Goal: Task Accomplishment & Management: Complete application form

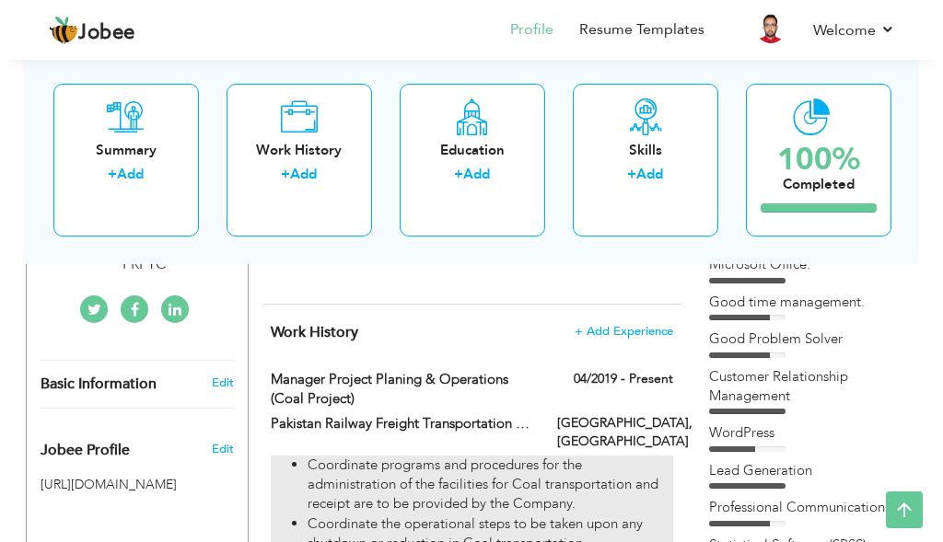
scroll to position [523, 0]
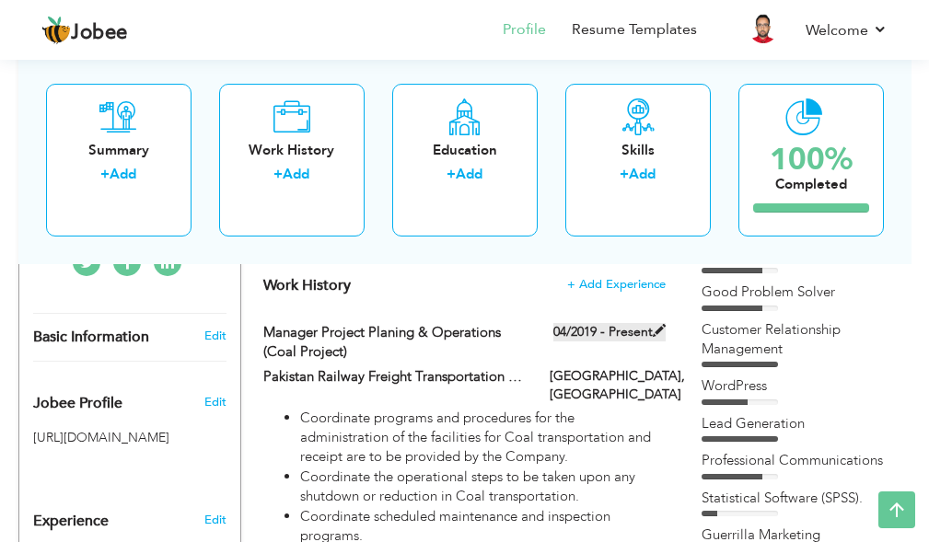
click at [643, 335] on label "04/2019 - Present" at bounding box center [610, 332] width 112 height 18
type input "Manager Project Planing & Operations (Coal Project)"
type input "Pakistan Railway Freight Transportation Company (PRFTC)"
type input "04/2019"
type input "[GEOGRAPHIC_DATA]"
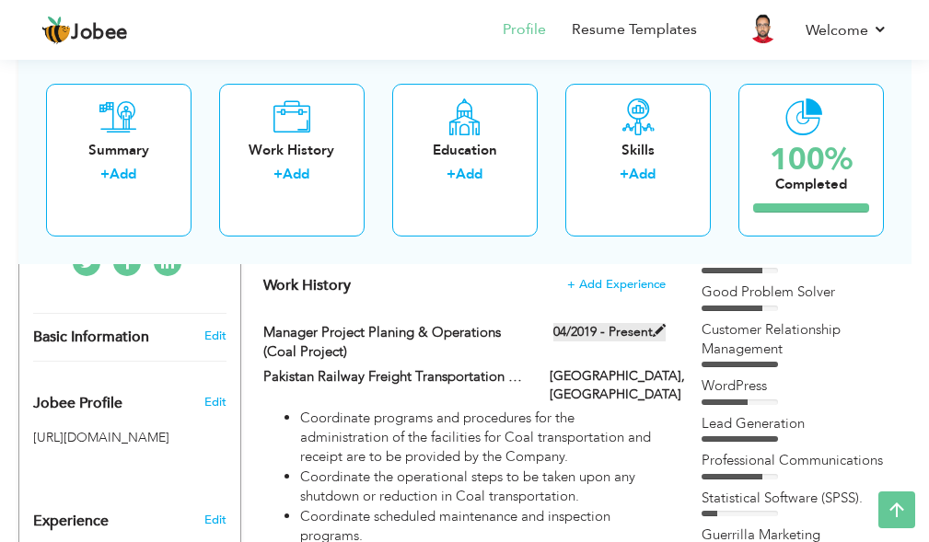
type input "[GEOGRAPHIC_DATA]"
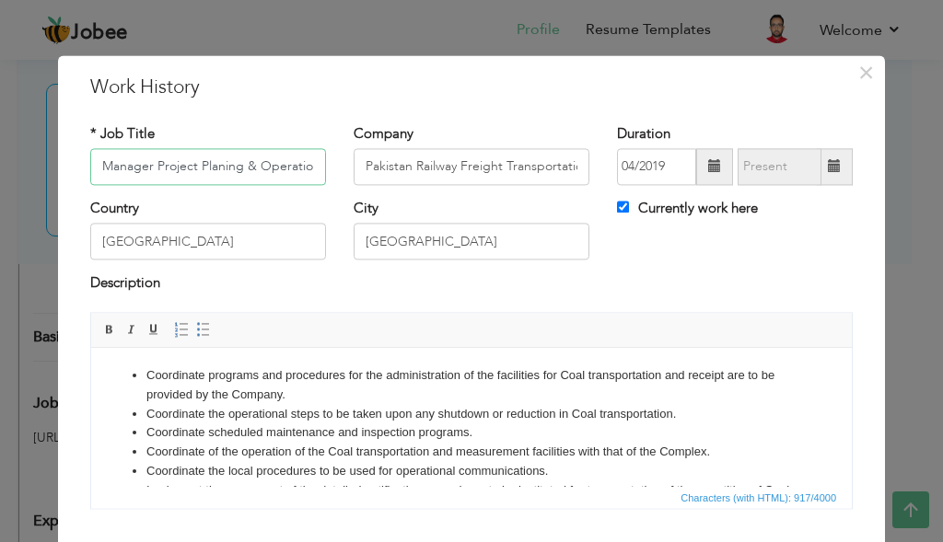
scroll to position [0, 92]
click at [618, 207] on input "Currently work here" at bounding box center [623, 207] width 12 height 12
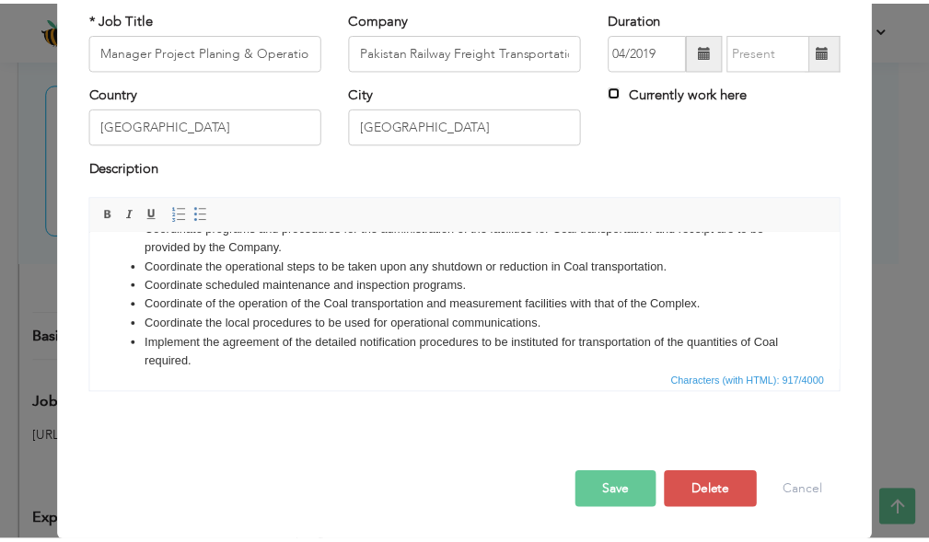
scroll to position [0, 0]
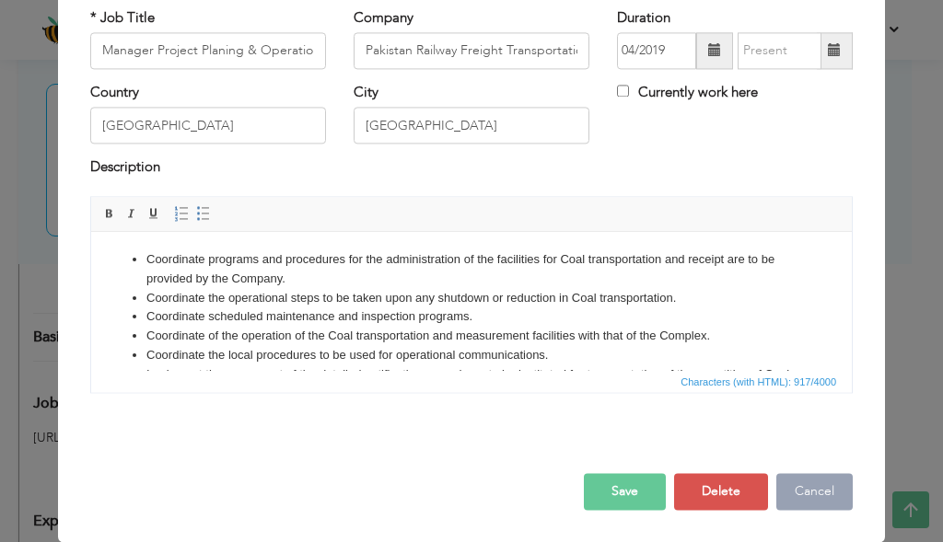
click at [795, 477] on button "Cancel" at bounding box center [814, 491] width 76 height 37
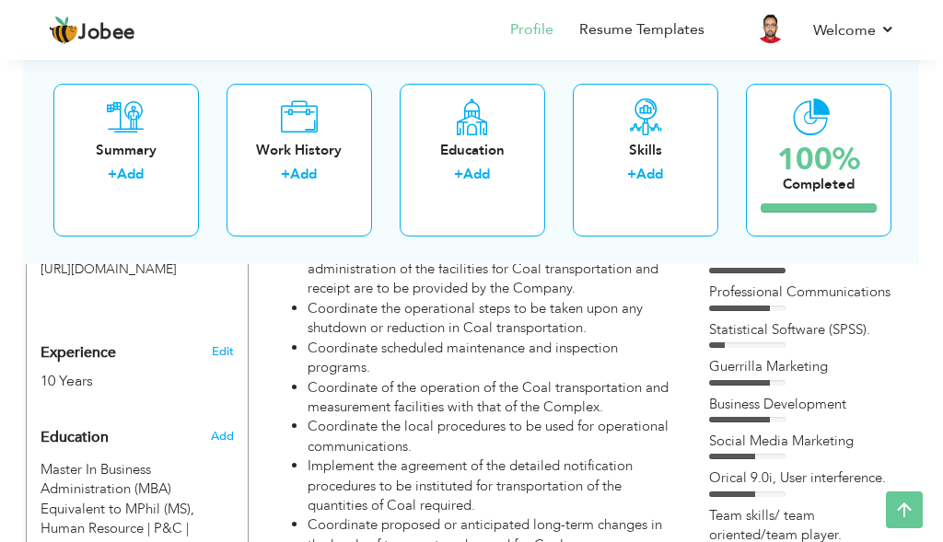
scroll to position [523, 0]
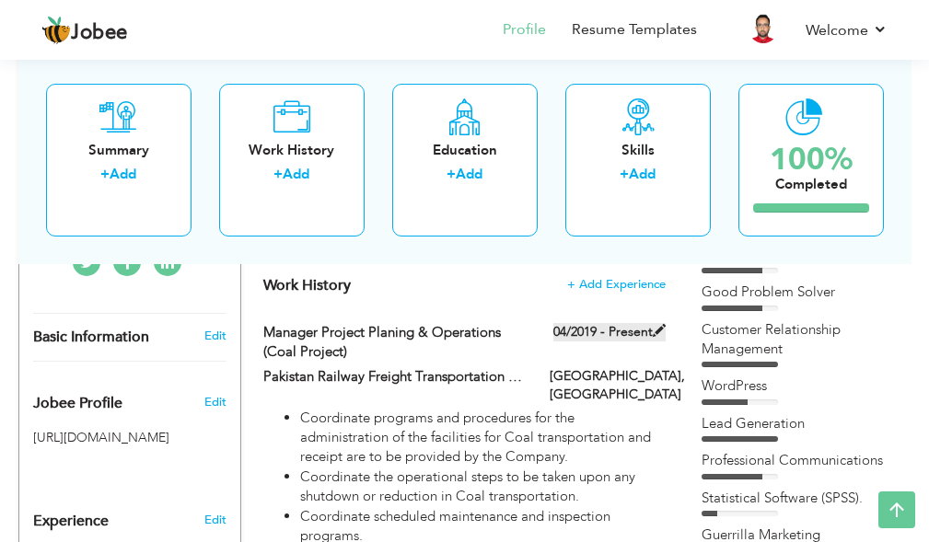
click at [588, 332] on label "04/2019 - Present" at bounding box center [610, 332] width 112 height 18
checkbox input "true"
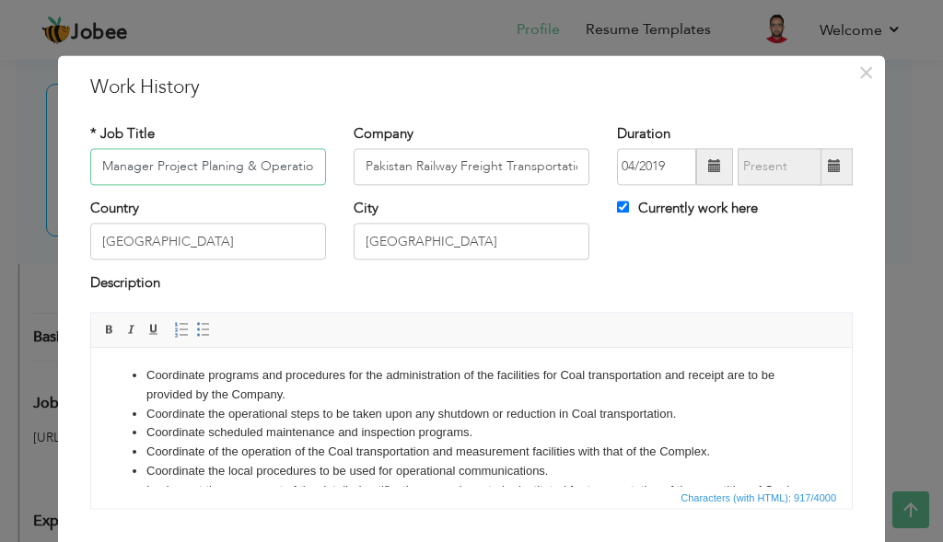
scroll to position [0, 92]
click at [661, 167] on input "04/2019" at bounding box center [656, 166] width 79 height 37
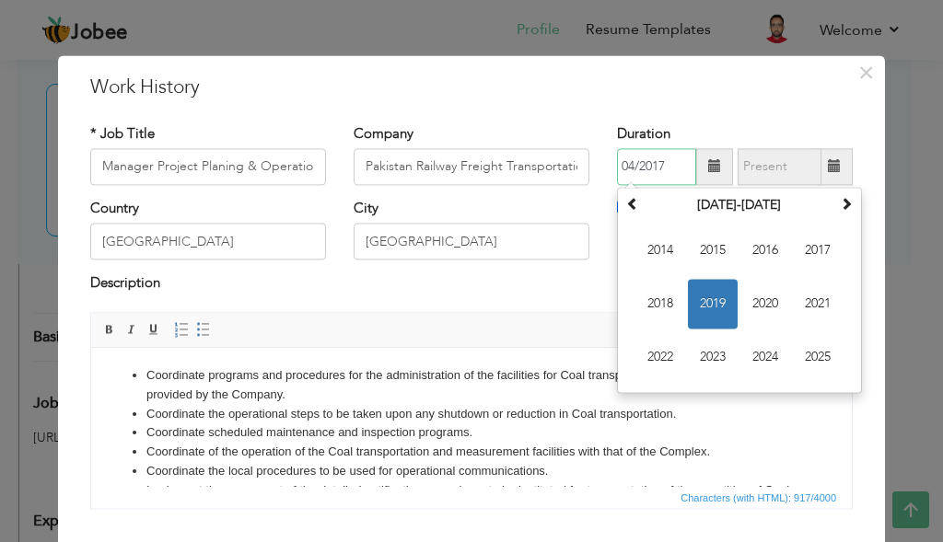
type input "04/2017"
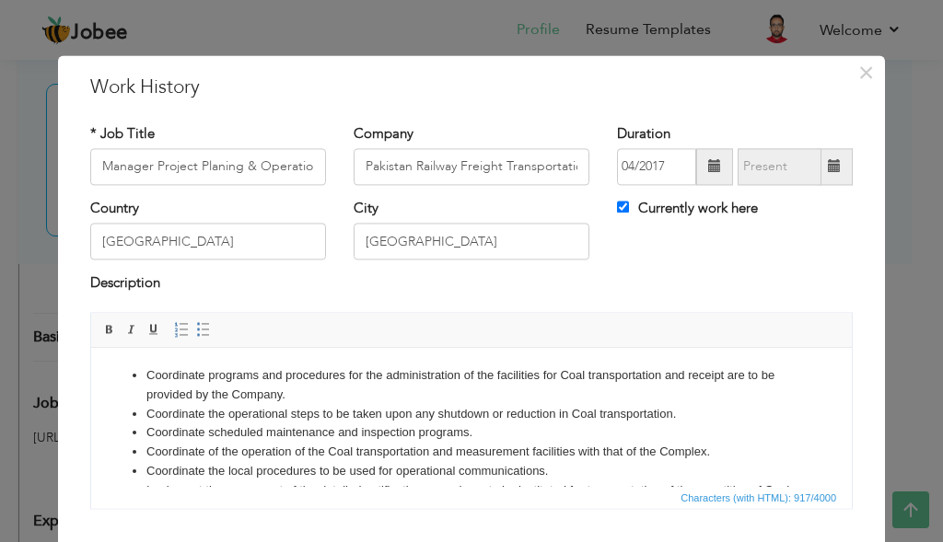
click at [822, 120] on div "* Job Title Manager Project Planing & Operations (Coal Project) Company Pakista…" at bounding box center [471, 324] width 790 height 426
click at [609, 214] on div "Currently work here" at bounding box center [734, 218] width 263 height 38
click at [617, 211] on input "Currently work here" at bounding box center [623, 207] width 12 height 12
checkbox input "false"
click at [818, 172] on span at bounding box center [835, 166] width 36 height 37
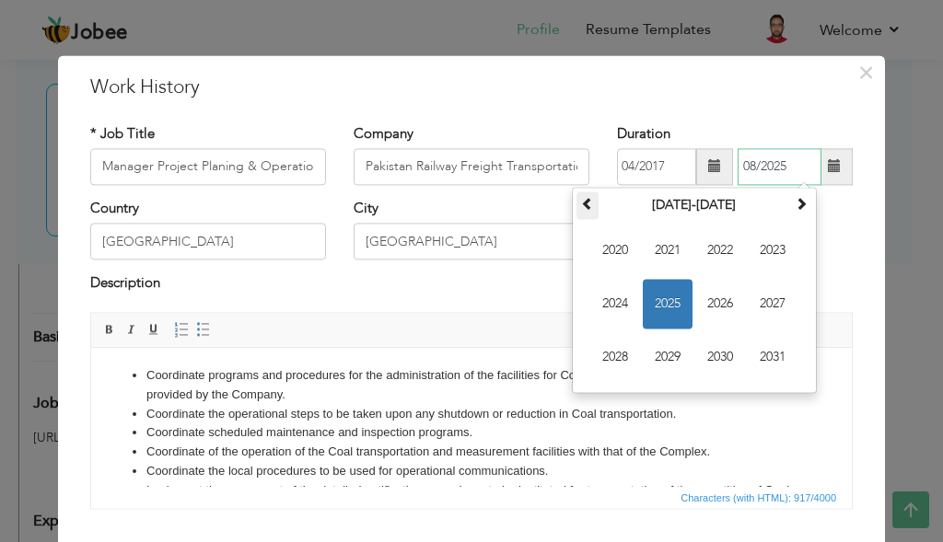
click at [589, 204] on th at bounding box center [588, 206] width 22 height 28
click at [670, 361] on span "2019" at bounding box center [668, 357] width 50 height 50
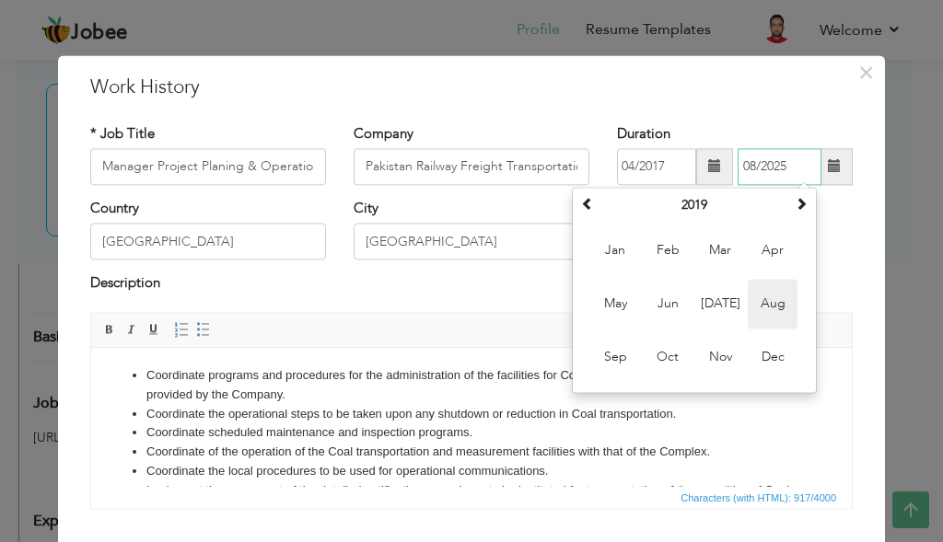
click at [753, 306] on span "Aug" at bounding box center [773, 304] width 50 height 50
type input "08/2019"
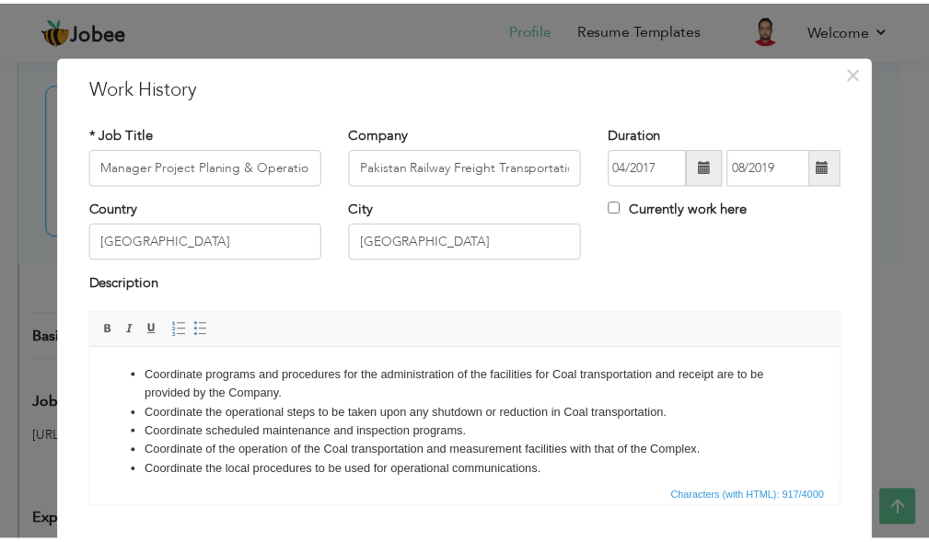
scroll to position [116, 0]
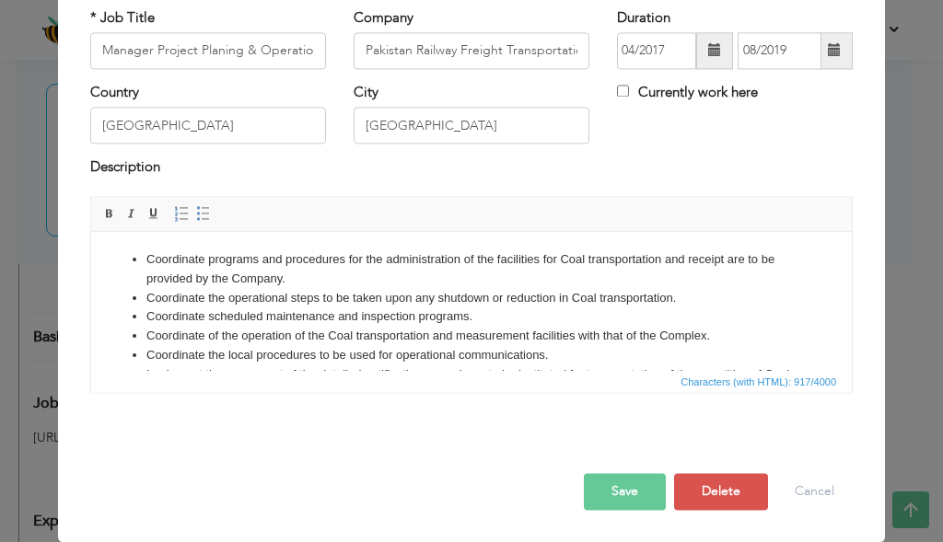
click at [627, 484] on button "Save" at bounding box center [625, 491] width 82 height 37
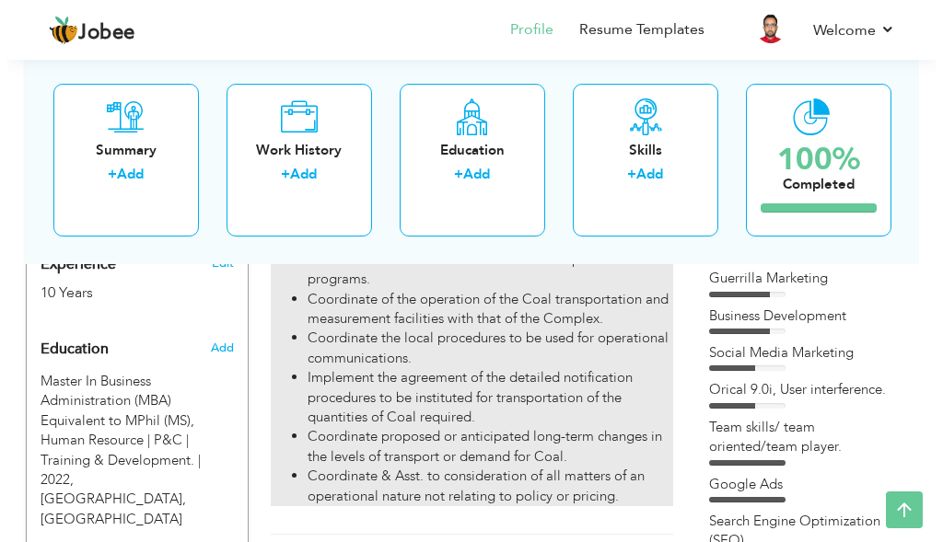
scroll to position [984, 0]
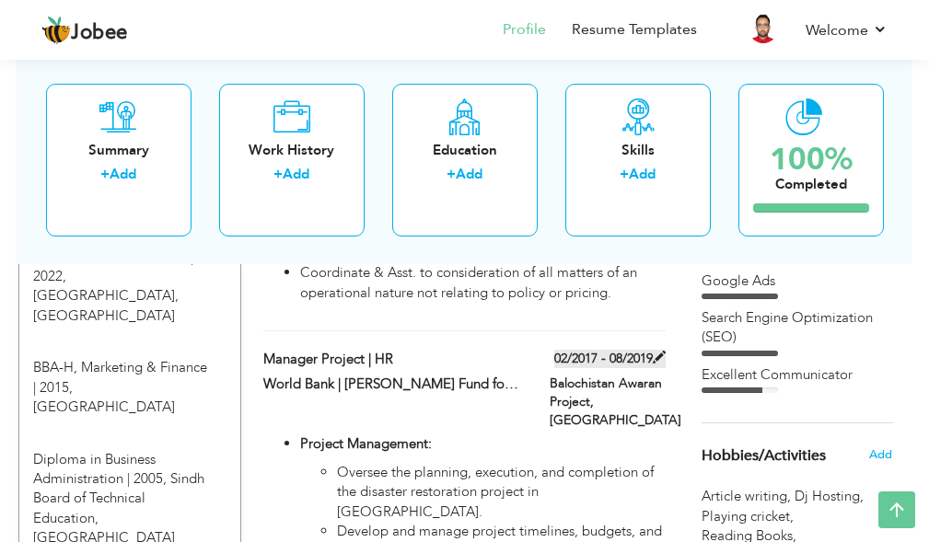
click at [616, 350] on label "02/2017 - 08/2019" at bounding box center [609, 359] width 111 height 18
type input "Manager Project | HR"
type input "World Bank | [PERSON_NAME] Fund for Development | CyberState Technologies"
type input "02/2017"
type input "Balochistan Awaran Project"
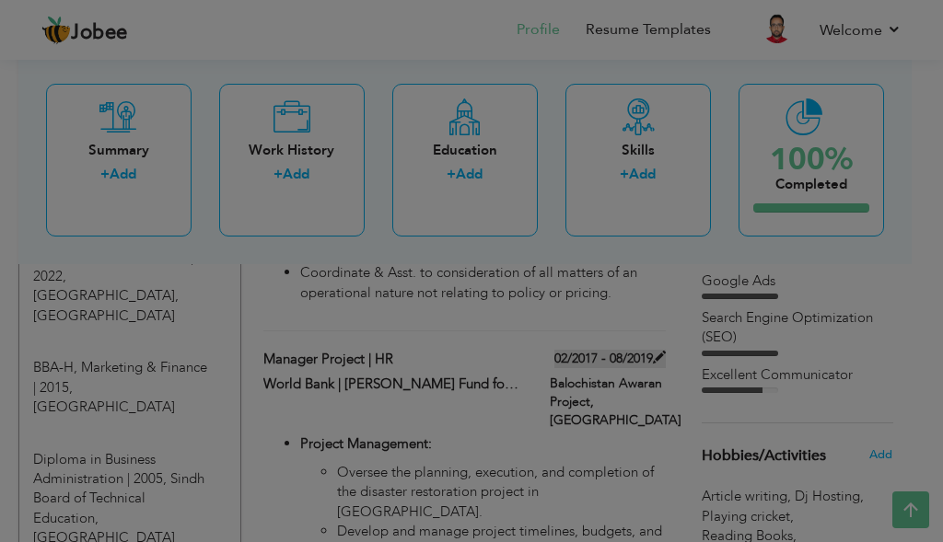
scroll to position [0, 0]
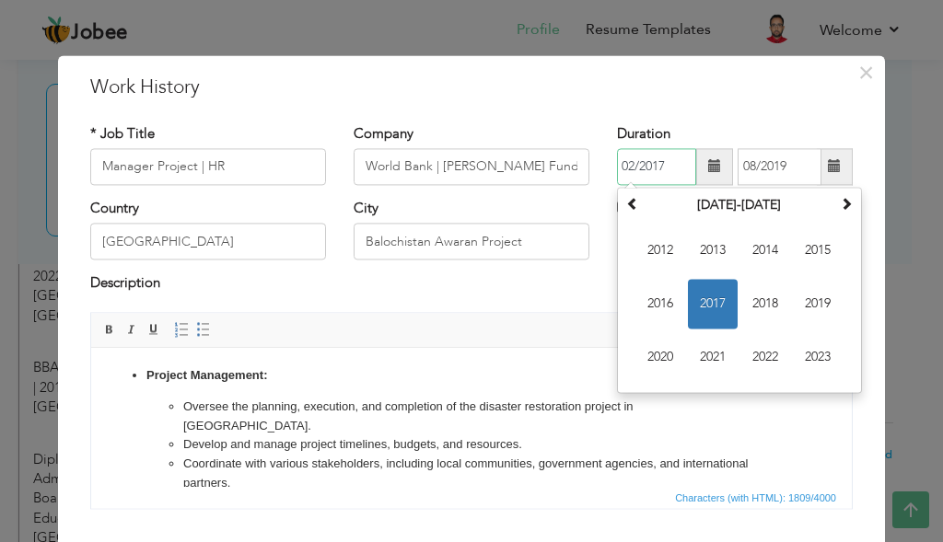
click at [674, 169] on input "02/2017" at bounding box center [656, 166] width 79 height 37
click at [626, 206] on span at bounding box center [632, 203] width 13 height 13
click at [840, 207] on span at bounding box center [846, 203] width 13 height 13
click at [806, 303] on span "2019" at bounding box center [818, 304] width 50 height 50
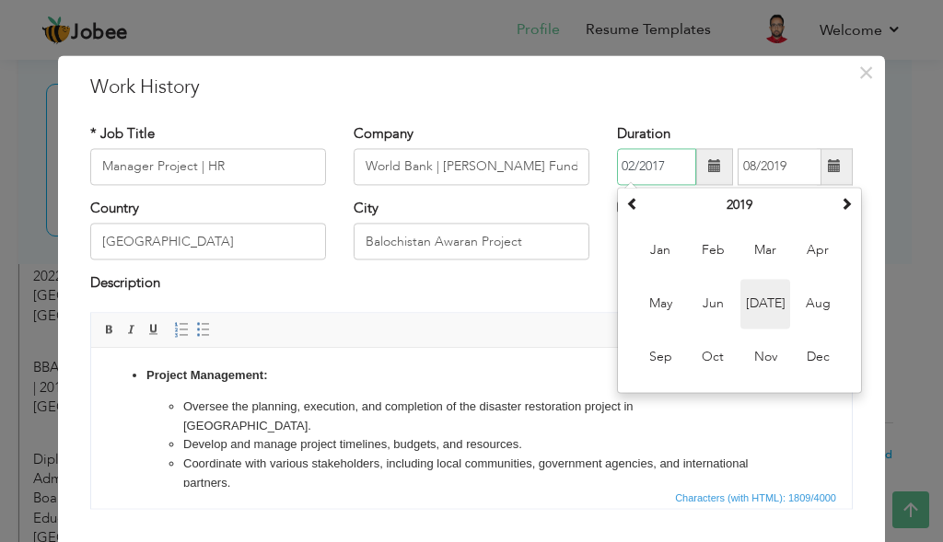
click at [762, 303] on span "[DATE]" at bounding box center [766, 304] width 50 height 50
type input "07/2019"
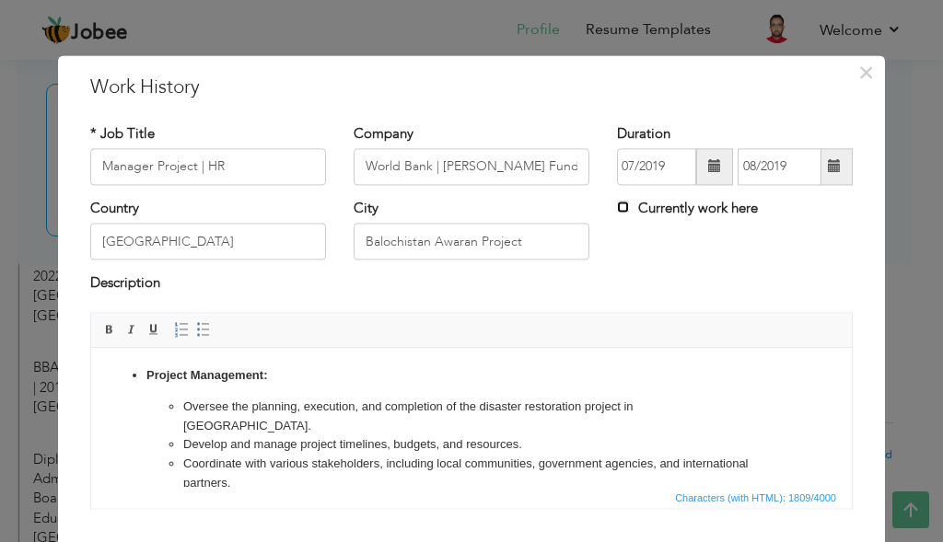
click at [617, 210] on input "Currently work here" at bounding box center [623, 207] width 12 height 12
checkbox input "true"
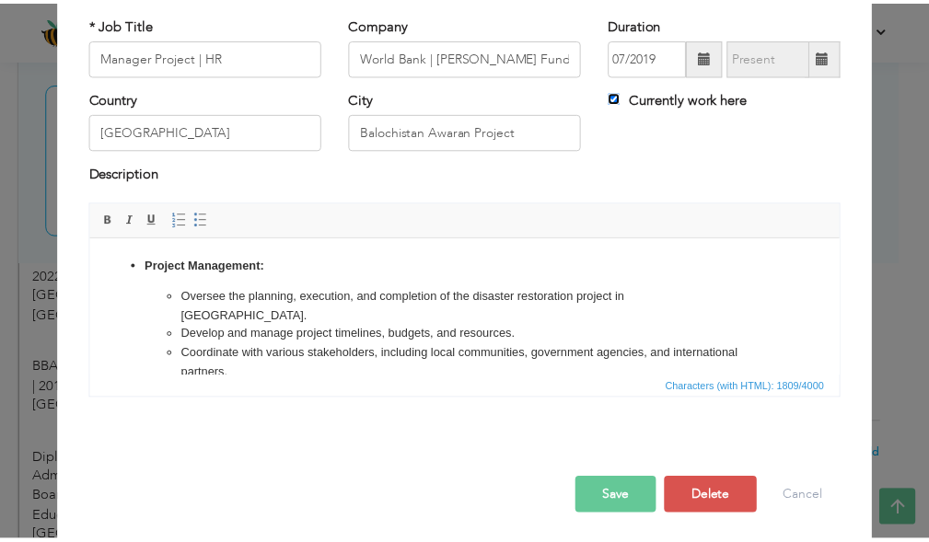
scroll to position [116, 0]
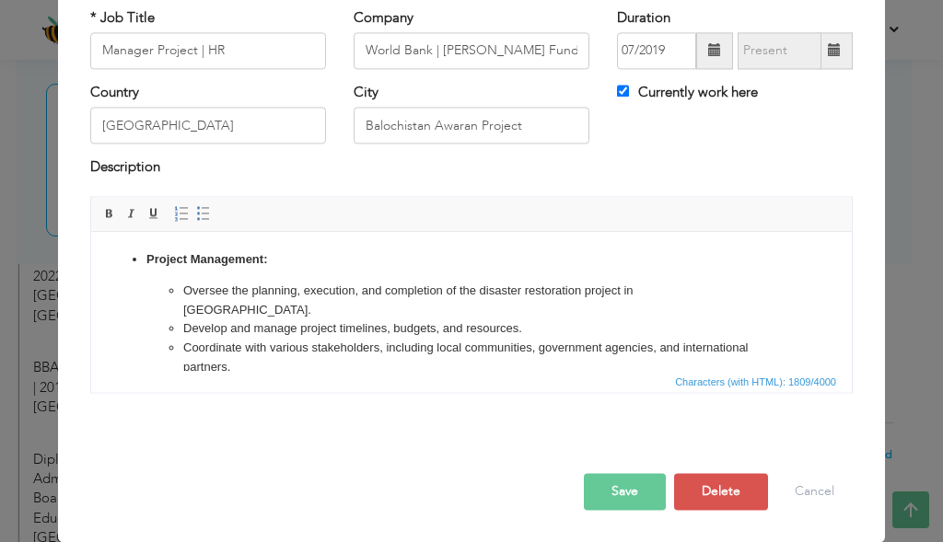
click at [623, 497] on button "Save" at bounding box center [625, 491] width 82 height 37
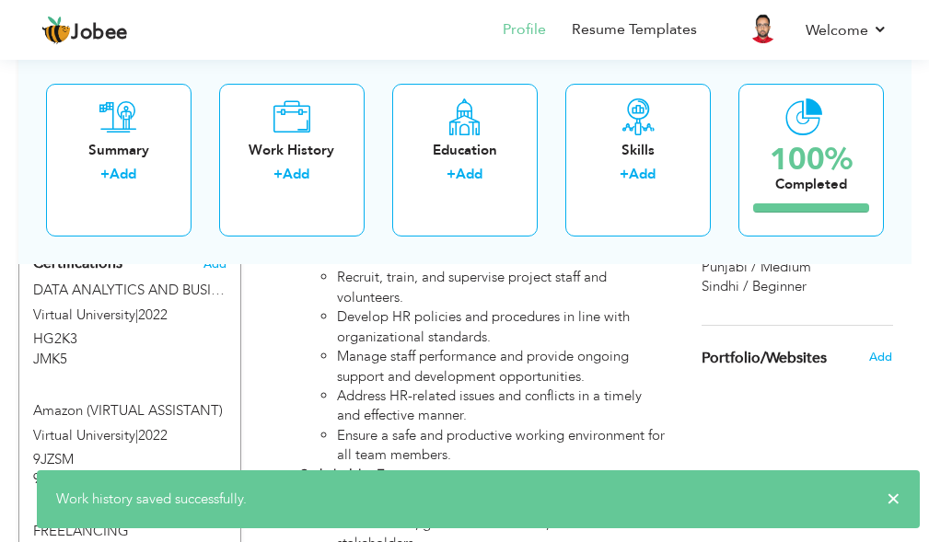
scroll to position [1628, 0]
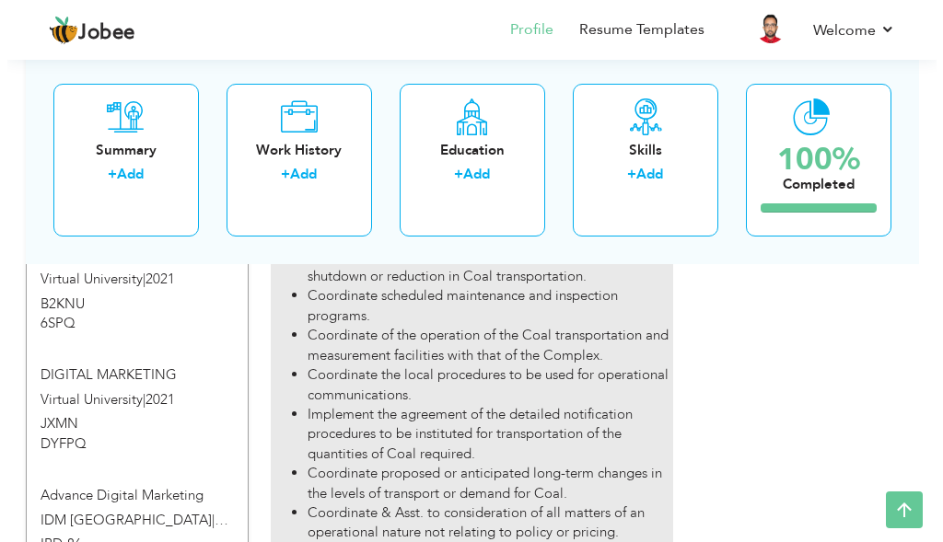
scroll to position [1813, 0]
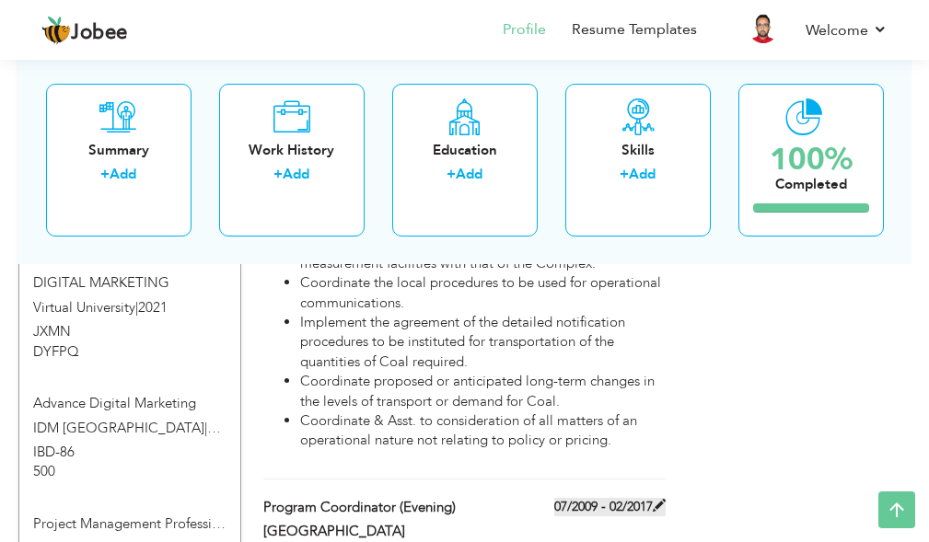
click at [577, 498] on label "07/2009 - 02/2017" at bounding box center [609, 507] width 111 height 18
type input "Program Coordinator (Evening)"
type input "[GEOGRAPHIC_DATA]"
type input "07/2009"
type input "02/2017"
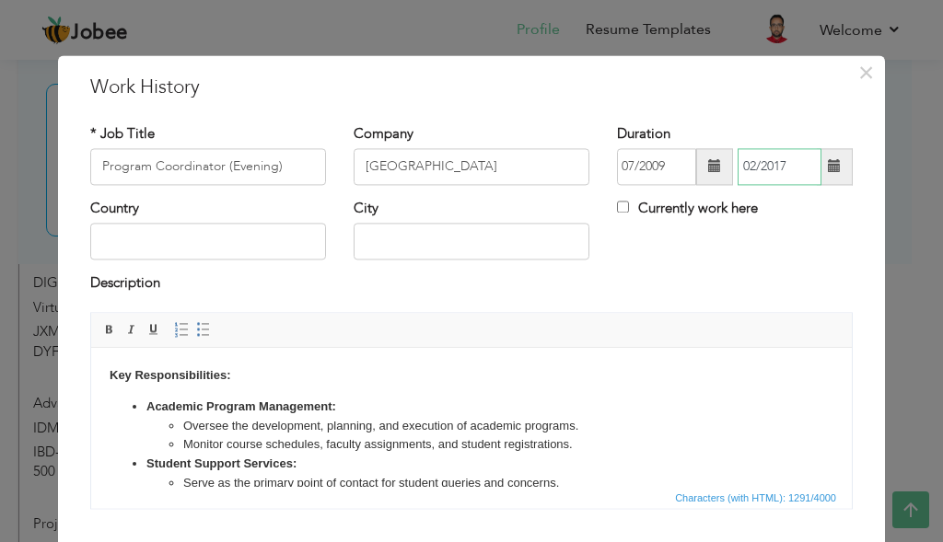
click at [799, 169] on input "02/2017" at bounding box center [780, 166] width 84 height 37
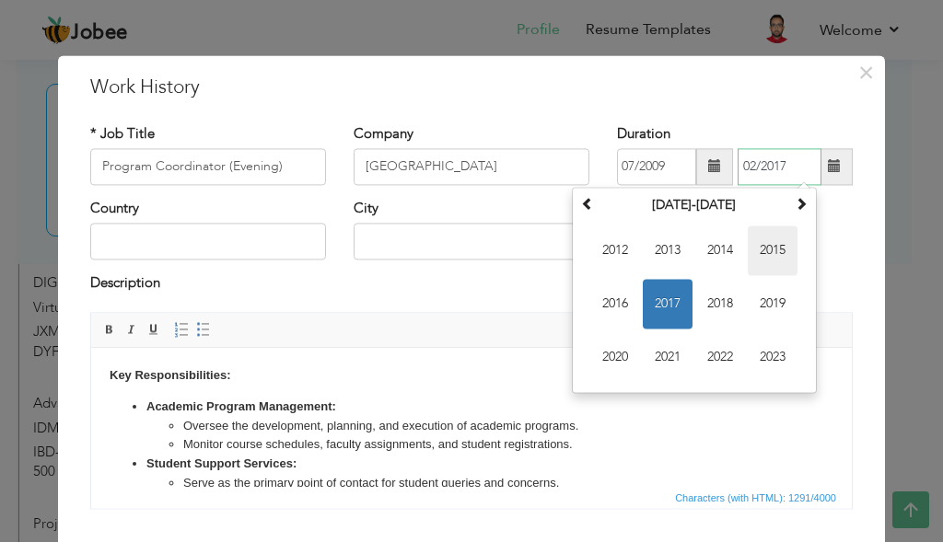
click at [772, 239] on span "2015" at bounding box center [773, 251] width 50 height 50
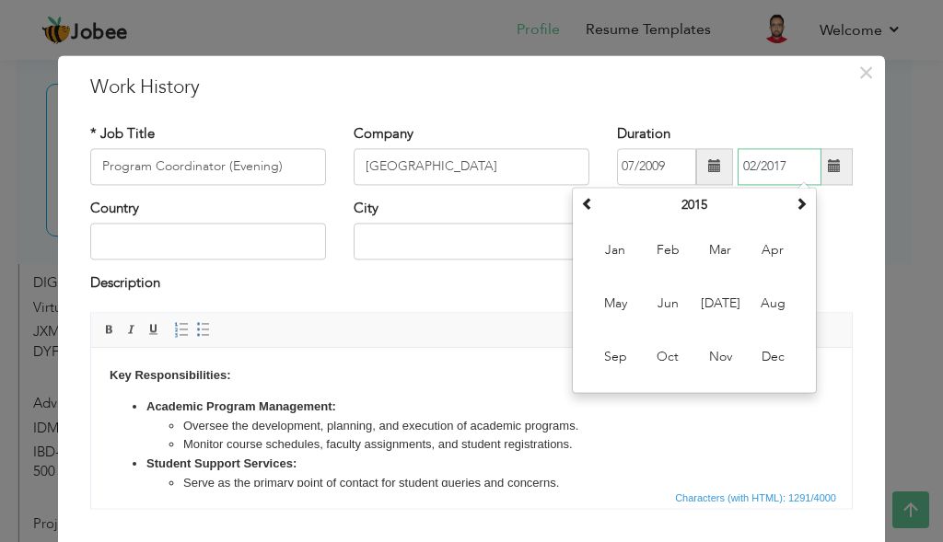
scroll to position [274, 0]
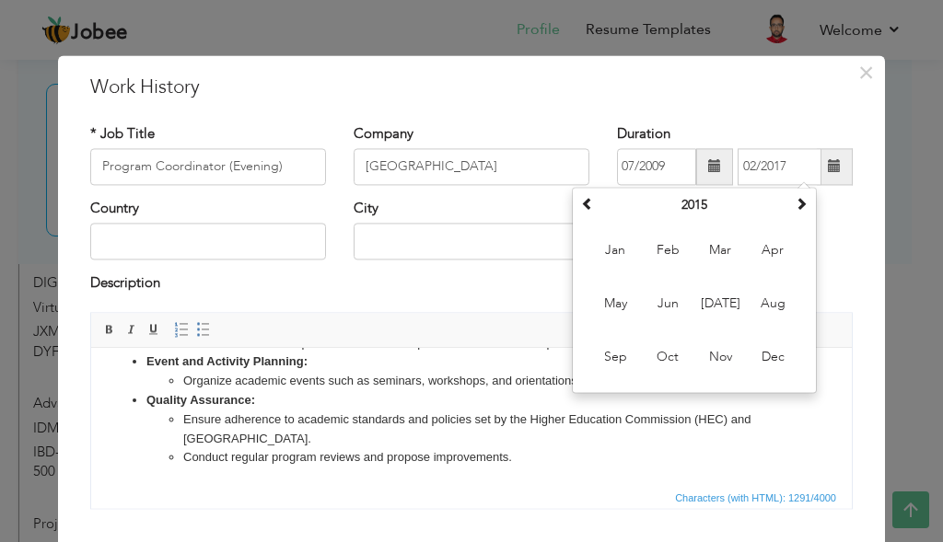
click at [659, 461] on li "Conduct regular program reviews and propose improvements." at bounding box center [471, 458] width 577 height 19
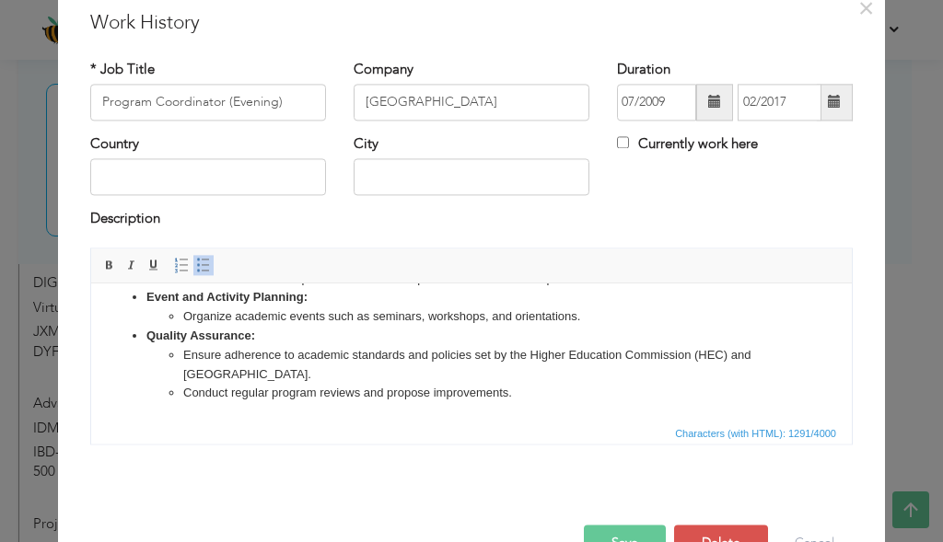
scroll to position [116, 0]
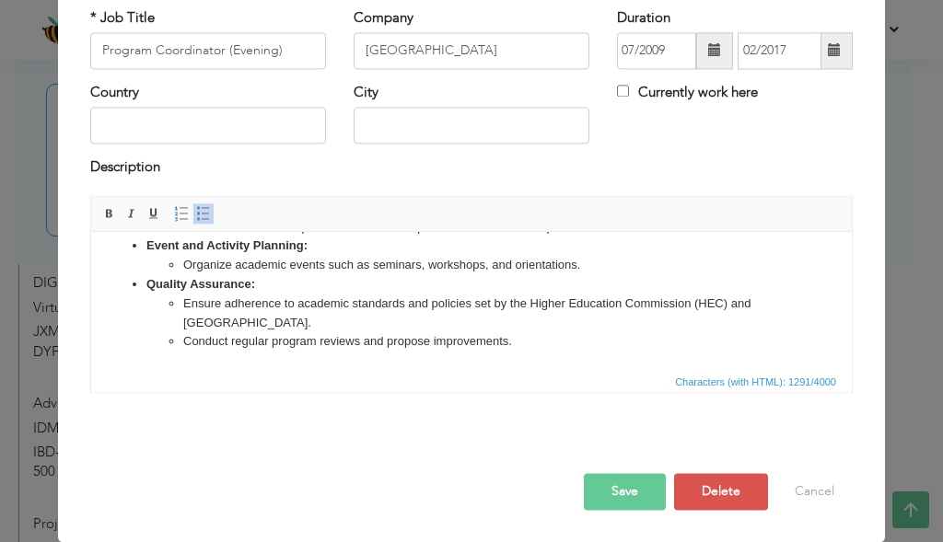
click at [636, 489] on button "Save" at bounding box center [625, 491] width 82 height 37
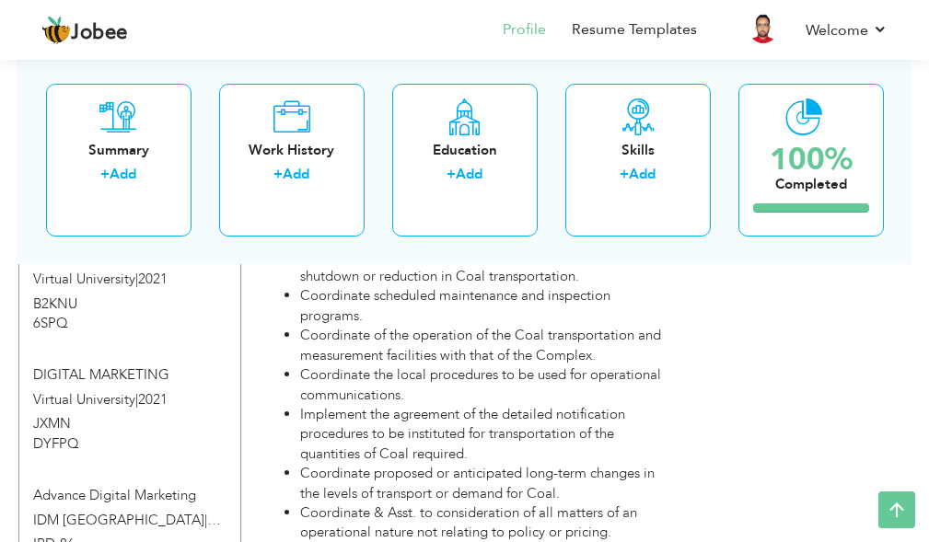
scroll to position [1813, 0]
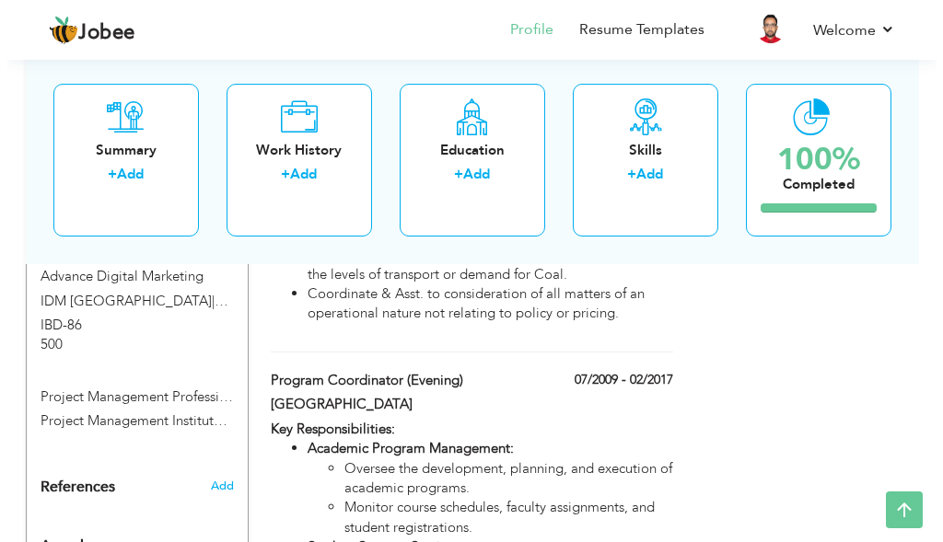
scroll to position [1925, 0]
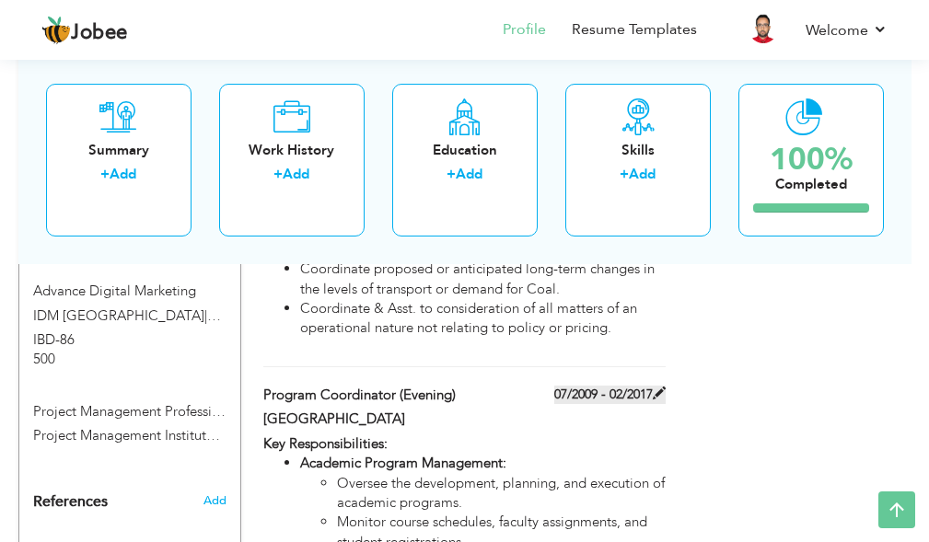
click at [596, 386] on label "07/2009 - 02/2017" at bounding box center [609, 395] width 111 height 18
type input "Program Coordinator (Evening)"
type input "[GEOGRAPHIC_DATA]"
type input "07/2009"
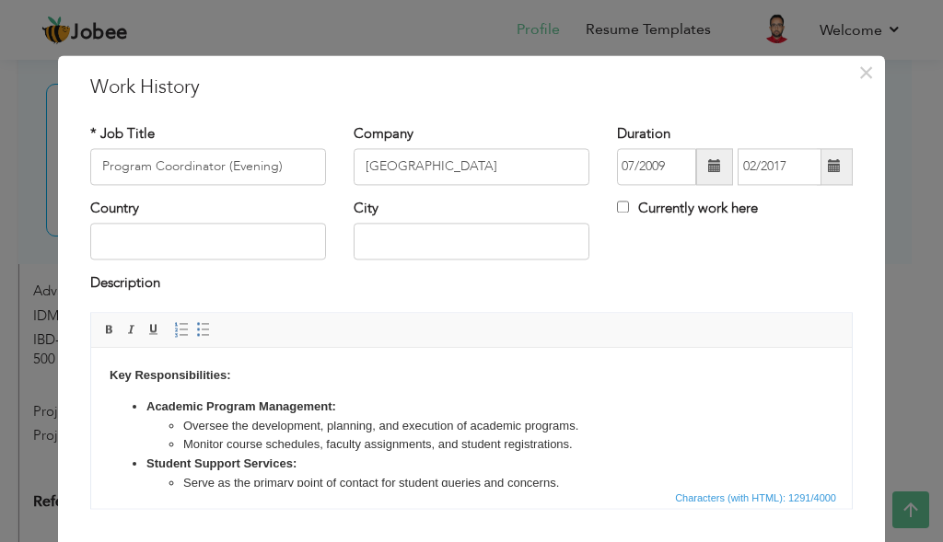
click at [828, 163] on span at bounding box center [834, 166] width 13 height 13
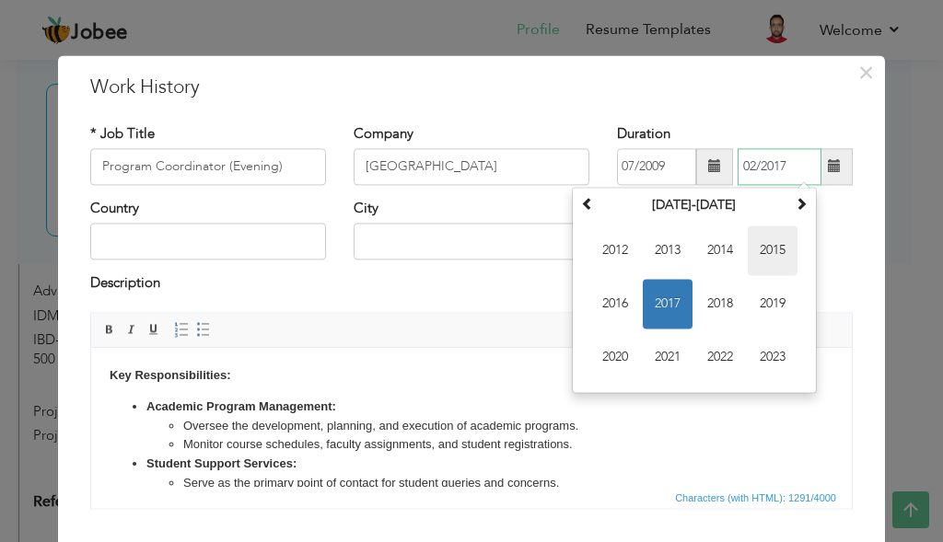
click at [758, 245] on span "2015" at bounding box center [773, 251] width 50 height 50
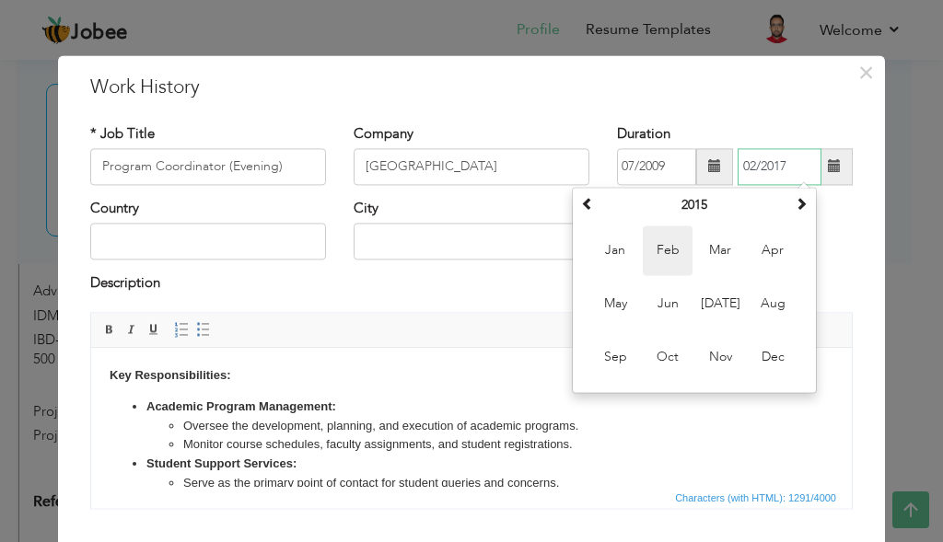
click at [662, 244] on span "Feb" at bounding box center [668, 251] width 50 height 50
type input "02/2015"
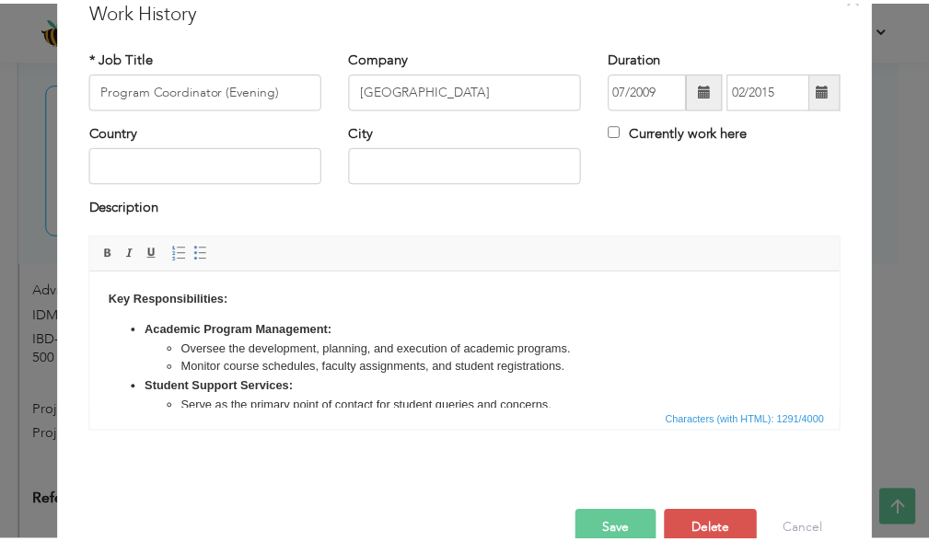
scroll to position [116, 0]
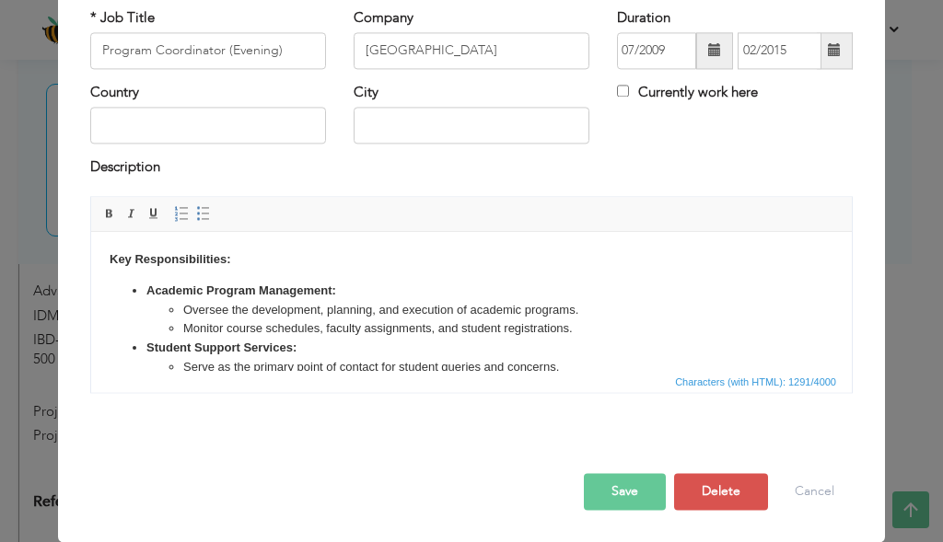
click at [622, 484] on button "Save" at bounding box center [625, 491] width 82 height 37
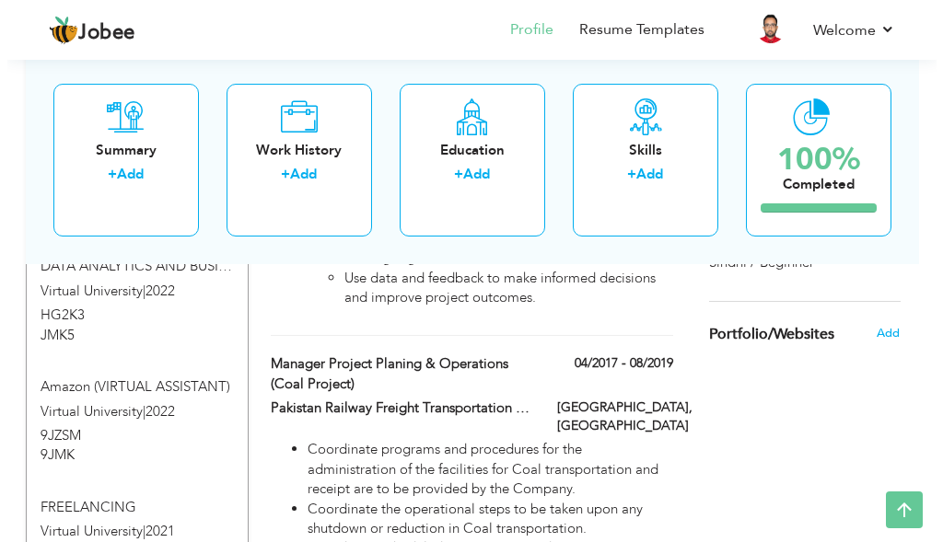
scroll to position [1464, 0]
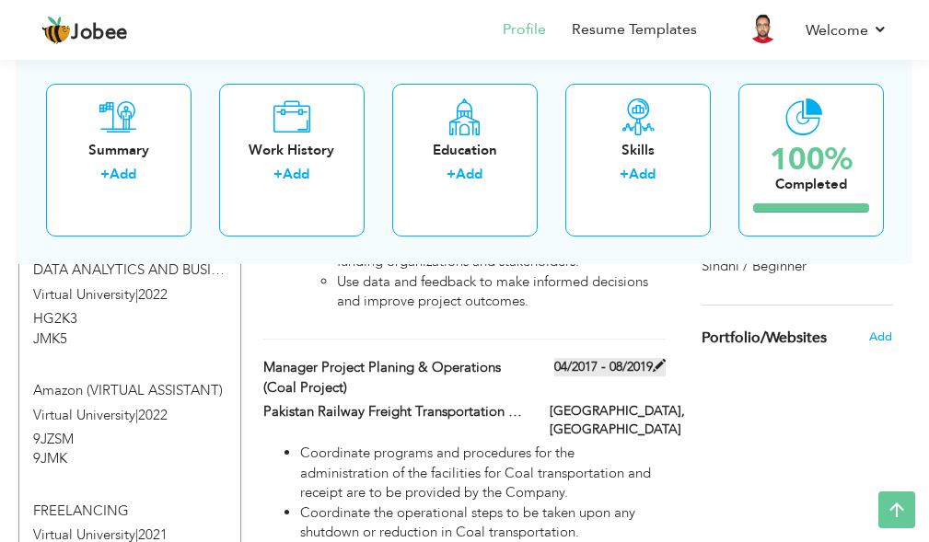
click at [596, 358] on label "04/2017 - 08/2019" at bounding box center [609, 367] width 111 height 18
type input "Manager Project Planing & Operations (Coal Project)"
type input "Pakistan Railway Freight Transportation Company (PRFTC)"
type input "04/2017"
type input "08/2019"
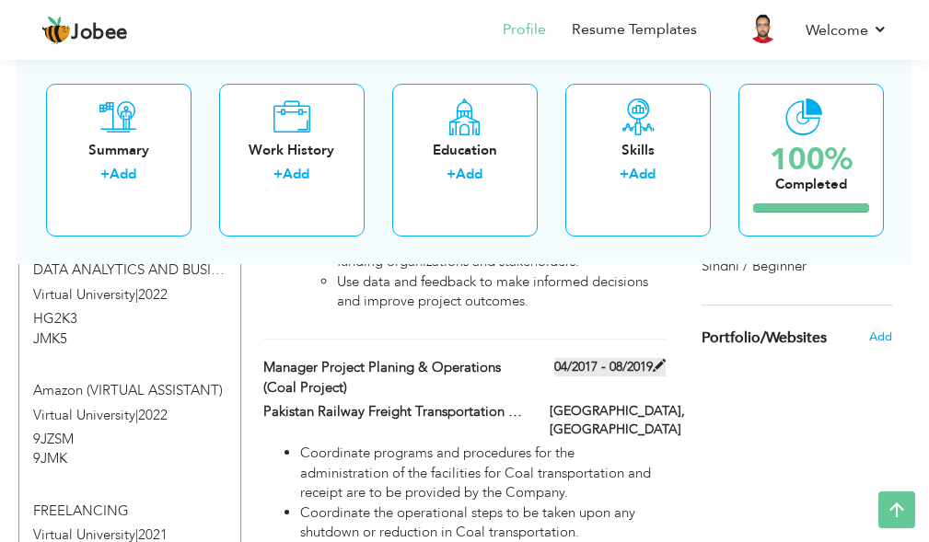
type input "[GEOGRAPHIC_DATA]"
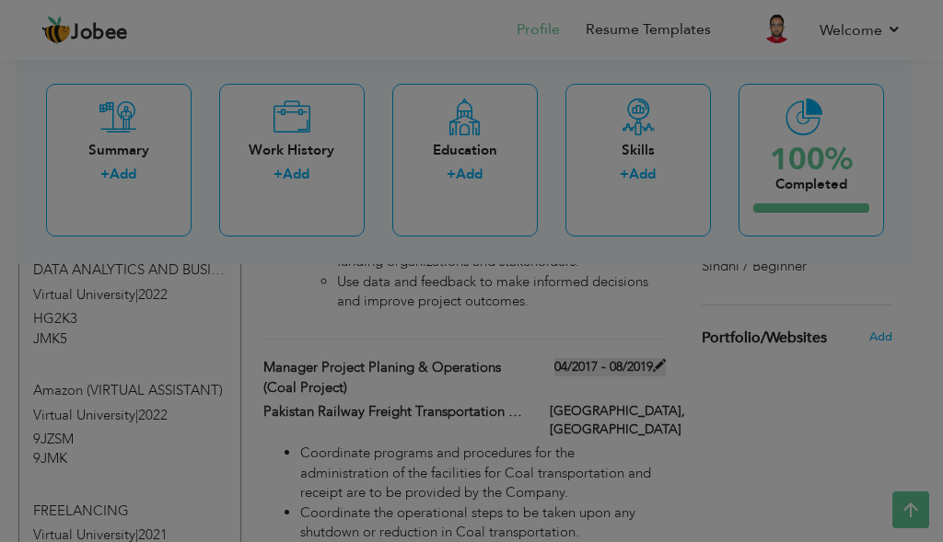
click at [596, 310] on div at bounding box center [471, 271] width 943 height 542
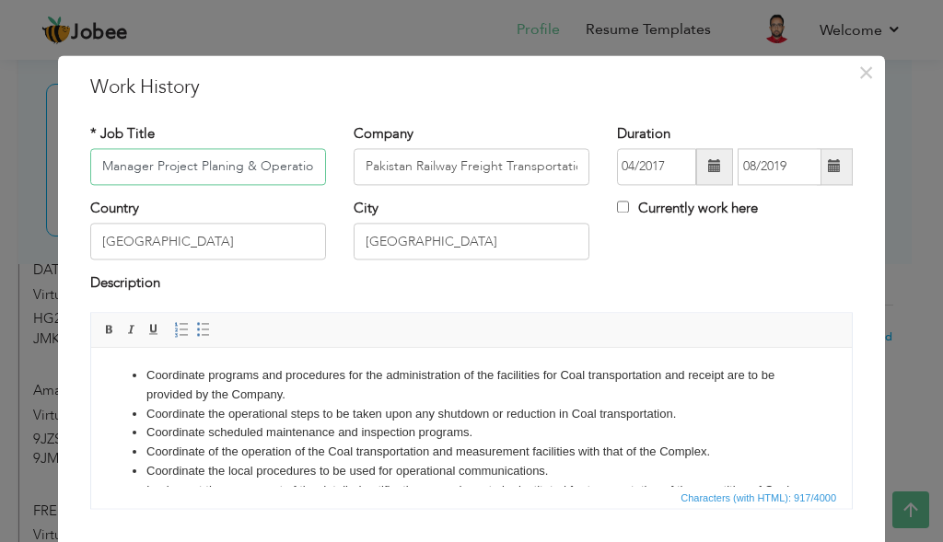
scroll to position [0, 92]
click at [819, 183] on span at bounding box center [835, 166] width 36 height 37
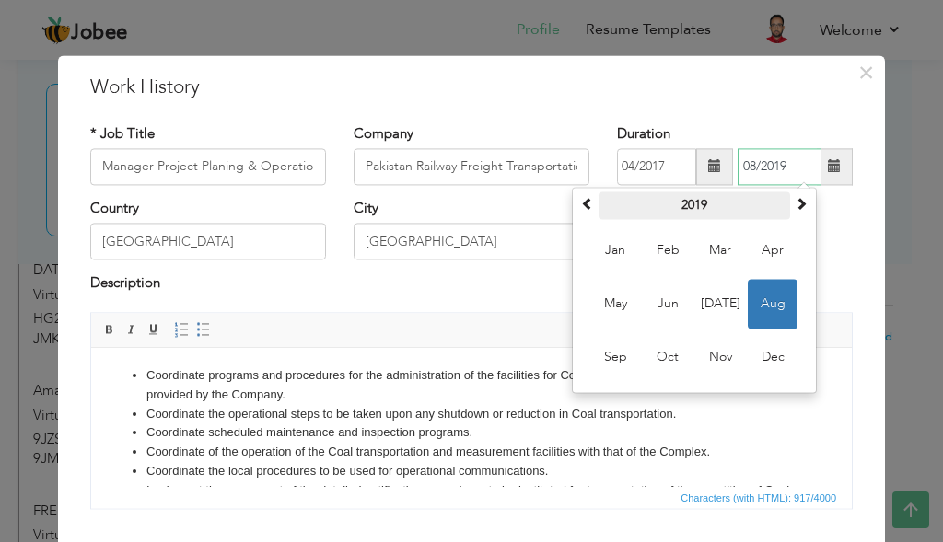
click at [685, 206] on th "2019" at bounding box center [695, 206] width 192 height 28
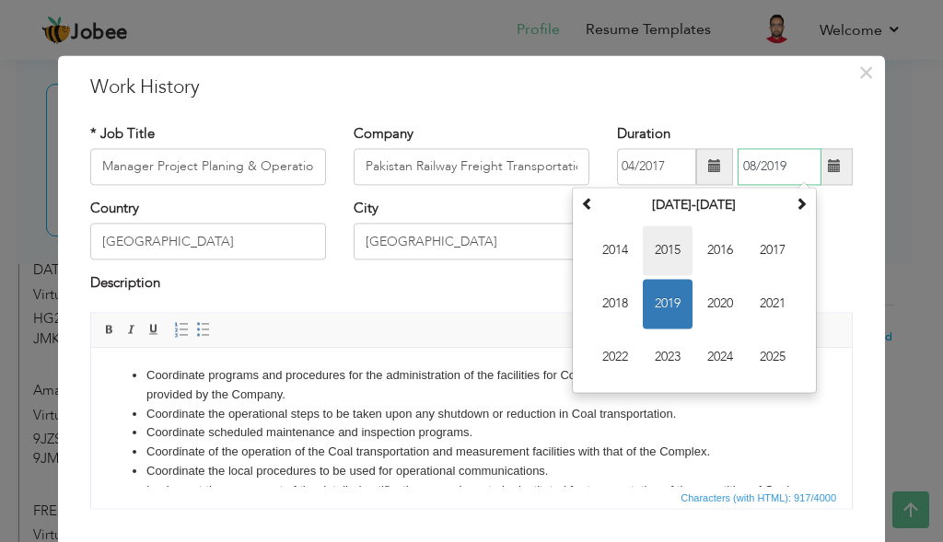
click at [662, 255] on span "2015" at bounding box center [668, 251] width 50 height 50
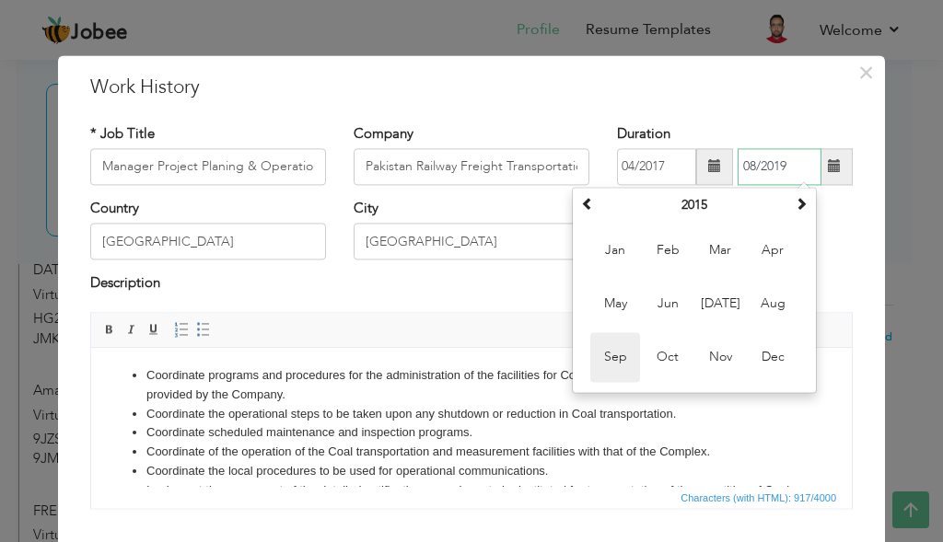
click at [615, 368] on span "Sep" at bounding box center [615, 357] width 50 height 50
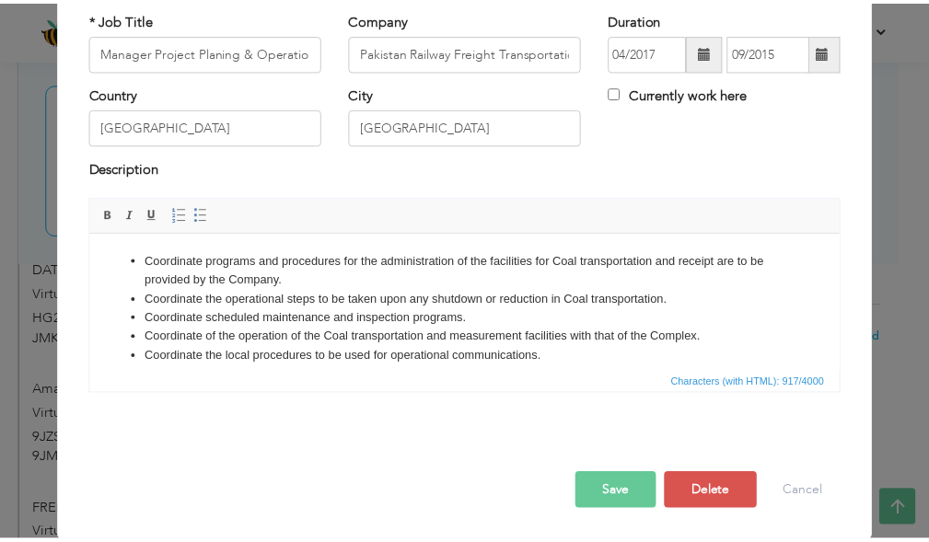
scroll to position [116, 0]
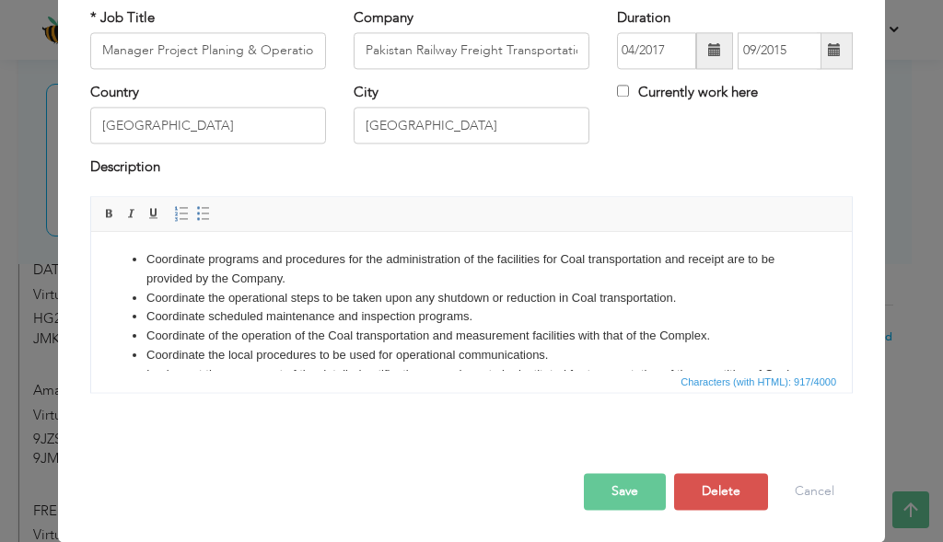
click at [628, 485] on button "Save" at bounding box center [625, 491] width 82 height 37
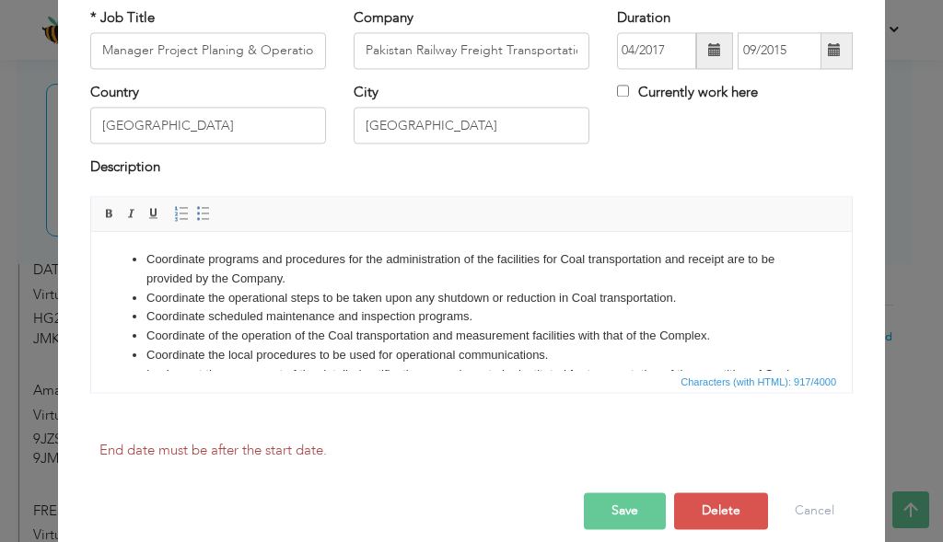
click at [627, 498] on button "Save" at bounding box center [625, 512] width 82 height 37
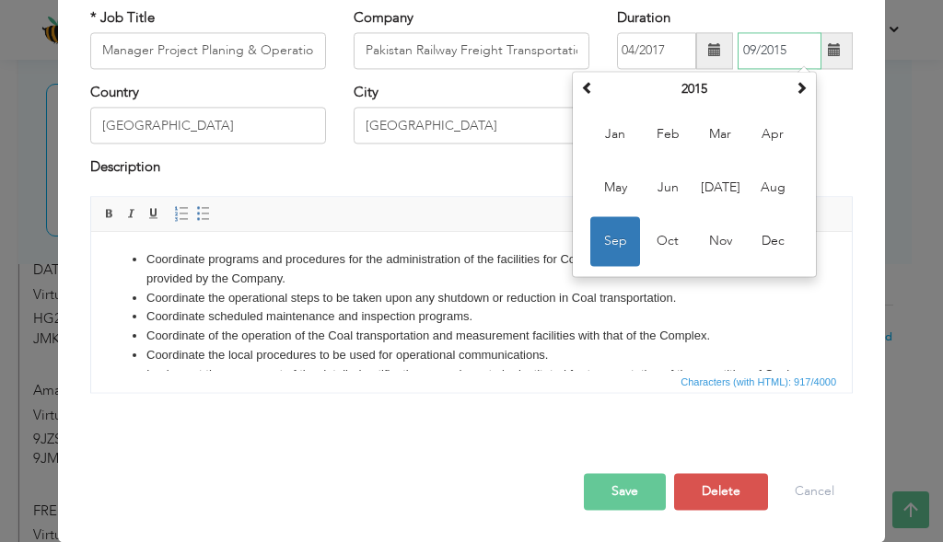
click at [608, 228] on span "Sep" at bounding box center [615, 241] width 50 height 50
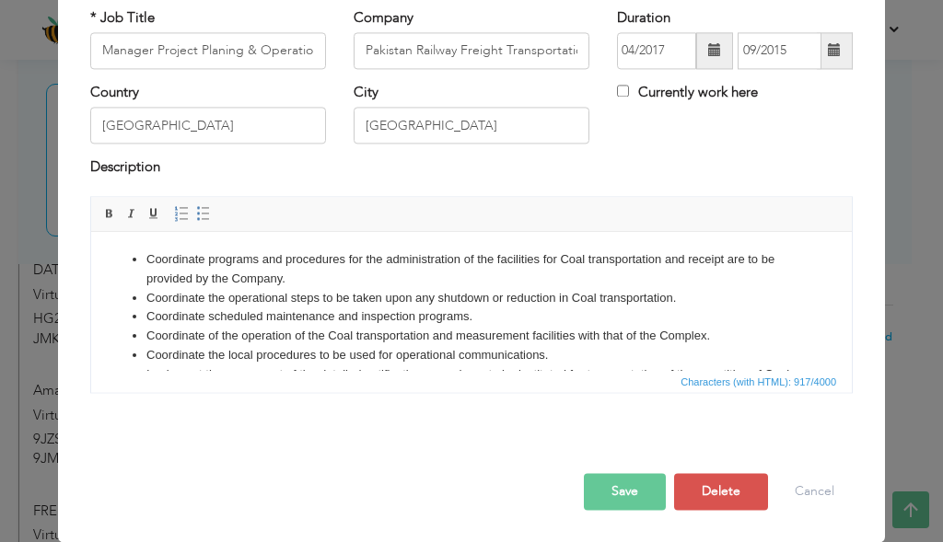
click at [636, 491] on button "Save" at bounding box center [625, 491] width 82 height 37
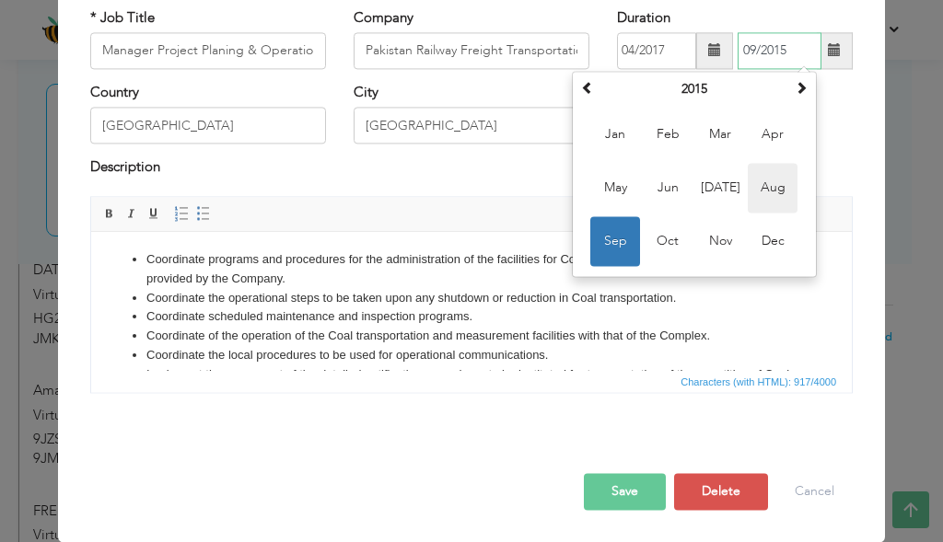
click at [754, 192] on span "Aug" at bounding box center [773, 188] width 50 height 50
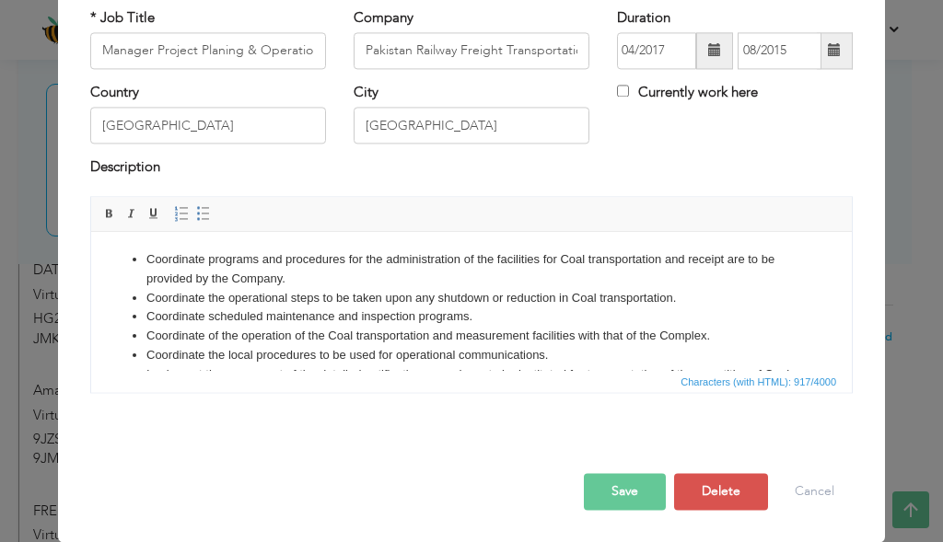
click at [638, 489] on button "Save" at bounding box center [625, 491] width 82 height 37
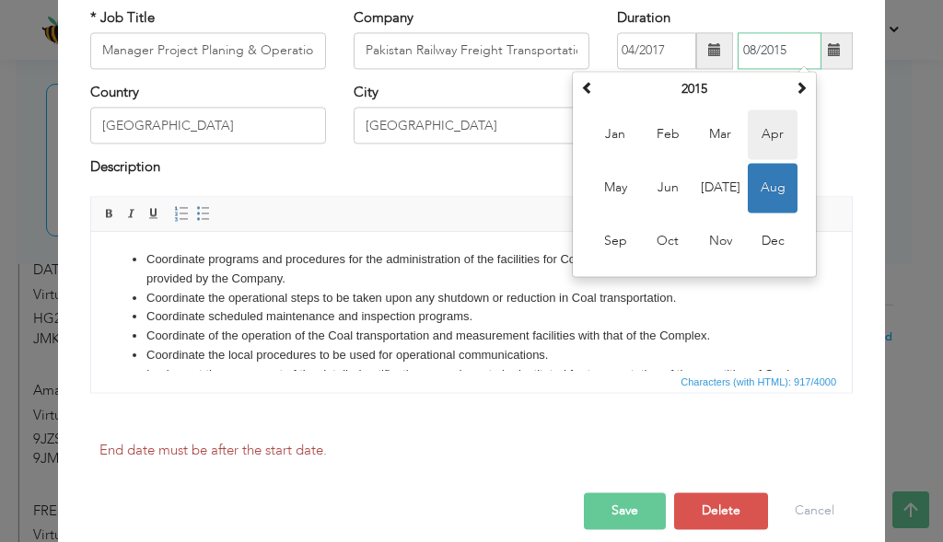
click at [766, 144] on span "Apr" at bounding box center [773, 135] width 50 height 50
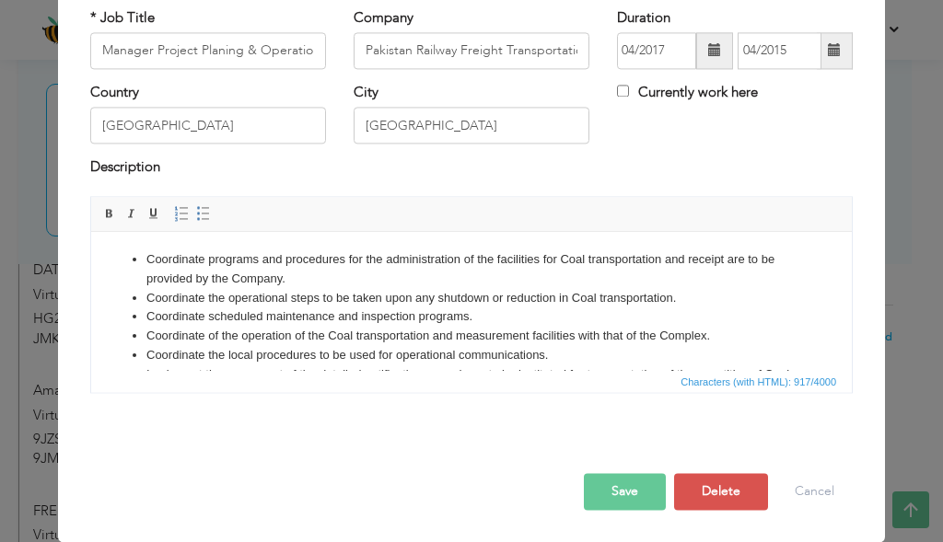
click at [623, 509] on button "Save" at bounding box center [625, 491] width 82 height 37
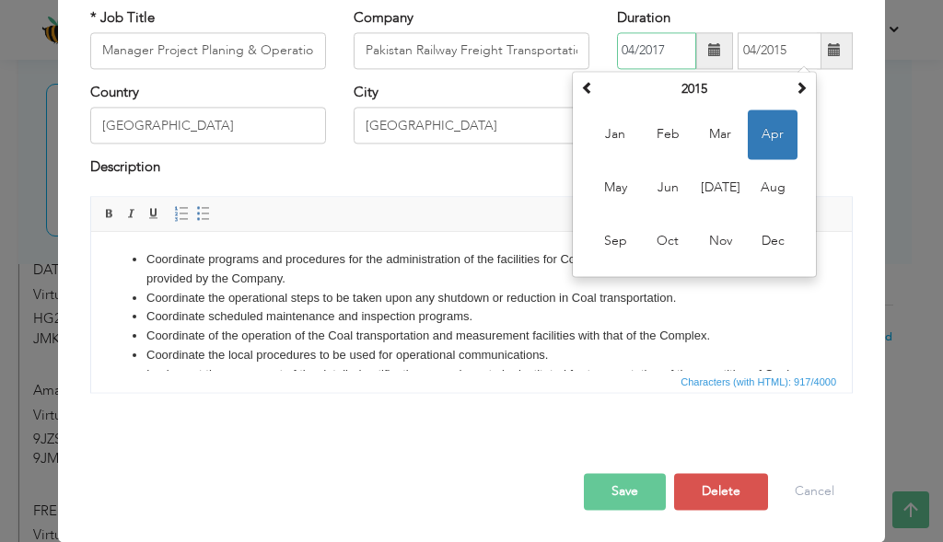
click at [674, 53] on input "04/2017" at bounding box center [656, 50] width 79 height 37
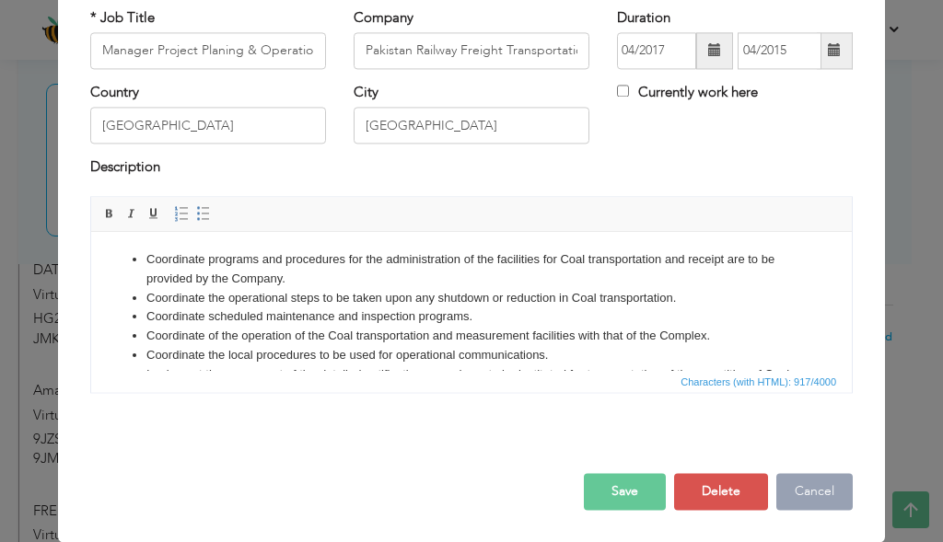
click at [798, 488] on button "Cancel" at bounding box center [814, 491] width 76 height 37
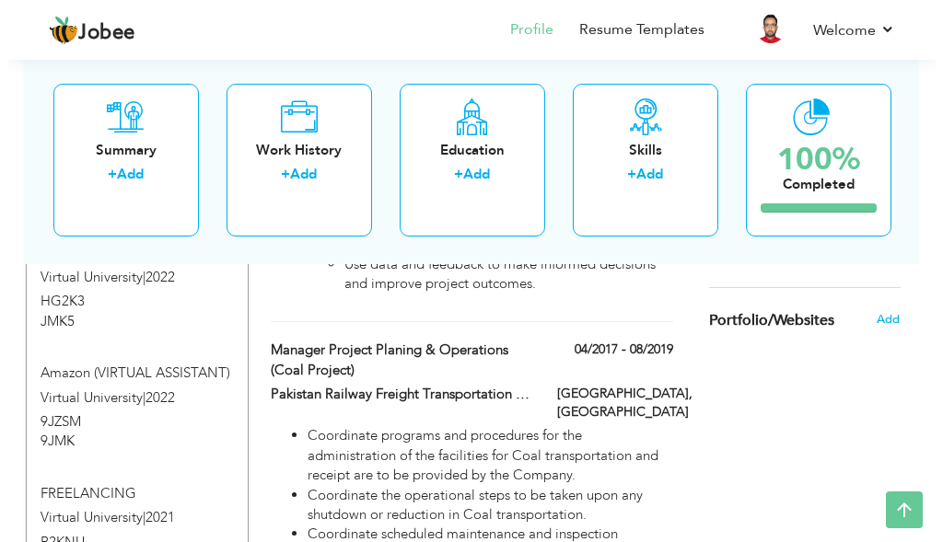
scroll to position [1372, 0]
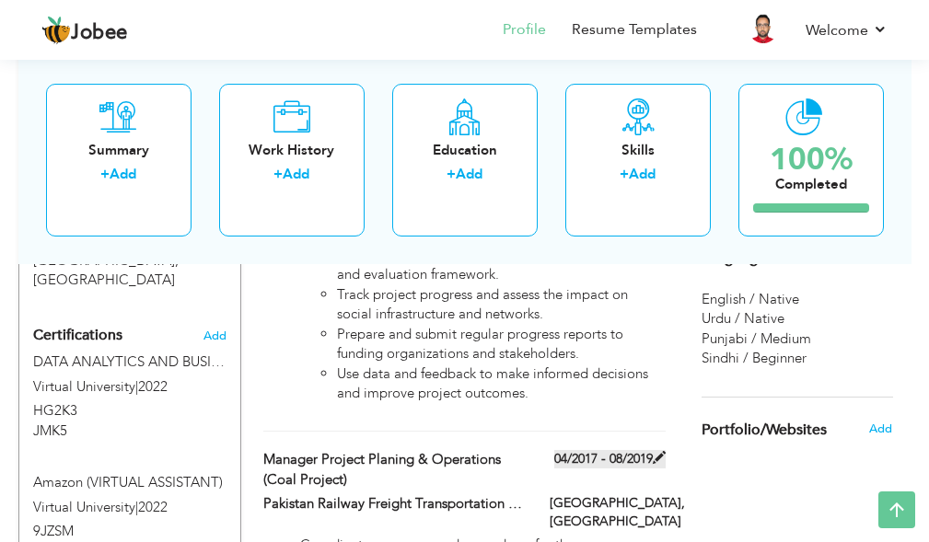
click at [627, 450] on label "04/2017 - 08/2019" at bounding box center [609, 459] width 111 height 18
type input "08/2019"
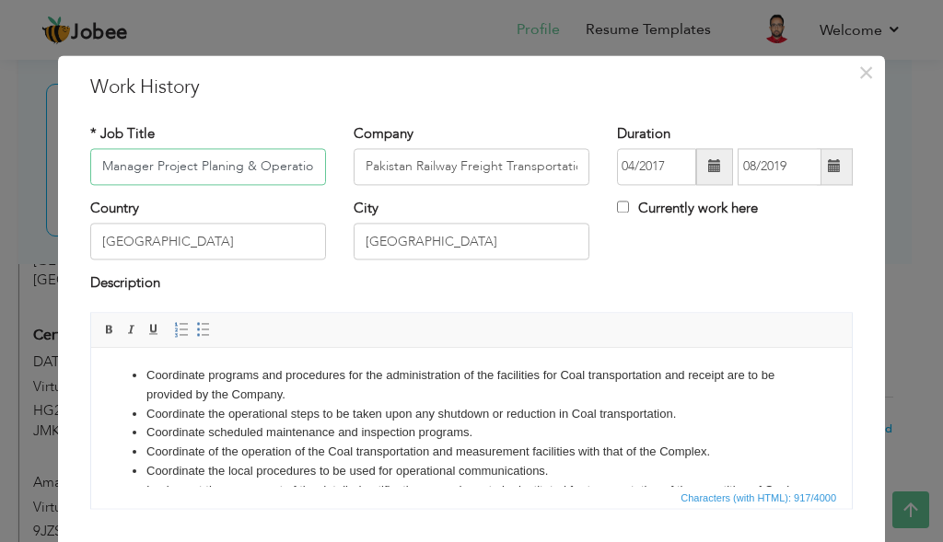
scroll to position [0, 92]
click at [665, 176] on input "04/2017" at bounding box center [656, 166] width 79 height 37
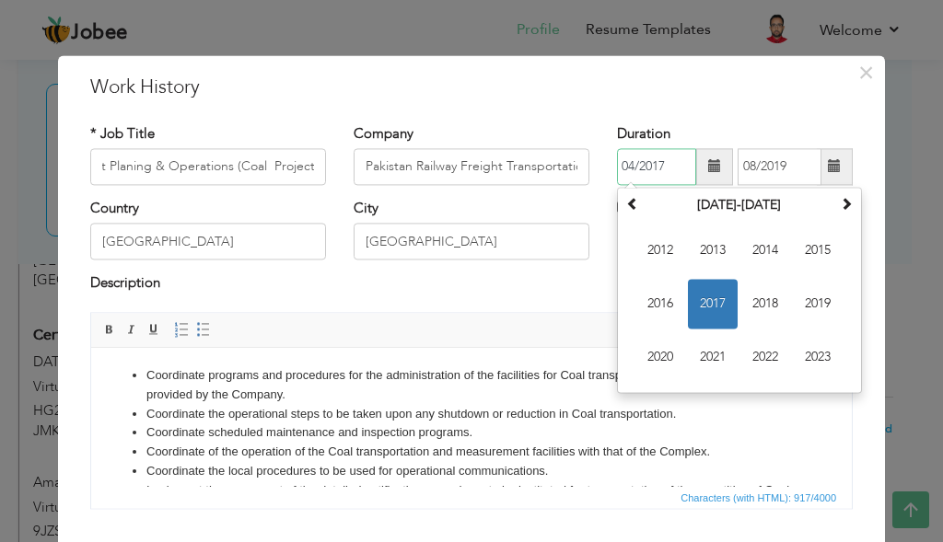
scroll to position [0, 0]
click at [814, 262] on span "2015" at bounding box center [818, 251] width 50 height 50
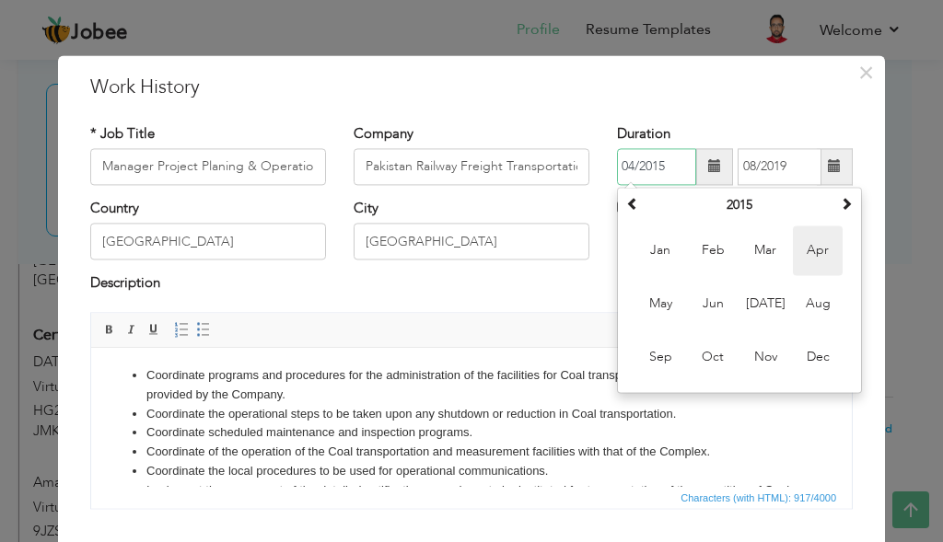
click at [807, 254] on span "Apr" at bounding box center [818, 251] width 50 height 50
type input "04/2015"
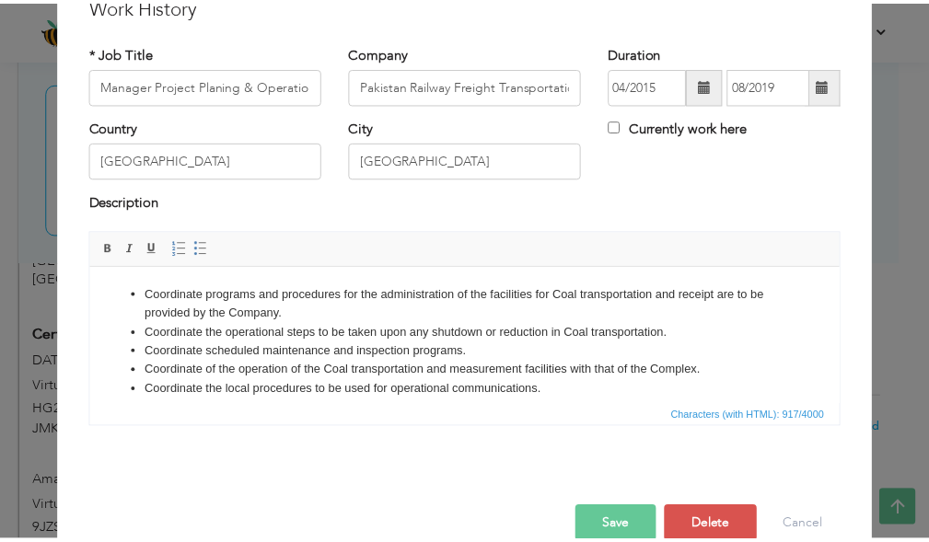
scroll to position [116, 0]
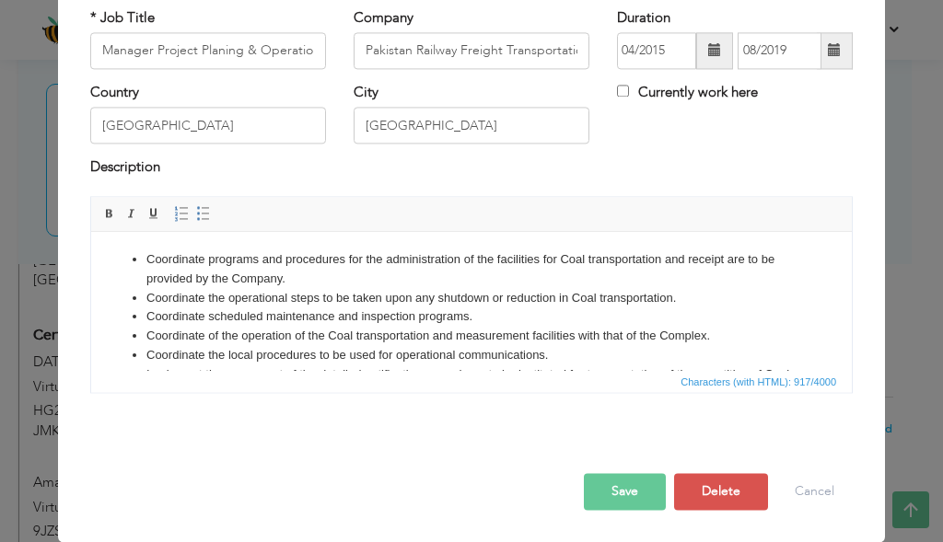
click at [629, 489] on button "Save" at bounding box center [625, 491] width 82 height 37
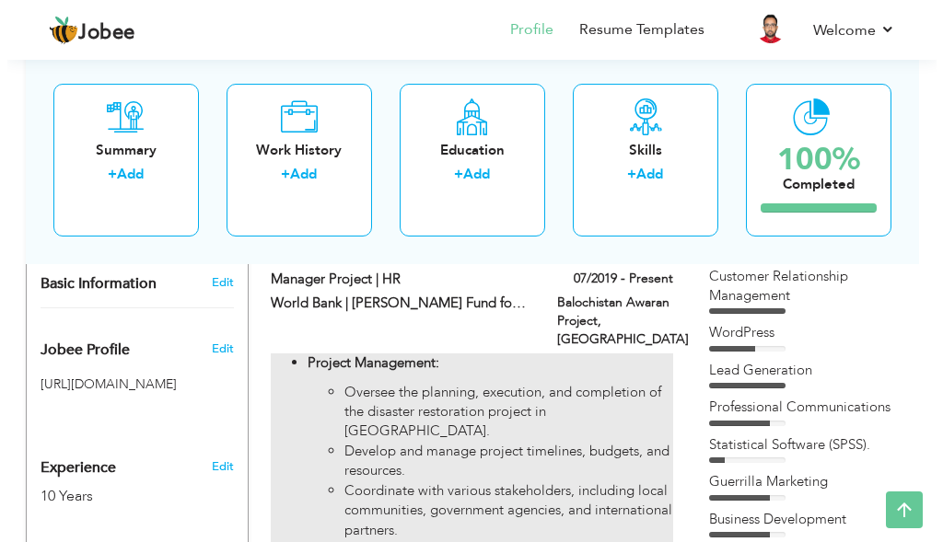
scroll to position [543, 0]
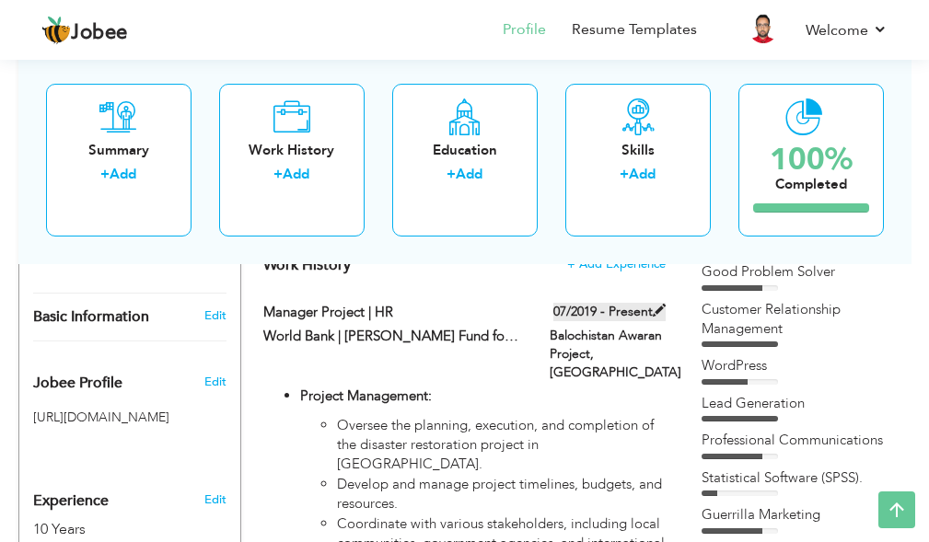
click at [659, 318] on label "07/2019 - Present" at bounding box center [610, 312] width 112 height 18
type input "Manager Project | HR"
type input "World Bank | [PERSON_NAME] Fund for Development | CyberState Technologies"
type input "07/2019"
type input "Balochistan Awaran Project"
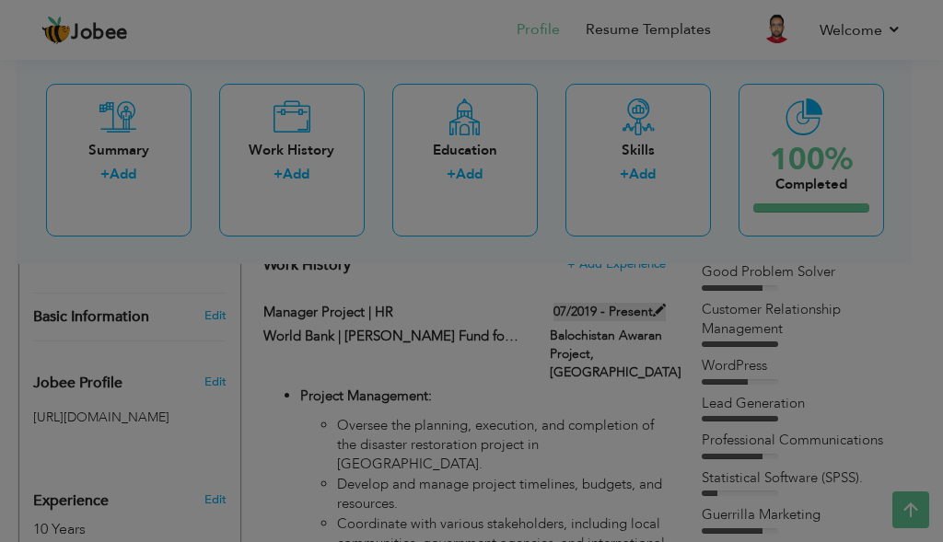
click at [659, 318] on div at bounding box center [471, 271] width 943 height 542
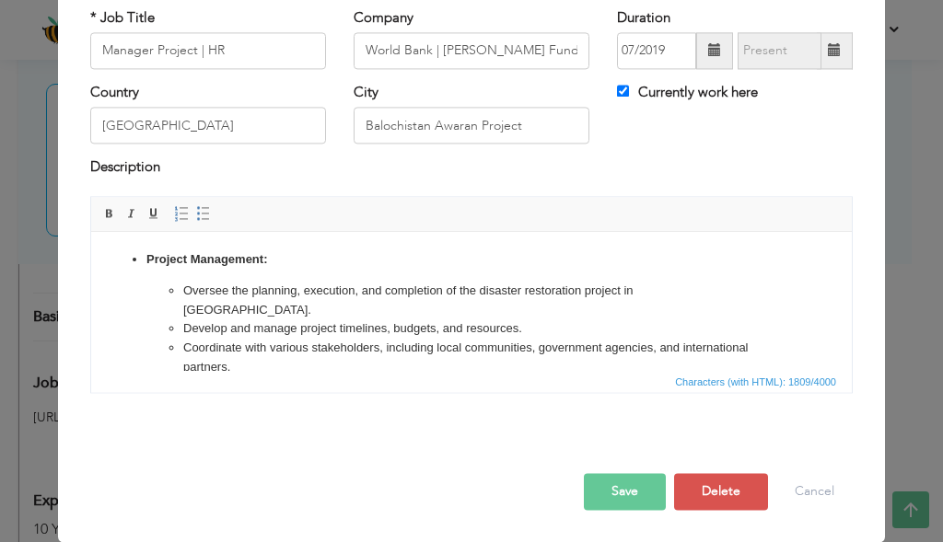
scroll to position [0, 0]
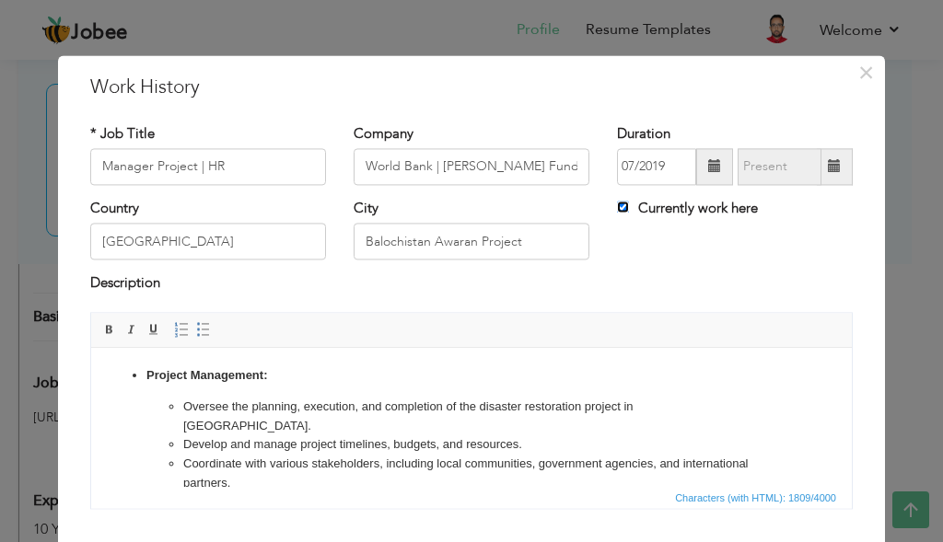
click at [617, 208] on input "Currently work here" at bounding box center [623, 207] width 12 height 12
checkbox input "false"
click at [759, 177] on input "text" at bounding box center [780, 166] width 84 height 37
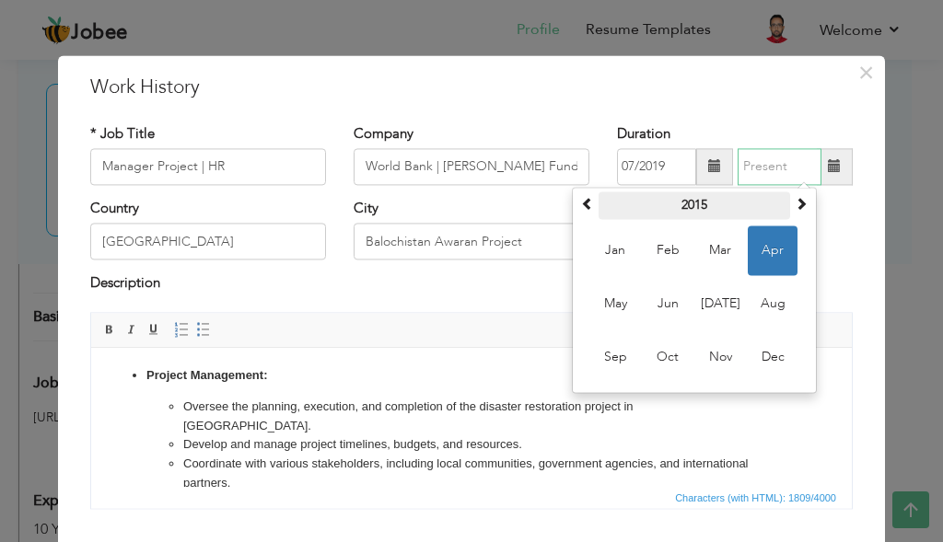
click at [708, 202] on th "2015" at bounding box center [695, 206] width 192 height 28
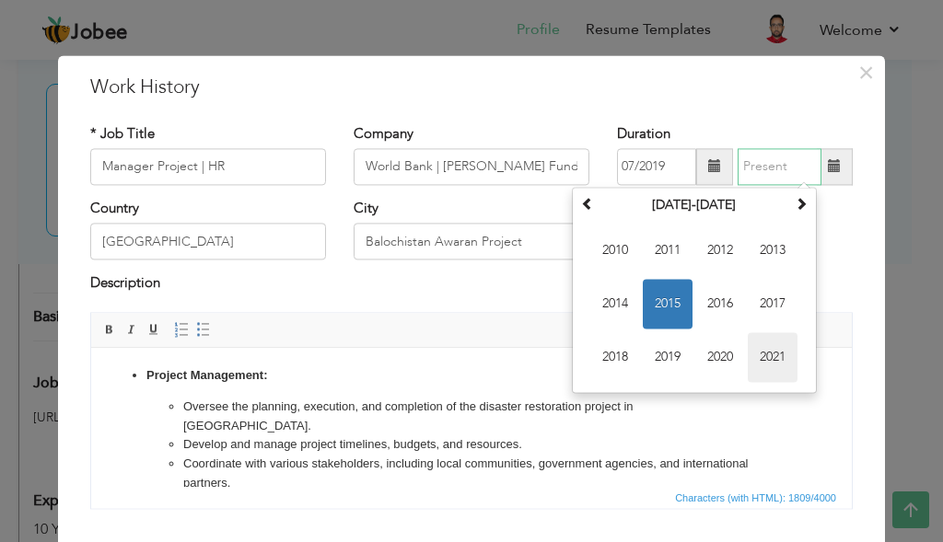
click at [775, 357] on span "2021" at bounding box center [773, 357] width 50 height 50
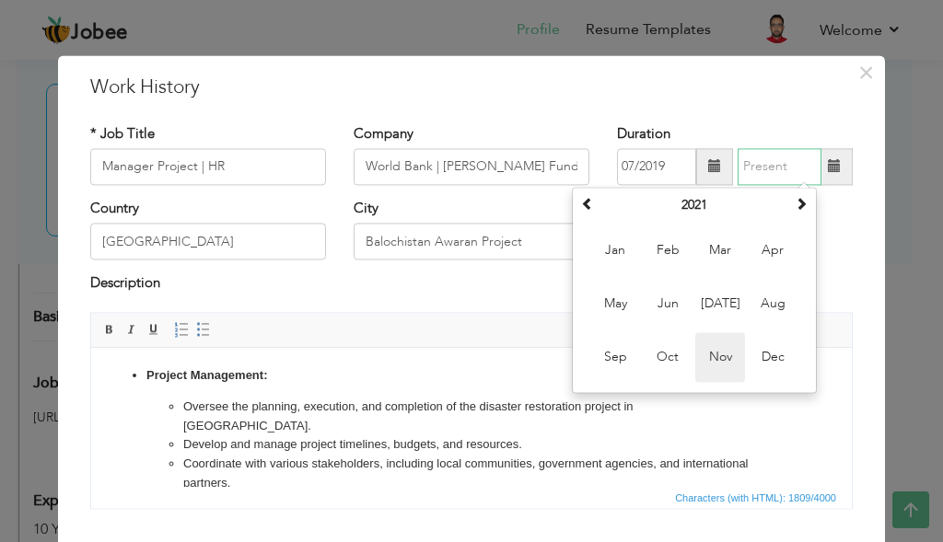
click at [723, 356] on span "Nov" at bounding box center [720, 357] width 50 height 50
type input "11/2021"
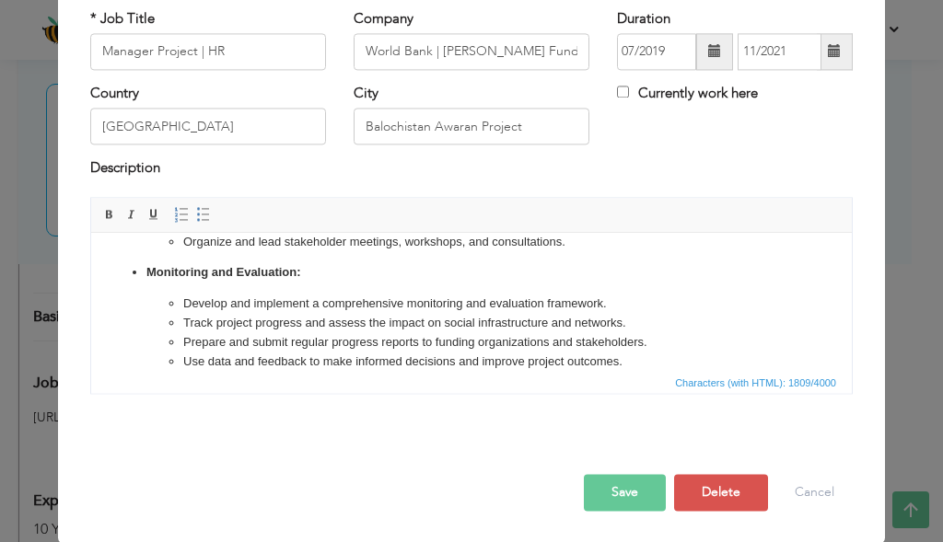
scroll to position [116, 0]
click at [622, 483] on button "Save" at bounding box center [625, 491] width 82 height 37
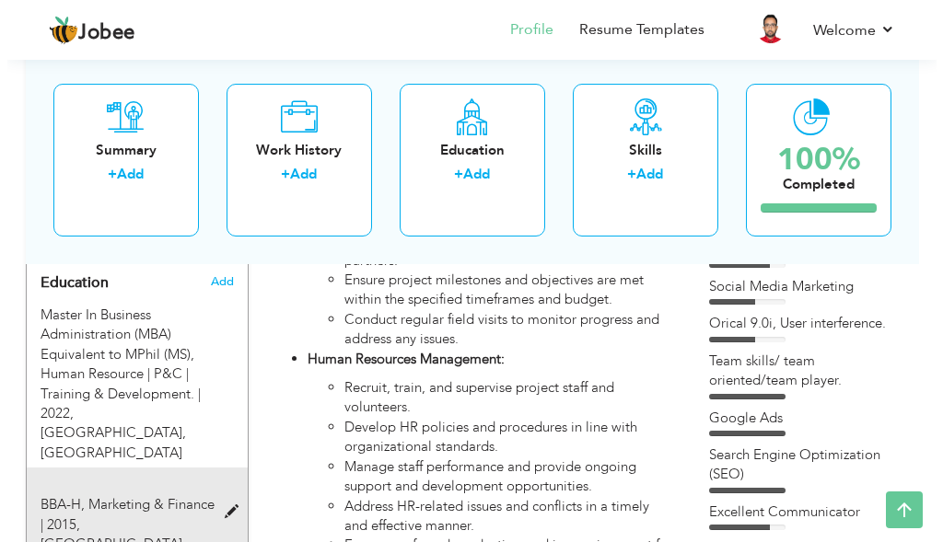
scroll to position [820, 0]
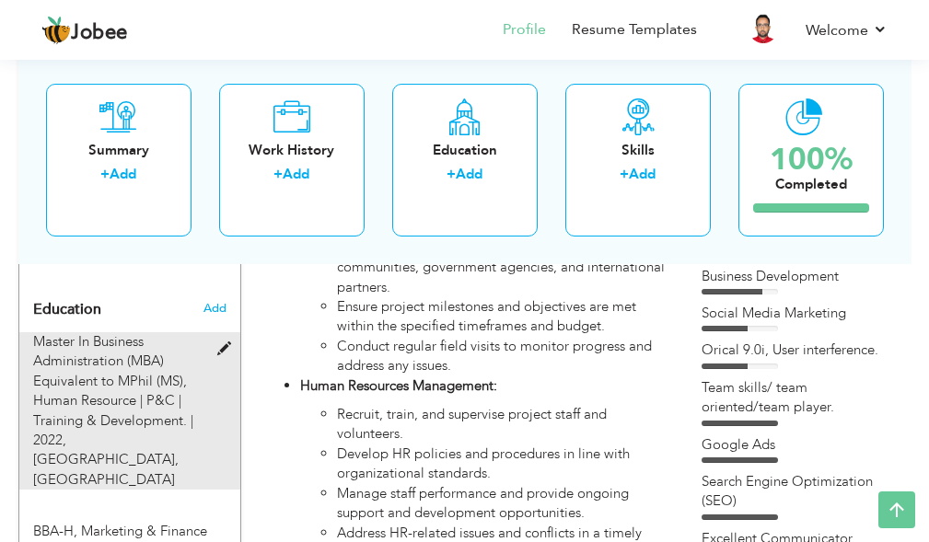
click at [189, 387] on span "Master In Business Administration (MBA) Equivalent to MPhil (MS), Human Resourc…" at bounding box center [113, 390] width 160 height 117
type input "Master In Business Administration (MBA) Equivalent to MPhil (MS)"
type input "Human Resource | P&C | Training & Development."
type input "2022"
type input "University of Karachi"
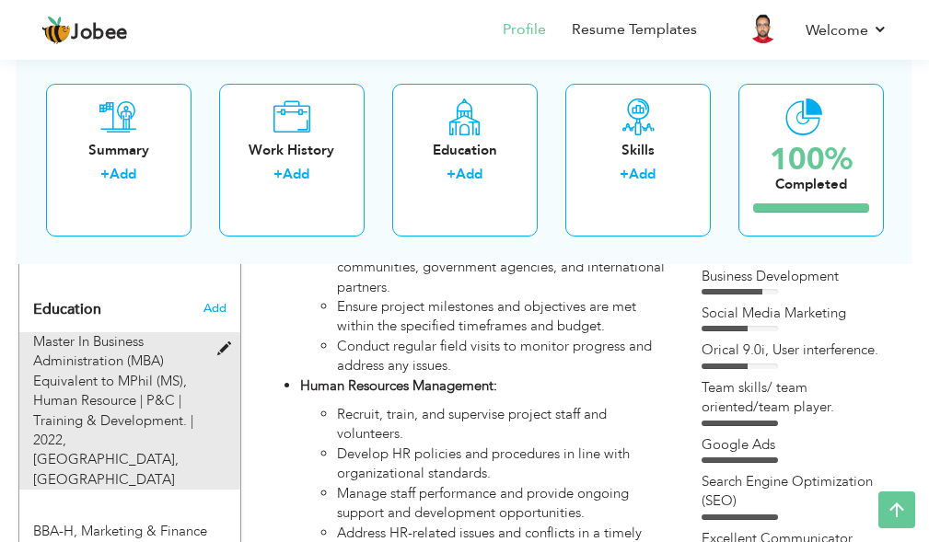
type input "3.51"
radio input "true"
type input "[GEOGRAPHIC_DATA]"
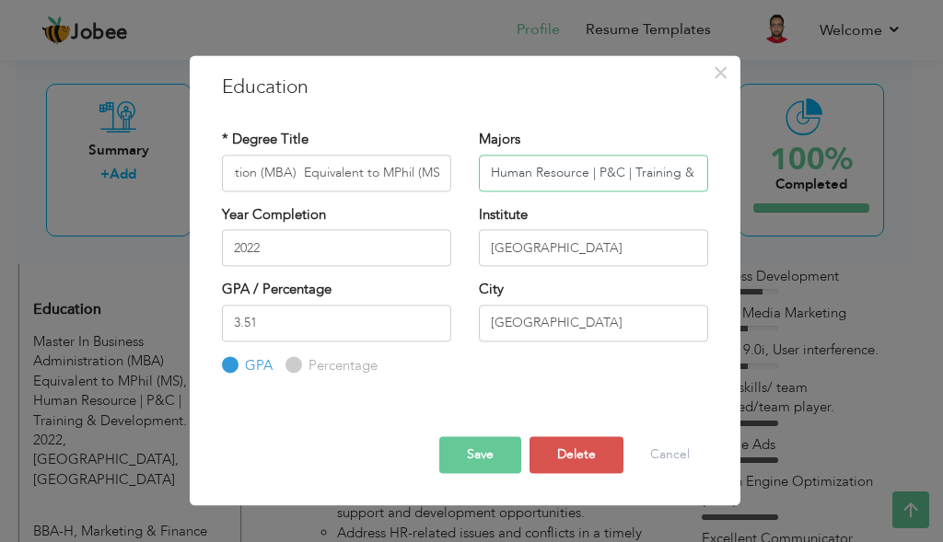
scroll to position [0, 0]
click at [554, 181] on input "Human Resource | P&C | Training & Development." at bounding box center [593, 173] width 229 height 37
click at [502, 449] on button "Save" at bounding box center [480, 455] width 82 height 37
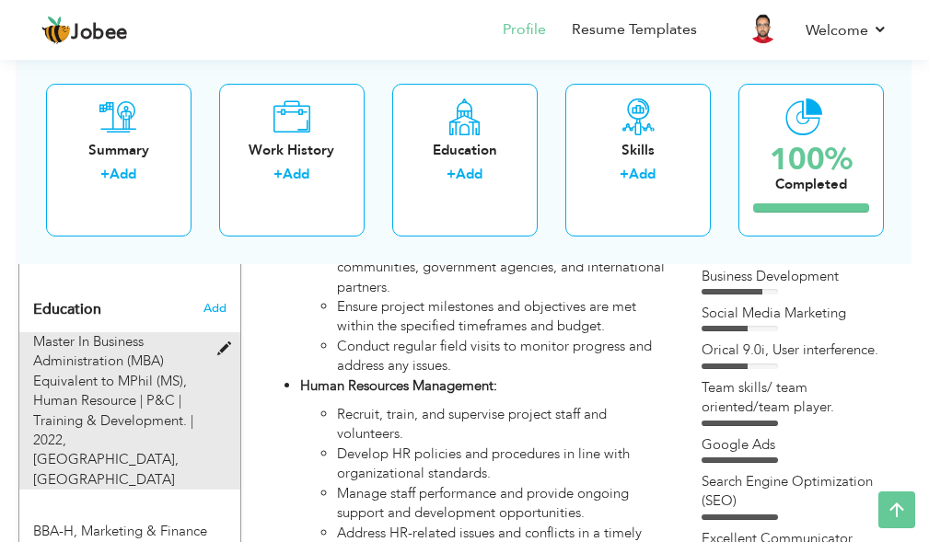
click at [157, 450] on span "[GEOGRAPHIC_DATA], [GEOGRAPHIC_DATA]" at bounding box center [106, 469] width 146 height 38
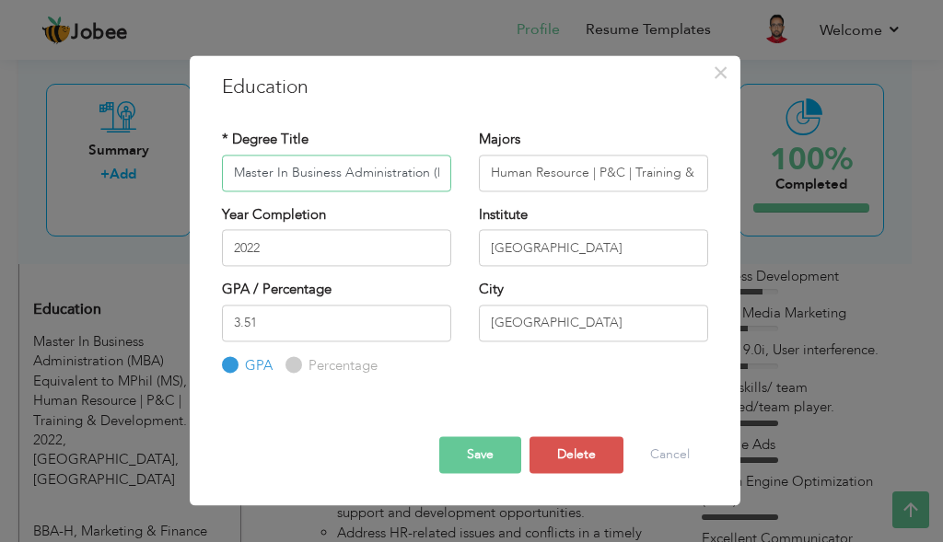
scroll to position [0, 173]
click at [704, 165] on input "Human Resource | P&C | Training & Development." at bounding box center [593, 173] width 229 height 37
click at [690, 168] on input "Human Resource | P&C | Training & Development." at bounding box center [593, 173] width 229 height 37
click at [690, 181] on input "Human Resource | P&C | Training & Development, Bi- Major" at bounding box center [593, 173] width 229 height 37
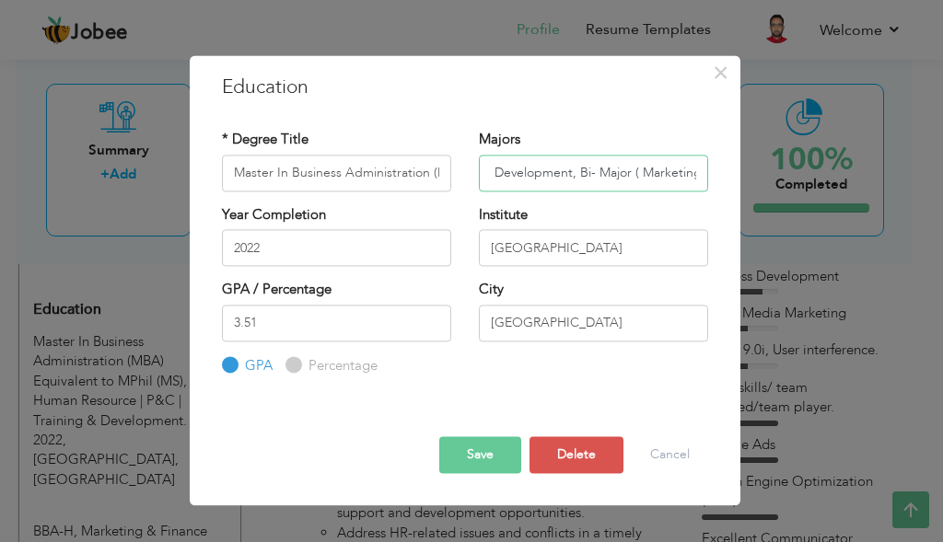
scroll to position [0, 206]
type input "Human Resource | P&C | Training & Development, Bi- Major ( Marketing)"
click at [496, 457] on button "Save" at bounding box center [480, 455] width 82 height 37
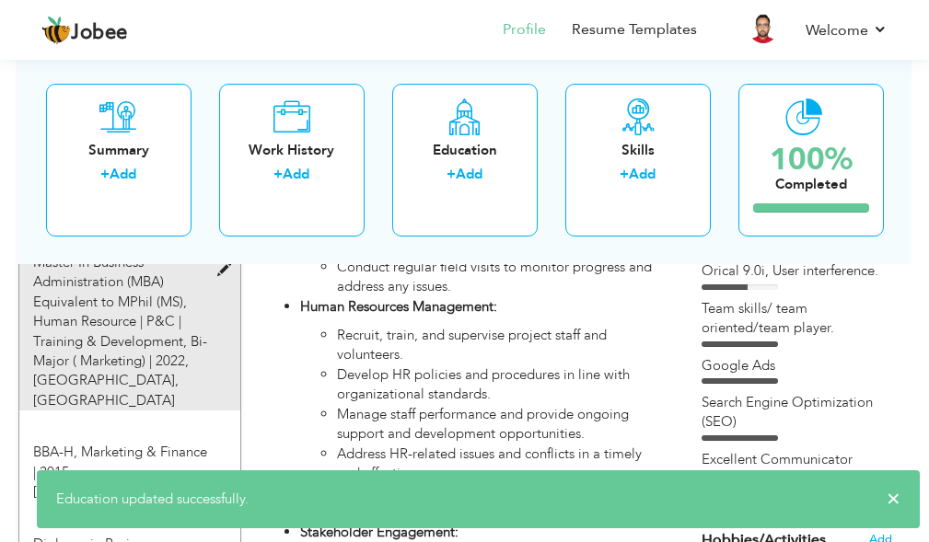
scroll to position [1004, 0]
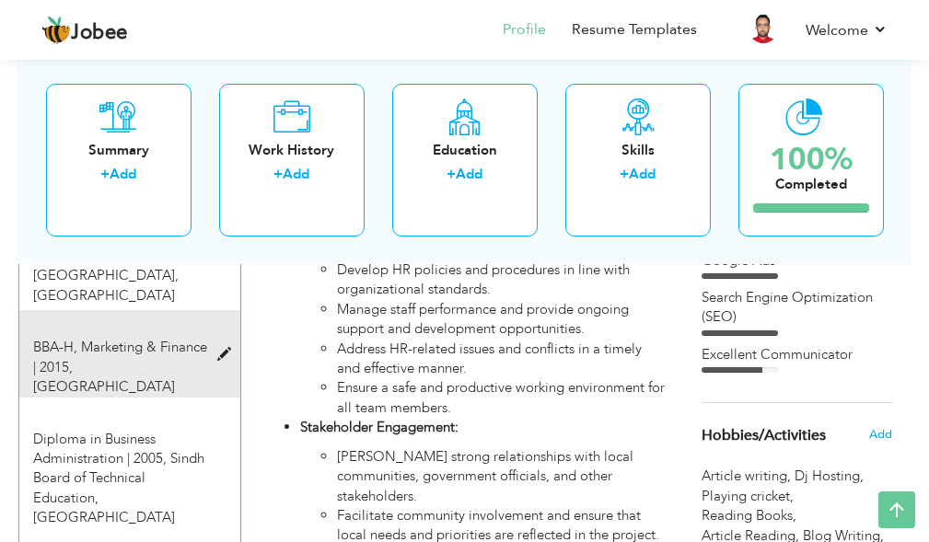
click at [143, 358] on div "BBA-H, Marketing & Finance | 2015, Preston University" at bounding box center [120, 367] width 203 height 59
type input "BBA-H"
type input "Marketing & Finance"
type input "2015"
type input "[GEOGRAPHIC_DATA]"
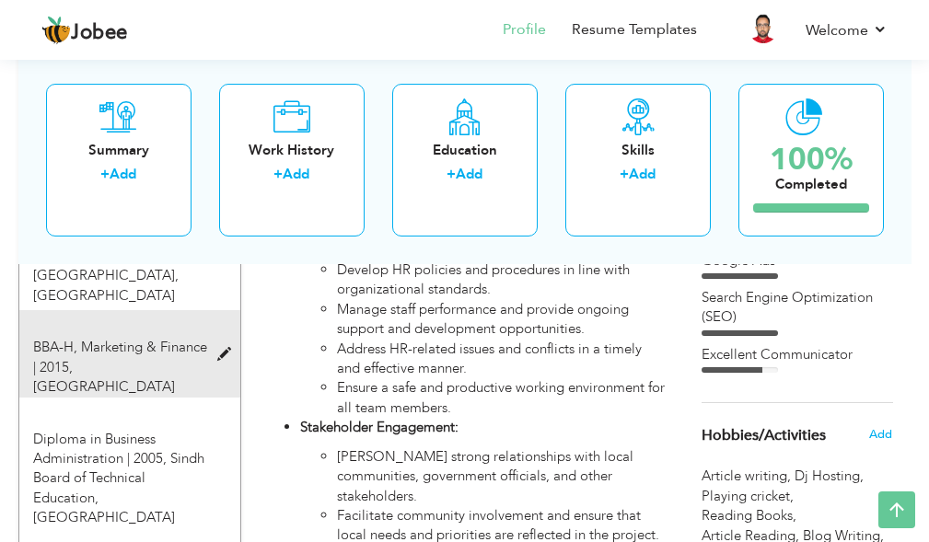
type input "3.1"
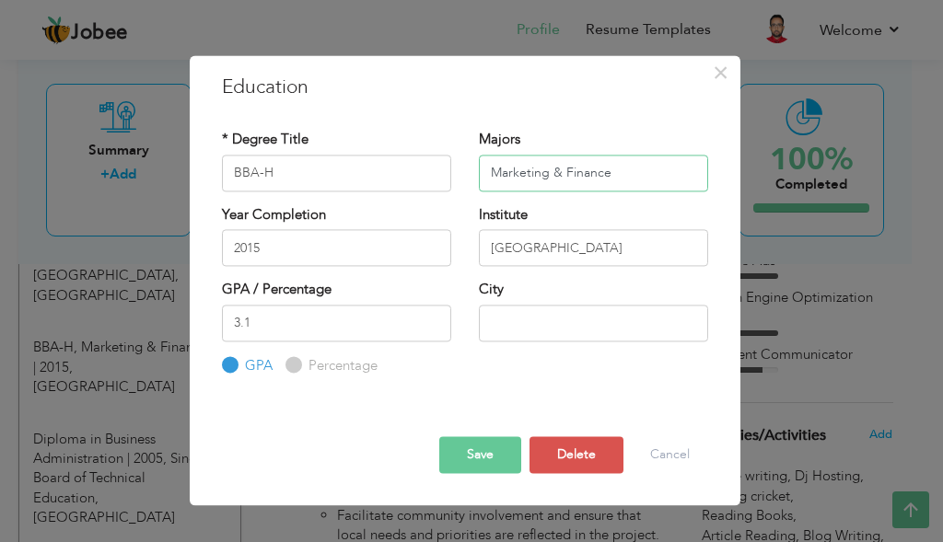
click at [649, 176] on input "Marketing & Finance" at bounding box center [593, 173] width 229 height 37
click at [512, 453] on button "Save" at bounding box center [480, 455] width 82 height 37
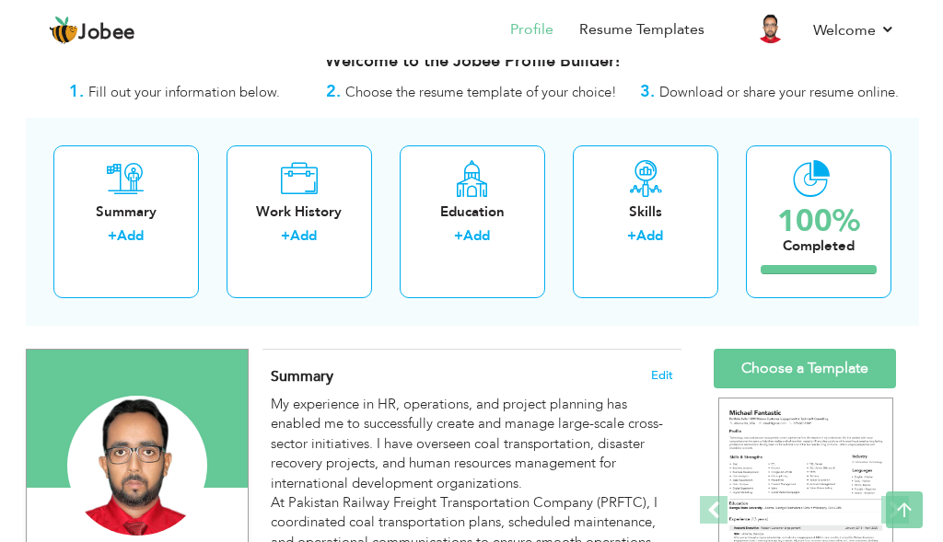
scroll to position [0, 0]
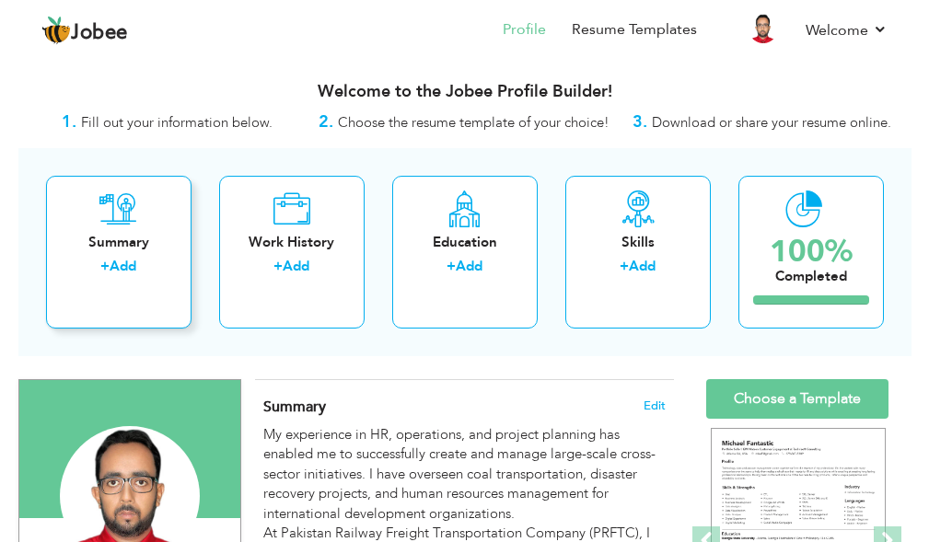
click at [150, 255] on div "Summary + Add" at bounding box center [119, 252] width 146 height 153
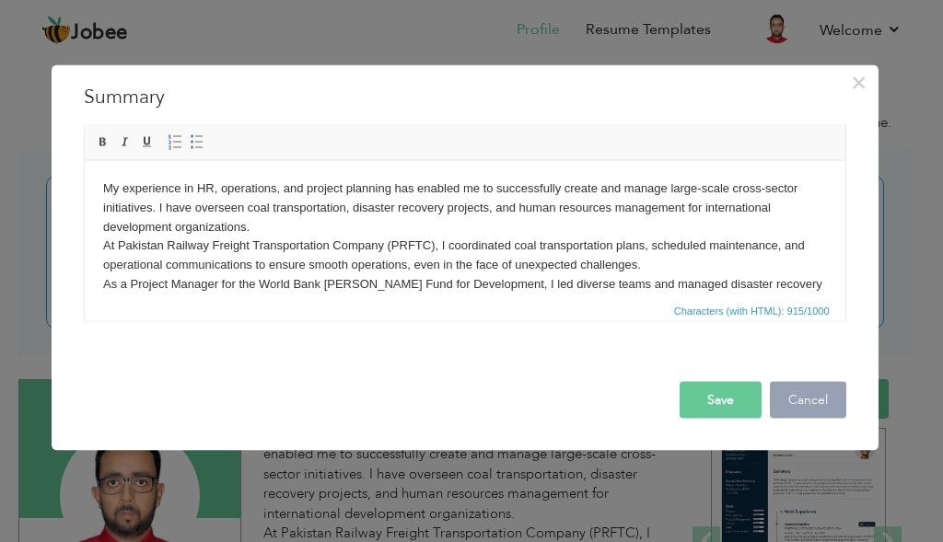
click at [791, 403] on button "Cancel" at bounding box center [808, 399] width 76 height 37
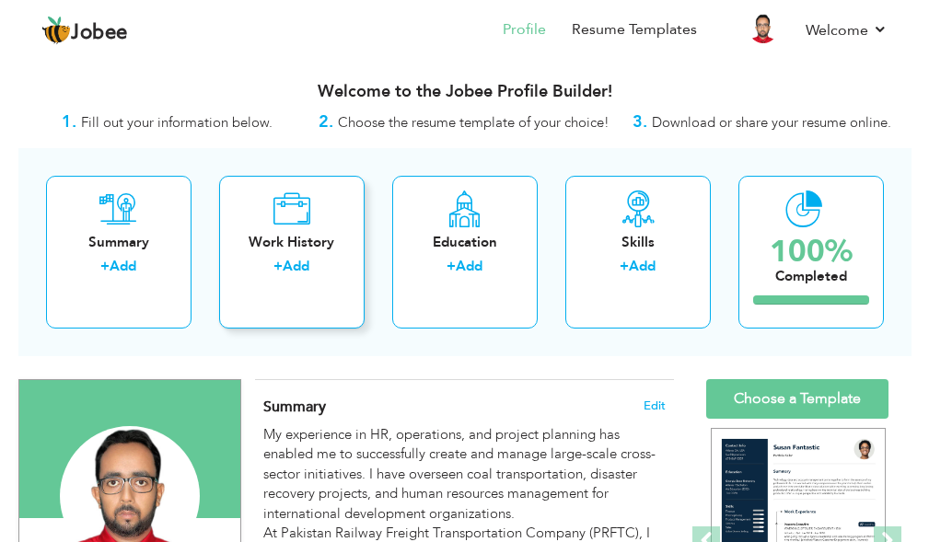
click at [322, 279] on div "+ Add" at bounding box center [292, 269] width 116 height 24
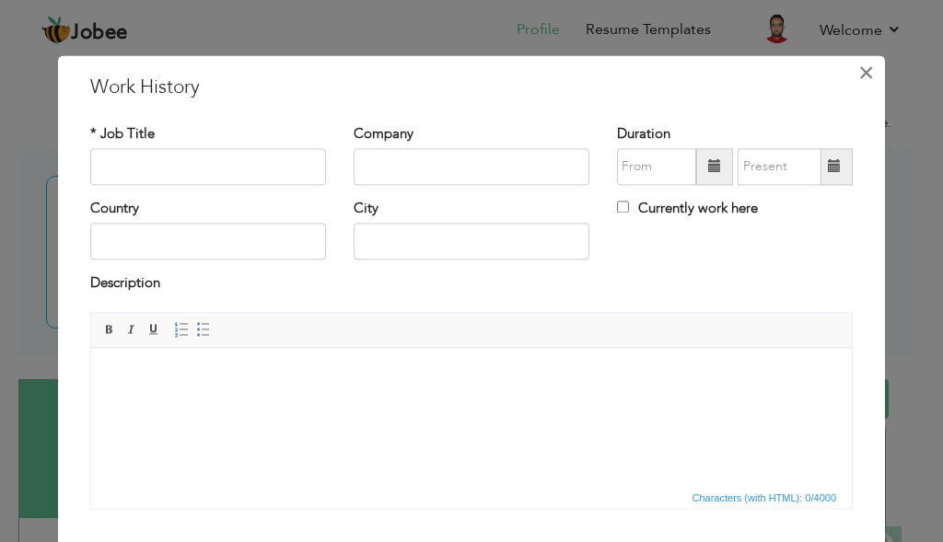
click at [863, 81] on span "×" at bounding box center [866, 72] width 16 height 33
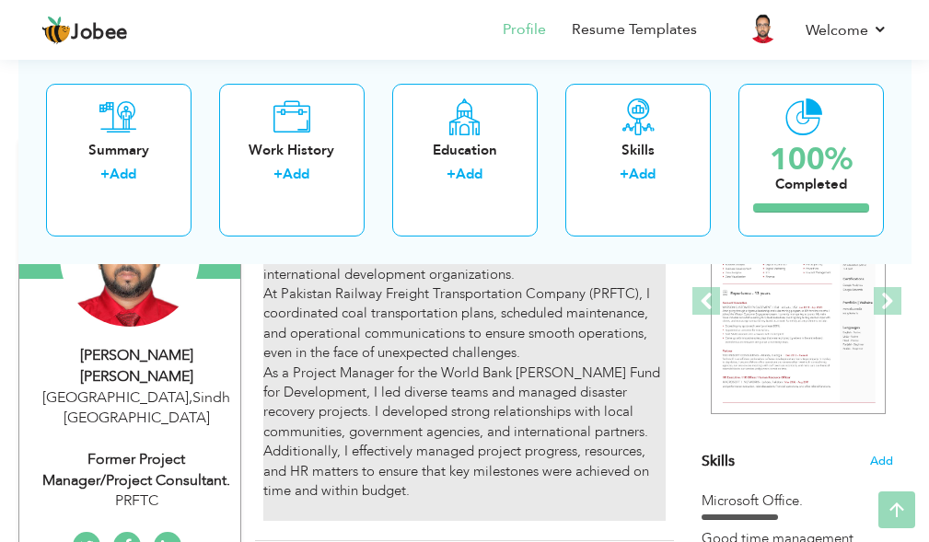
scroll to position [276, 0]
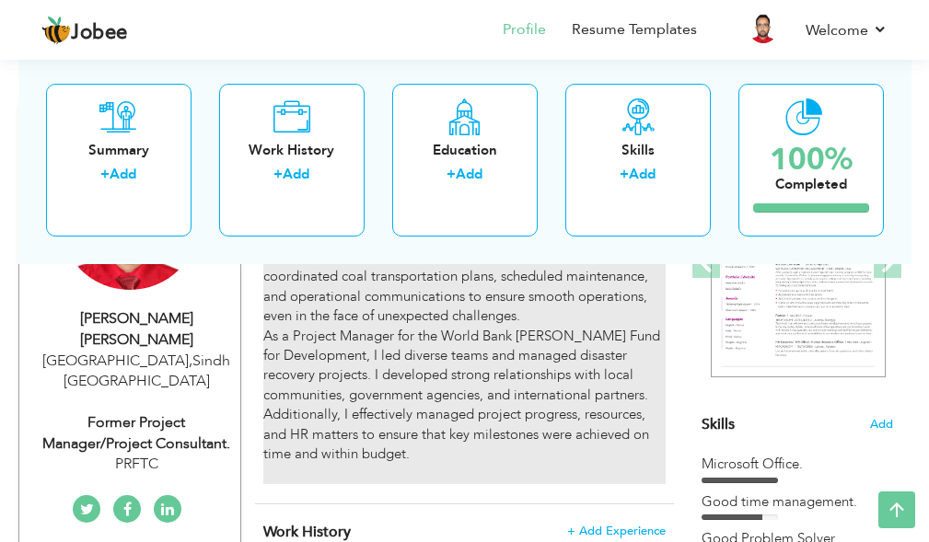
click at [561, 325] on div "My experience in HR, operations, and project planning has enabled me to success…" at bounding box center [464, 316] width 402 height 335
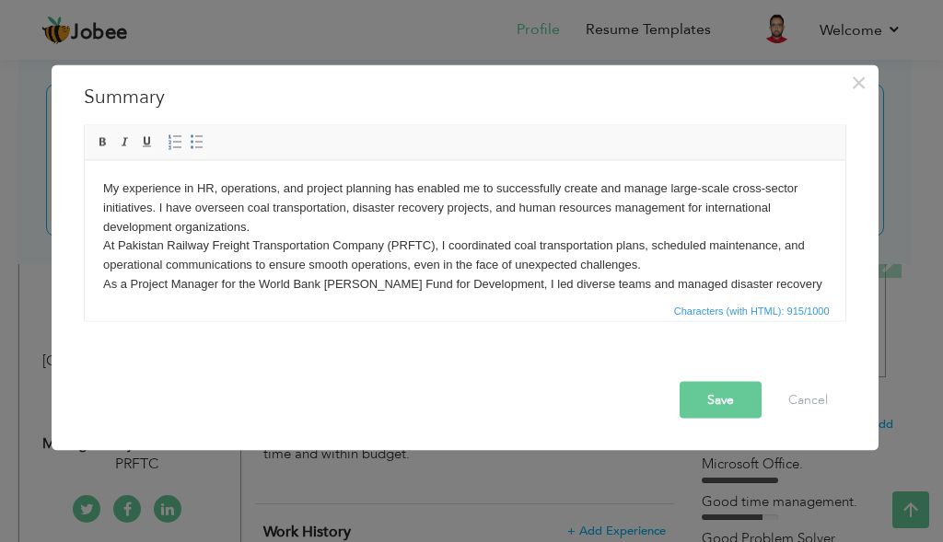
click at [248, 262] on body "My experience in HR, operations, and project planning has enabled me to success…" at bounding box center [464, 275] width 724 height 192
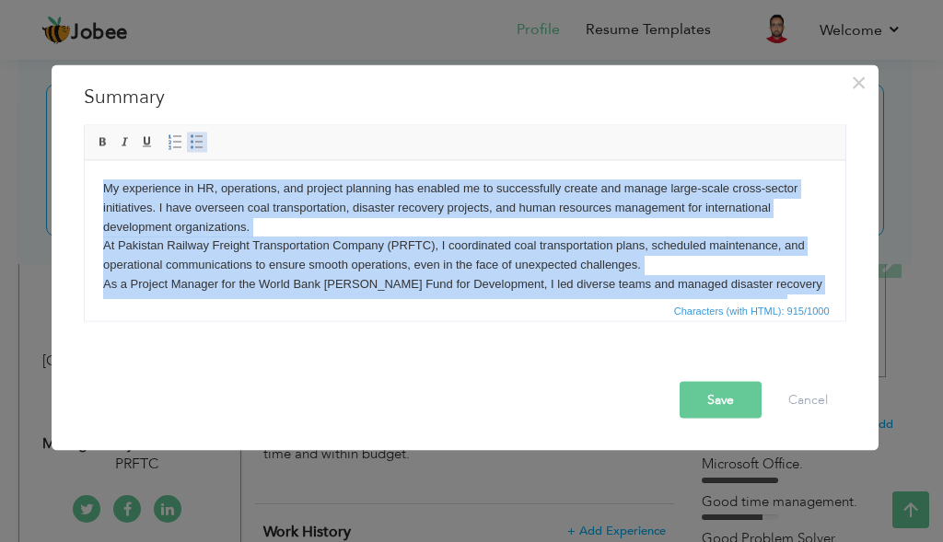
click at [195, 151] on link "Insert/Remove Bulleted List" at bounding box center [197, 142] width 20 height 20
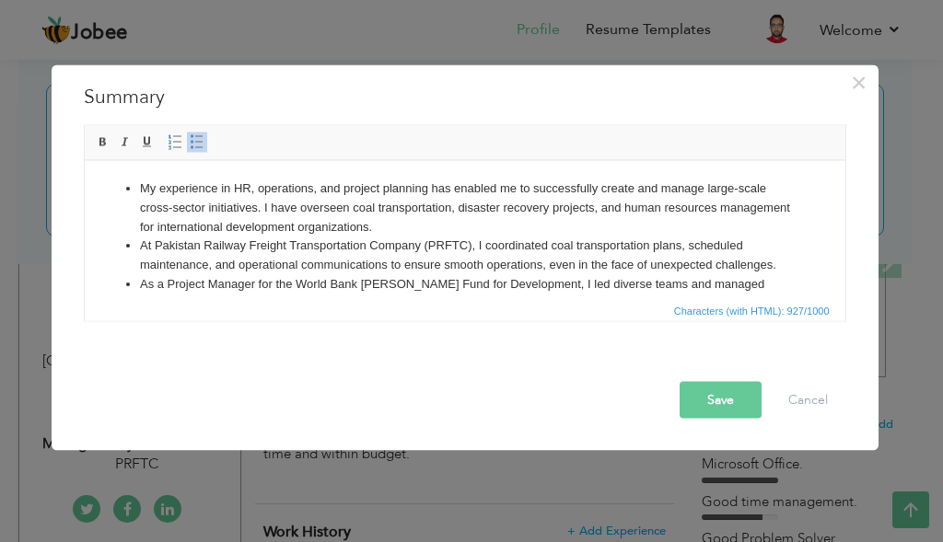
click at [195, 151] on link "Insert/Remove Bulleted List" at bounding box center [197, 142] width 20 height 20
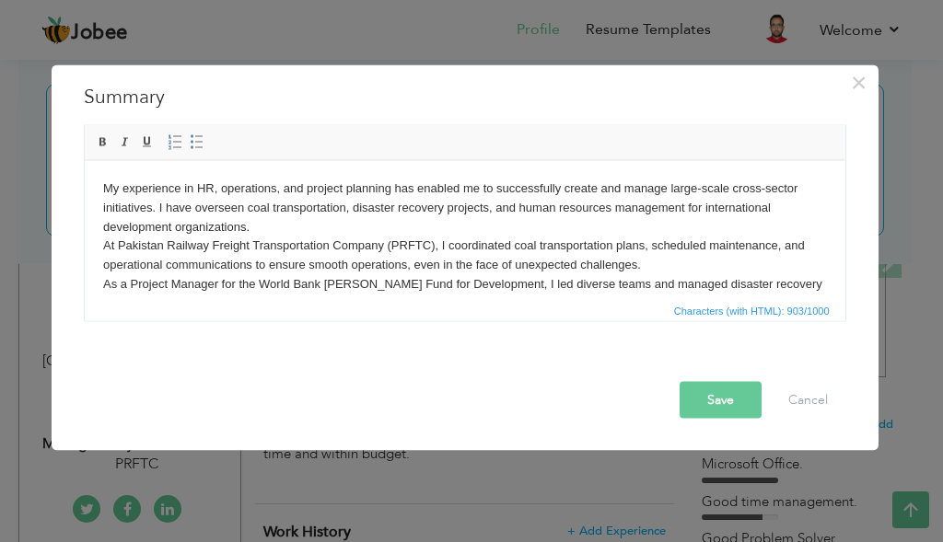
click at [338, 336] on div "Save Cancel" at bounding box center [465, 383] width 790 height 97
click at [333, 255] on body "My experience in HR, operations, and project planning has enabled me to success…" at bounding box center [464, 265] width 724 height 172
click at [777, 216] on body "My experience in HR, operations, and project planning has enabled me to success…" at bounding box center [464, 265] width 724 height 172
click at [737, 398] on button "Save" at bounding box center [721, 399] width 82 height 37
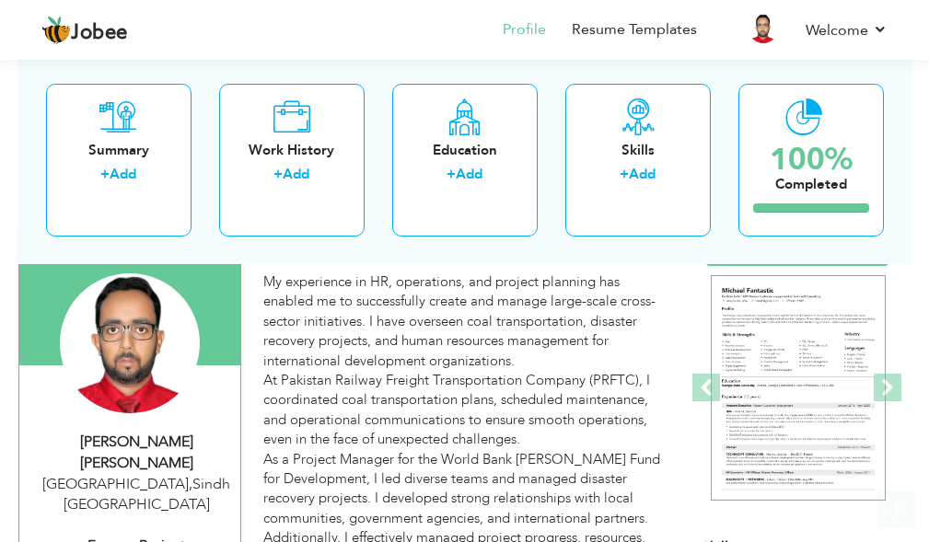
scroll to position [184, 0]
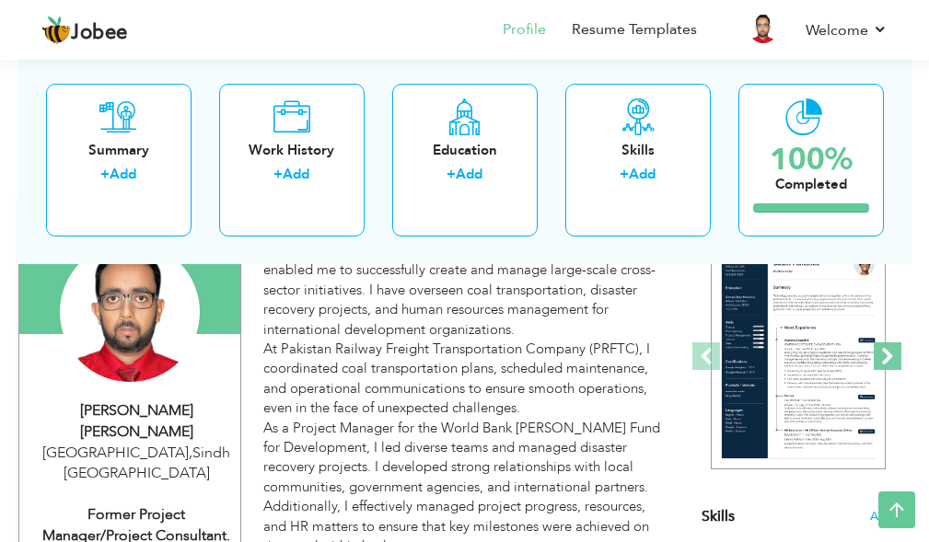
click at [881, 361] on span at bounding box center [888, 357] width 28 height 28
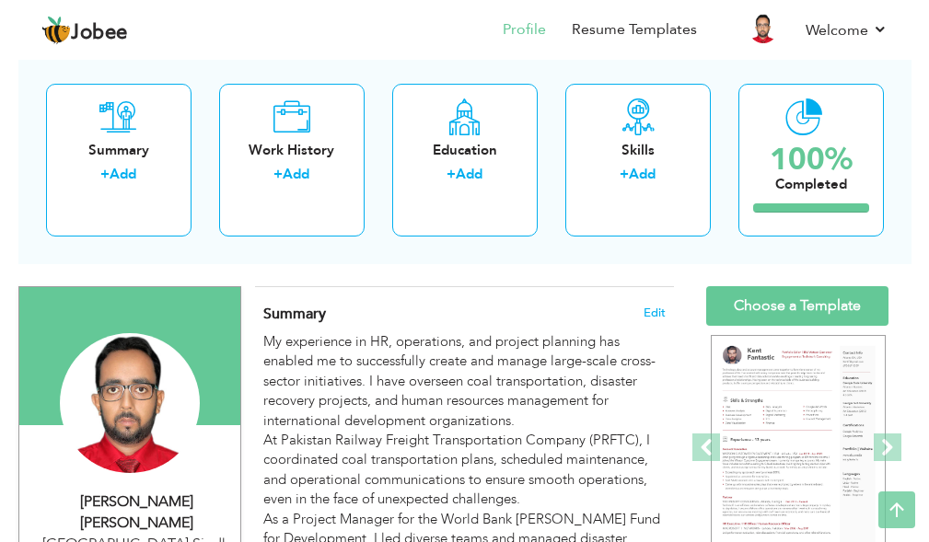
scroll to position [92, 0]
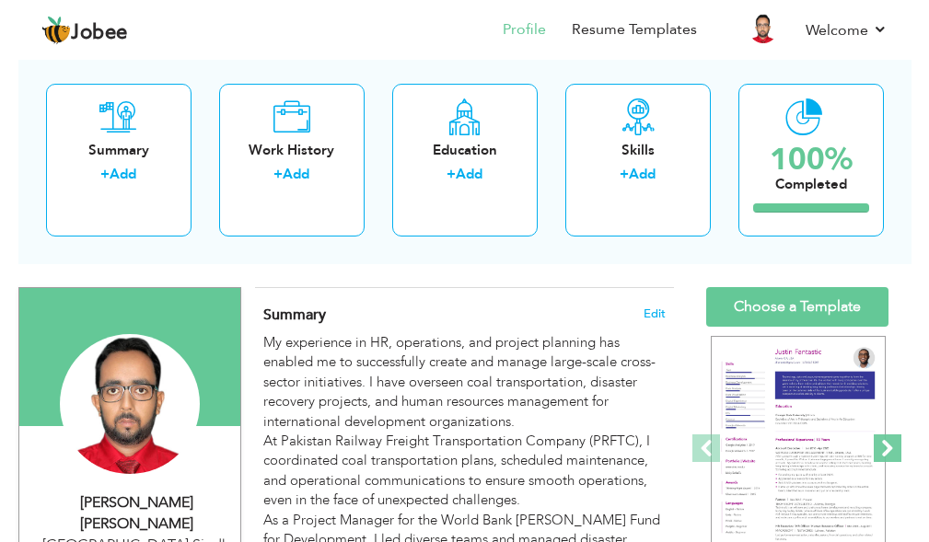
click at [885, 447] on span at bounding box center [888, 449] width 28 height 28
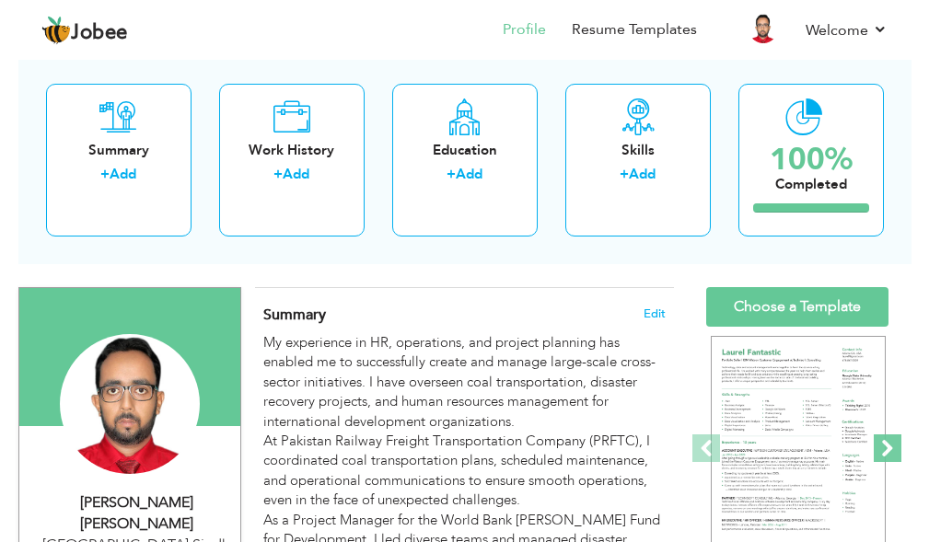
click at [885, 447] on span at bounding box center [888, 449] width 28 height 28
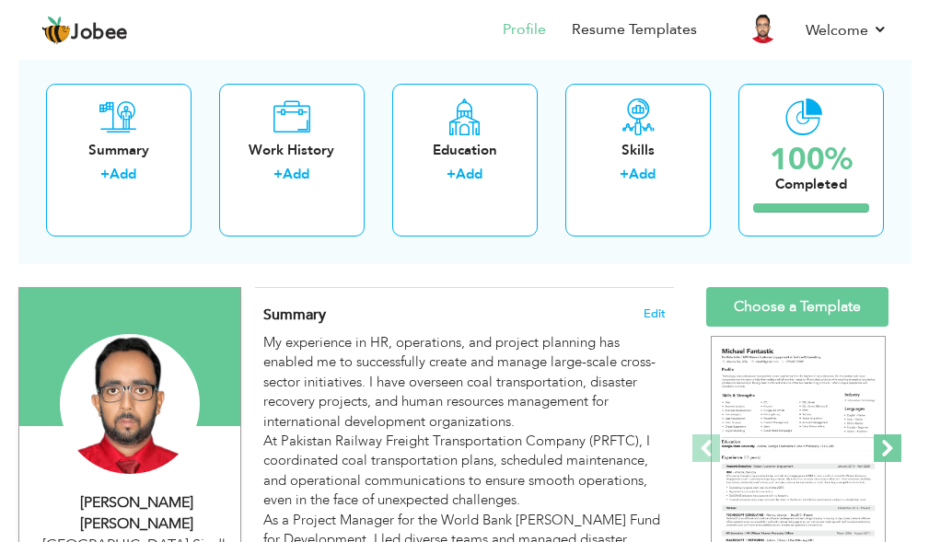
click at [885, 447] on span at bounding box center [888, 449] width 28 height 28
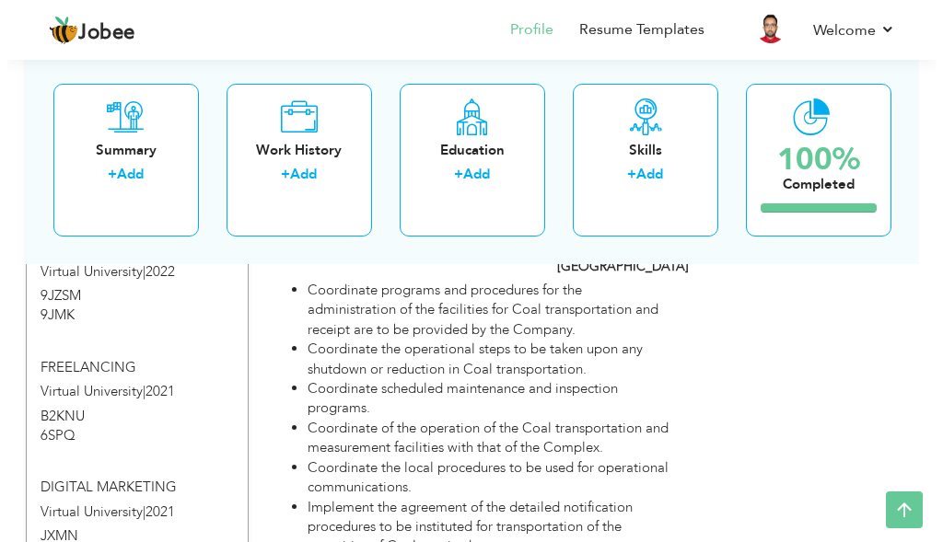
scroll to position [1658, 0]
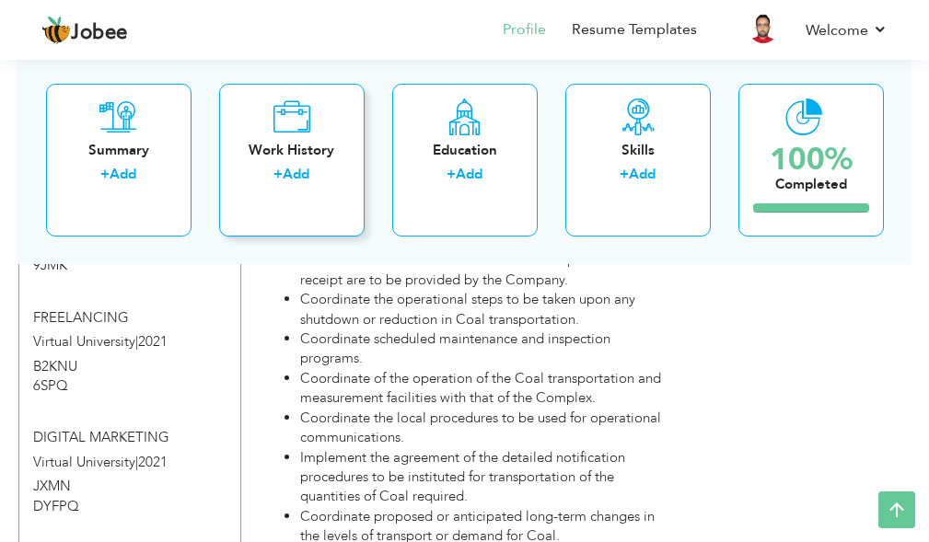
click at [283, 147] on div "Work History" at bounding box center [292, 149] width 116 height 19
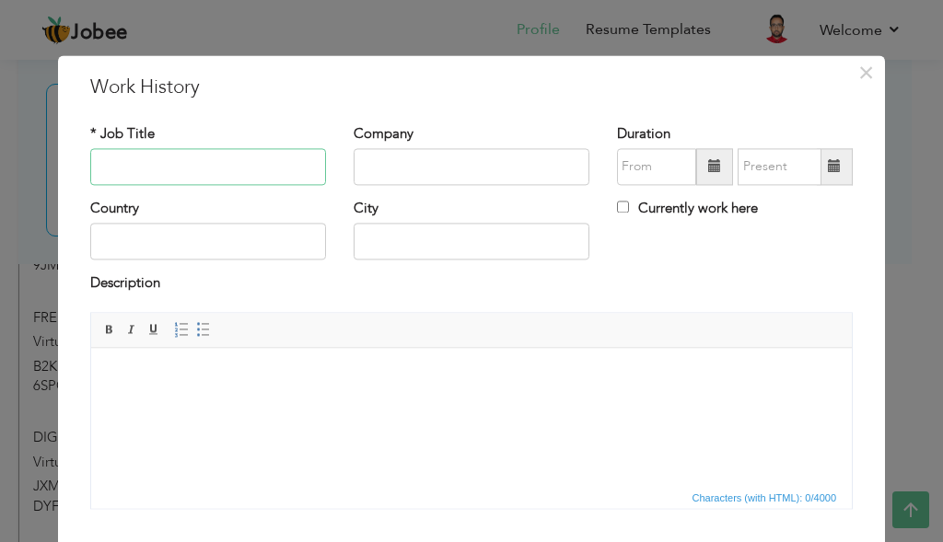
paste input "Founder & Entrepreneur for a local distribution and eCommerce bio-herbs business"
click at [252, 162] on input "Founder & Entrepreneur for a local distribution and eCommerce Bio-herbs." at bounding box center [208, 166] width 236 height 37
type input "Founder & Entrepreneur for a local distribution and eCommerce."
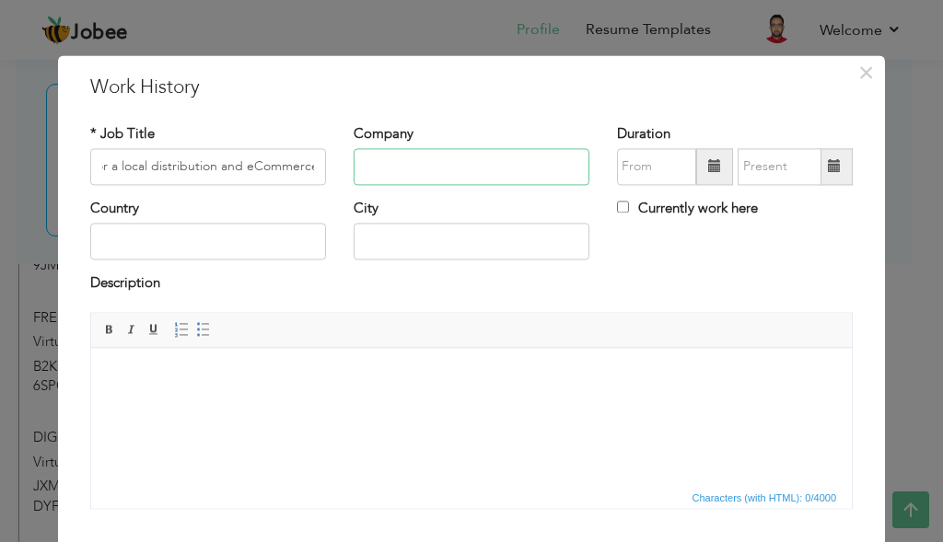
scroll to position [0, 0]
paste input "Bio-herb"
type input "Bio-herbs"
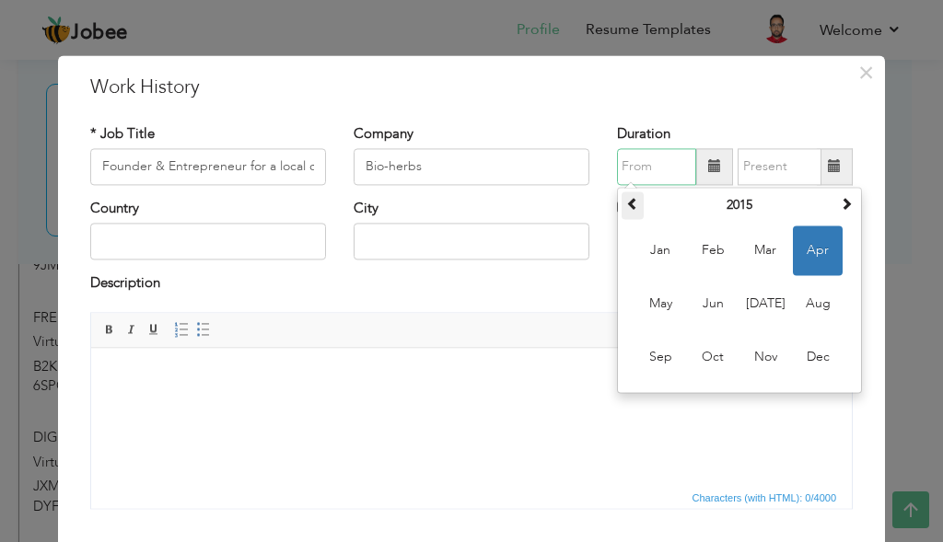
click at [622, 204] on th at bounding box center [633, 206] width 22 height 28
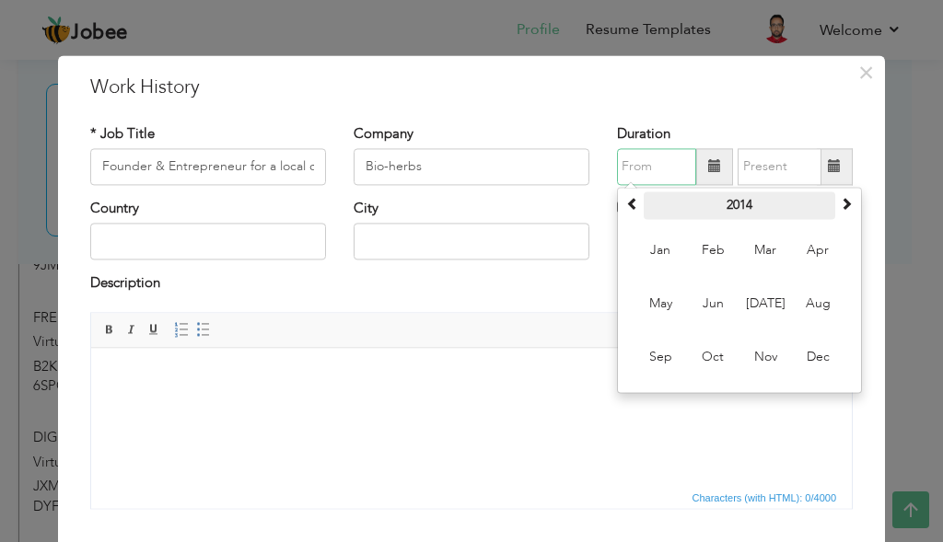
click at [731, 211] on th "2014" at bounding box center [740, 206] width 192 height 28
click at [707, 209] on th "2009-2020" at bounding box center [740, 206] width 192 height 28
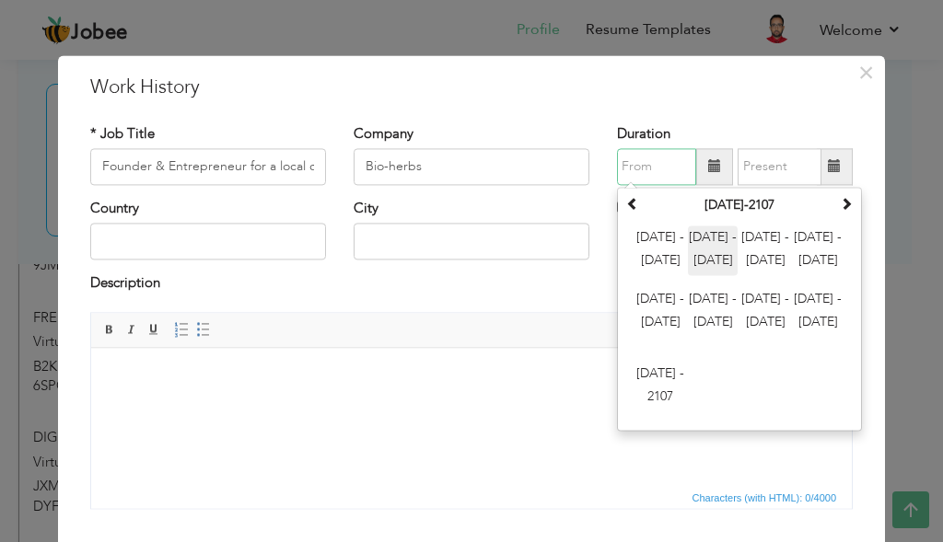
click at [700, 247] on span "2012 - 2023" at bounding box center [713, 251] width 50 height 50
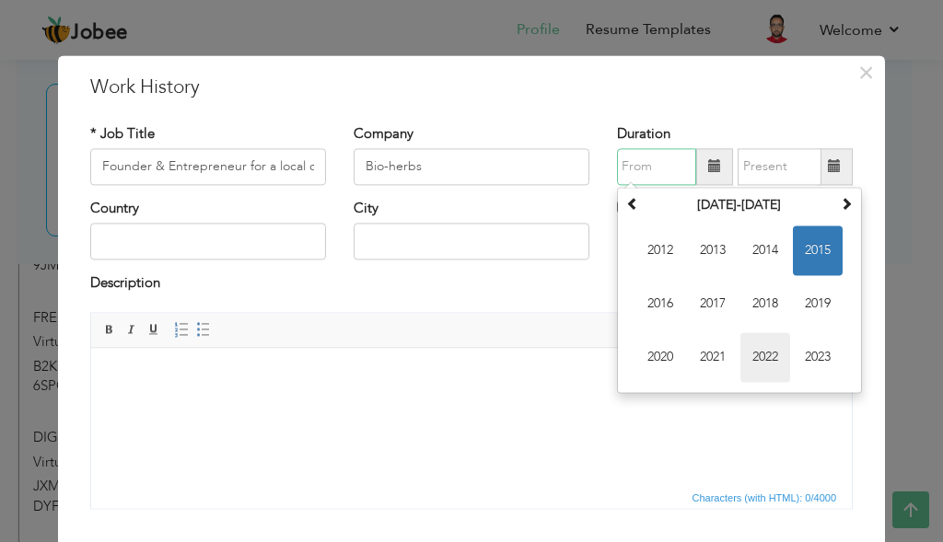
click at [744, 346] on span "2022" at bounding box center [766, 357] width 50 height 50
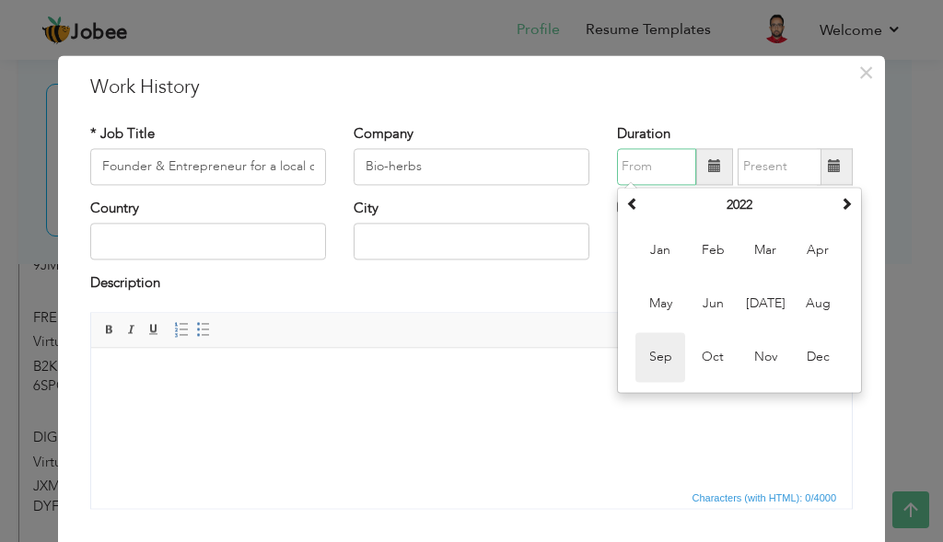
drag, startPoint x: 655, startPoint y: 352, endPoint x: 570, endPoint y: 2, distance: 360.1
click at [655, 352] on span "Sep" at bounding box center [661, 357] width 50 height 50
type input "09/2022"
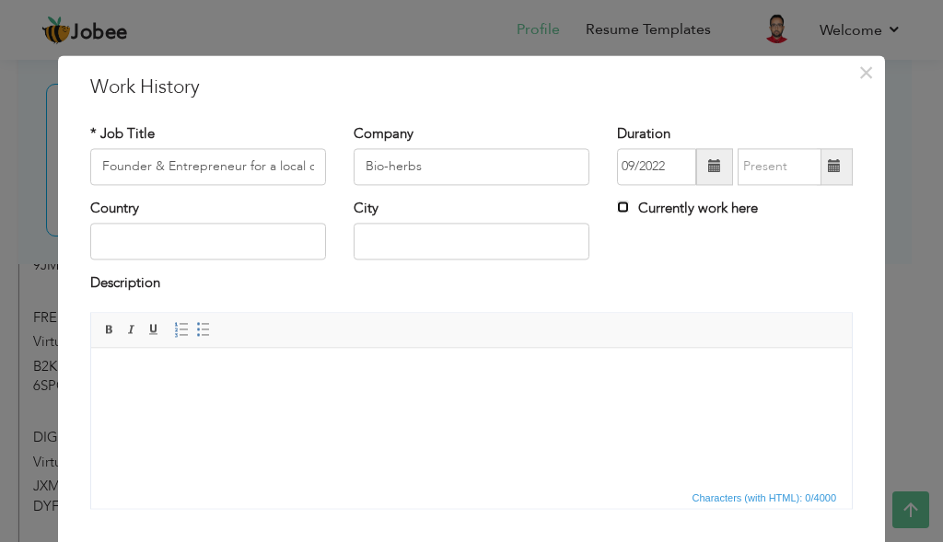
click at [621, 210] on input "Currently work here" at bounding box center [623, 207] width 12 height 12
checkbox input "true"
click at [297, 237] on input "text" at bounding box center [208, 242] width 236 height 37
type input "Pskistan"
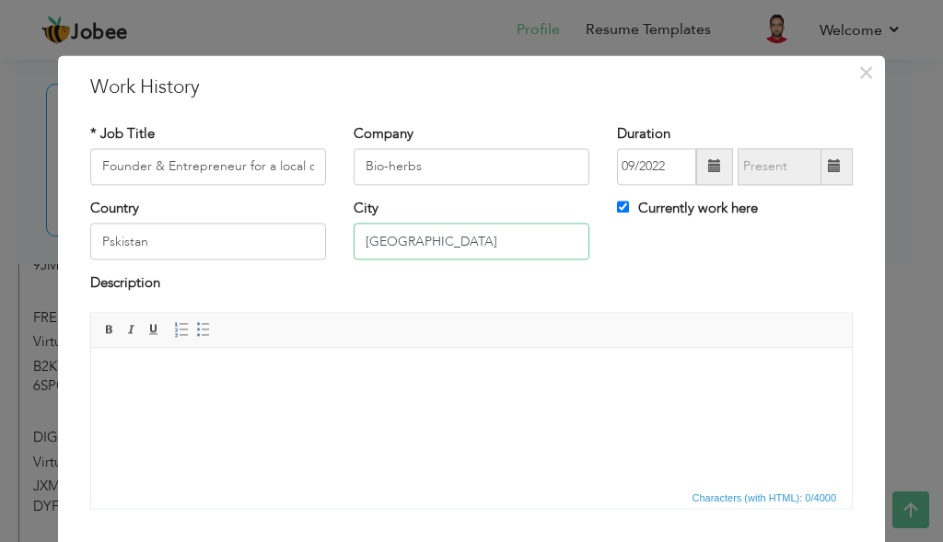
type input "[GEOGRAPHIC_DATA]"
click at [267, 380] on body at bounding box center [472, 376] width 724 height 19
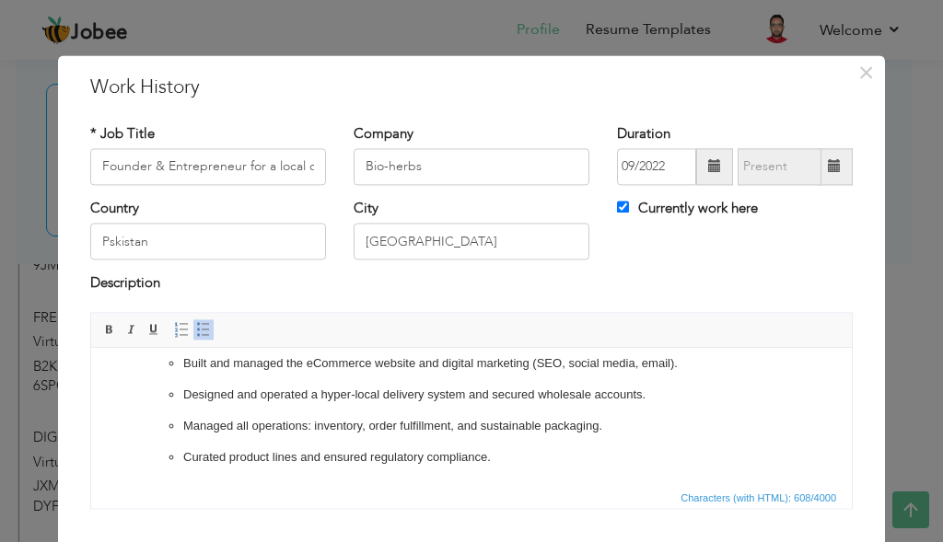
scroll to position [116, 0]
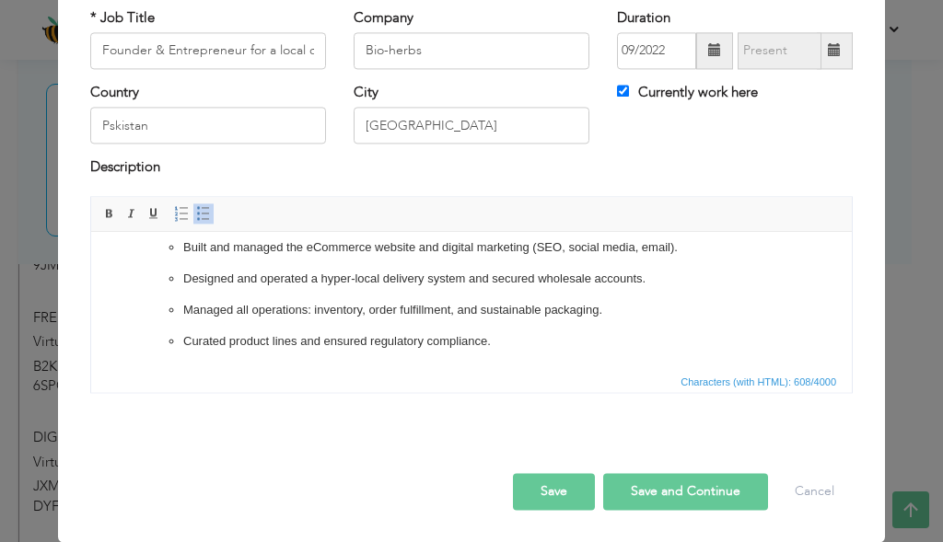
click at [568, 499] on button "Save" at bounding box center [554, 491] width 82 height 37
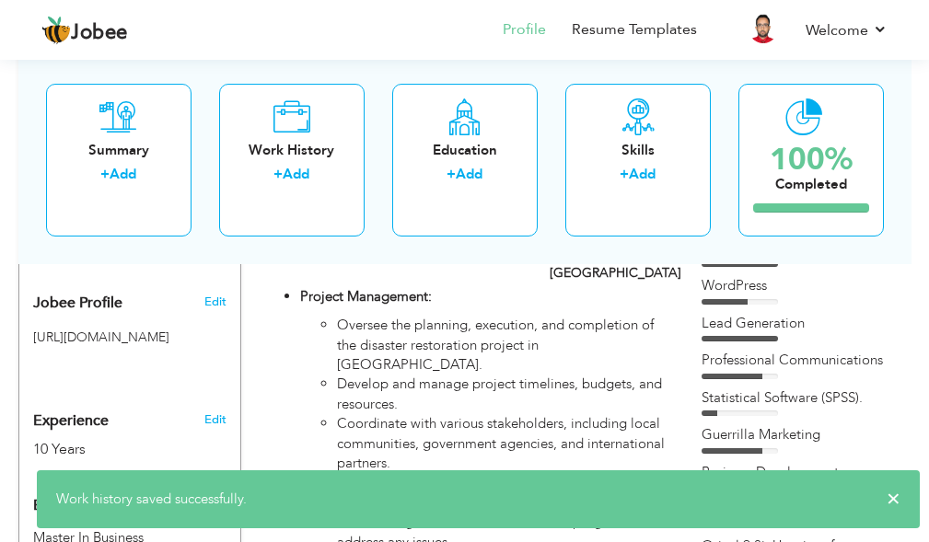
scroll to position [461, 0]
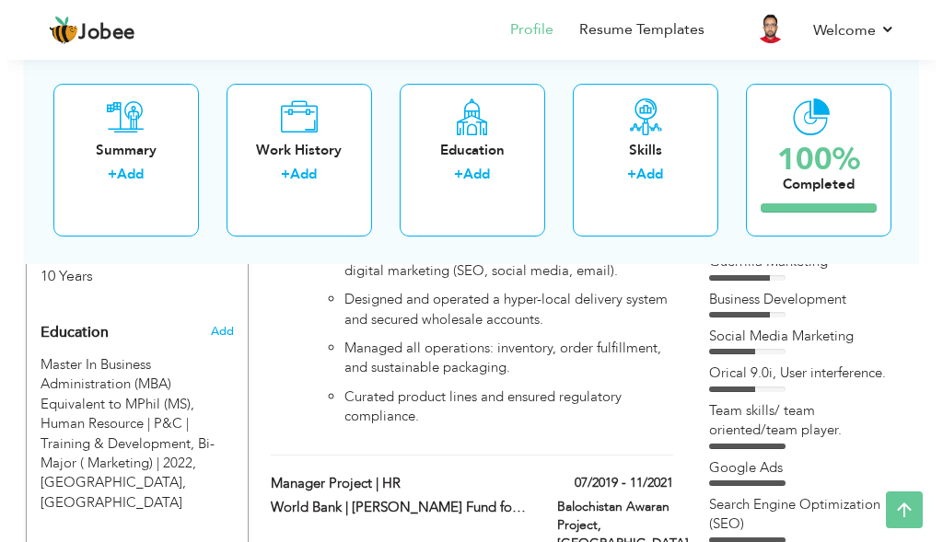
scroll to position [829, 0]
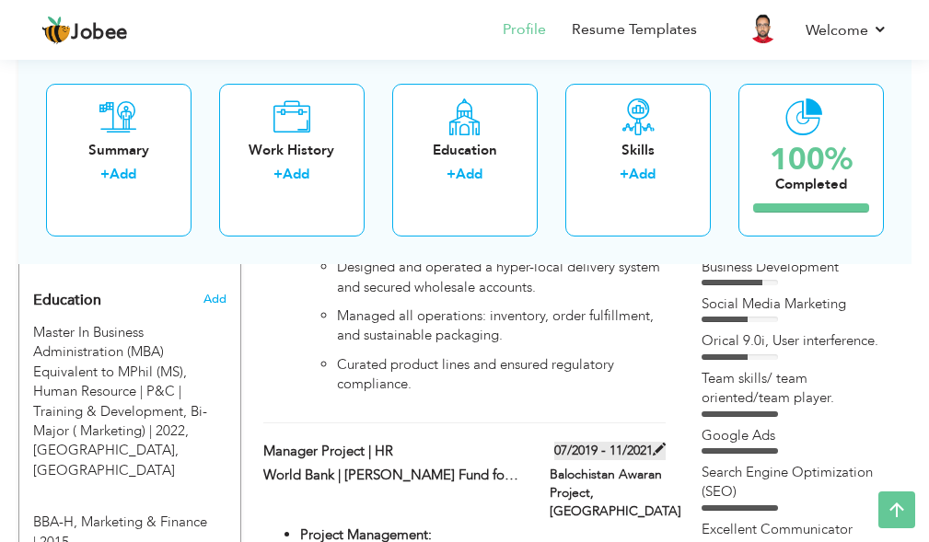
click at [603, 442] on label "07/2019 - 11/2021" at bounding box center [609, 451] width 111 height 18
type input "Manager Project | HR"
type input "World Bank | [PERSON_NAME] Fund for Development | CyberState Technologies"
type input "07/2019"
type input "11/2021"
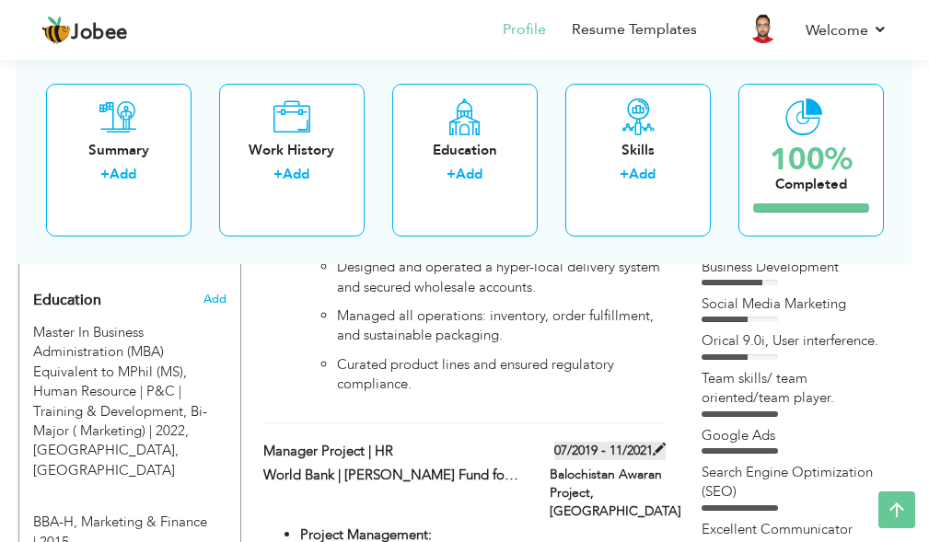
type input "[GEOGRAPHIC_DATA]"
type input "Balochistan Awaran Project"
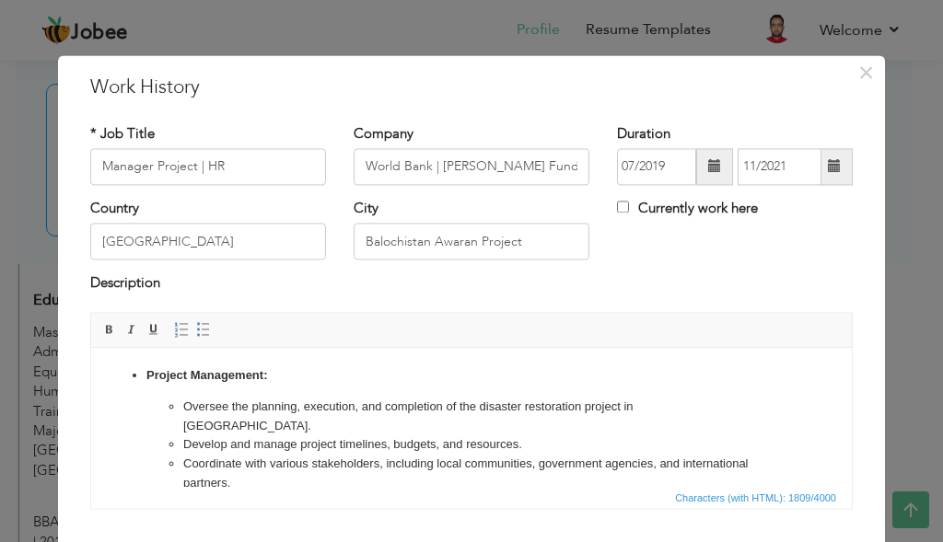
click at [838, 180] on span at bounding box center [835, 166] width 36 height 37
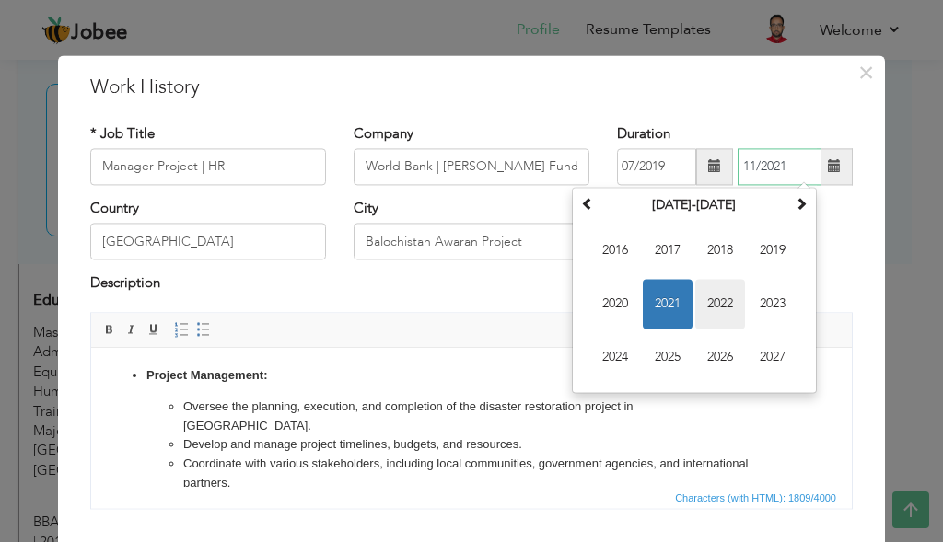
click at [720, 309] on span "2022" at bounding box center [720, 304] width 50 height 50
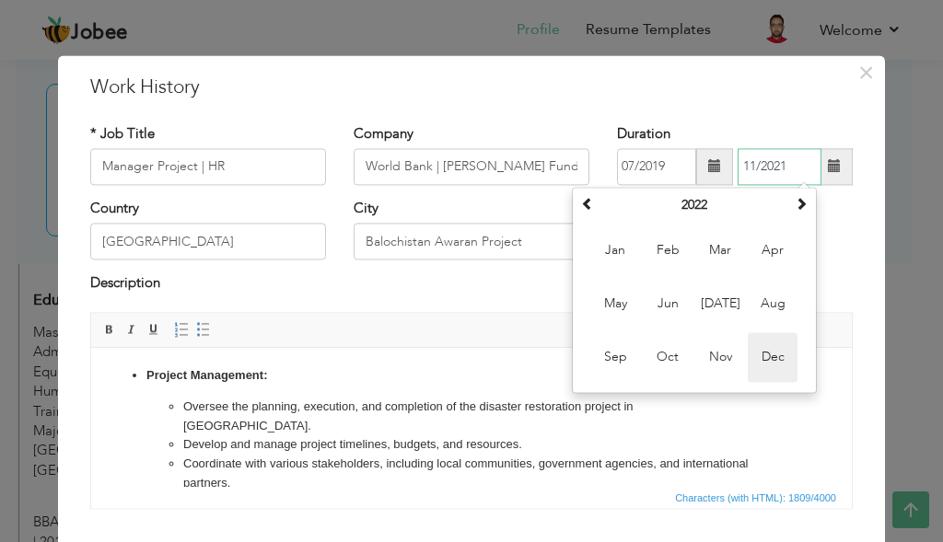
click at [762, 364] on span "Dec" at bounding box center [773, 357] width 50 height 50
type input "12/2022"
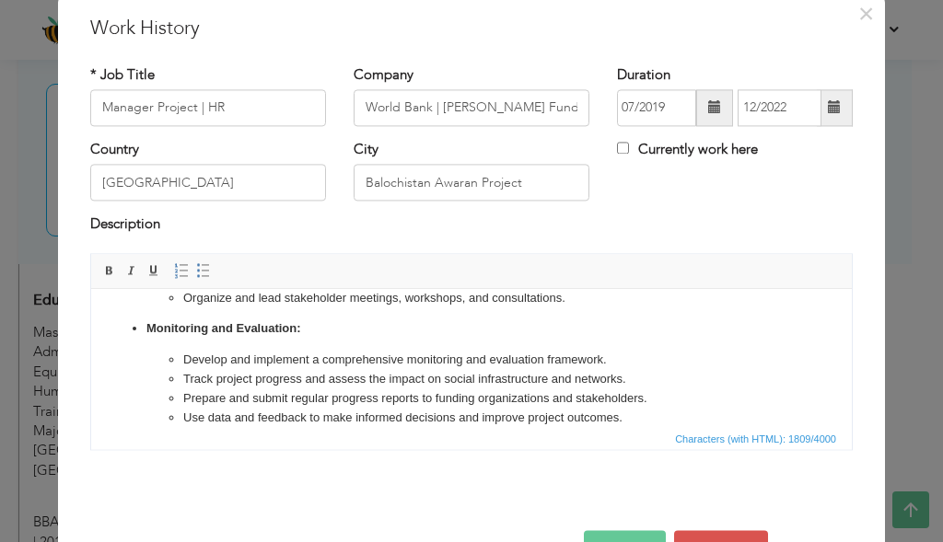
scroll to position [116, 0]
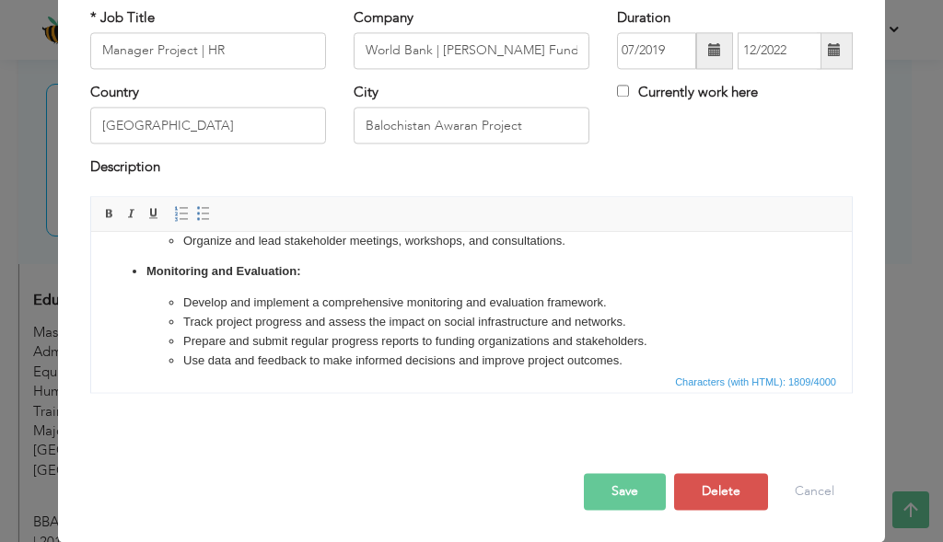
click at [635, 495] on button "Save" at bounding box center [625, 491] width 82 height 37
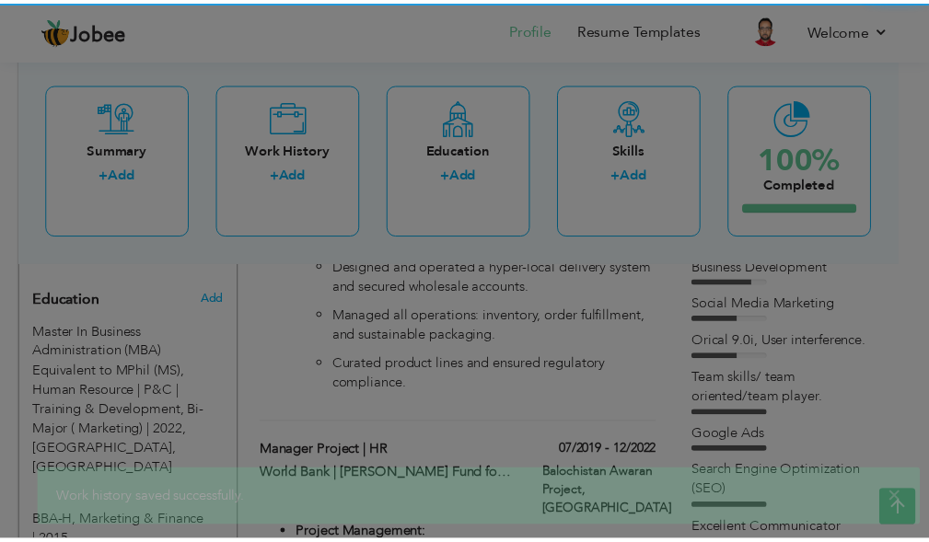
scroll to position [0, 0]
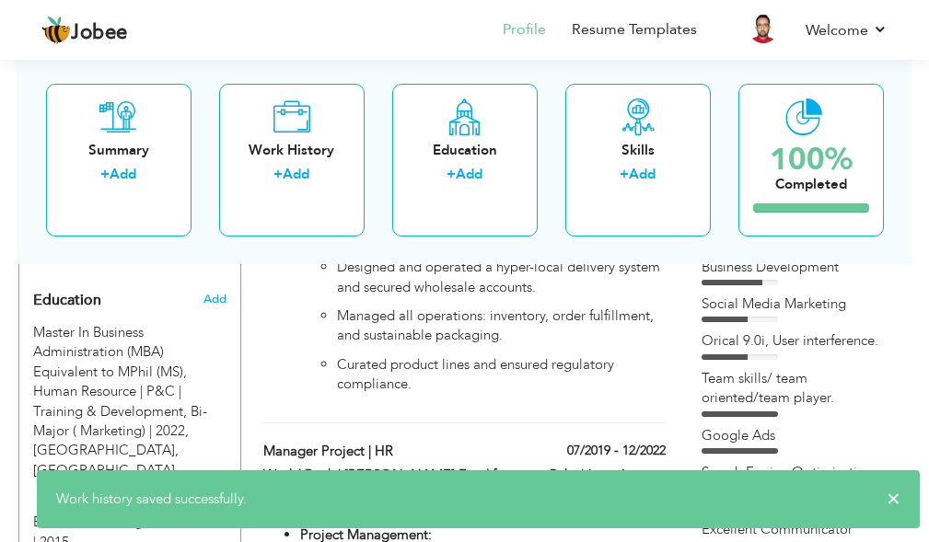
click at [1, 40] on header "Jobee Profile Resume Templates Resume Templates Cover Letters About My Resume W…" at bounding box center [464, 29] width 929 height 61
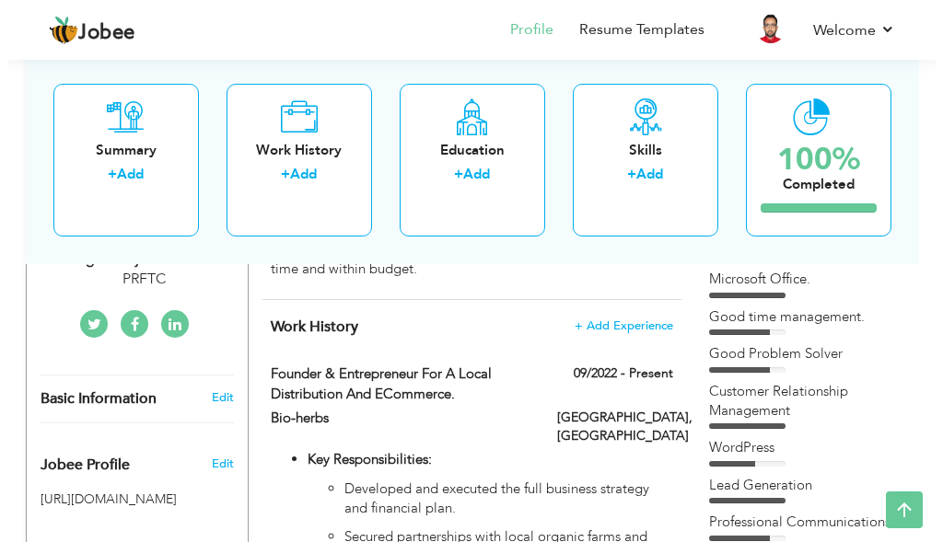
scroll to position [461, 0]
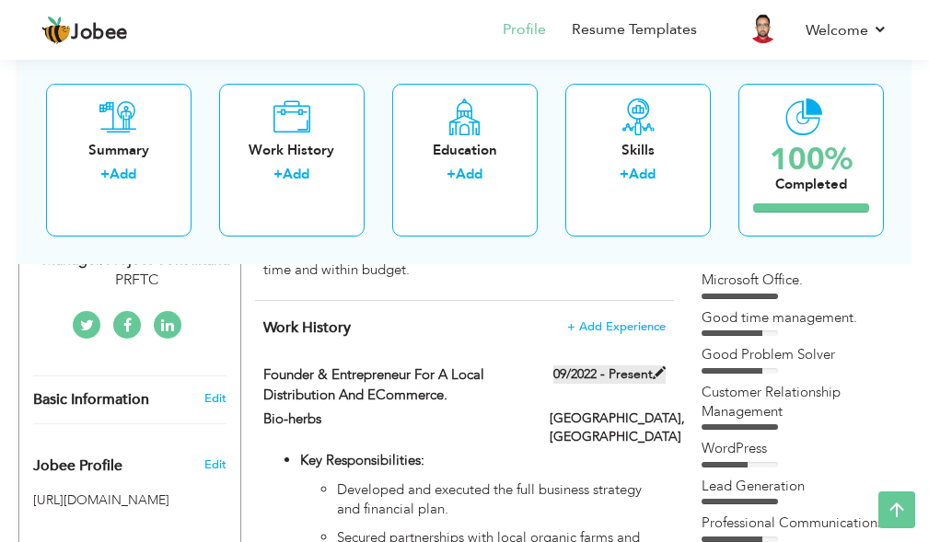
click at [640, 381] on label "09/2022 - Present" at bounding box center [610, 375] width 112 height 18
type input "Founder & Entrepreneur for a local distribution and eCommerce."
type input "Bio-herbs"
type input "09/2022"
type input "Pskistan"
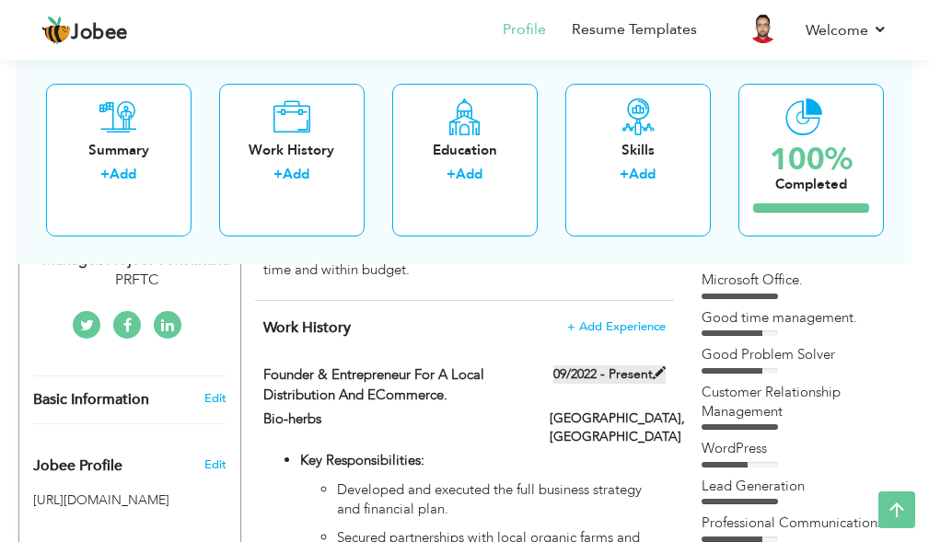
type input "[GEOGRAPHIC_DATA]"
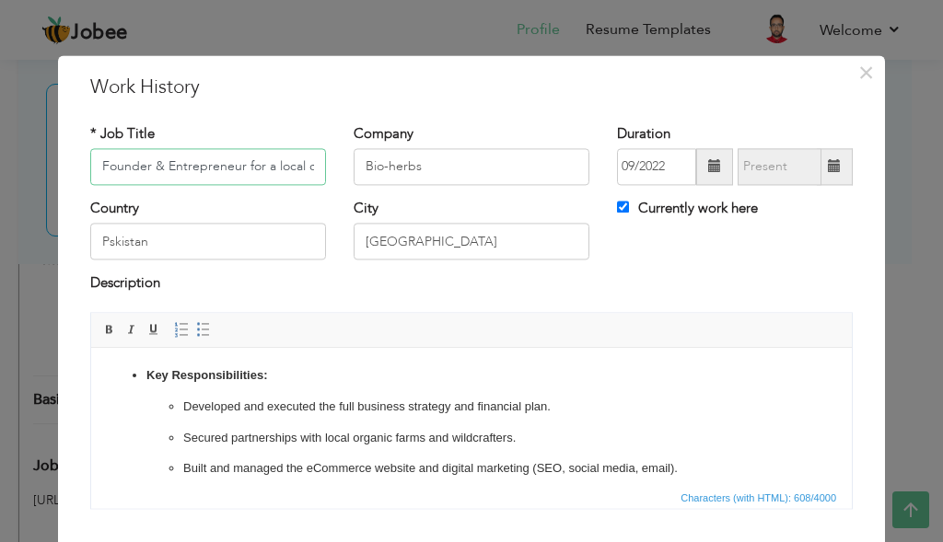
scroll to position [0, 158]
click at [620, 210] on input "Currently work here" at bounding box center [623, 207] width 12 height 12
click at [829, 172] on span at bounding box center [834, 166] width 13 height 13
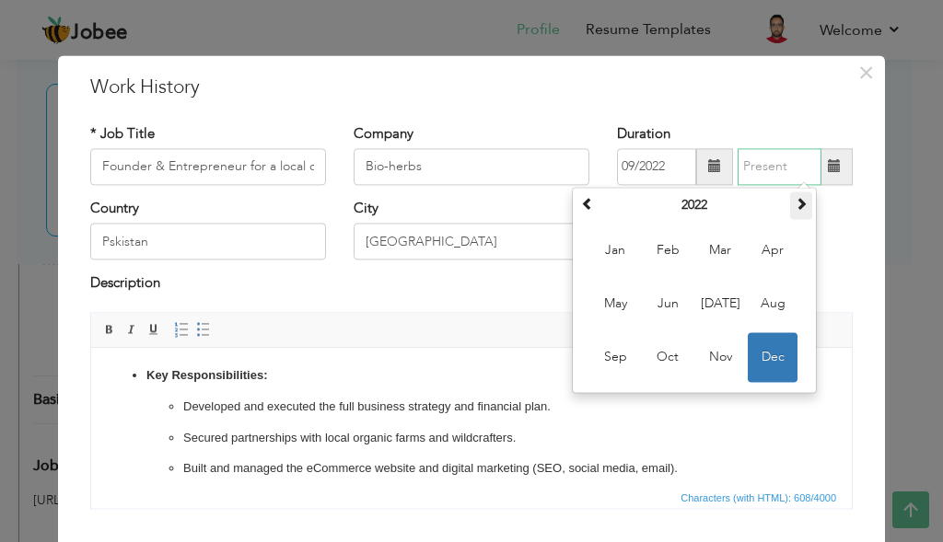
click at [795, 208] on span at bounding box center [801, 203] width 13 height 13
click at [790, 203] on th at bounding box center [801, 206] width 22 height 28
click at [863, 298] on div "× Work History * Job Title Founder & Entrepreneur for a local distribution and …" at bounding box center [471, 356] width 827 height 603
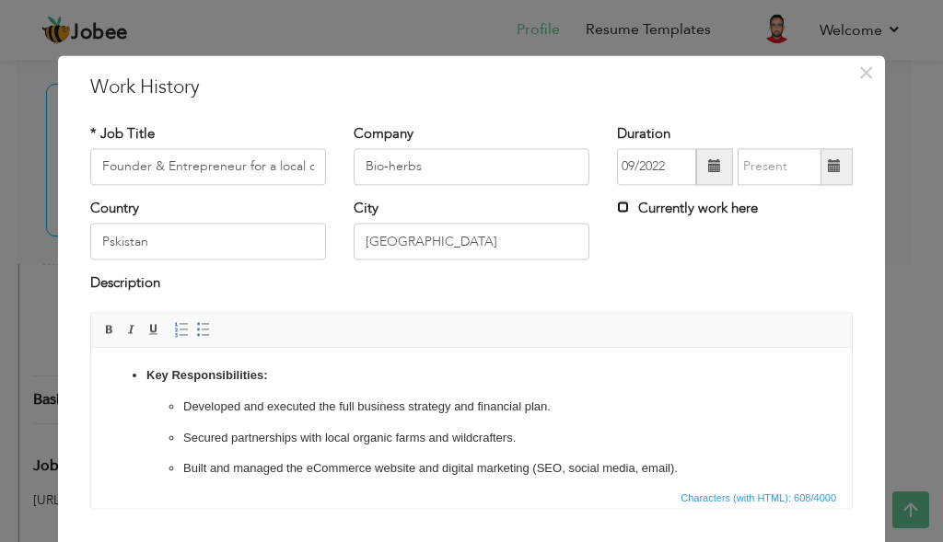
click at [619, 212] on input "Currently work here" at bounding box center [623, 207] width 12 height 12
checkbox input "true"
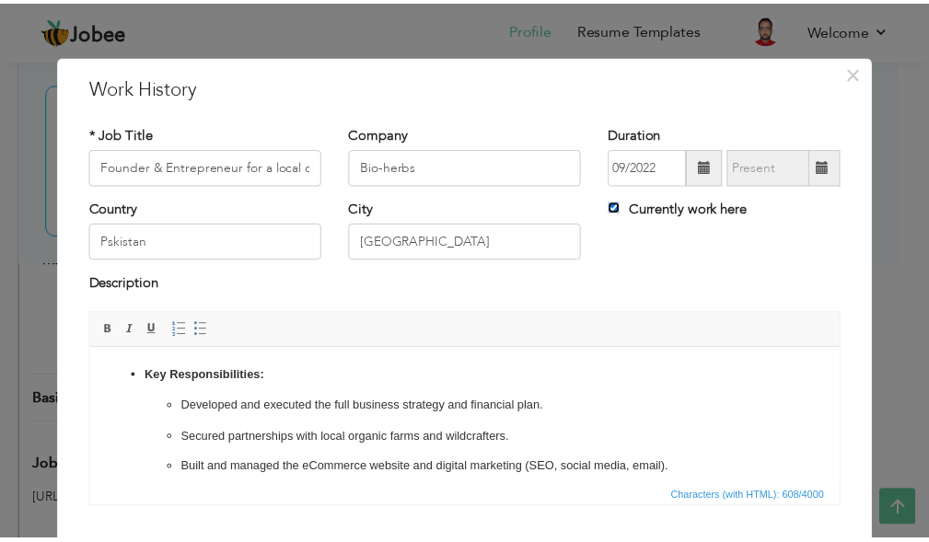
scroll to position [116, 0]
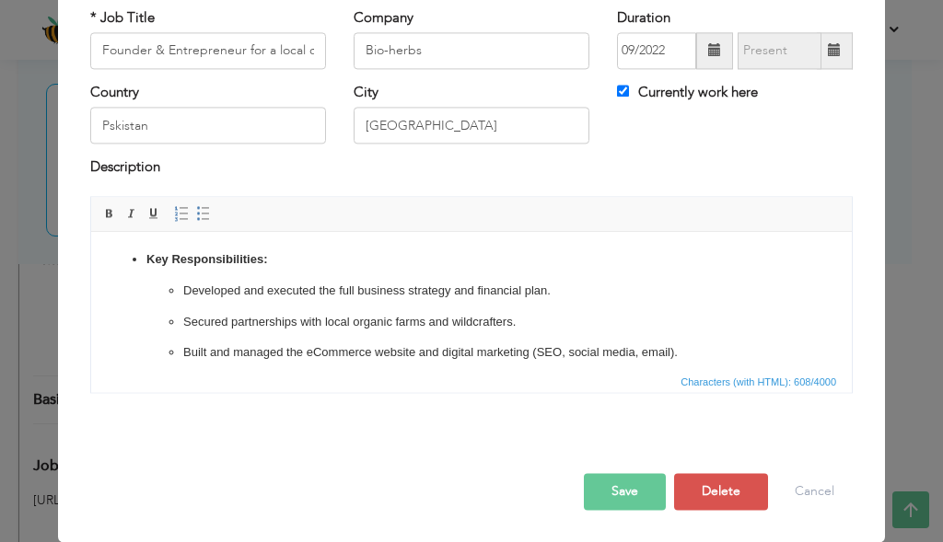
click at [634, 472] on div "Save Save and Continue Delete Cancel" at bounding box center [471, 472] width 790 height 103
click at [643, 495] on button "Save" at bounding box center [625, 491] width 82 height 37
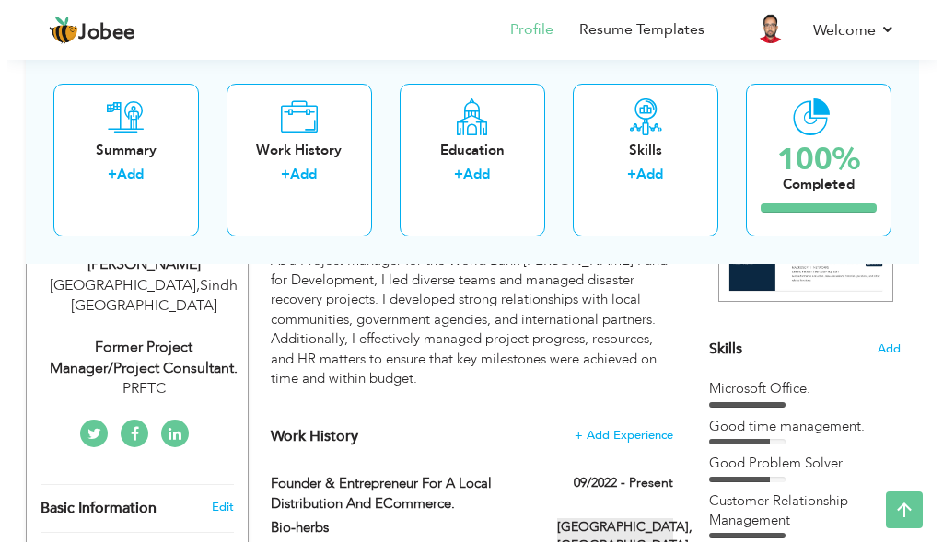
scroll to position [184, 0]
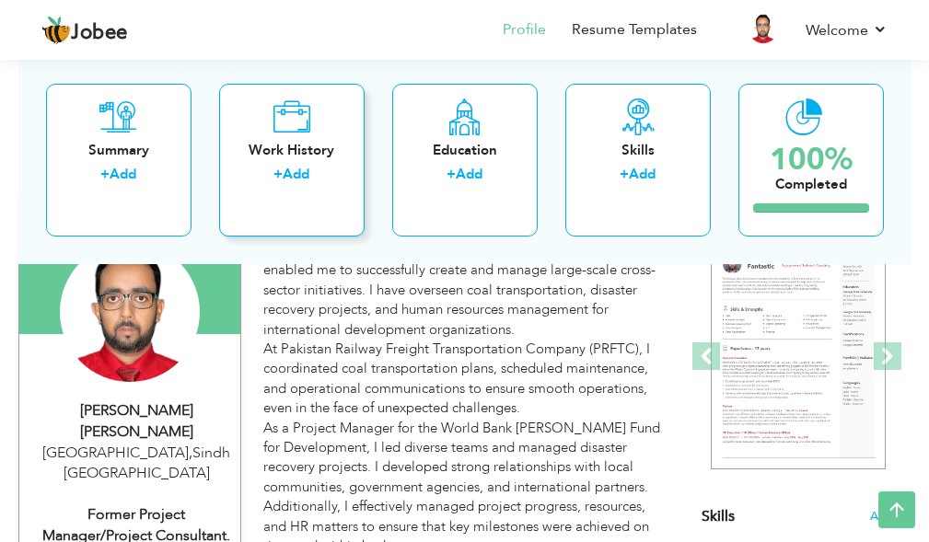
click at [319, 203] on div "Work History + Add" at bounding box center [292, 159] width 146 height 153
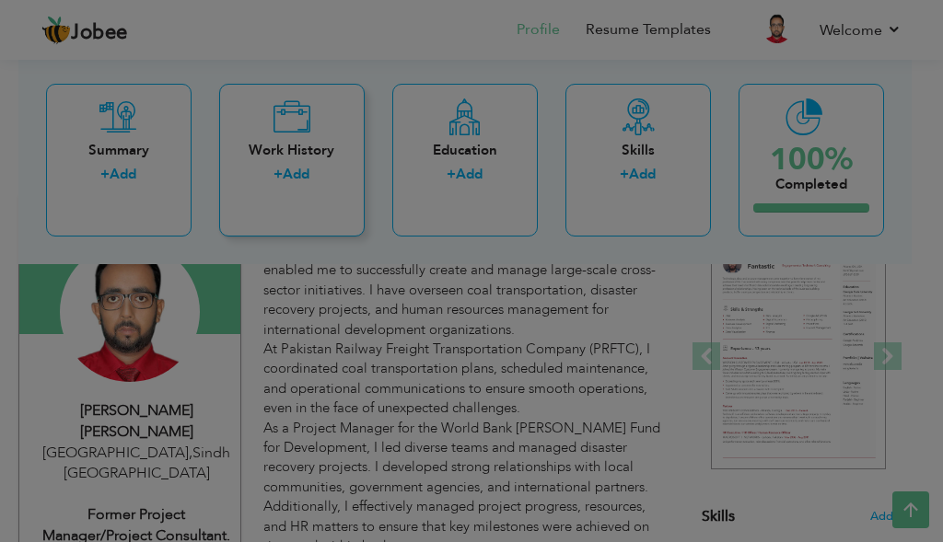
scroll to position [0, 0]
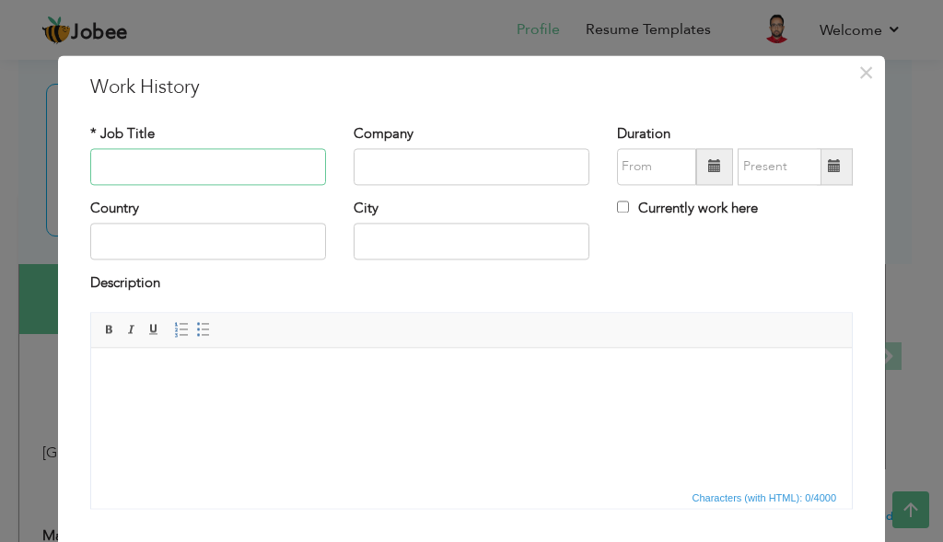
click at [198, 159] on input "text" at bounding box center [208, 166] width 236 height 37
type input "A"
click at [131, 169] on input "Visting Faculty" at bounding box center [208, 166] width 236 height 37
click at [122, 169] on input "Visting Faculty" at bounding box center [208, 166] width 236 height 37
type input "Visting Faculty"
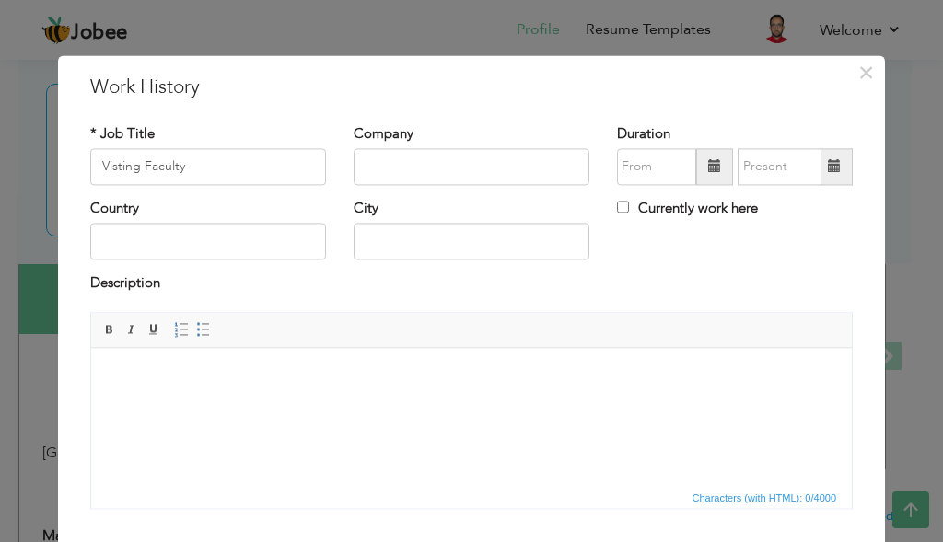
drag, startPoint x: 213, startPoint y: 517, endPoint x: 450, endPoint y: 408, distance: 261.3
click at [450, 404] on html at bounding box center [471, 376] width 761 height 56
click at [187, 238] on input "text" at bounding box center [208, 242] width 236 height 37
click at [484, 159] on input "text" at bounding box center [472, 166] width 236 height 37
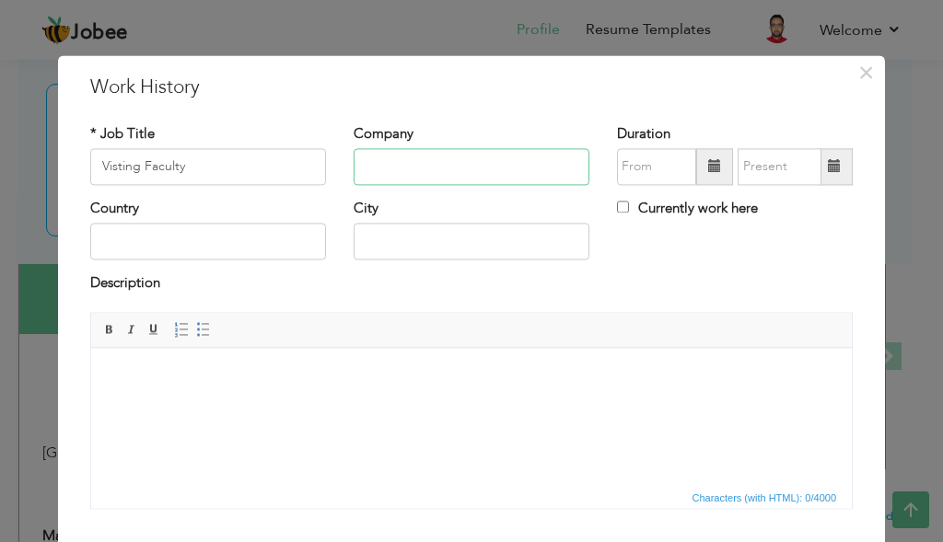
click at [484, 159] on input "text" at bounding box center [472, 166] width 236 height 37
click at [471, 165] on input "[GEOGRAPHIC_DATA]" at bounding box center [472, 166] width 236 height 37
type input "[GEOGRAPHIC_DATA]"
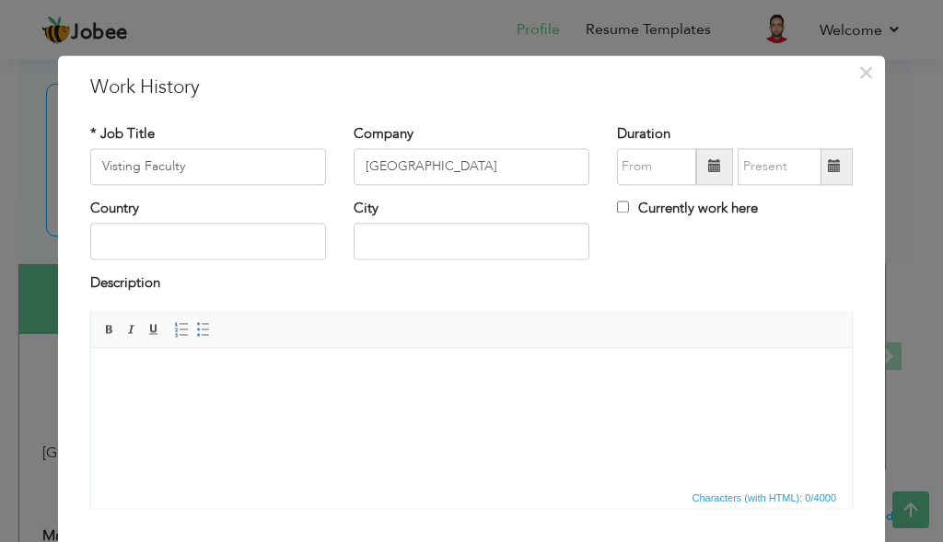
drag, startPoint x: 471, startPoint y: 165, endPoint x: 427, endPoint y: 192, distance: 50.9
click at [428, 192] on div "Company Iqra University Gulshan Campus" at bounding box center [471, 161] width 263 height 75
click at [445, 205] on div "City" at bounding box center [472, 229] width 236 height 61
click at [460, 164] on input "[GEOGRAPHIC_DATA]" at bounding box center [472, 166] width 236 height 37
click at [512, 177] on input "[GEOGRAPHIC_DATA]" at bounding box center [472, 166] width 236 height 37
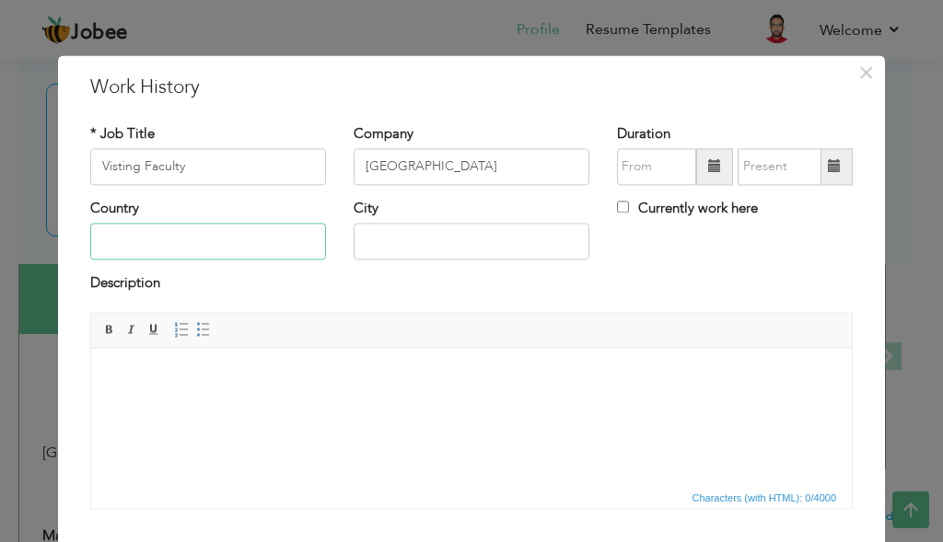
click at [269, 246] on input "text" at bounding box center [208, 242] width 236 height 37
type input "[GEOGRAPHIC_DATA]"
click at [244, 181] on input "Visting Faculty" at bounding box center [208, 166] width 236 height 37
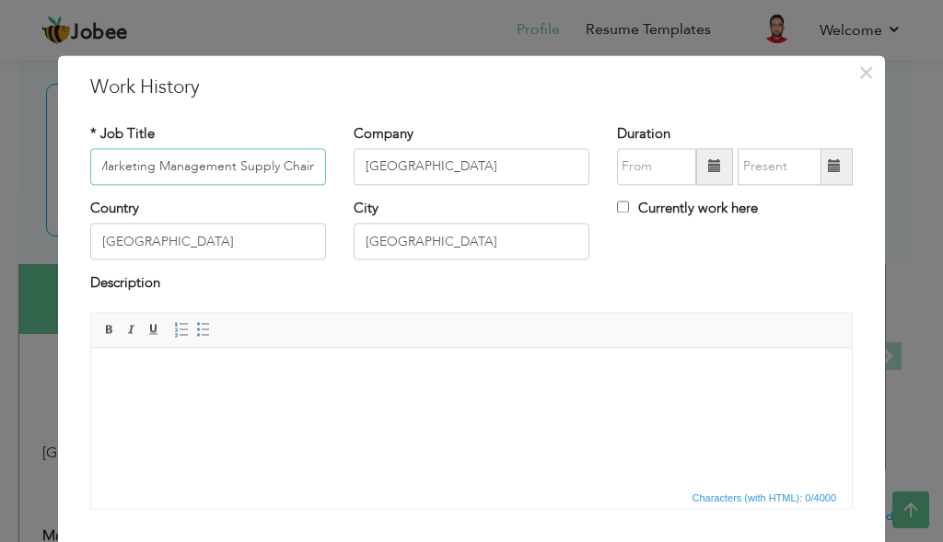
scroll to position [0, 105]
type input "Visting Faculty ( Marketing Management Supply Chain"
click at [443, 168] on input "[GEOGRAPHIC_DATA]" at bounding box center [472, 166] width 236 height 37
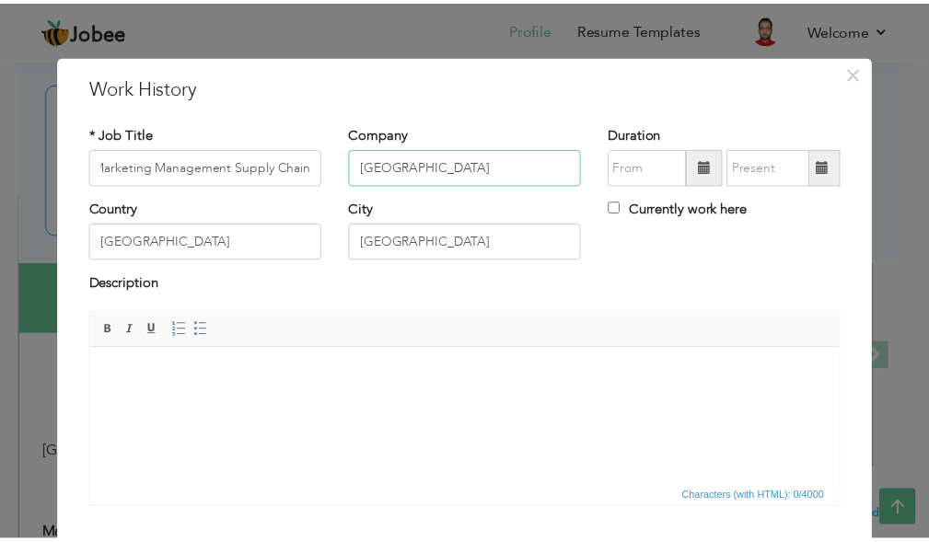
scroll to position [0, 0]
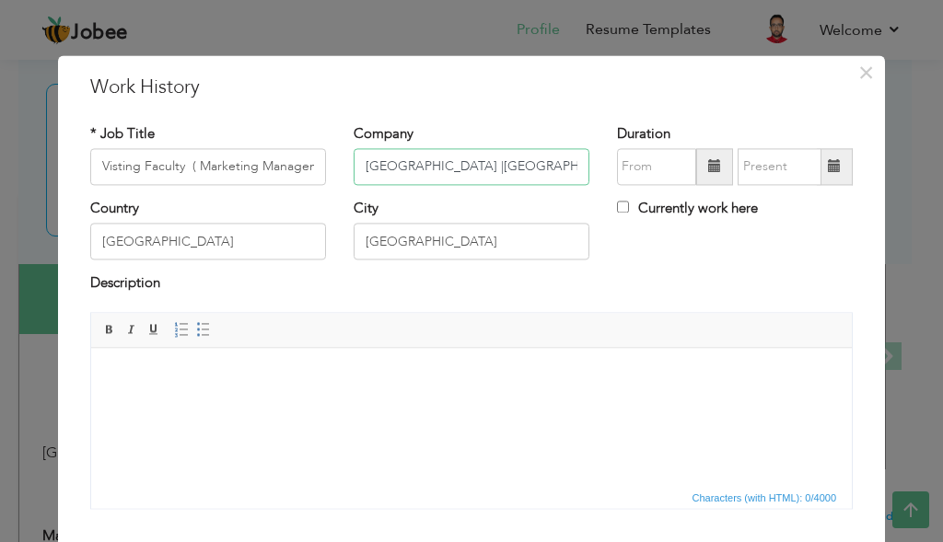
type input "Iqra University Air Port | Gulshan Campus"
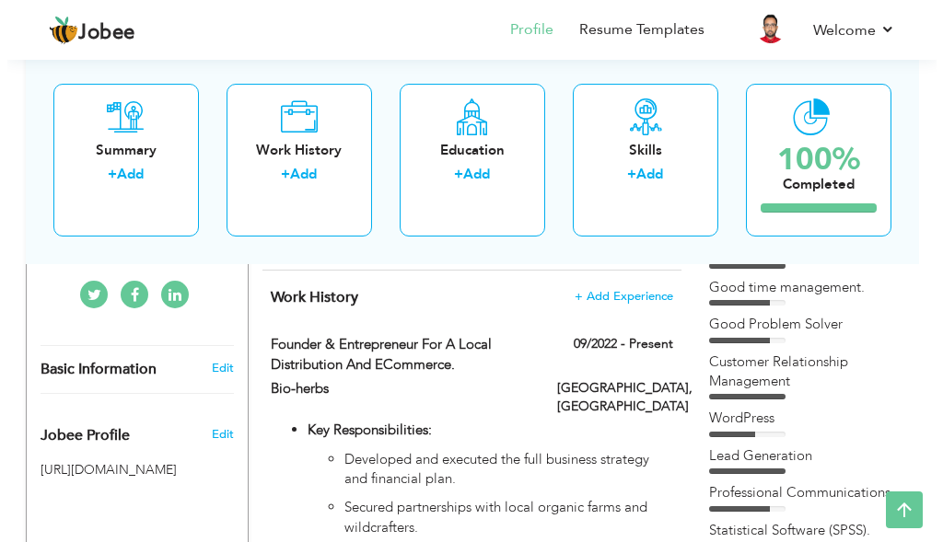
scroll to position [461, 0]
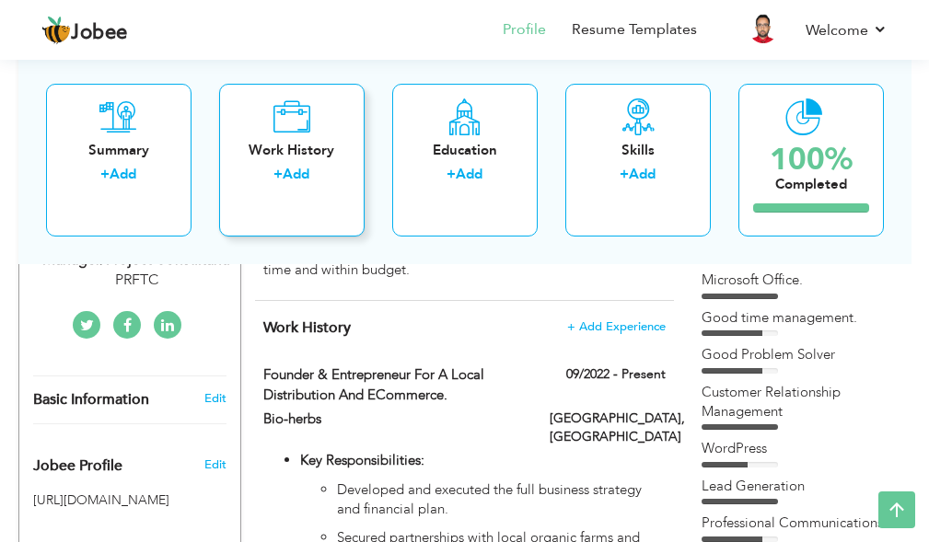
click at [308, 179] on link "Add" at bounding box center [296, 174] width 27 height 18
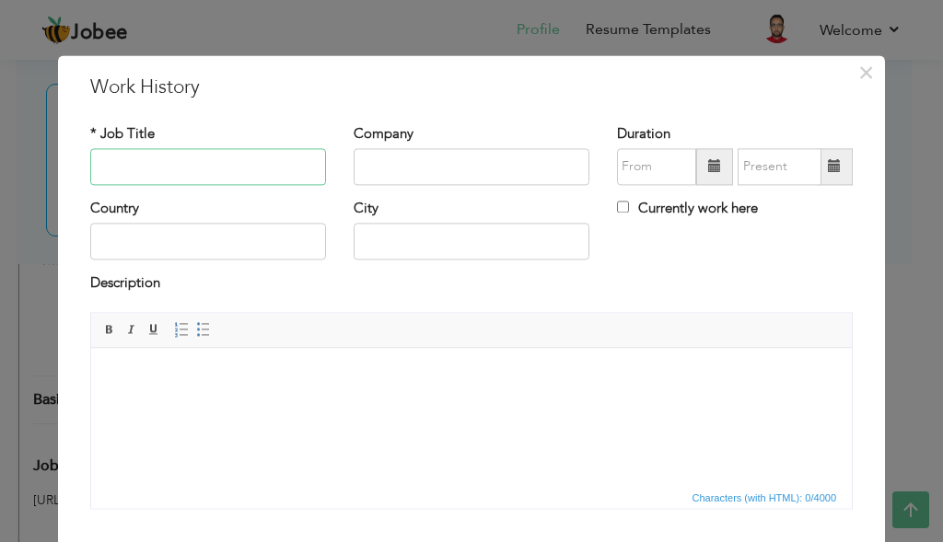
click at [181, 169] on input "text" at bounding box center [208, 166] width 236 height 37
paste input "Key Responsibilities: Developed and executed the full business strategy and fin…"
type input "I"
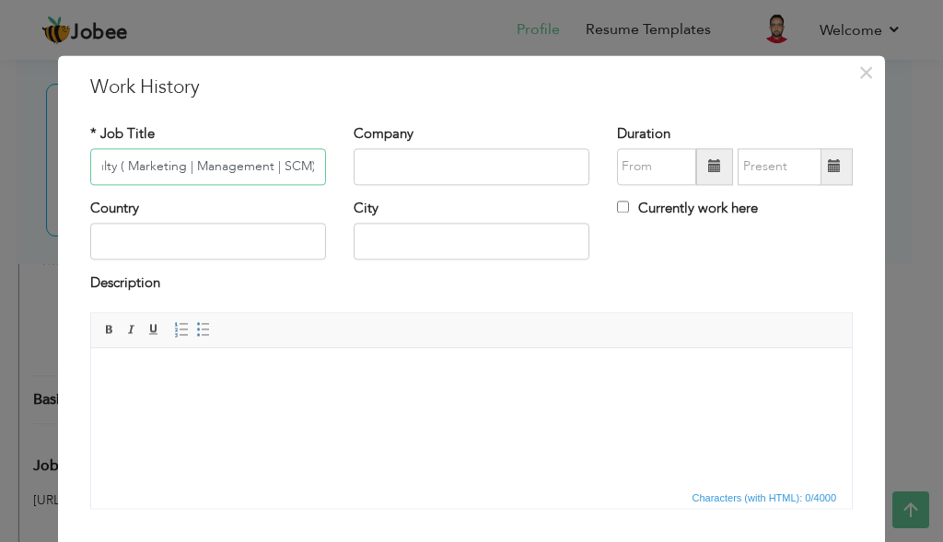
type input "Visiting Faculty ( Marketing | Management | SCM)"
click at [477, 163] on input "[GEOGRAPHIC_DATA]" at bounding box center [472, 166] width 236 height 37
type input "[GEOGRAPHIC_DATA] | [GEOGRAPHIC_DATA]"
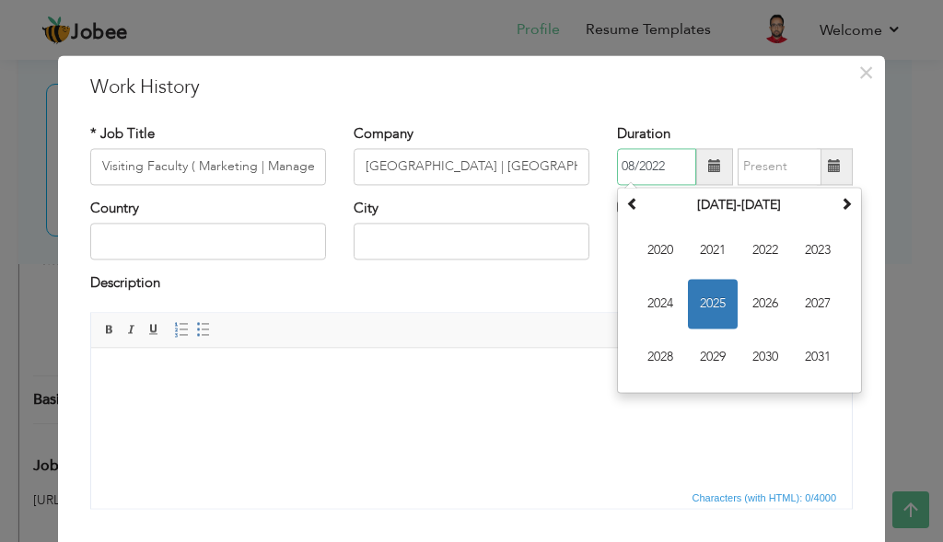
type input "08/2022"
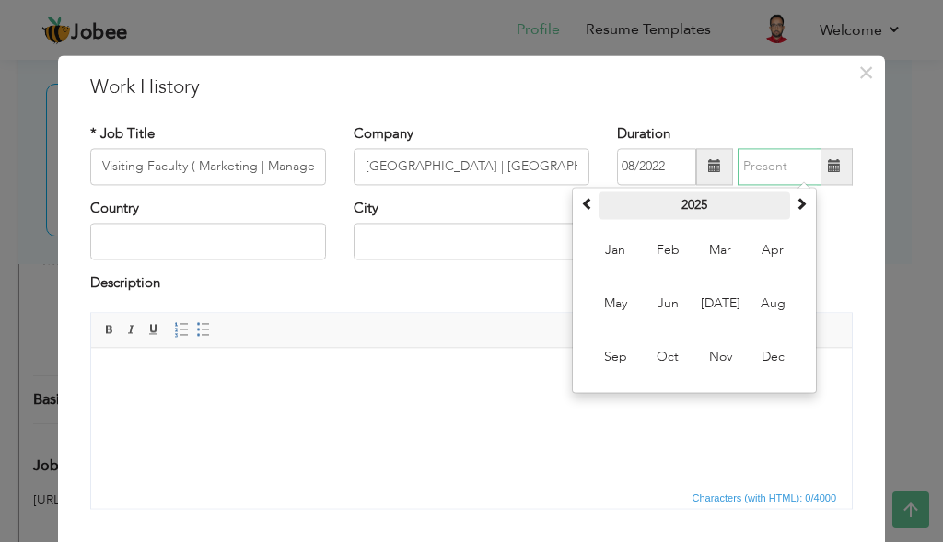
click at [695, 216] on th "2025" at bounding box center [695, 206] width 192 height 28
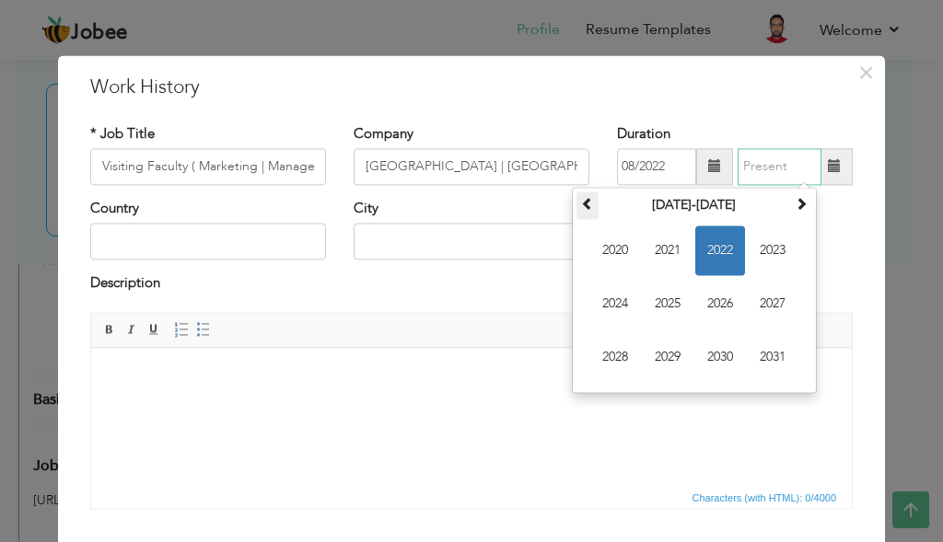
click at [581, 202] on span at bounding box center [587, 203] width 13 height 13
click at [801, 211] on th at bounding box center [801, 206] width 22 height 28
click at [658, 309] on span "2025" at bounding box center [668, 304] width 50 height 50
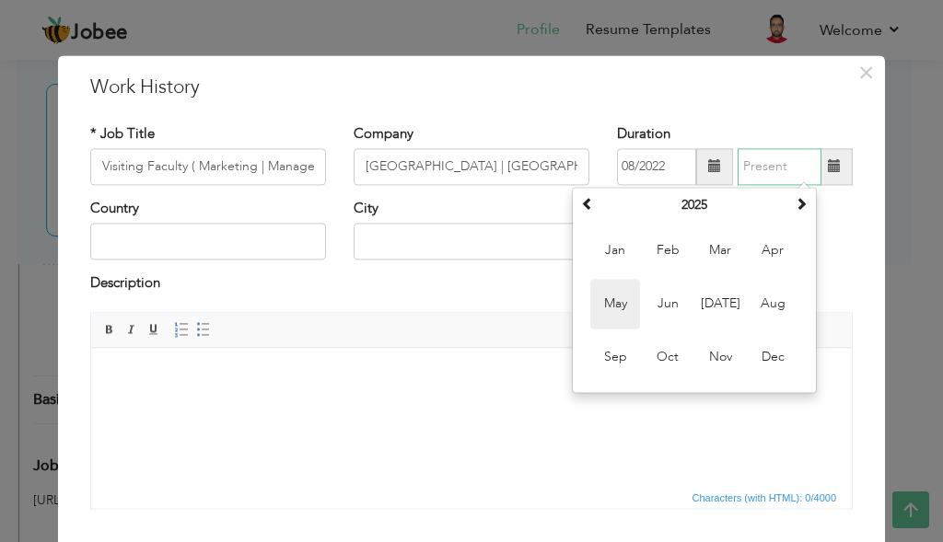
click at [626, 294] on span "May" at bounding box center [615, 304] width 50 height 50
type input "05/2025"
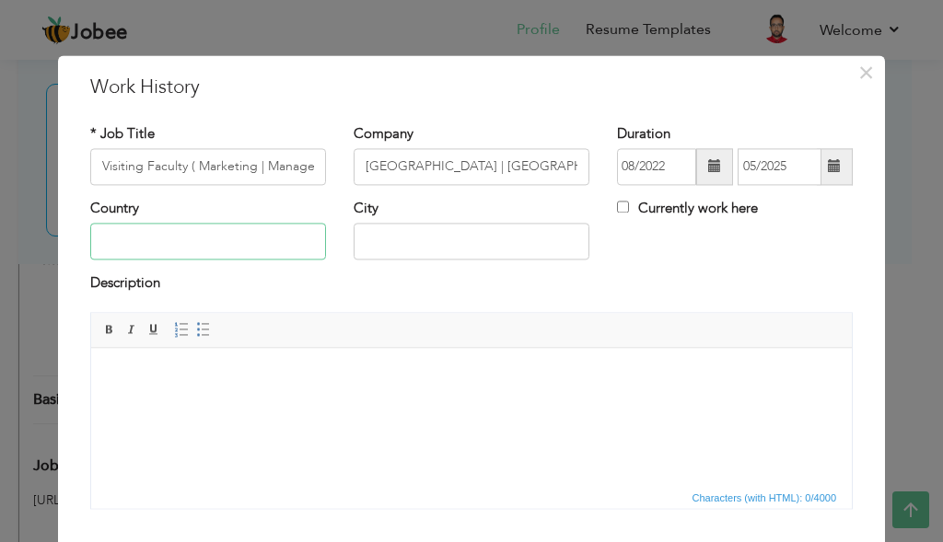
click at [317, 241] on input "text" at bounding box center [208, 242] width 236 height 37
type input "[GEOGRAPHIC_DATA]"
click at [252, 172] on input "Visiting Faculty ( Marketing | Management | SCM)" at bounding box center [208, 166] width 236 height 37
click at [418, 157] on input "[GEOGRAPHIC_DATA] | [GEOGRAPHIC_DATA]" at bounding box center [472, 166] width 236 height 37
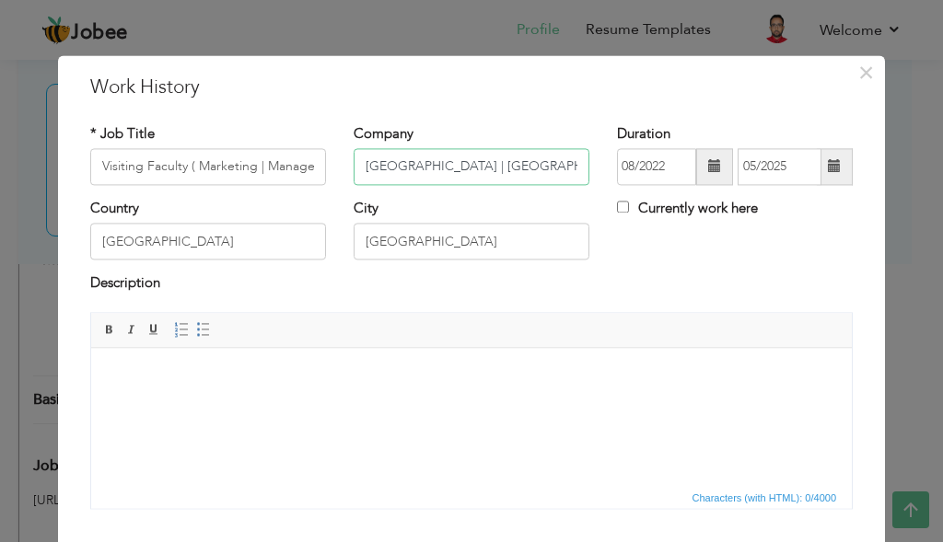
click at [418, 157] on input "[GEOGRAPHIC_DATA] | [GEOGRAPHIC_DATA]" at bounding box center [472, 166] width 236 height 37
click at [328, 386] on html at bounding box center [471, 376] width 761 height 56
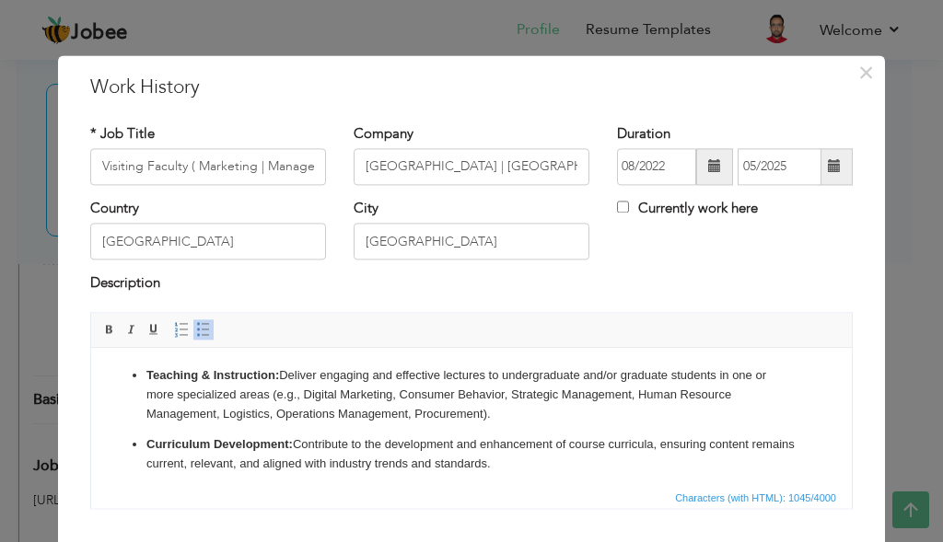
drag, startPoint x: 281, startPoint y: 371, endPoint x: 310, endPoint y: 395, distance: 38.0
click at [280, 371] on p "Teaching & Instruction: Deliver engaging and effective lectures to undergraduat…" at bounding box center [471, 395] width 650 height 57
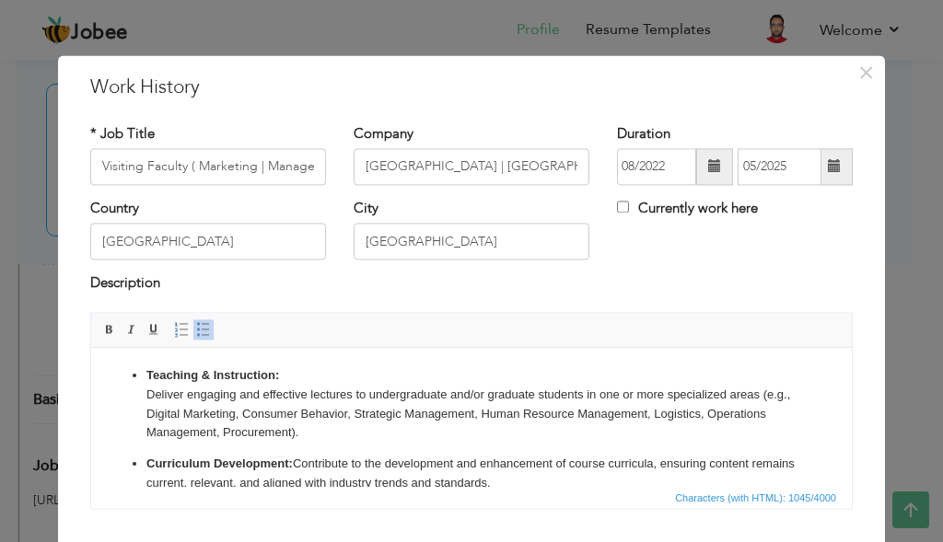
click at [296, 460] on p "Curriculum Development: Contribute to the development and enhancement of course…" at bounding box center [471, 474] width 650 height 39
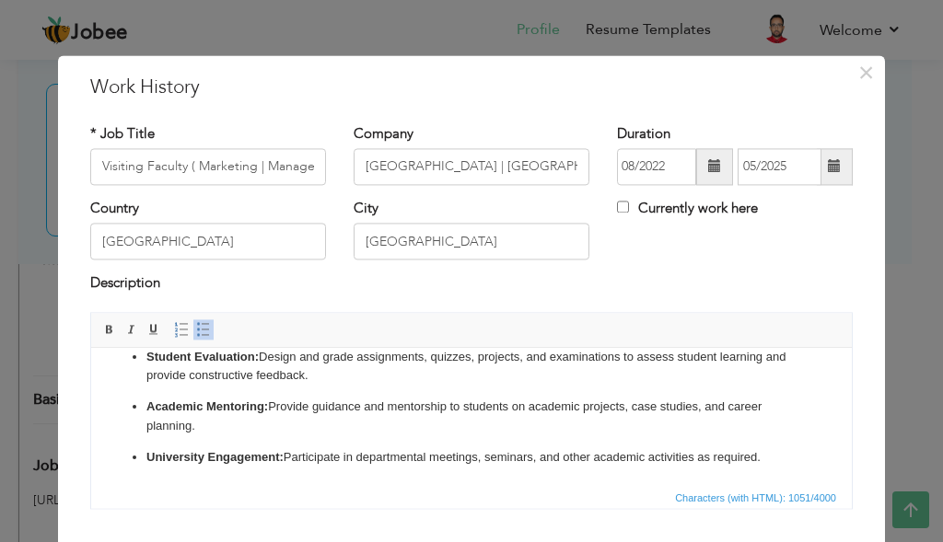
scroll to position [85, 0]
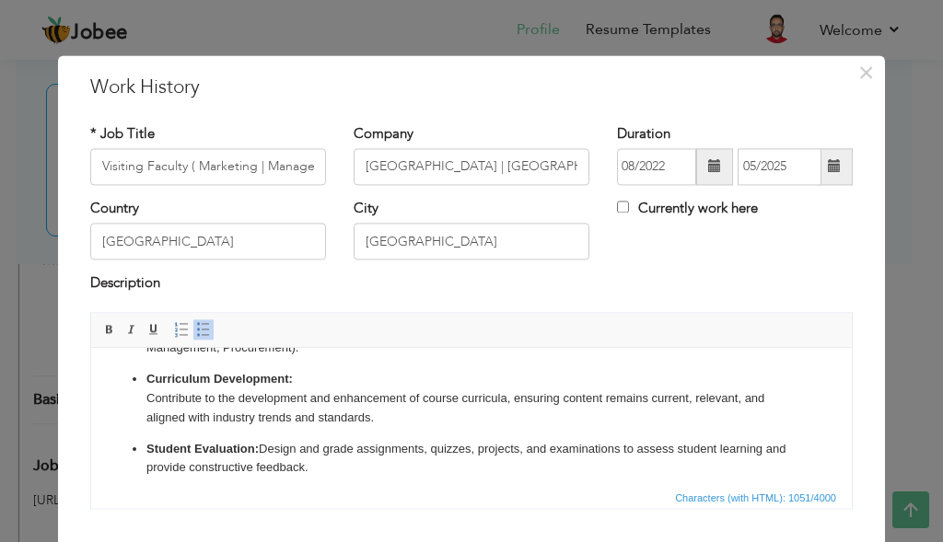
click at [196, 423] on p "Curriculum Development: ​​​​​​​ Contribute to the development and enhancement o…" at bounding box center [471, 398] width 650 height 57
click at [193, 432] on ul "Teaching & Instruction: Deliver engaging and effective lectures to undergraduat…" at bounding box center [472, 421] width 724 height 278
click at [258, 445] on p "Student Evaluation: Design and grade assignments, quizzes, projects, and examin…" at bounding box center [471, 459] width 650 height 39
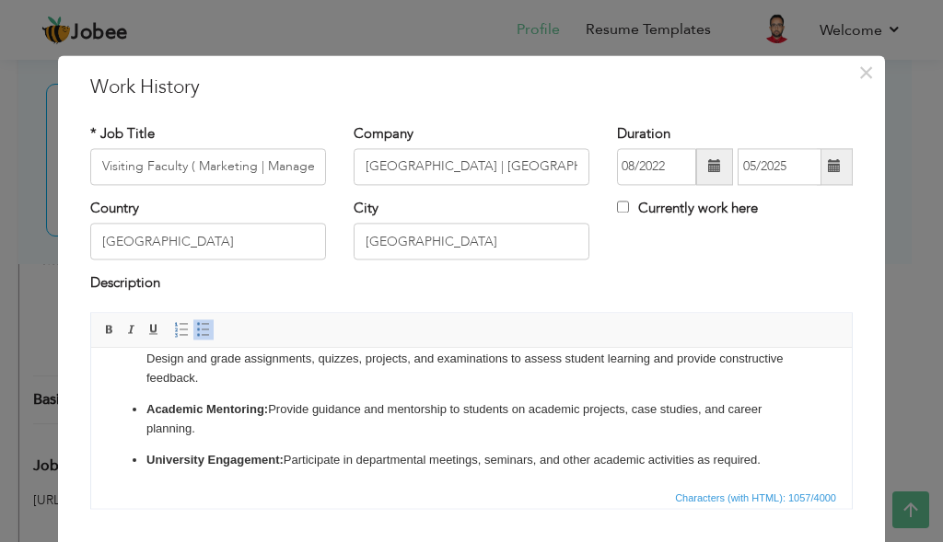
scroll to position [195, 0]
click at [269, 405] on p "Academic Mentoring: Provide guidance and mentorship to students on academic pro…" at bounding box center [471, 418] width 650 height 39
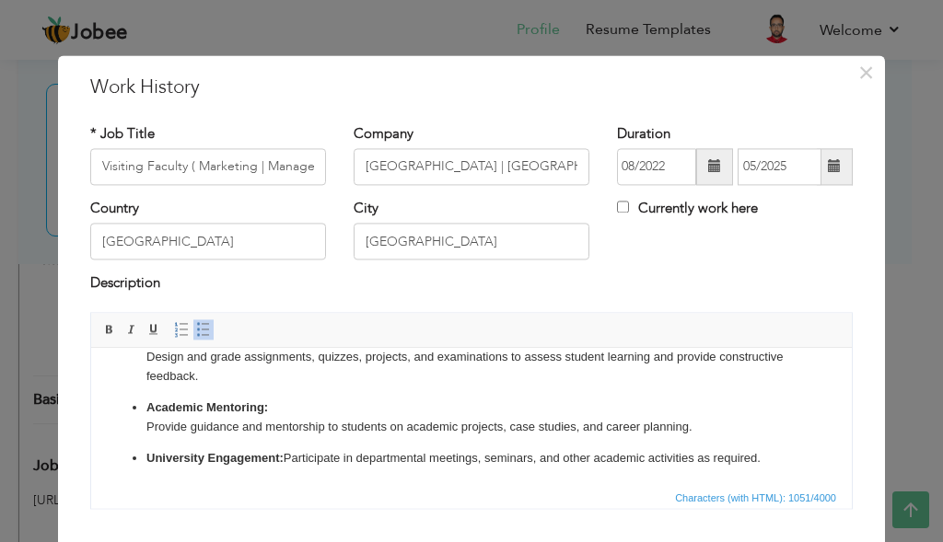
click at [287, 461] on p "University Engagement: Participate in departmental meetings, seminars, and othe…" at bounding box center [471, 458] width 650 height 19
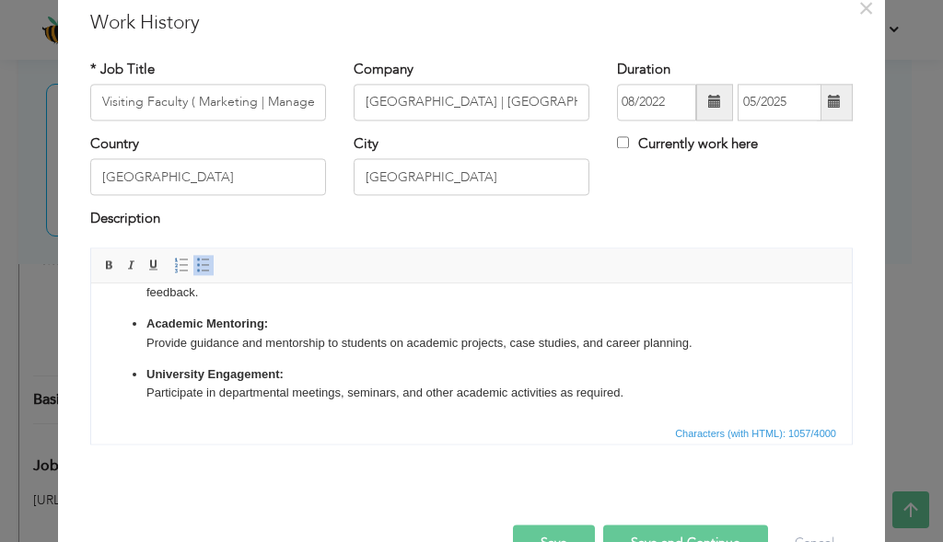
scroll to position [116, 0]
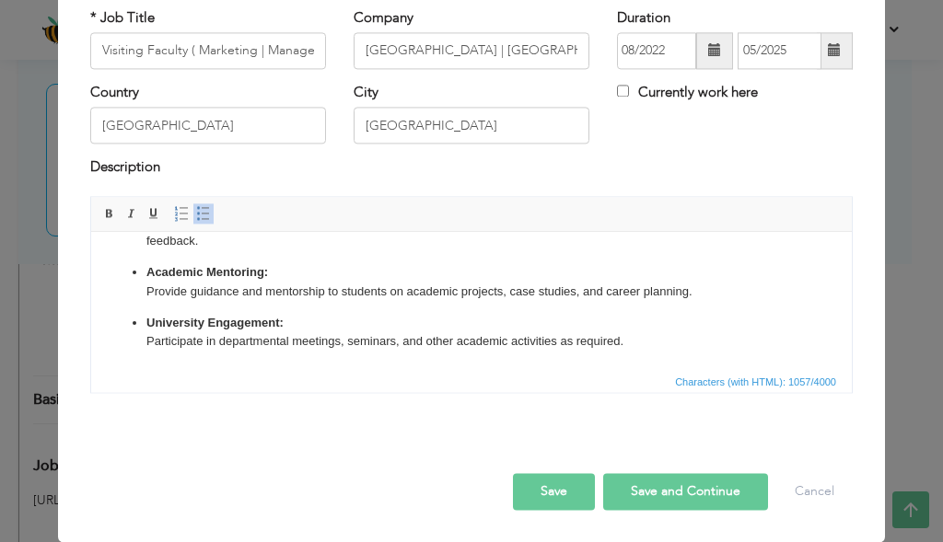
click at [557, 495] on button "Save" at bounding box center [554, 491] width 82 height 37
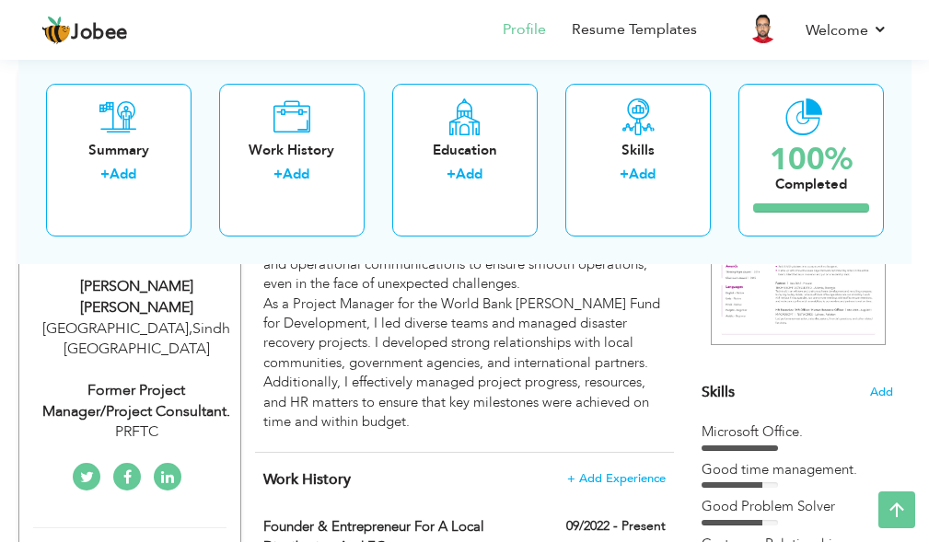
scroll to position [276, 0]
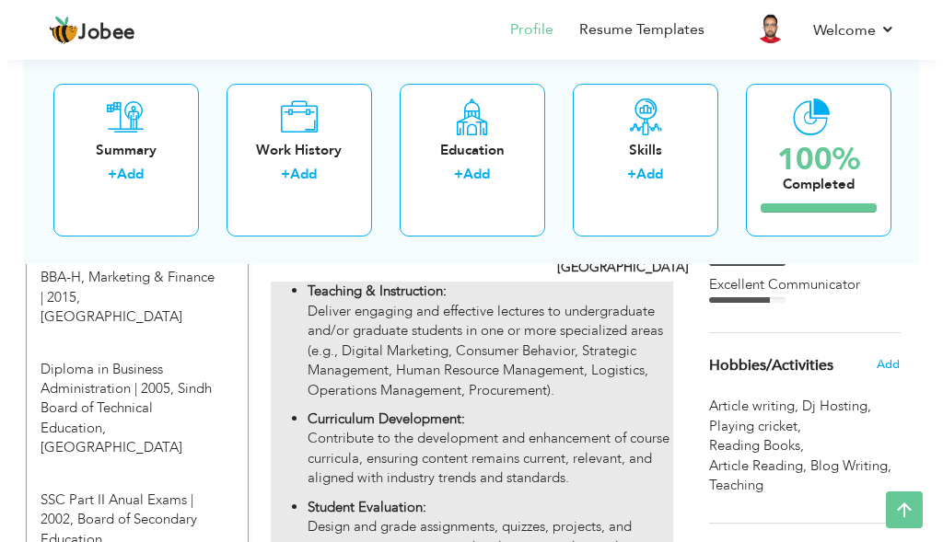
scroll to position [921, 0]
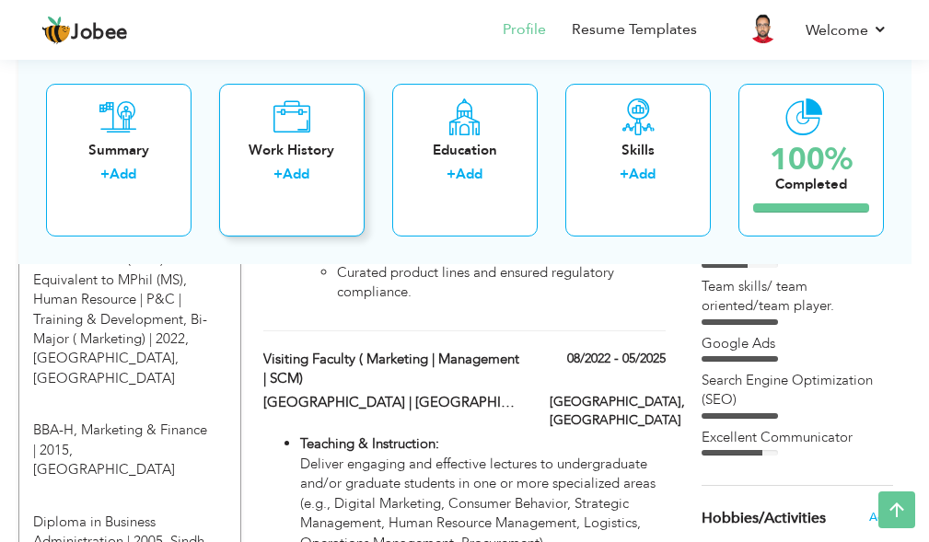
click at [305, 173] on link "Add" at bounding box center [296, 174] width 27 height 18
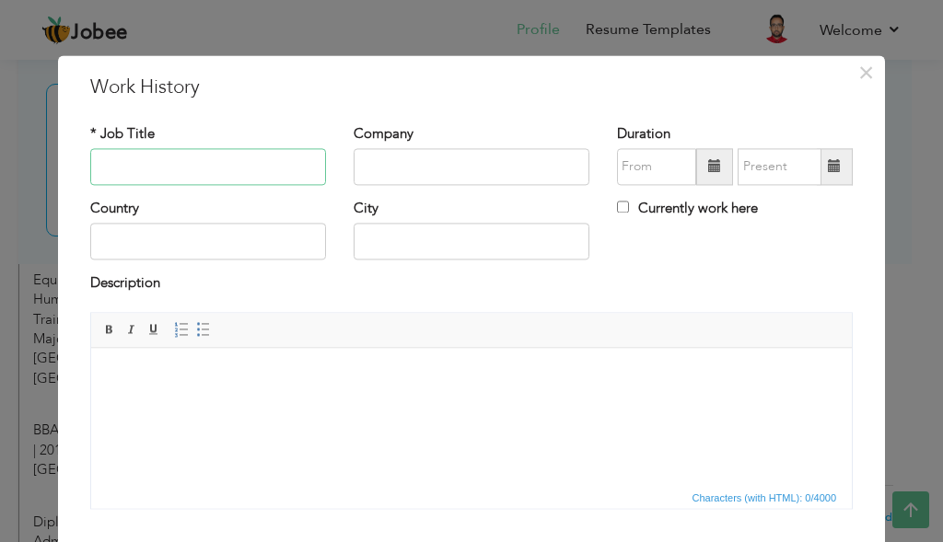
click at [238, 166] on input "text" at bounding box center [208, 166] width 236 height 37
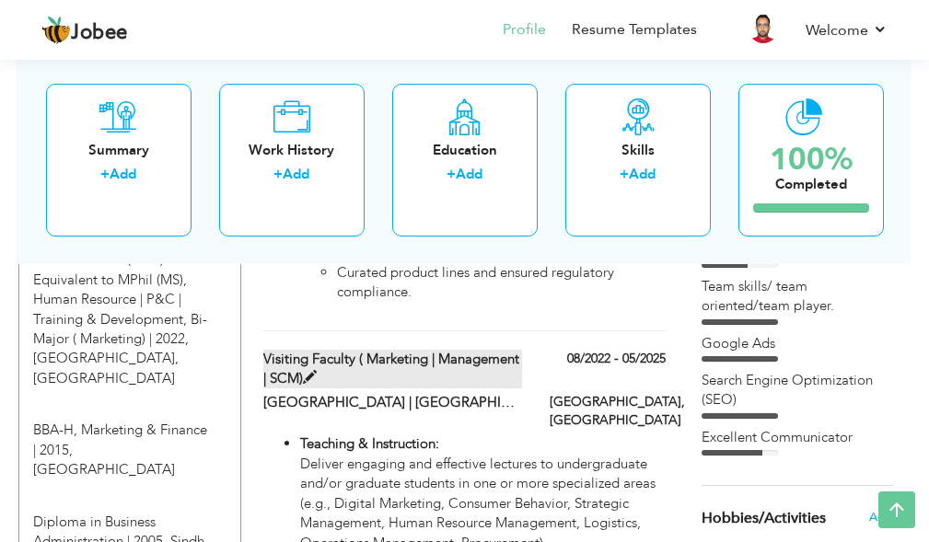
drag, startPoint x: 262, startPoint y: 335, endPoint x: 329, endPoint y: 371, distance: 76.2
click at [329, 371] on div "Visiting Faculty ( Marketing | Management | SCM)" at bounding box center [393, 372] width 286 height 44
type input "Visiting Faculty ( Marketing | Management | SCM)"
type input "[GEOGRAPHIC_DATA] | [GEOGRAPHIC_DATA]"
type input "08/2022"
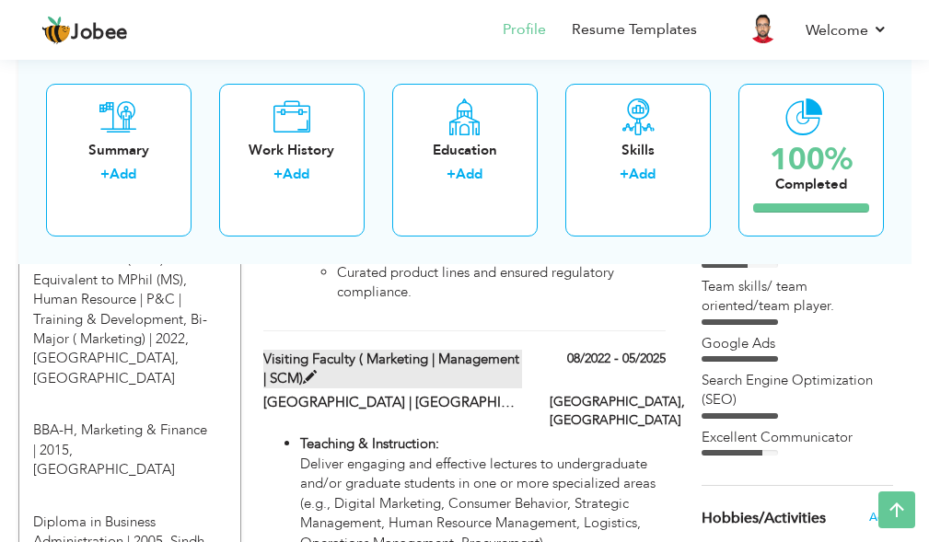
type input "05/2025"
type input "[GEOGRAPHIC_DATA]"
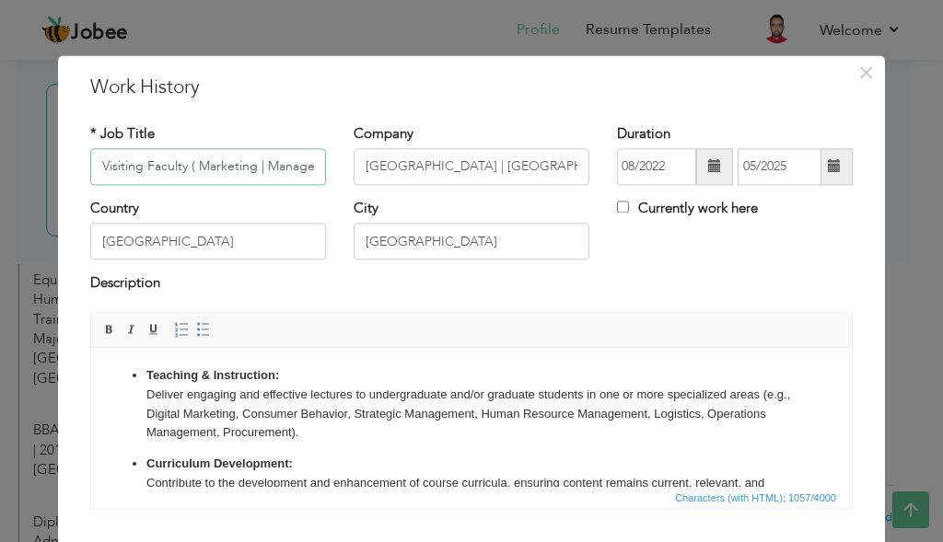
scroll to position [0, 69]
click at [258, 172] on input "Visiting Faculty ( Marketing | Management | SCM)" at bounding box center [208, 166] width 236 height 37
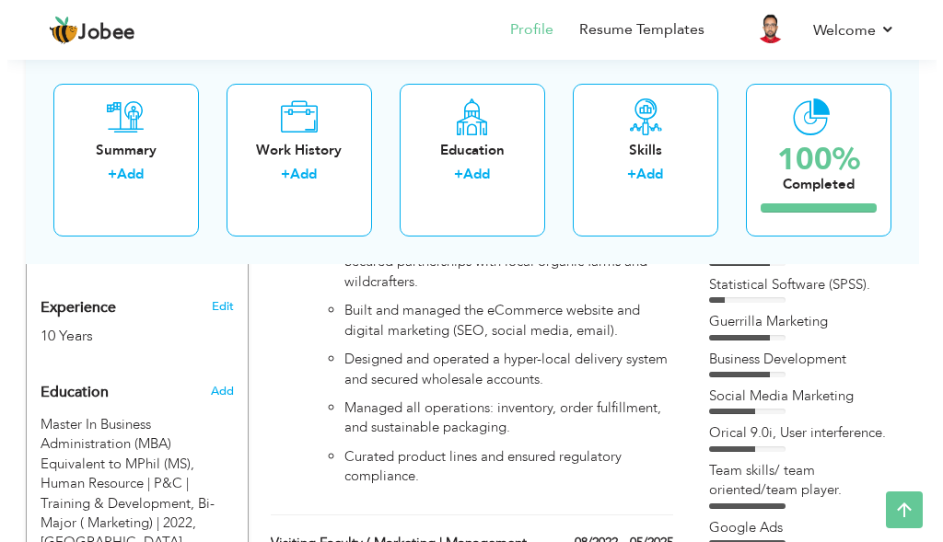
scroll to position [461, 0]
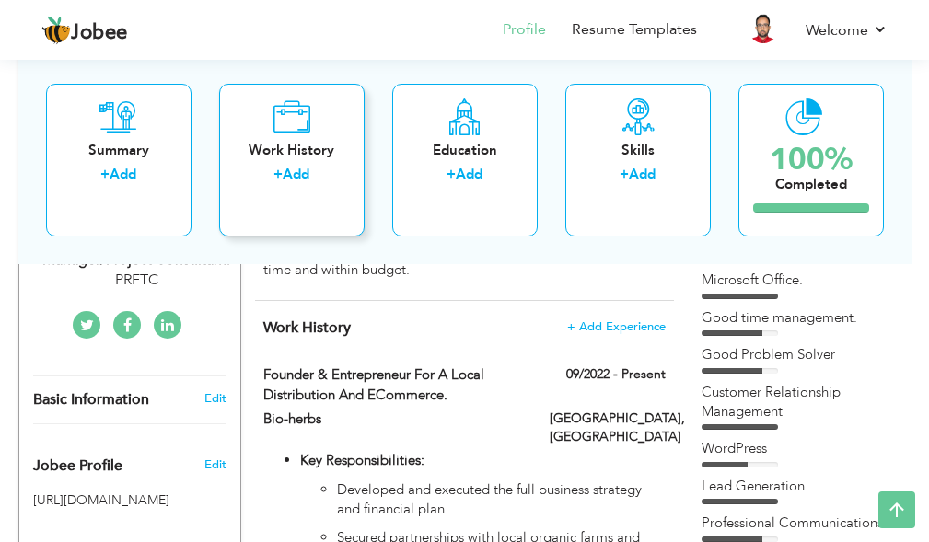
click at [301, 175] on link "Add" at bounding box center [296, 174] width 27 height 18
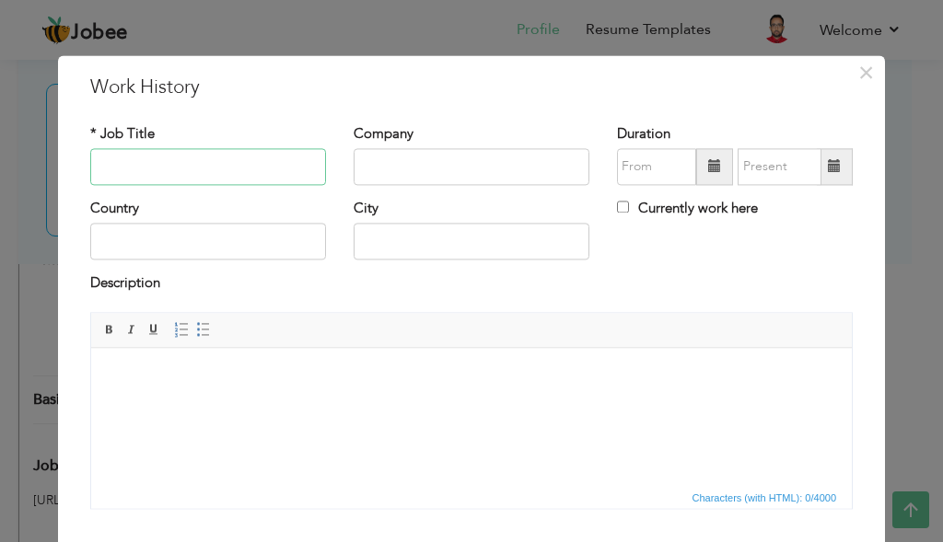
click at [277, 171] on input "text" at bounding box center [208, 166] width 236 height 37
paste input "Visiting Faculty ( Marketing | Management | SCM)"
type input "Visiting Faculty ( Marketing | Management | SCM)"
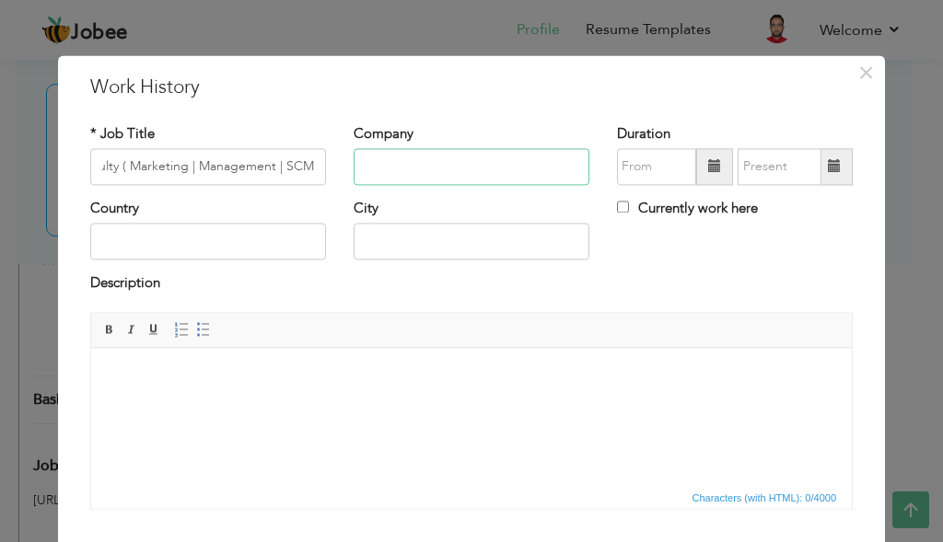
click at [460, 157] on input "text" at bounding box center [472, 166] width 236 height 37
paste input "[GEOGRAPHIC_DATA]"
click at [375, 167] on input "[GEOGRAPHIC_DATA]" at bounding box center [472, 166] width 236 height 37
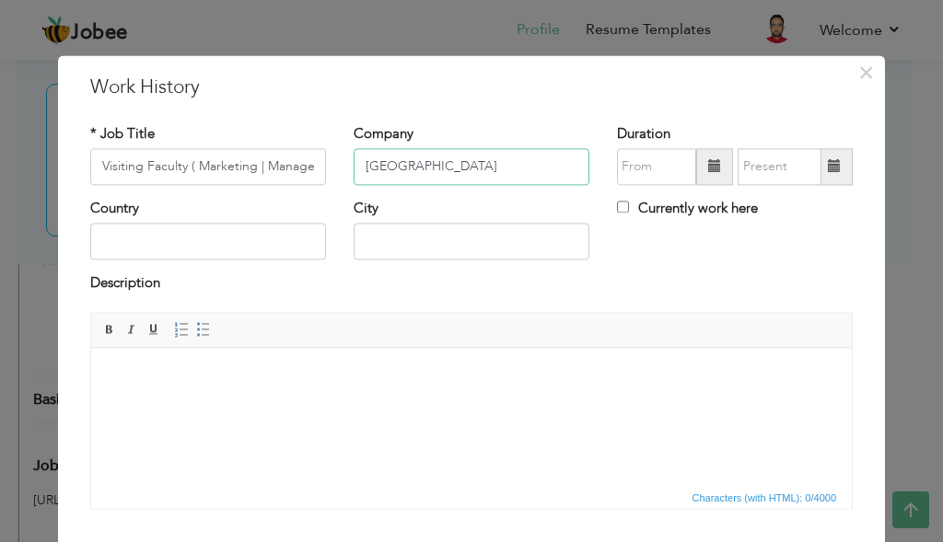
type input "[GEOGRAPHIC_DATA]"
click at [717, 175] on span at bounding box center [714, 166] width 37 height 37
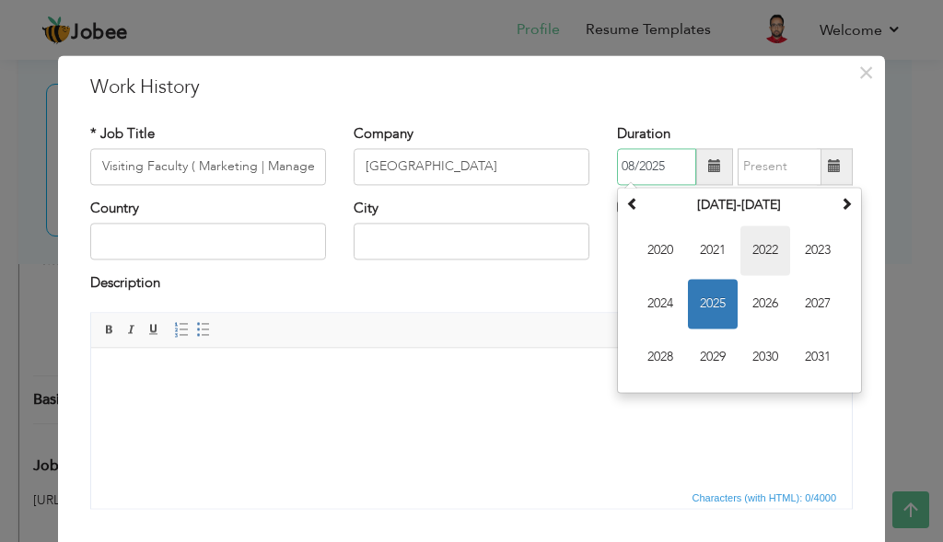
click at [768, 262] on span "2022" at bounding box center [766, 251] width 50 height 50
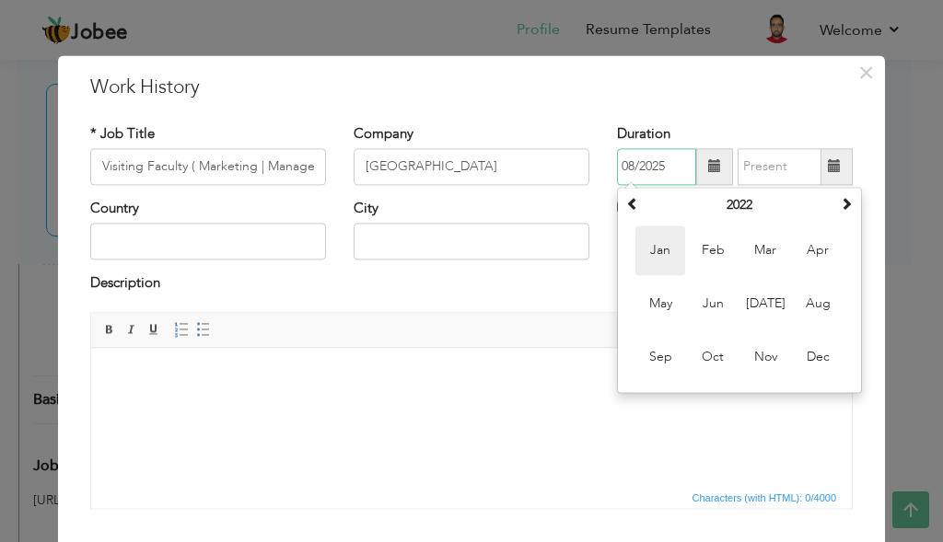
click at [652, 256] on span "Jan" at bounding box center [661, 251] width 50 height 50
type input "01/2022"
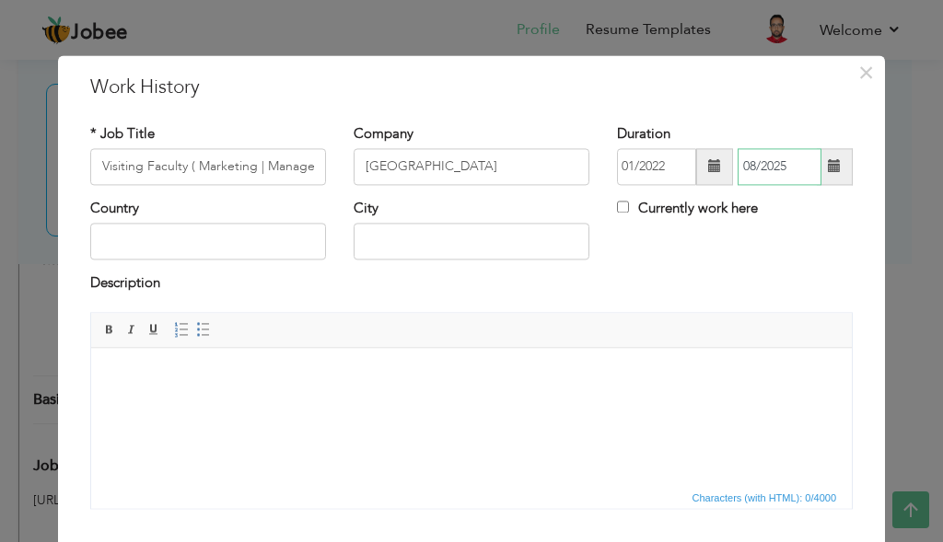
click at [776, 175] on input "08/2025" at bounding box center [780, 166] width 84 height 37
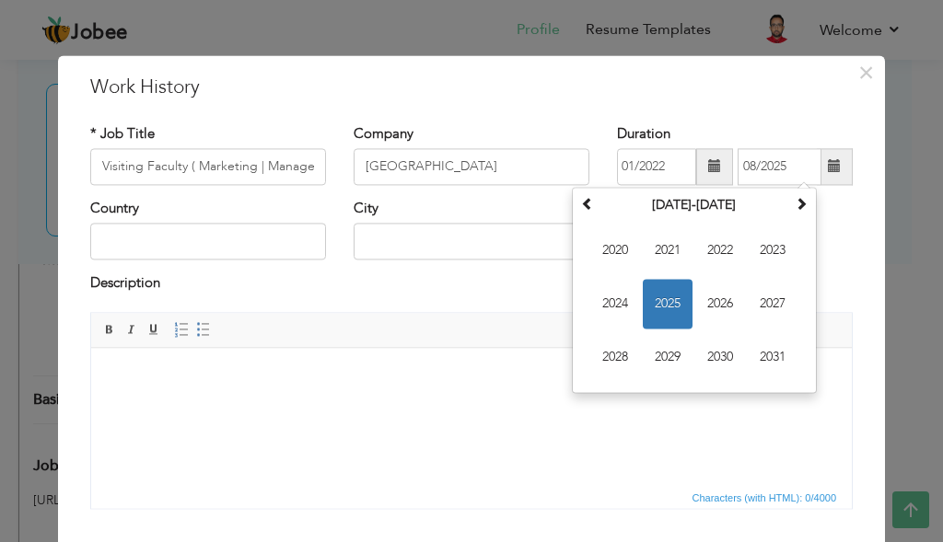
click at [828, 168] on span at bounding box center [834, 166] width 13 height 13
click at [751, 243] on span "2023" at bounding box center [773, 251] width 50 height 50
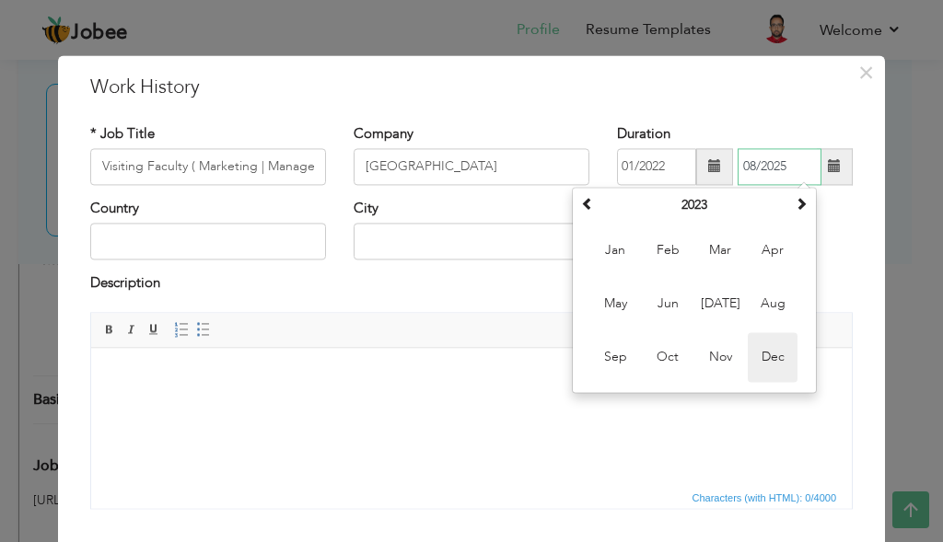
click at [778, 364] on span "Dec" at bounding box center [773, 357] width 50 height 50
type input "12/2023"
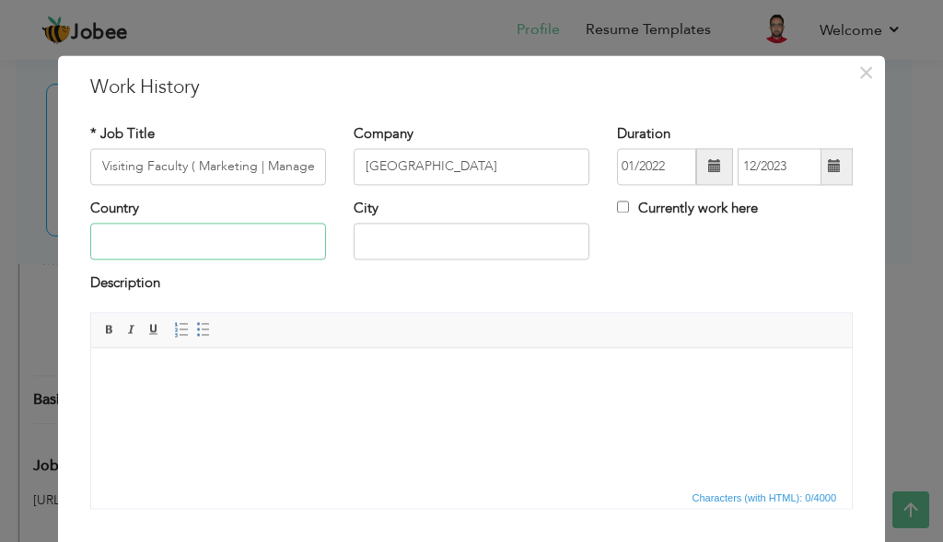
click at [254, 247] on input "text" at bounding box center [208, 242] width 236 height 37
type input "[GEOGRAPHIC_DATA]"
click at [473, 404] on html at bounding box center [471, 376] width 761 height 56
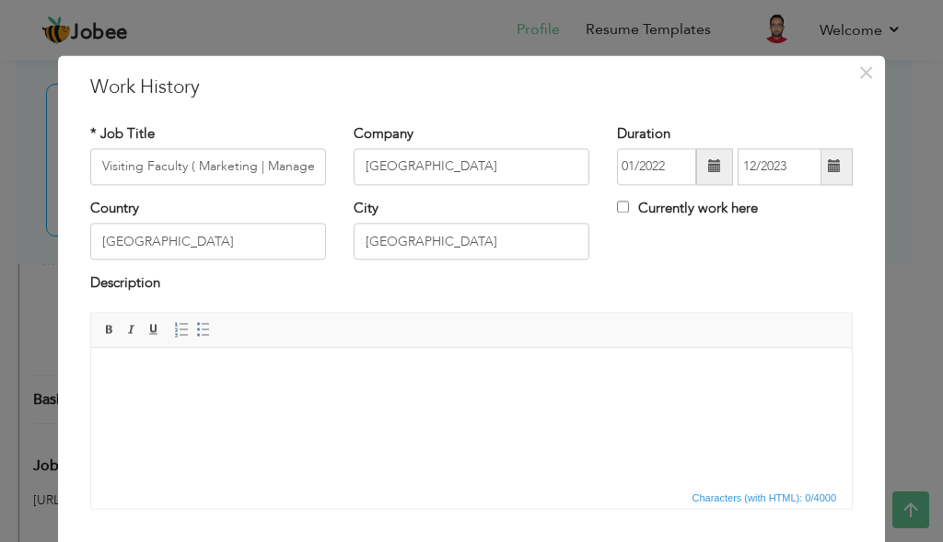
click at [825, 174] on span at bounding box center [835, 166] width 36 height 37
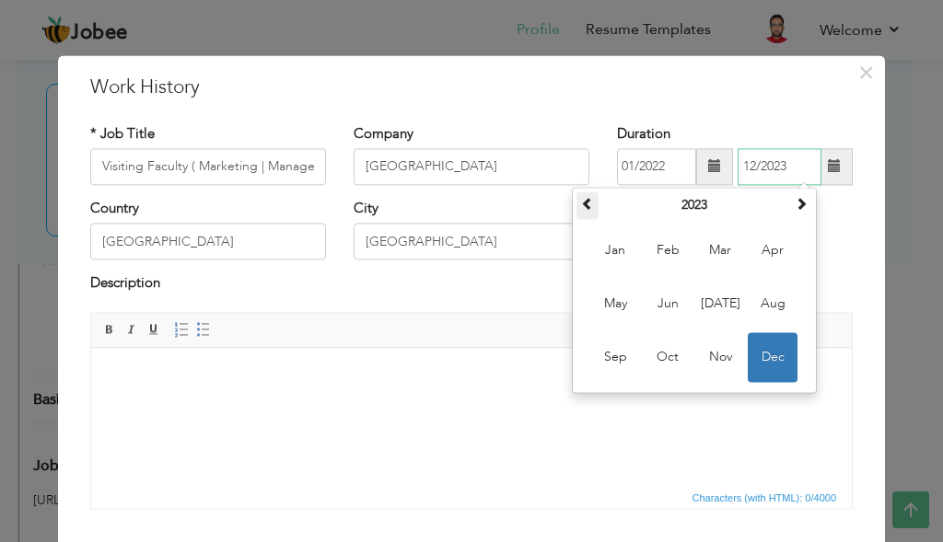
click at [584, 204] on span at bounding box center [587, 203] width 13 height 13
click at [758, 350] on span "Dec" at bounding box center [773, 357] width 50 height 50
type input "12/2022"
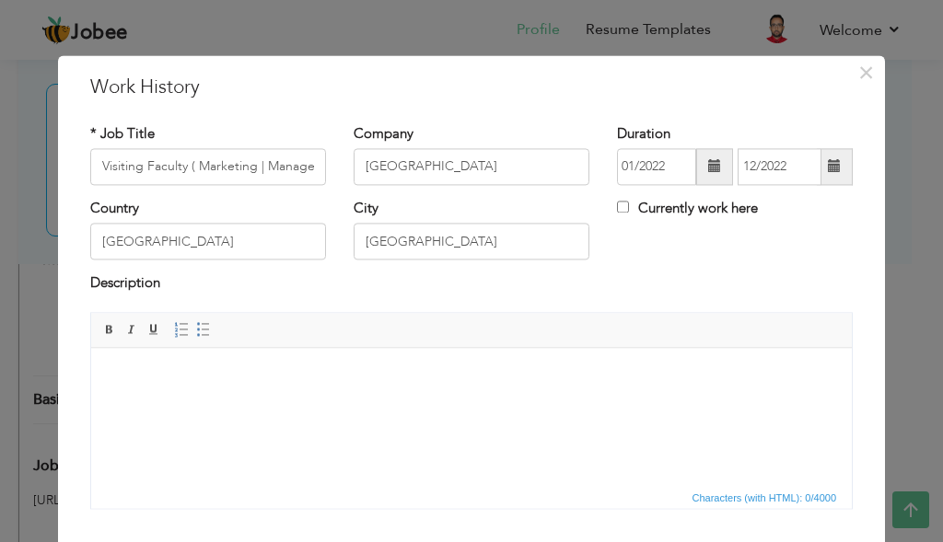
click at [299, 404] on html at bounding box center [471, 376] width 761 height 56
click at [298, 392] on html at bounding box center [471, 376] width 761 height 56
click at [303, 387] on html at bounding box center [471, 376] width 761 height 56
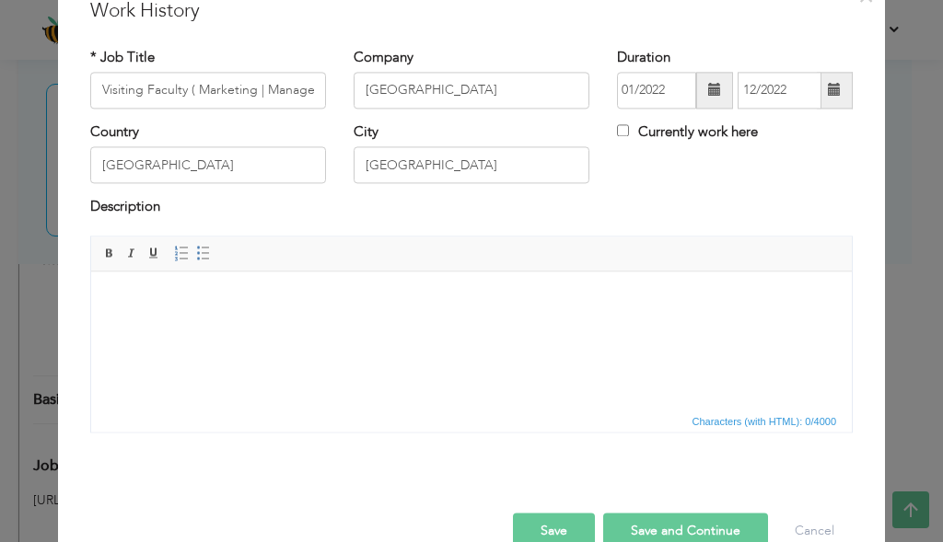
scroll to position [116, 0]
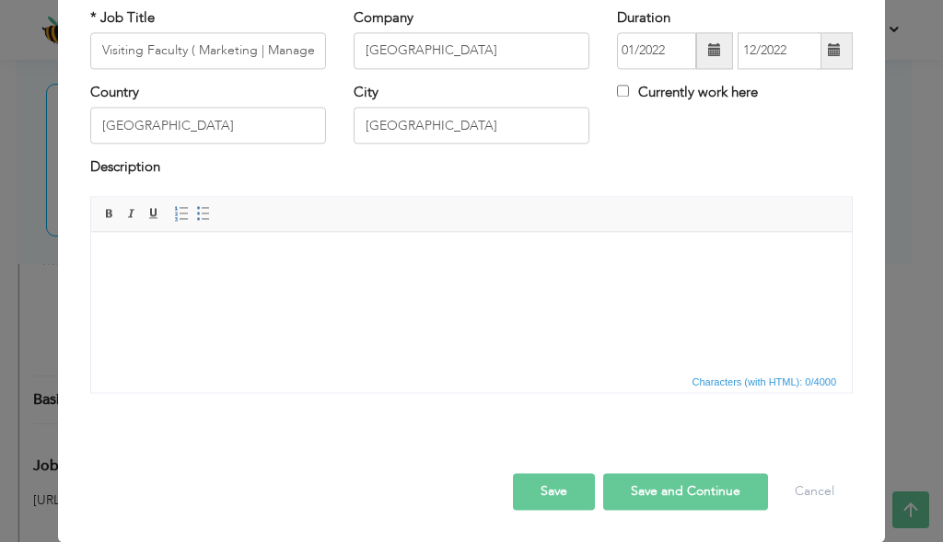
click at [310, 399] on div "Rich Text Editor, workEditor Editor toolbars Basic Styles Bold Italic Underline…" at bounding box center [471, 301] width 790 height 211
click at [330, 288] on html at bounding box center [471, 260] width 761 height 56
click at [331, 288] on html at bounding box center [471, 260] width 761 height 56
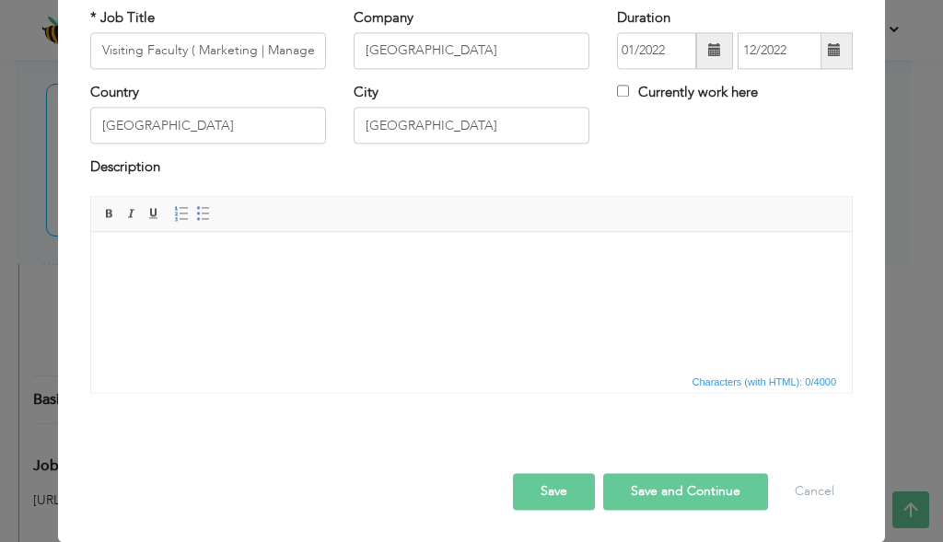
click at [388, 288] on html at bounding box center [471, 260] width 761 height 56
click at [405, 255] on body at bounding box center [472, 260] width 724 height 19
click at [405, 254] on body at bounding box center [472, 260] width 724 height 19
click at [405, 252] on body at bounding box center [472, 260] width 724 height 19
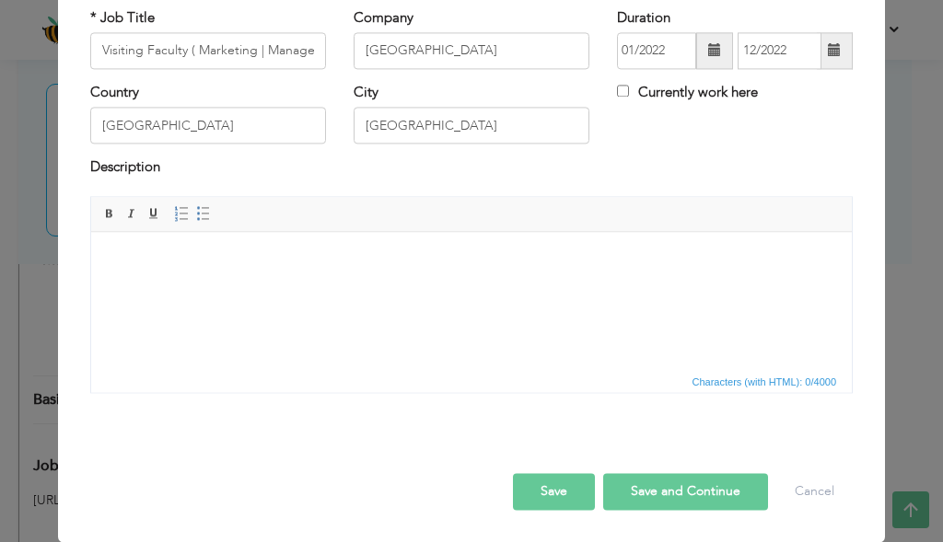
click at [405, 252] on body at bounding box center [472, 260] width 724 height 19
click at [387, 234] on html at bounding box center [471, 260] width 761 height 56
click at [376, 261] on body at bounding box center [472, 260] width 724 height 19
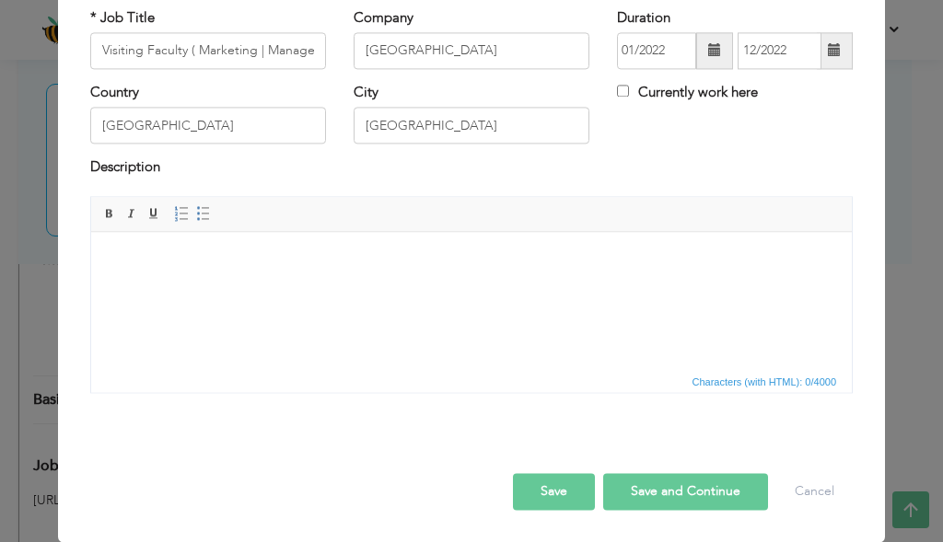
click at [366, 288] on html at bounding box center [471, 260] width 761 height 56
click at [217, 280] on html at bounding box center [471, 260] width 761 height 56
click at [216, 280] on html at bounding box center [471, 260] width 761 height 56
click at [515, 489] on button "Save" at bounding box center [554, 491] width 82 height 37
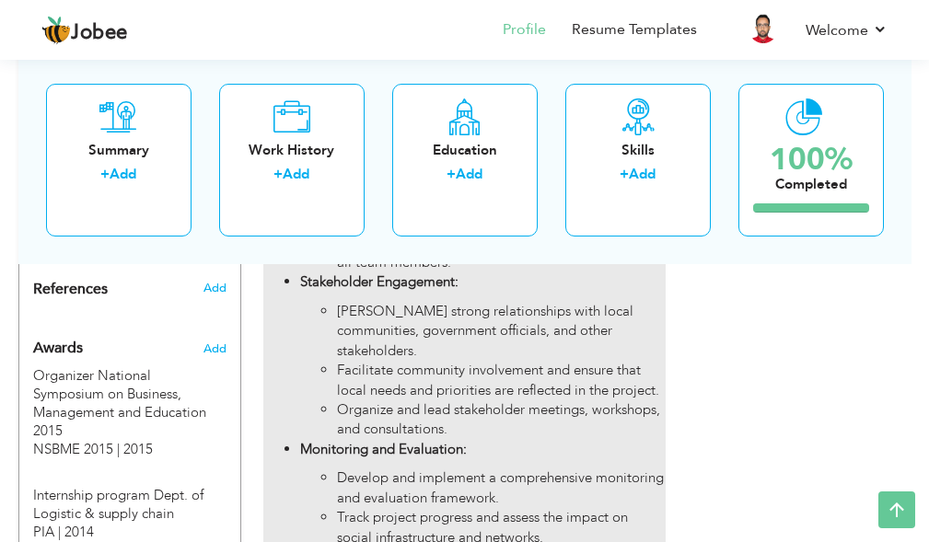
scroll to position [2303, 0]
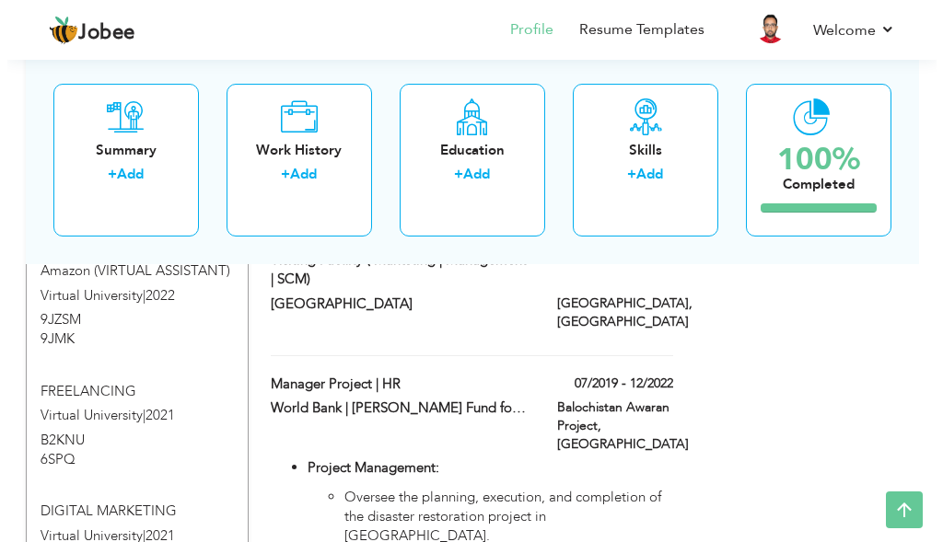
scroll to position [1492, 0]
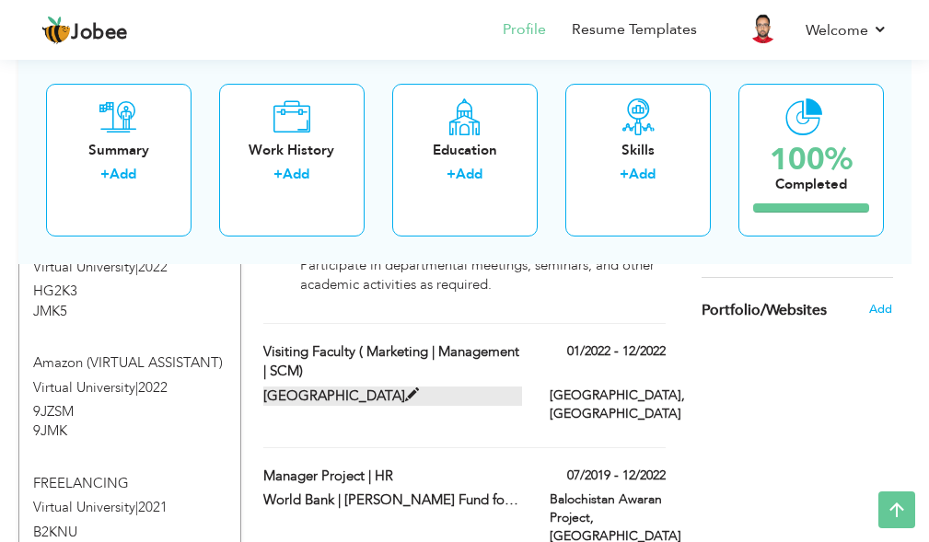
click at [390, 387] on label "[GEOGRAPHIC_DATA]" at bounding box center [392, 396] width 259 height 19
type input "Visiting Faculty ( Marketing | Management | SCM)"
type input "[GEOGRAPHIC_DATA]"
type input "01/2022"
type input "12/2022"
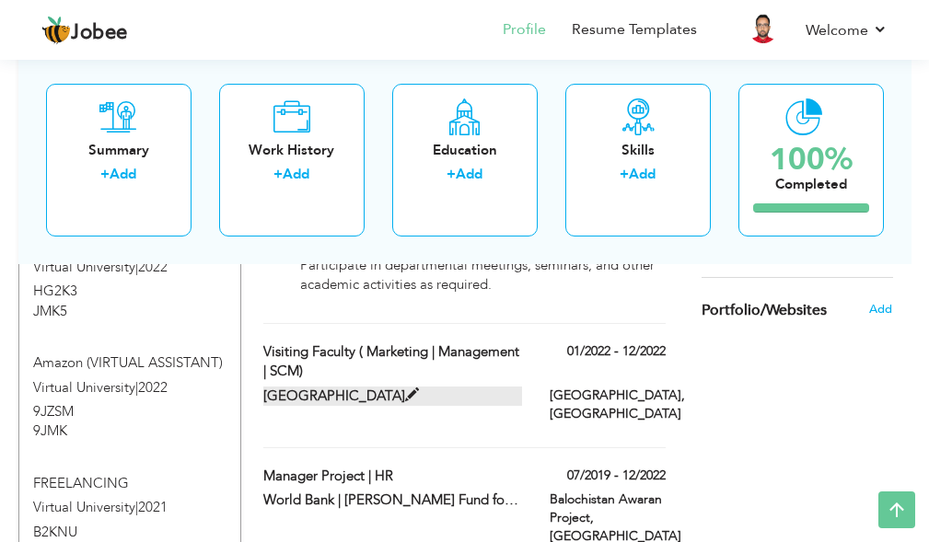
type input "[GEOGRAPHIC_DATA]"
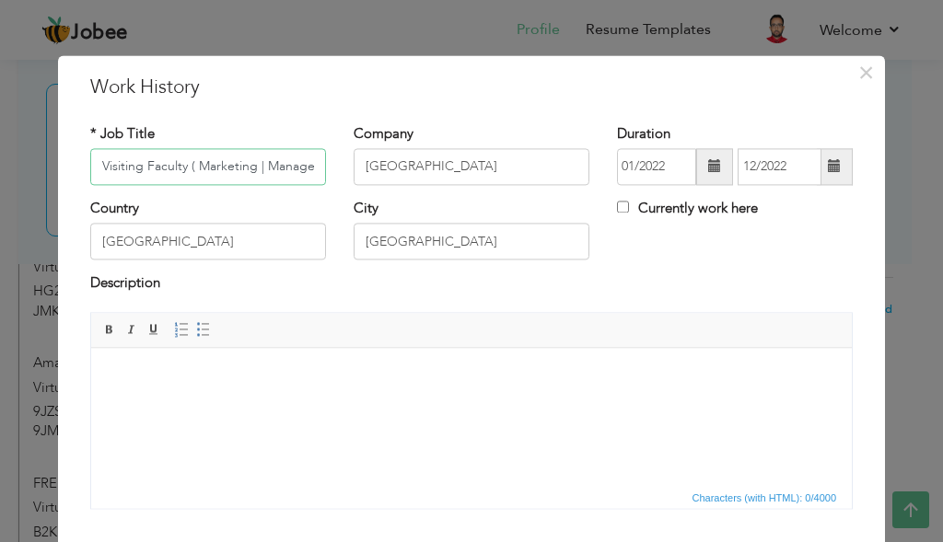
scroll to position [0, 69]
click at [341, 382] on body at bounding box center [472, 376] width 724 height 19
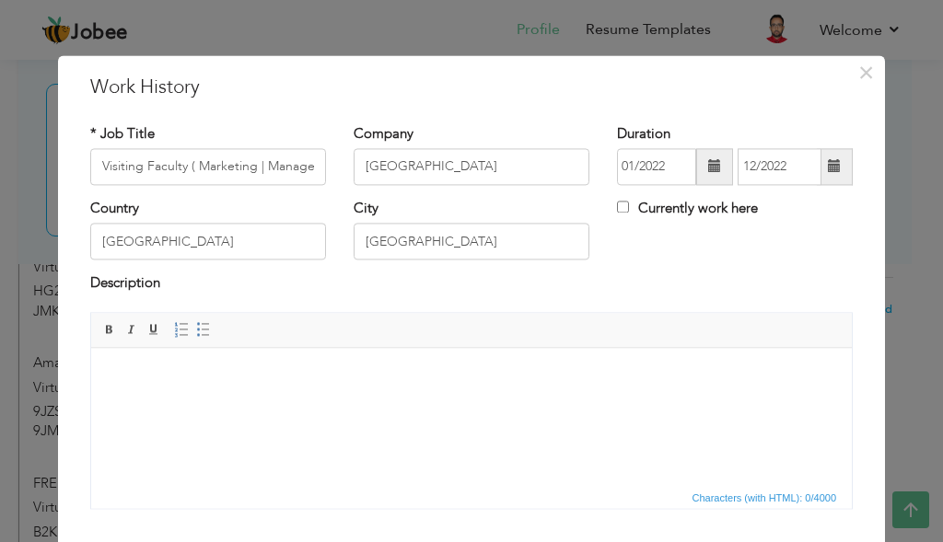
click at [341, 382] on body at bounding box center [472, 376] width 724 height 19
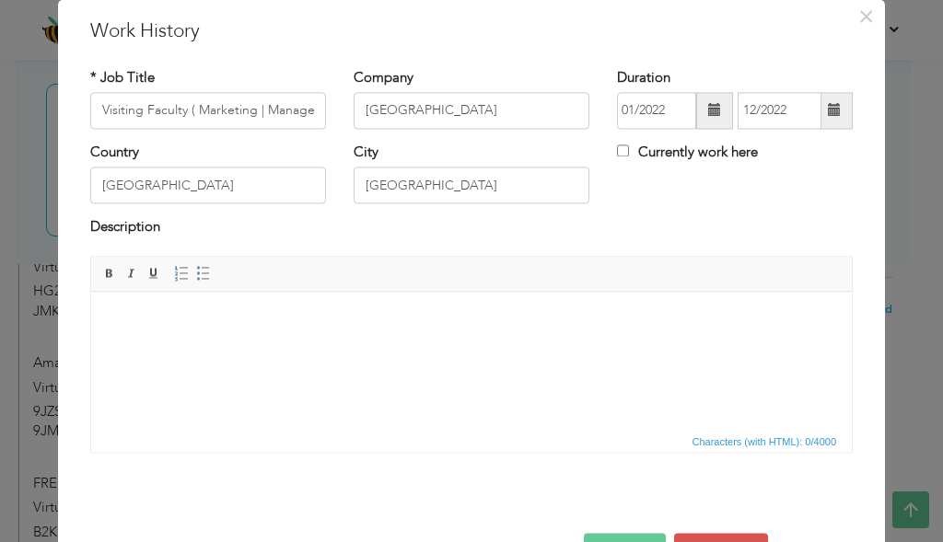
scroll to position [24, 0]
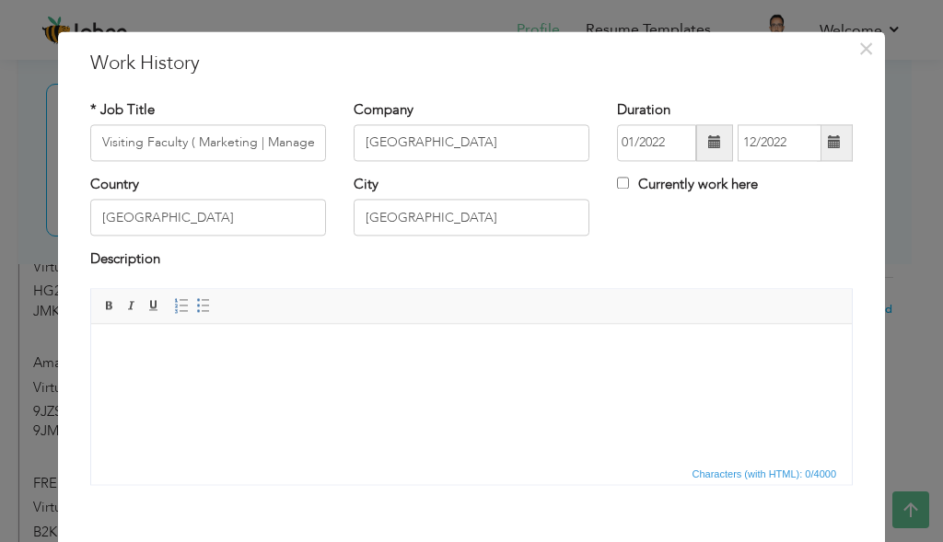
click at [296, 355] on body at bounding box center [472, 352] width 724 height 19
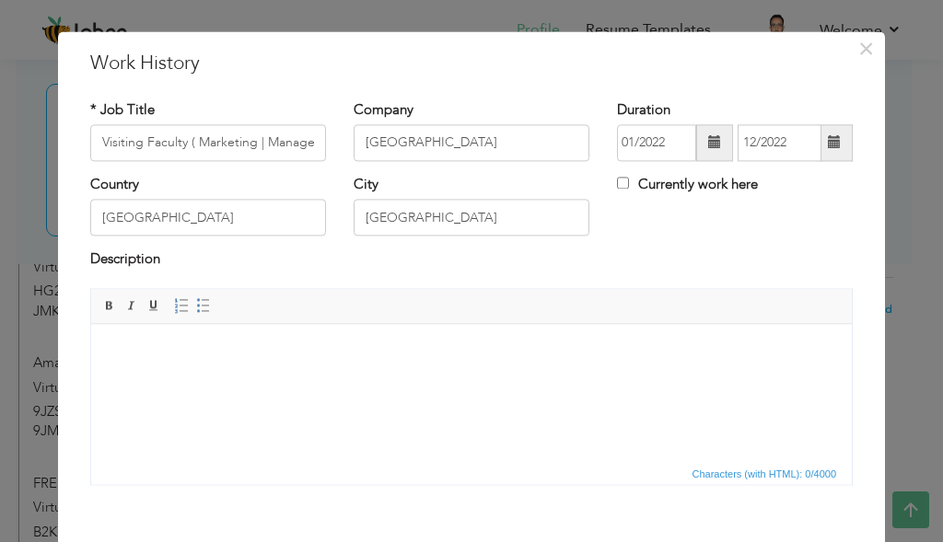
click at [296, 355] on body at bounding box center [472, 352] width 724 height 19
click at [298, 349] on body at bounding box center [472, 352] width 724 height 19
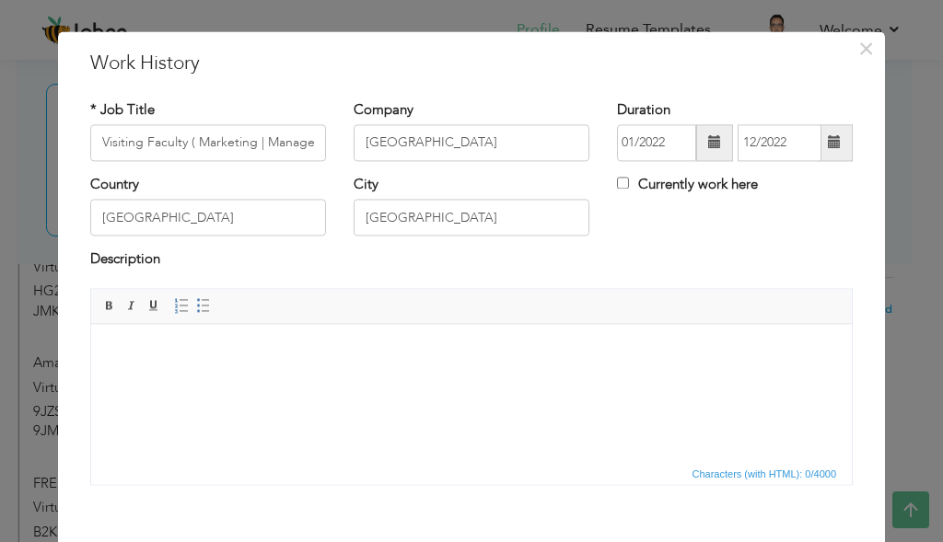
click at [299, 349] on body at bounding box center [472, 352] width 724 height 19
click at [299, 348] on body at bounding box center [472, 352] width 724 height 19
click at [310, 346] on body at bounding box center [472, 352] width 724 height 19
click at [322, 344] on body at bounding box center [472, 352] width 724 height 19
click at [324, 343] on body at bounding box center [472, 352] width 724 height 19
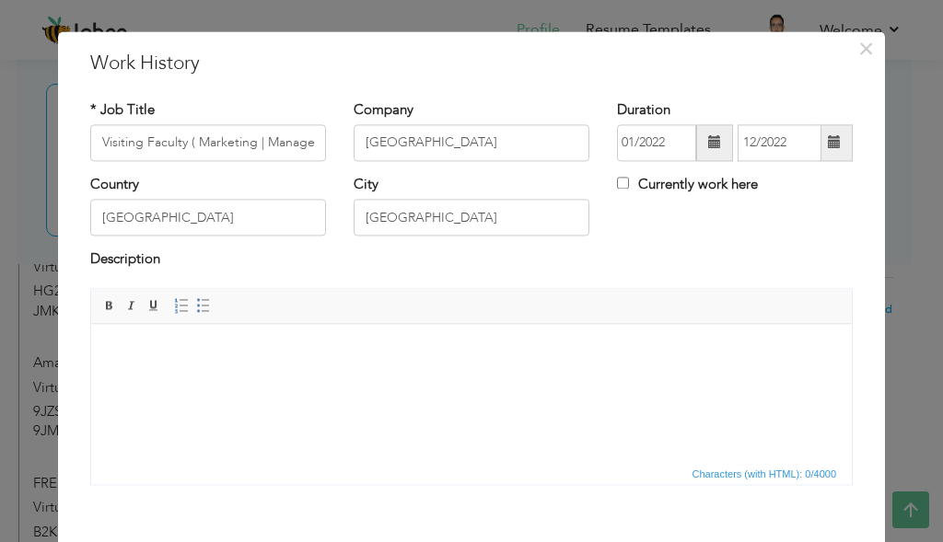
click at [324, 343] on body at bounding box center [472, 352] width 724 height 19
click at [325, 340] on html at bounding box center [471, 352] width 761 height 56
click at [325, 339] on html at bounding box center [471, 352] width 761 height 56
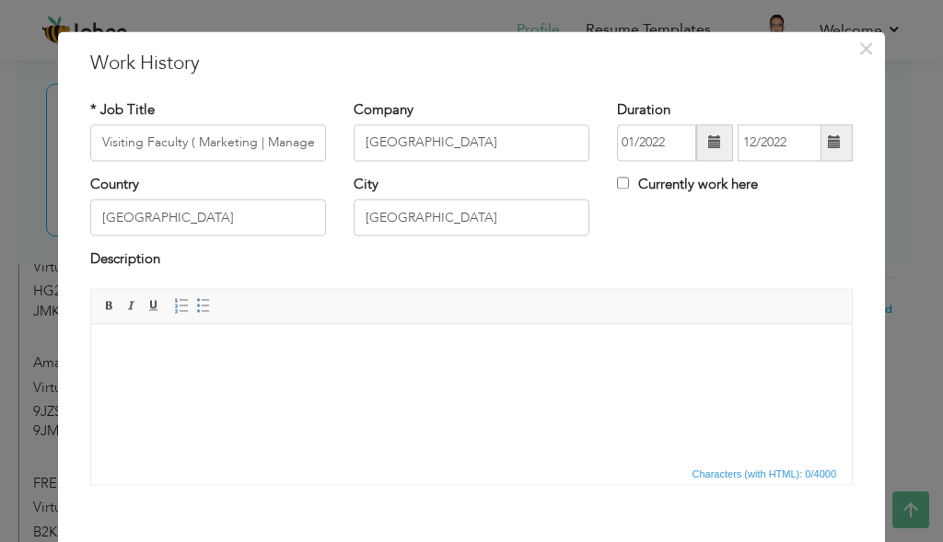
click at [325, 339] on html at bounding box center [471, 352] width 761 height 56
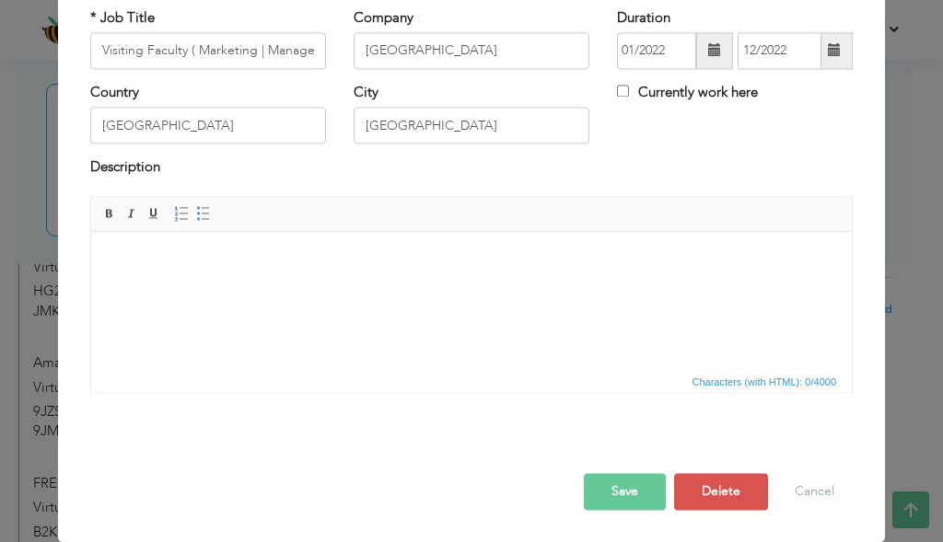
click at [393, 285] on html at bounding box center [471, 260] width 761 height 56
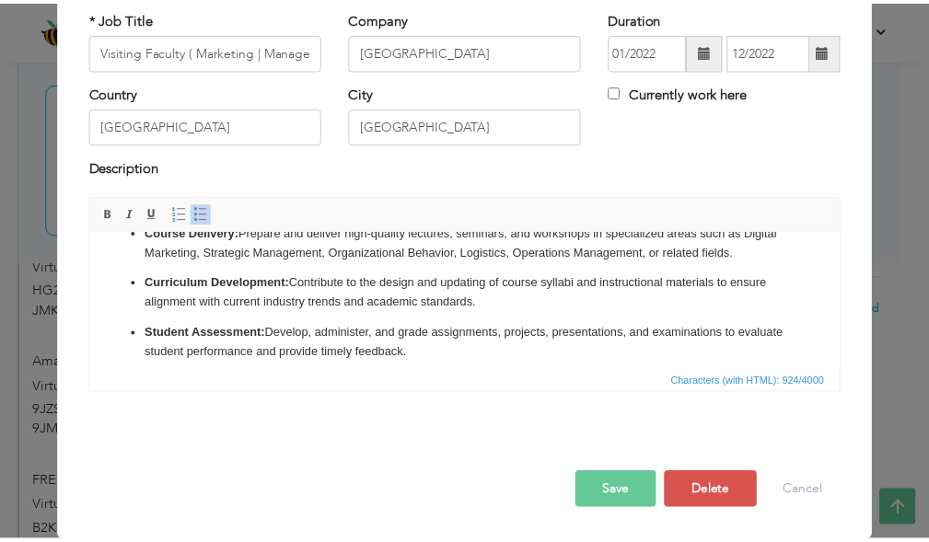
scroll to position [0, 0]
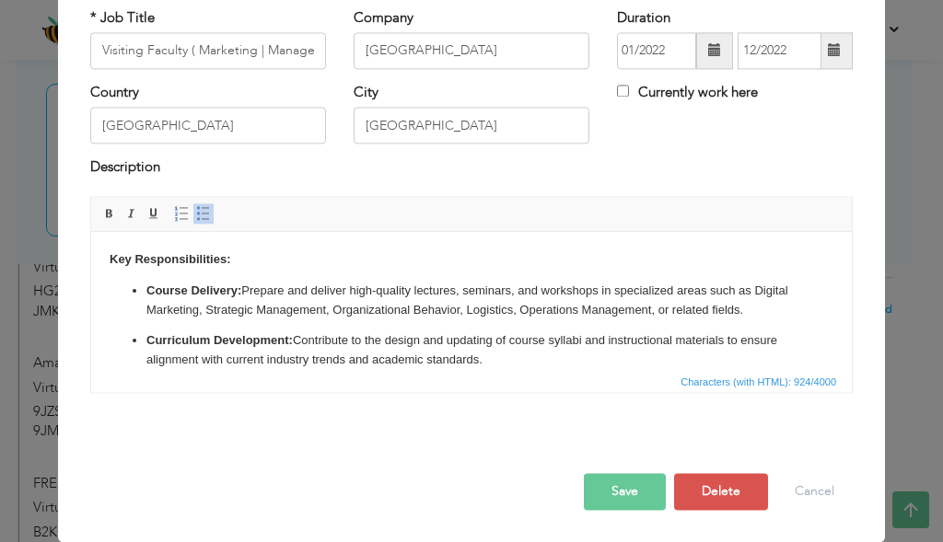
click at [647, 479] on button "Save" at bounding box center [625, 491] width 82 height 37
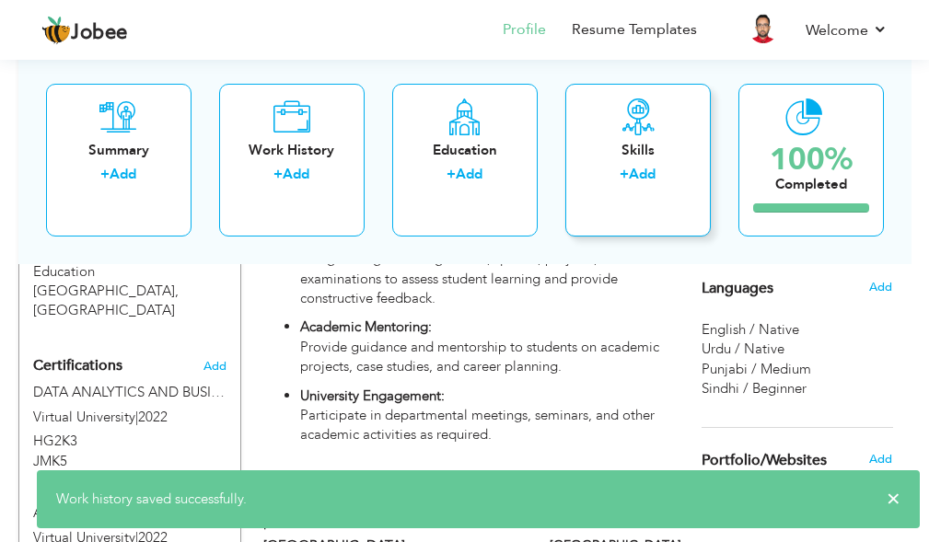
scroll to position [1124, 0]
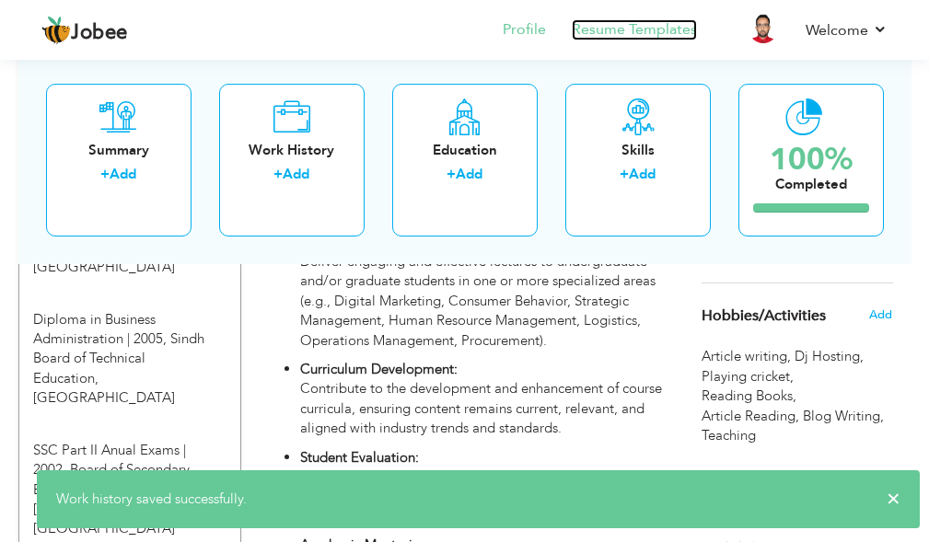
click at [651, 22] on link "Resume Templates" at bounding box center [634, 29] width 125 height 21
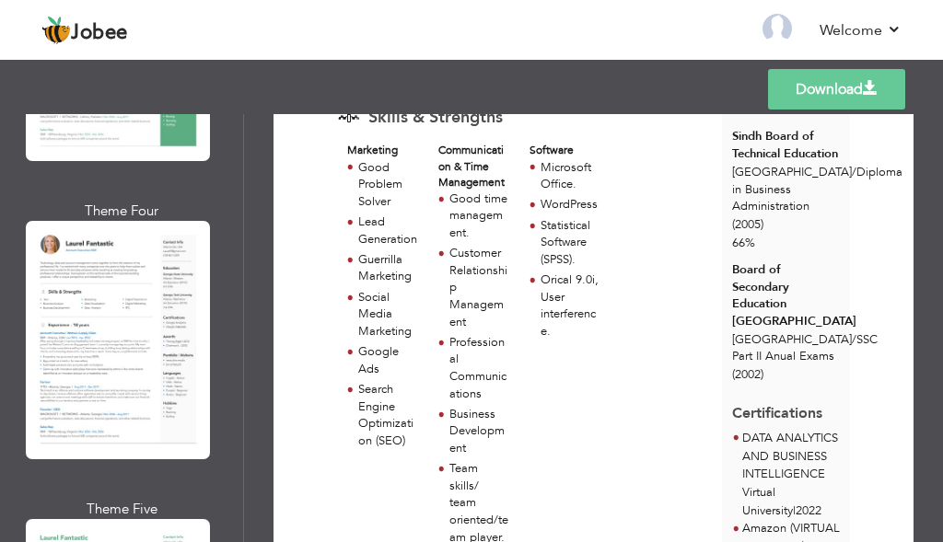
scroll to position [921, 0]
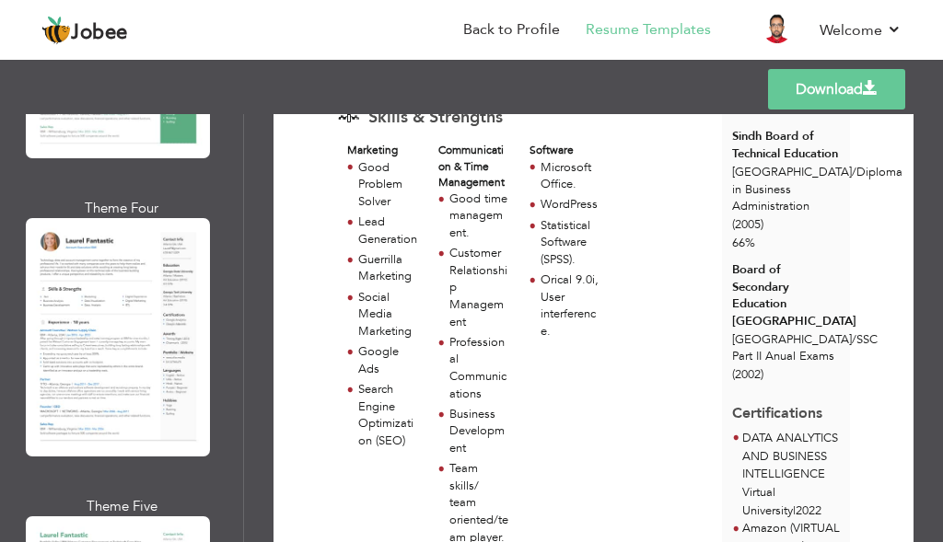
click at [140, 368] on div at bounding box center [118, 337] width 184 height 238
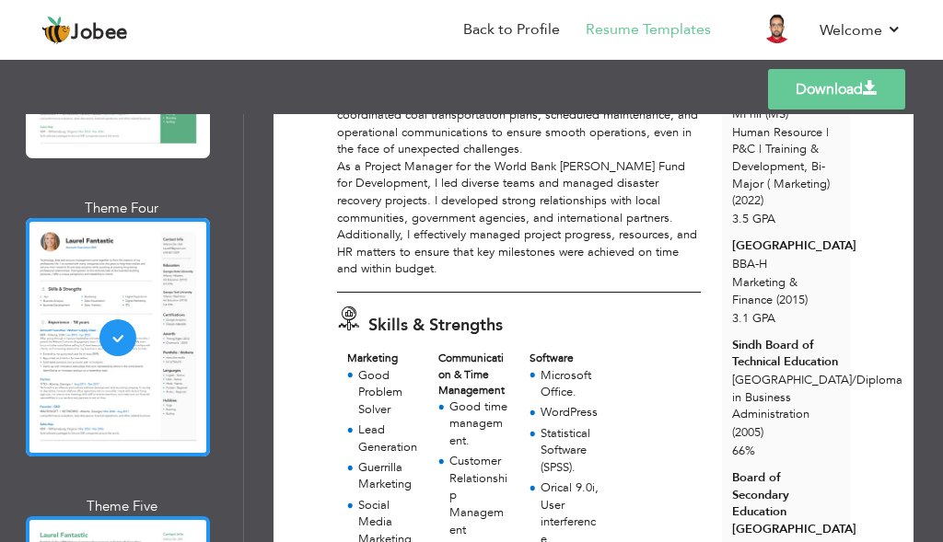
scroll to position [461, 0]
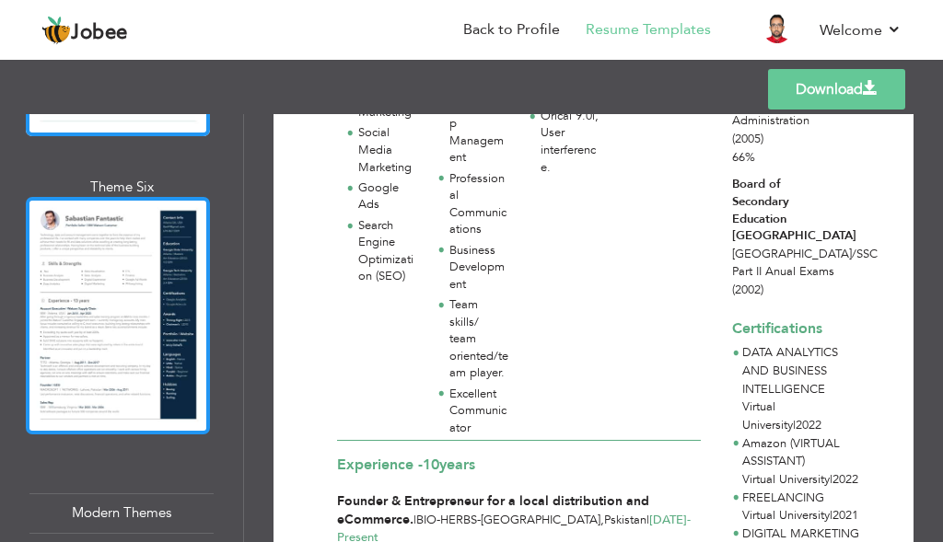
scroll to position [1750, 0]
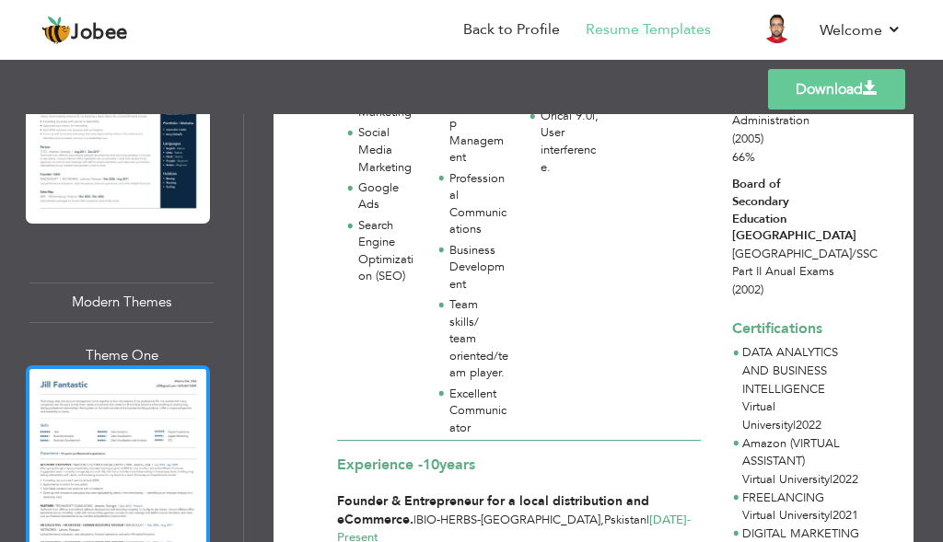
click at [165, 415] on div at bounding box center [118, 485] width 184 height 238
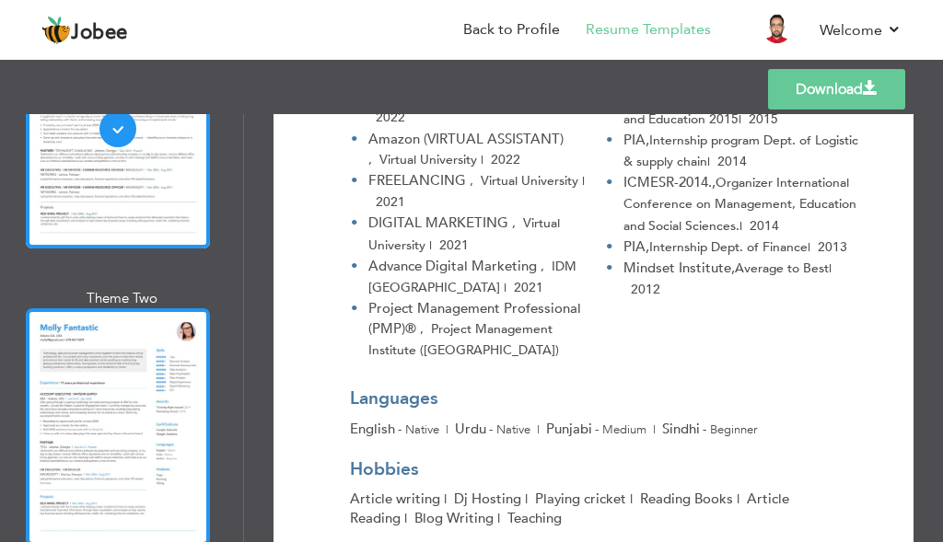
scroll to position [2210, 0]
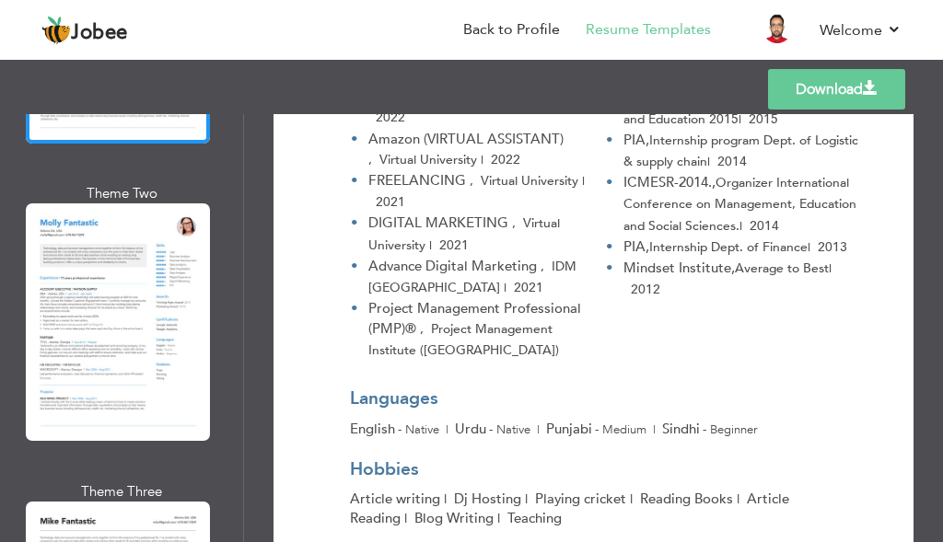
click at [97, 310] on div at bounding box center [118, 323] width 184 height 238
click at [97, 309] on div "Professional Themes Theme One Theme Two Theme Three Theme Four" at bounding box center [471, 328] width 943 height 428
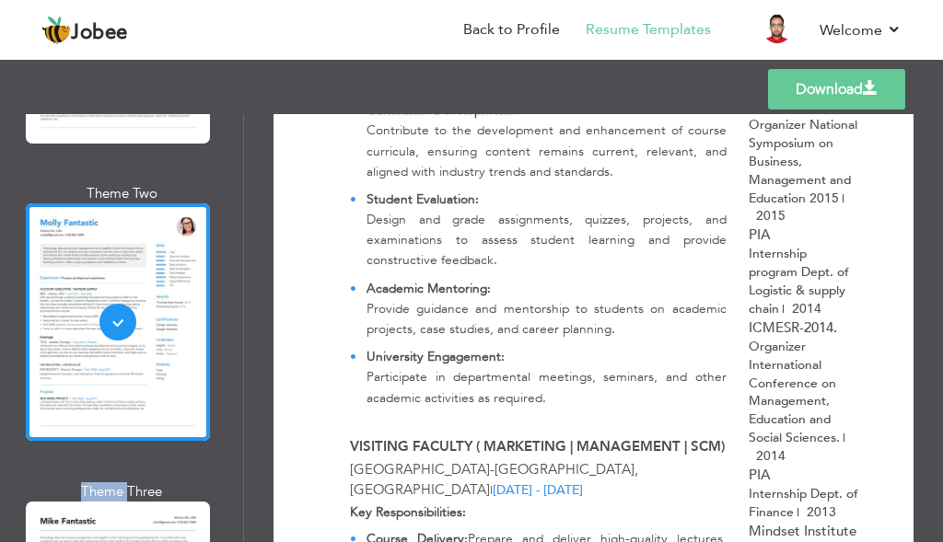
scroll to position [1289, 0]
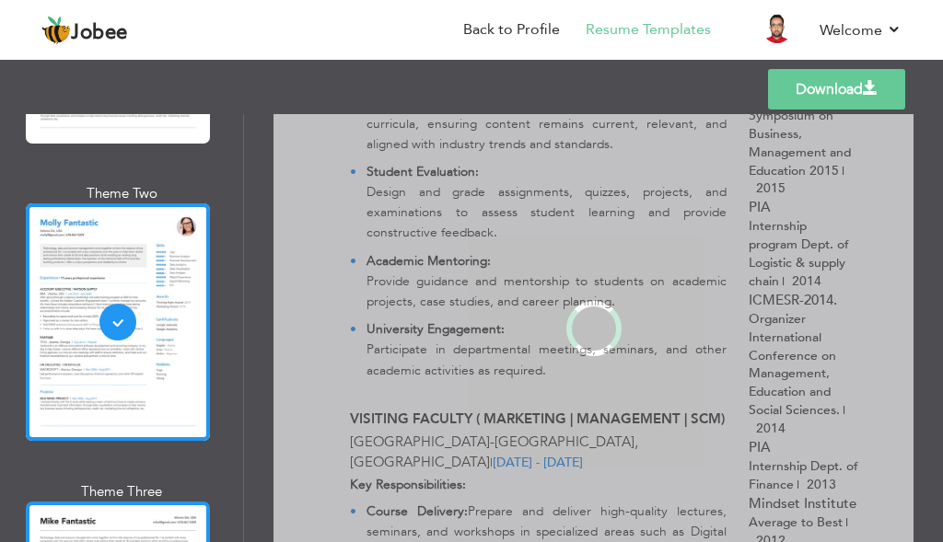
click at [119, 456] on div "Professional Themes Theme One Theme Two Theme Three Theme Four" at bounding box center [471, 328] width 943 height 428
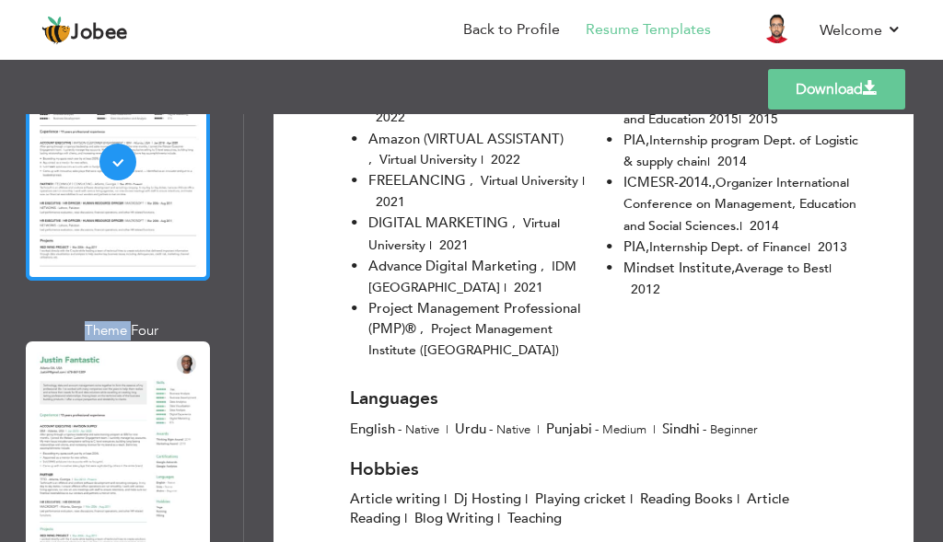
scroll to position [2671, 0]
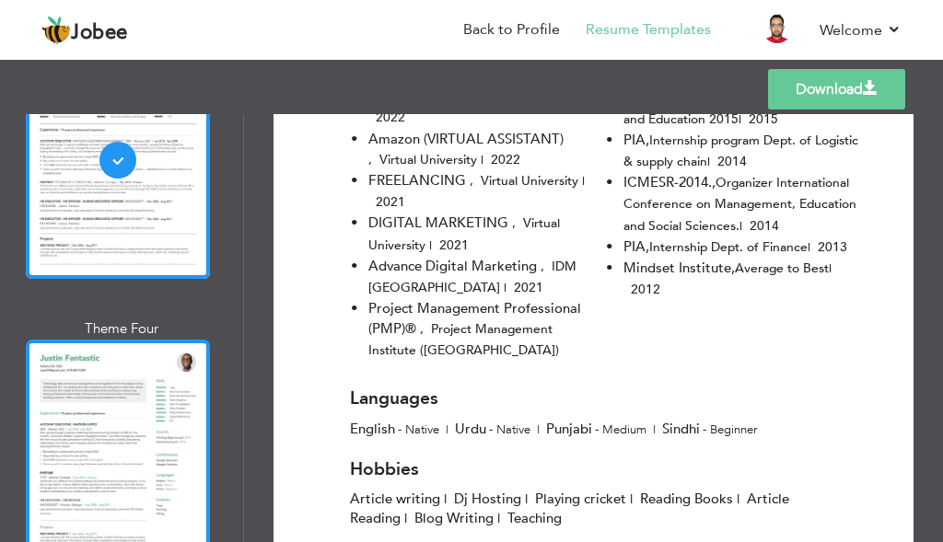
click at [132, 402] on div at bounding box center [118, 459] width 184 height 238
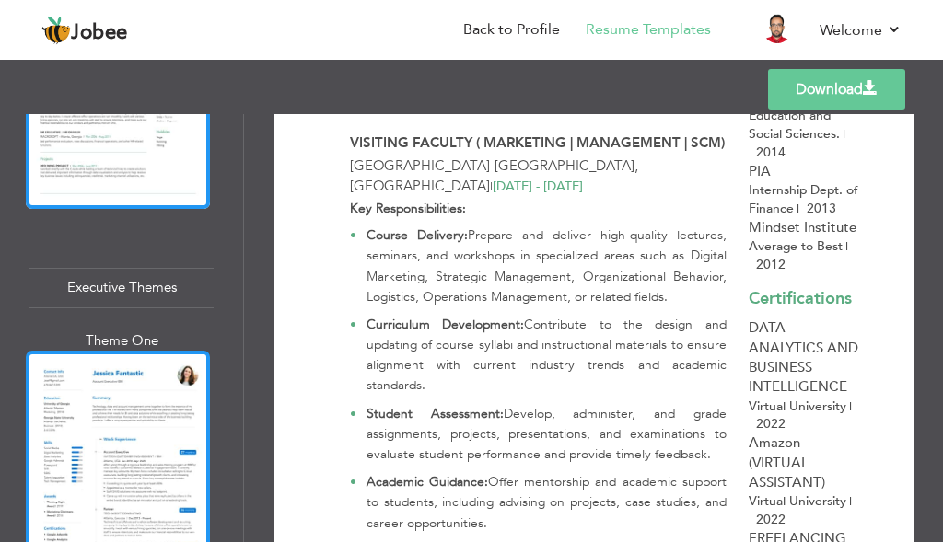
scroll to position [3316, 0]
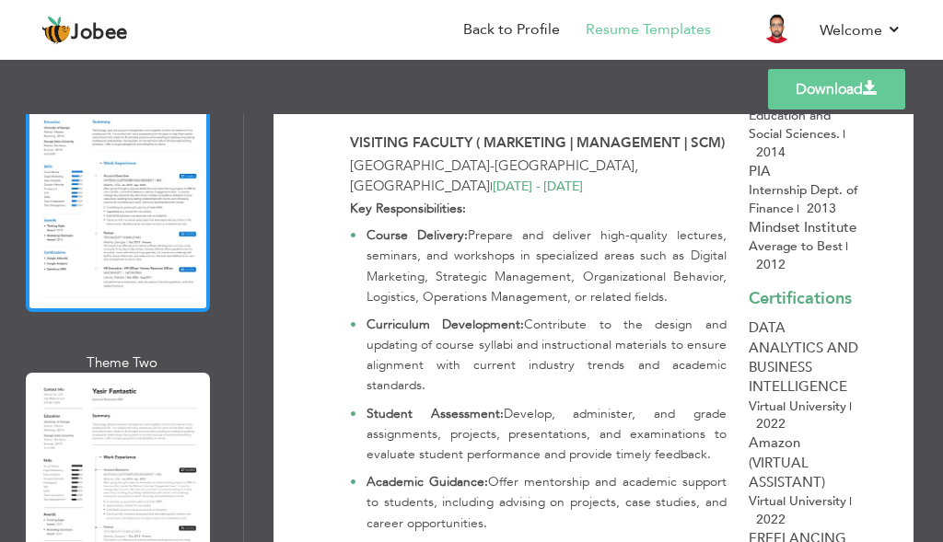
click at [122, 415] on div at bounding box center [118, 492] width 184 height 238
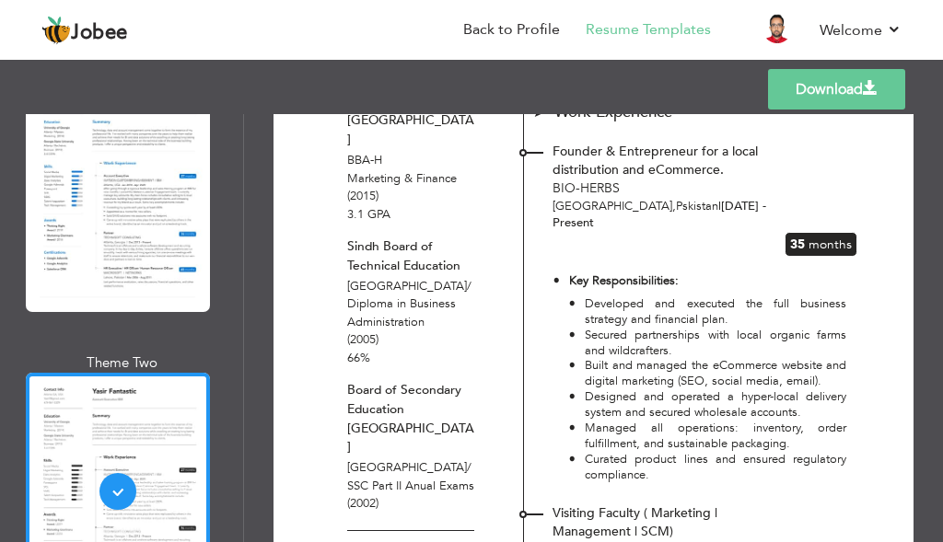
scroll to position [553, 0]
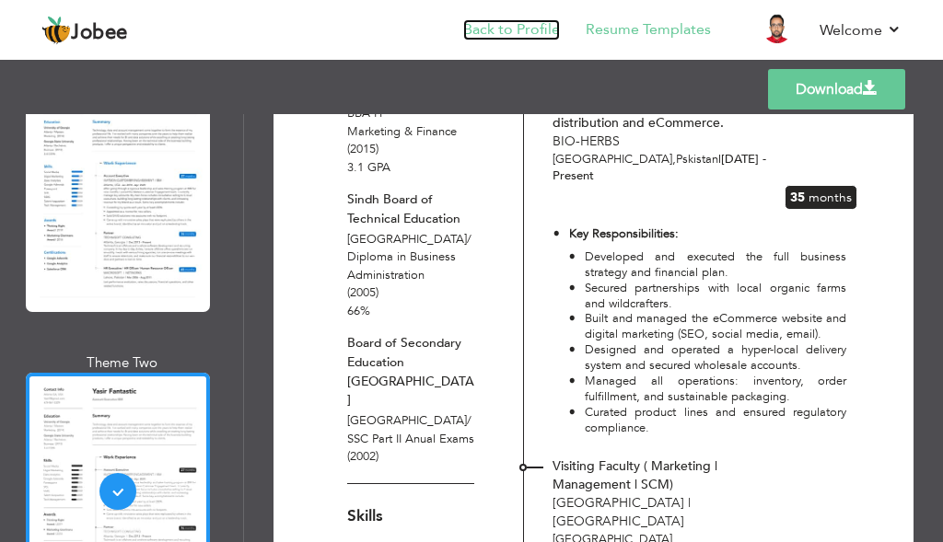
click at [520, 28] on link "Back to Profile" at bounding box center [511, 29] width 97 height 21
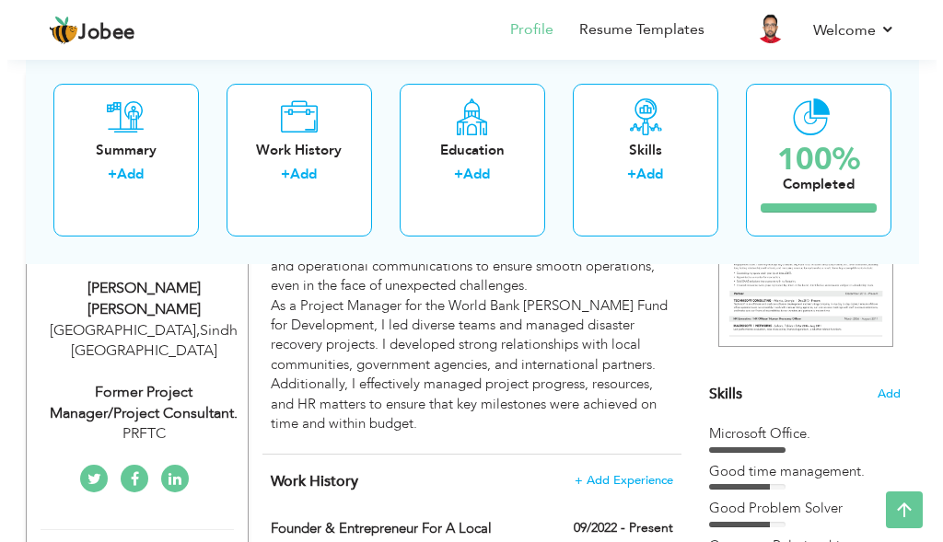
scroll to position [276, 0]
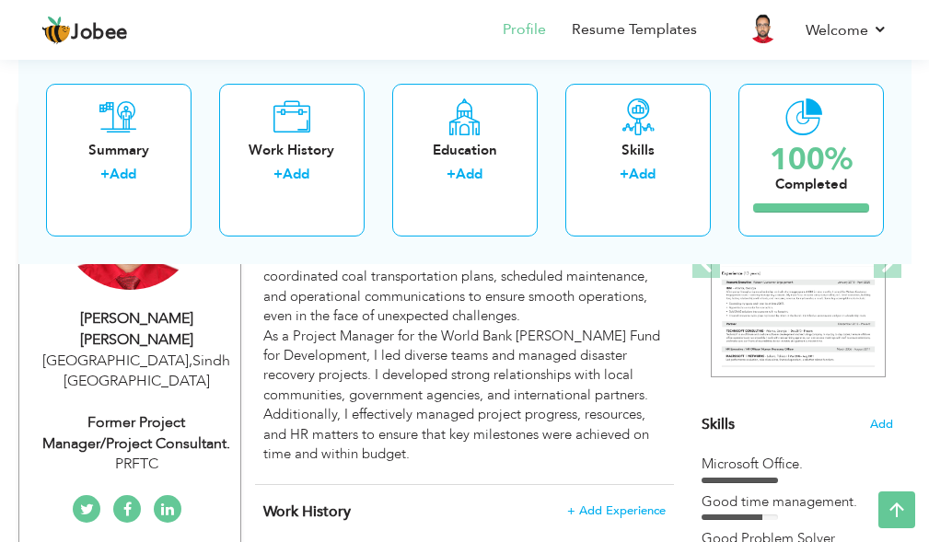
click at [152, 454] on div "PRFTC" at bounding box center [137, 464] width 208 height 21
type input "[PERSON_NAME]"
type input "0300-9299660"
select select "number:166"
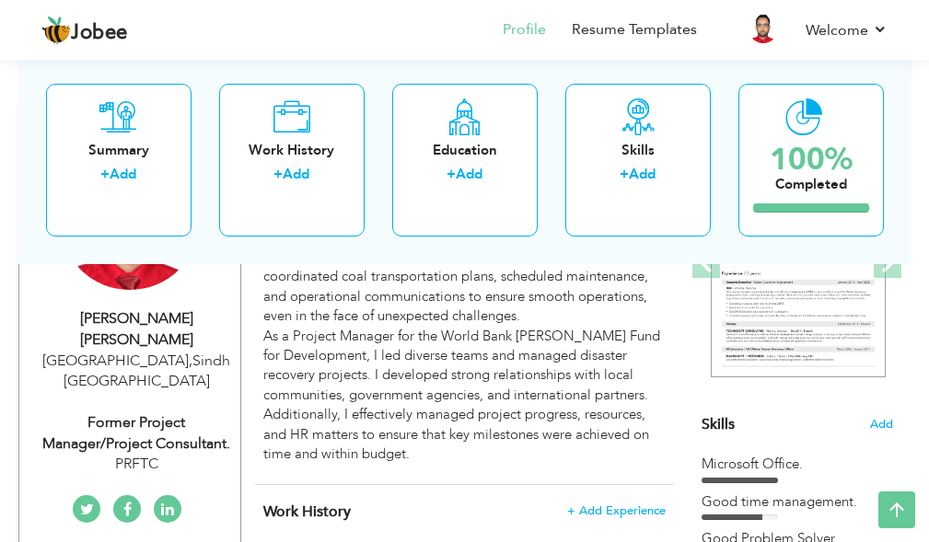
type input "Sindh"
type input "[GEOGRAPHIC_DATA]"
select select "number:12"
type input "PRFTC"
type input "Former Project Manager/Project Consultant."
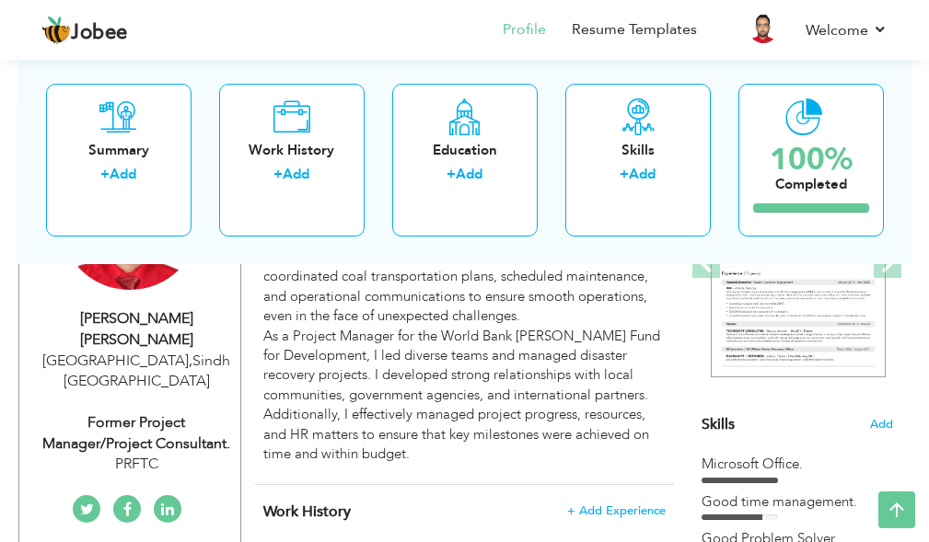
type input "[URL][DOMAIN_NAME]"
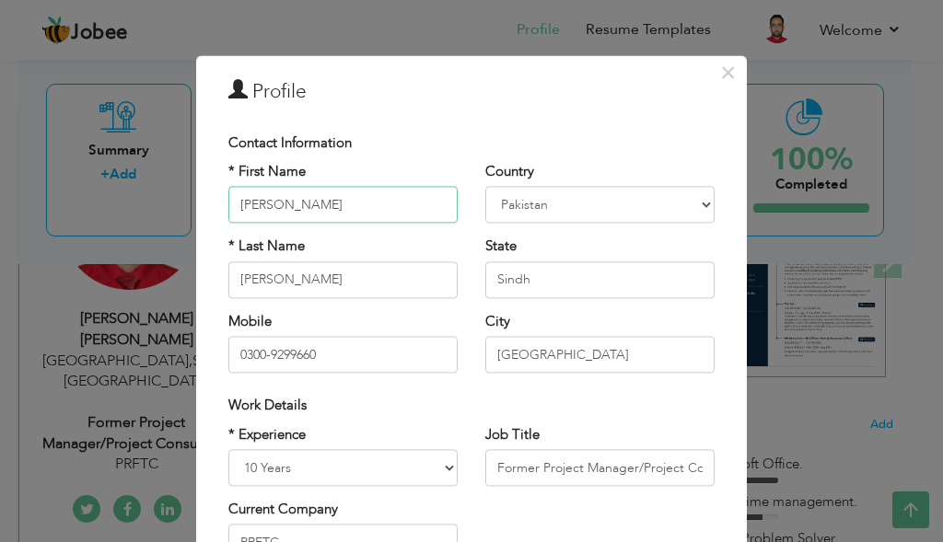
click at [272, 202] on input "[PERSON_NAME]" at bounding box center [342, 205] width 229 height 37
type input "[DEMOGRAPHIC_DATA]"
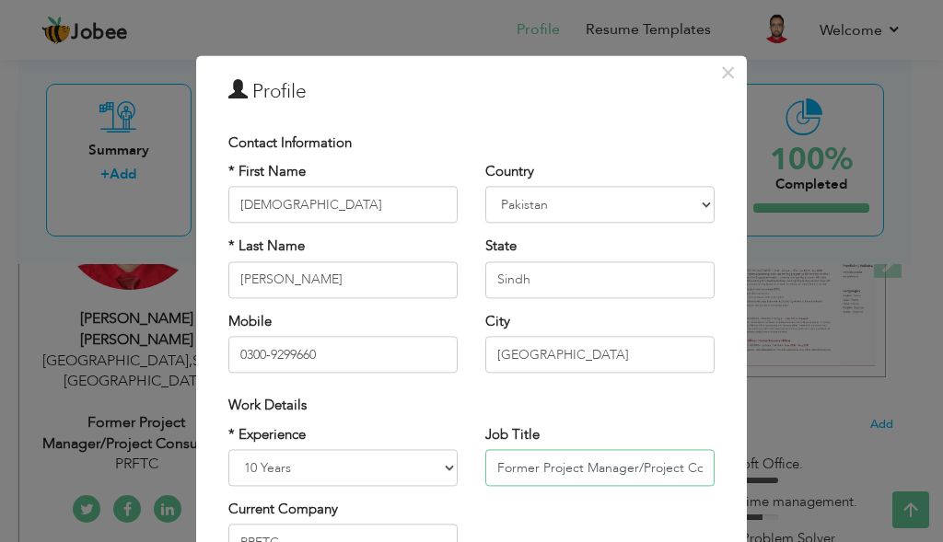
click at [556, 471] on input "Former Project Manager/Project Consultant." at bounding box center [599, 467] width 229 height 37
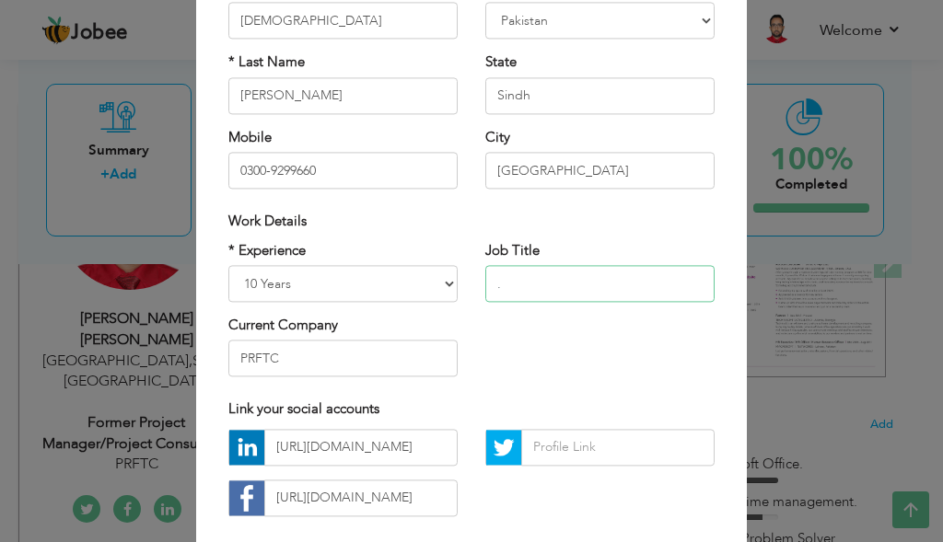
scroll to position [284, 0]
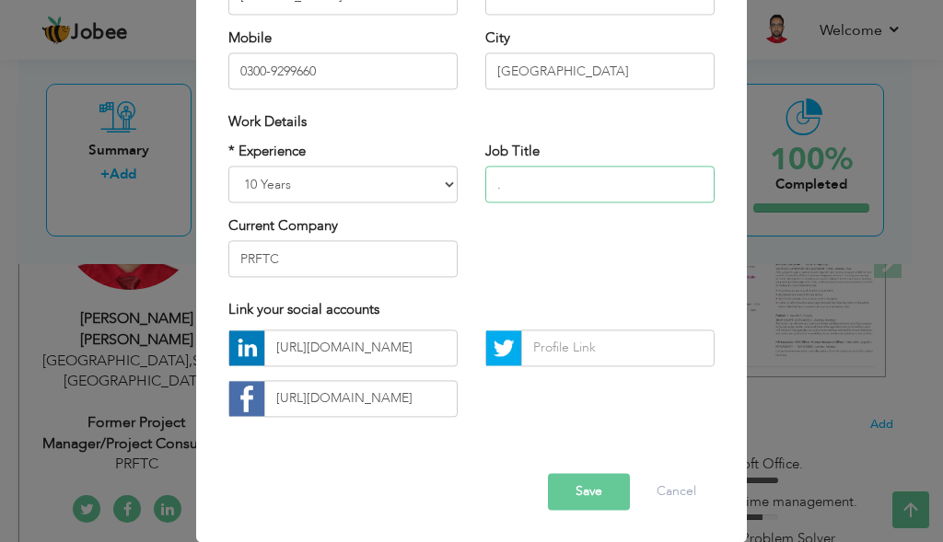
type input "."
click at [561, 487] on button "Save" at bounding box center [589, 491] width 82 height 37
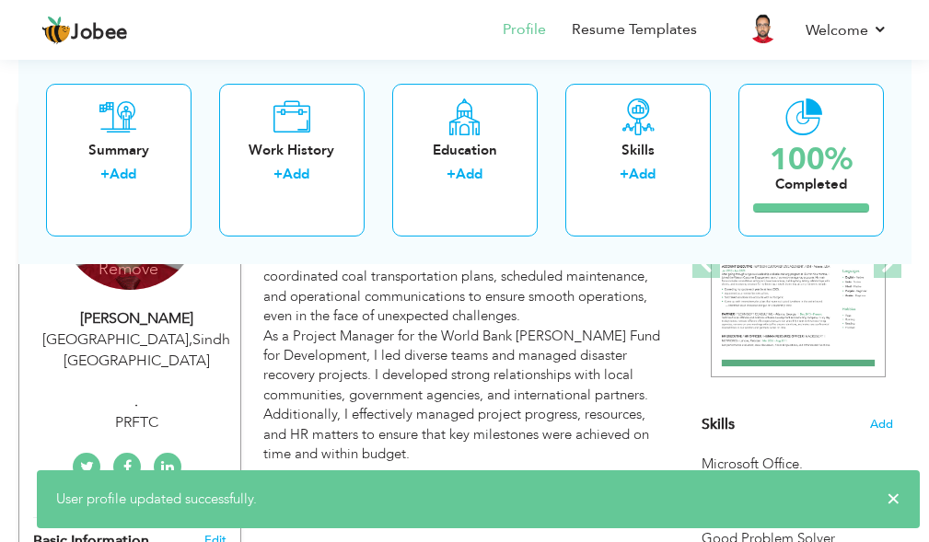
click at [145, 362] on div "MUHAMMAD HASSAN Karachi , Sindh Pakistan . PRFTC" at bounding box center [130, 371] width 222 height 125
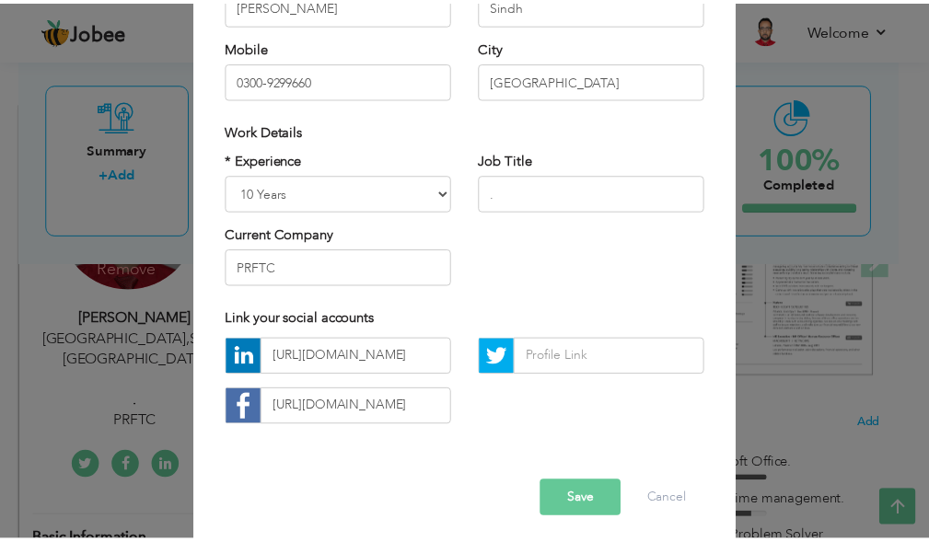
scroll to position [276, 0]
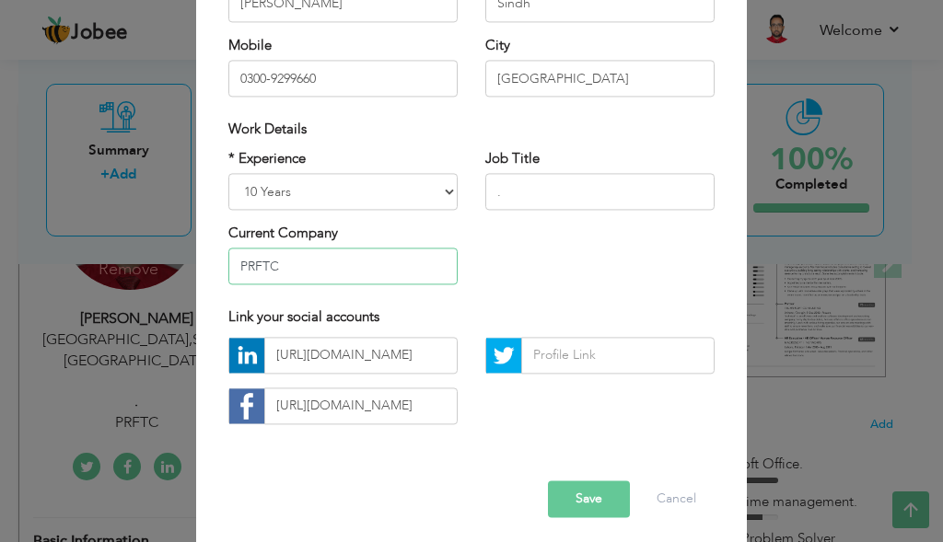
click at [355, 276] on input "PRFTC" at bounding box center [342, 267] width 229 height 37
click at [573, 494] on button "Save" at bounding box center [589, 499] width 82 height 37
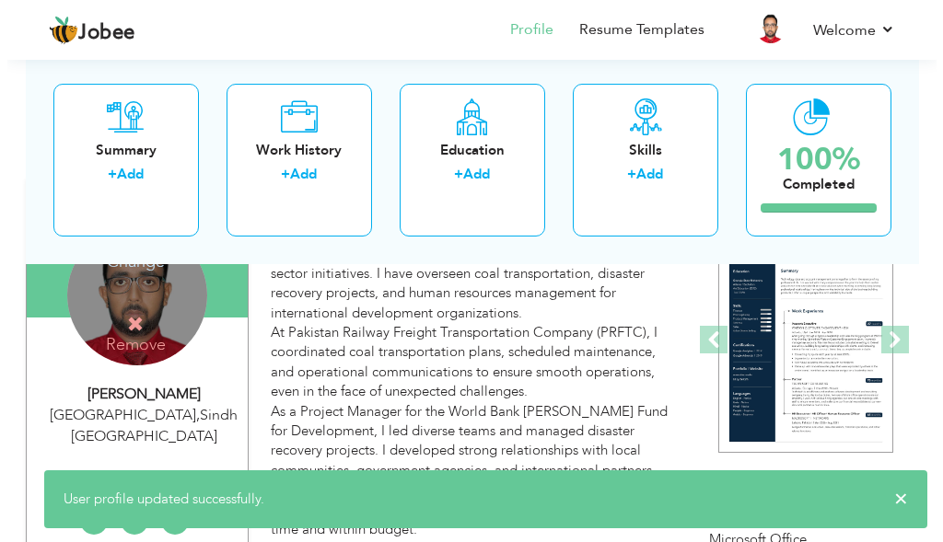
scroll to position [184, 0]
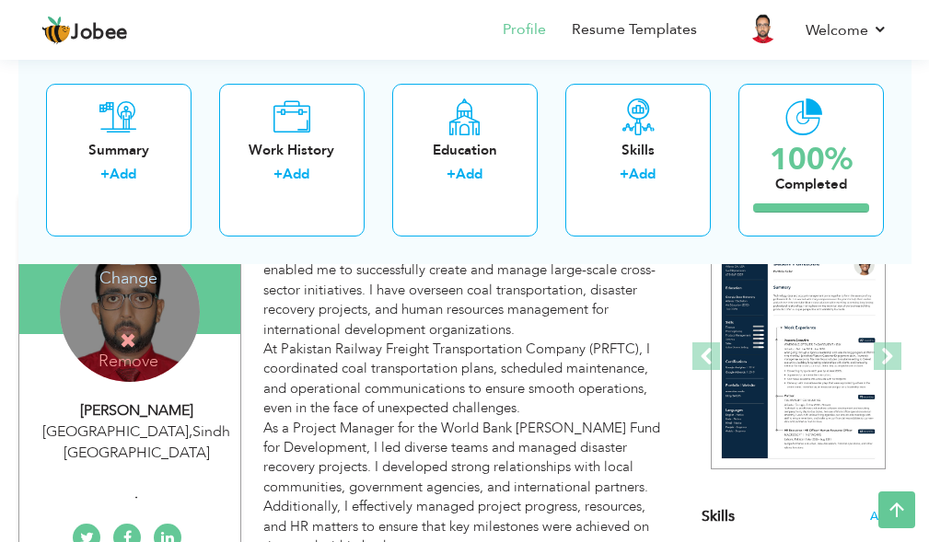
click at [95, 435] on div "Karachi , Sindh Pakistan" at bounding box center [137, 443] width 208 height 42
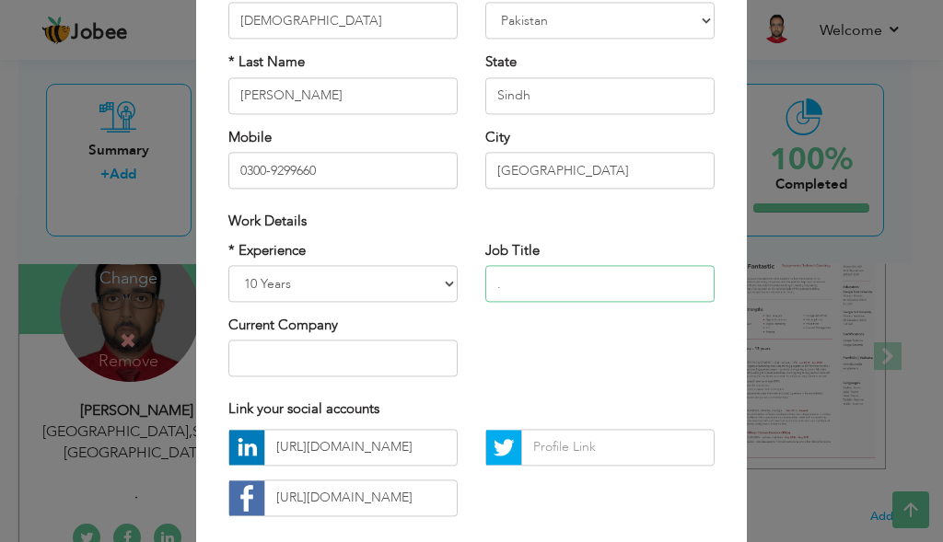
click at [509, 287] on input "." at bounding box center [599, 283] width 229 height 37
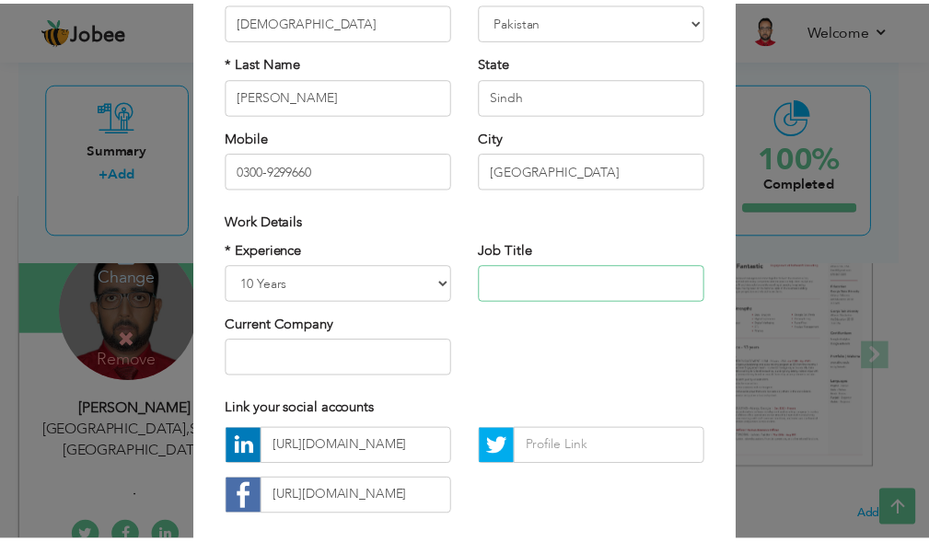
scroll to position [284, 0]
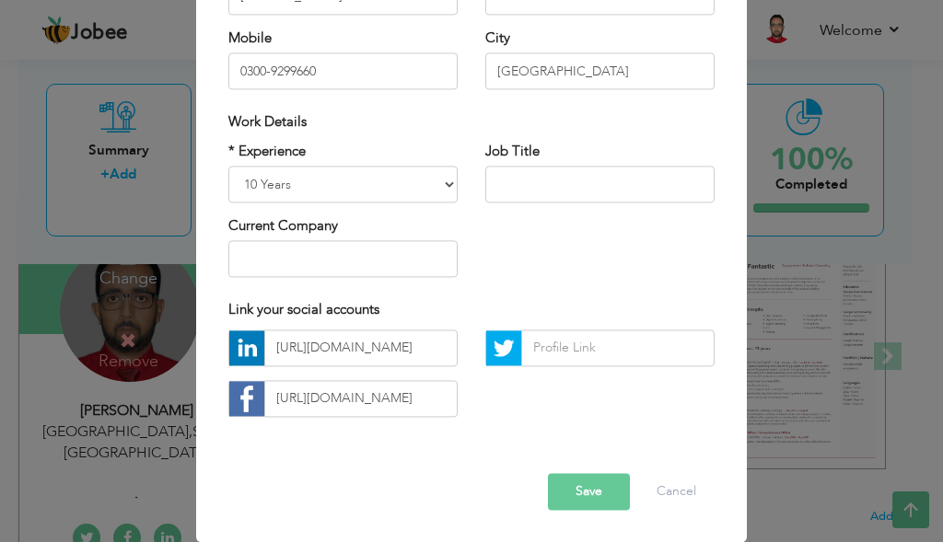
drag, startPoint x: 550, startPoint y: 511, endPoint x: 557, endPoint y: 499, distance: 14.1
click at [557, 499] on div "Error Save Cancel" at bounding box center [472, 477] width 514 height 93
click at [557, 499] on button "Save" at bounding box center [589, 491] width 82 height 37
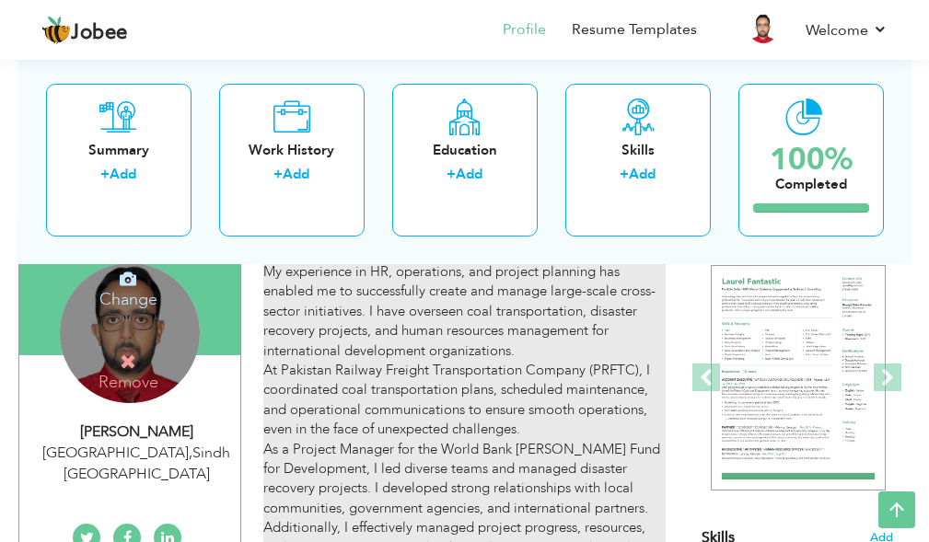
scroll to position [0, 0]
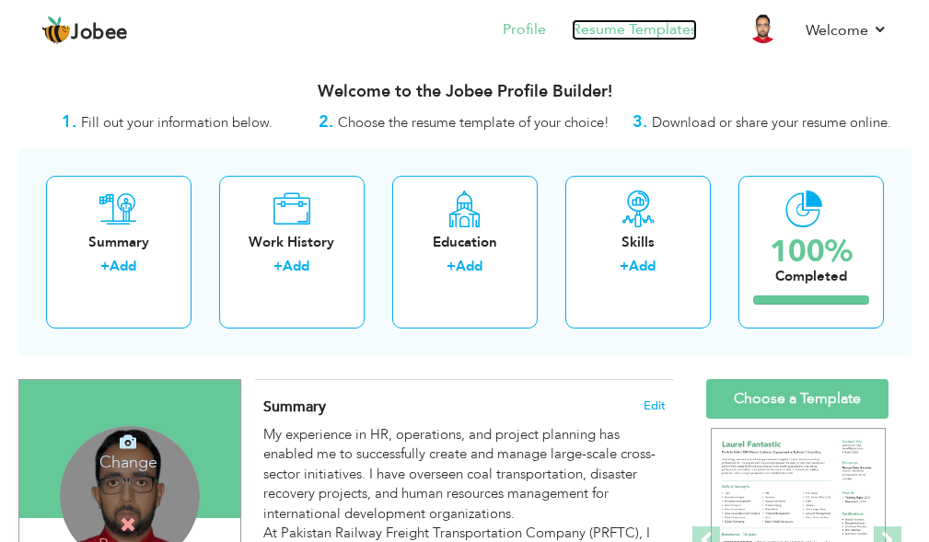
click at [578, 23] on link "Resume Templates" at bounding box center [634, 29] width 125 height 21
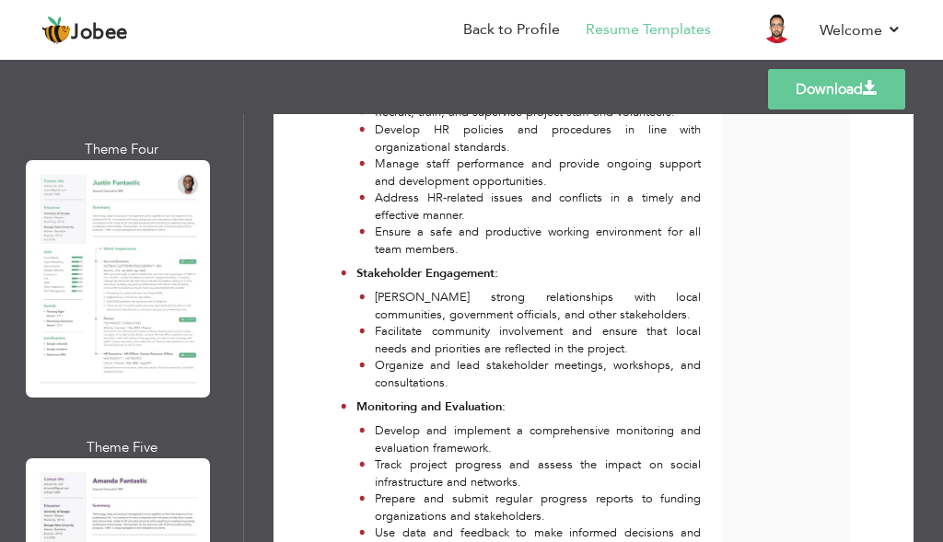
scroll to position [4237, 0]
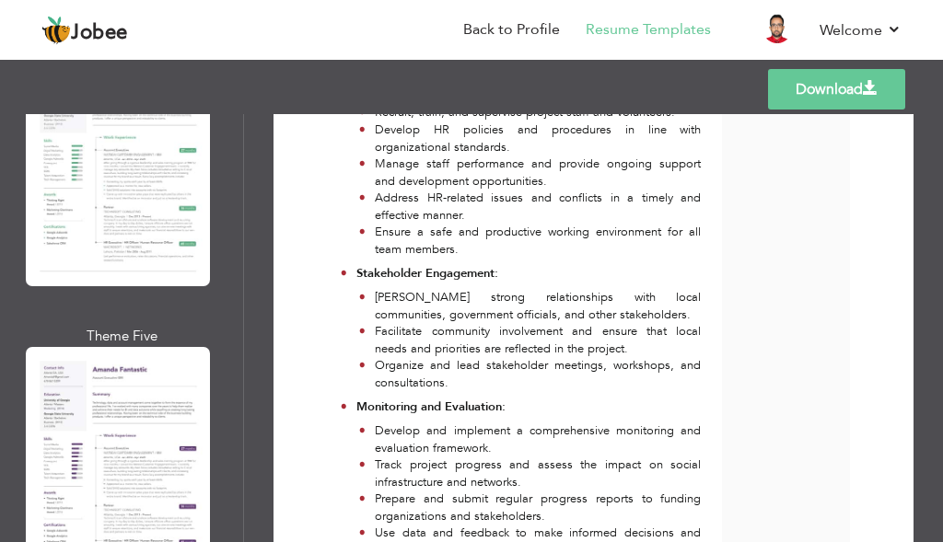
click at [154, 391] on div at bounding box center [118, 466] width 184 height 238
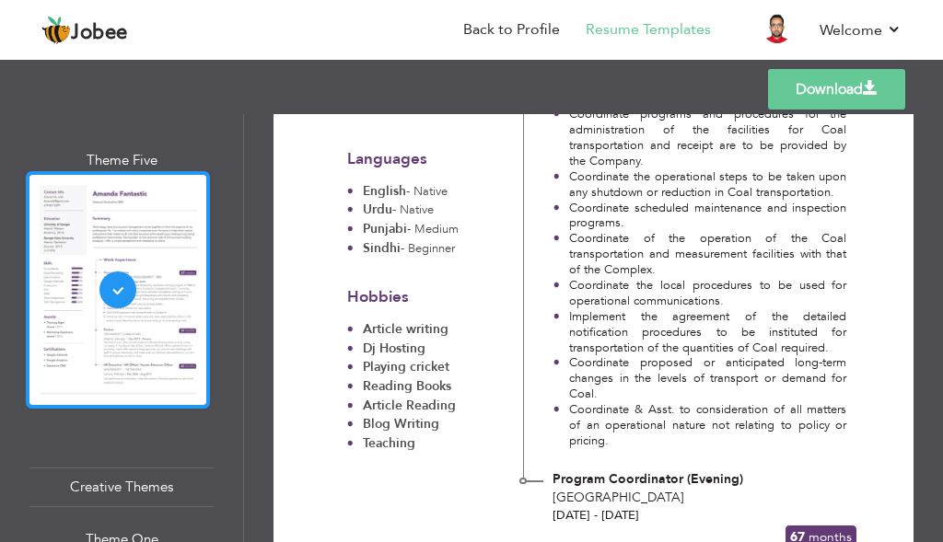
scroll to position [4421, 0]
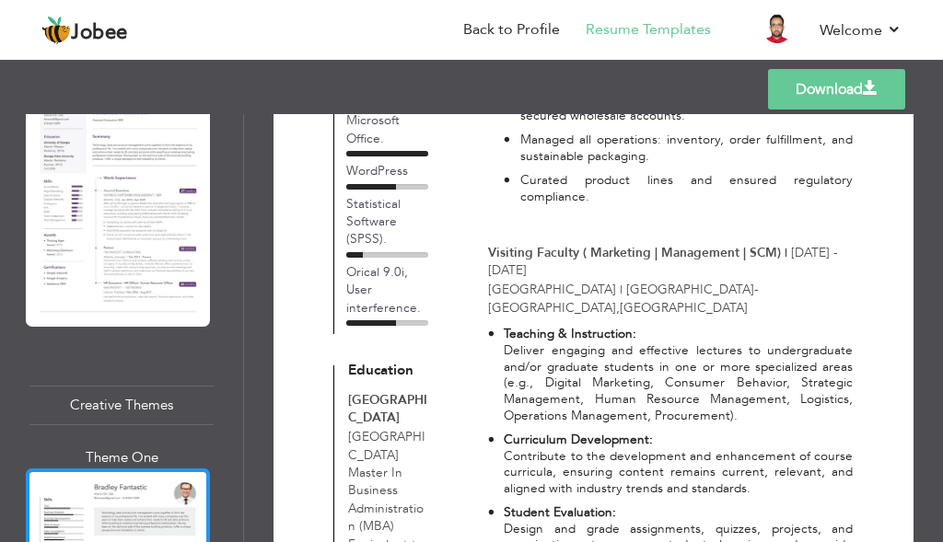
scroll to position [4789, 0]
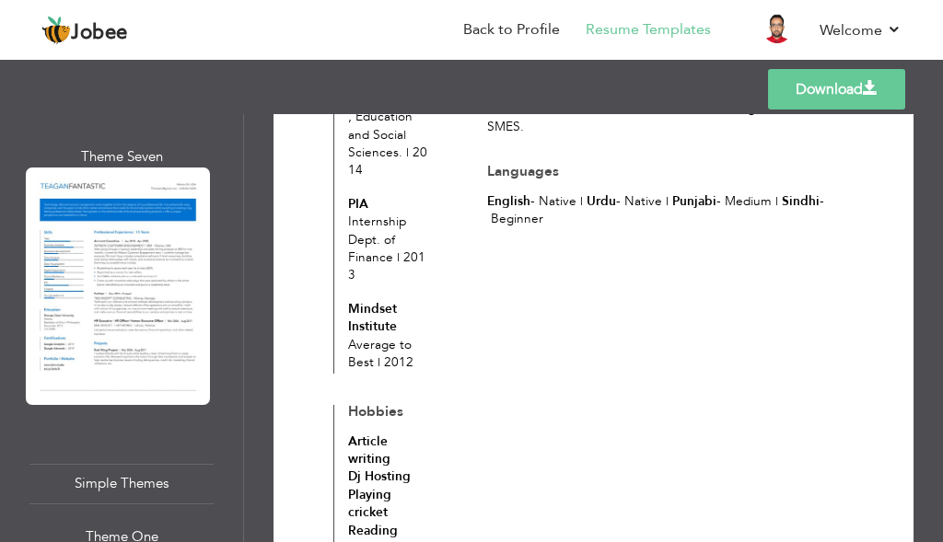
scroll to position [6724, 0]
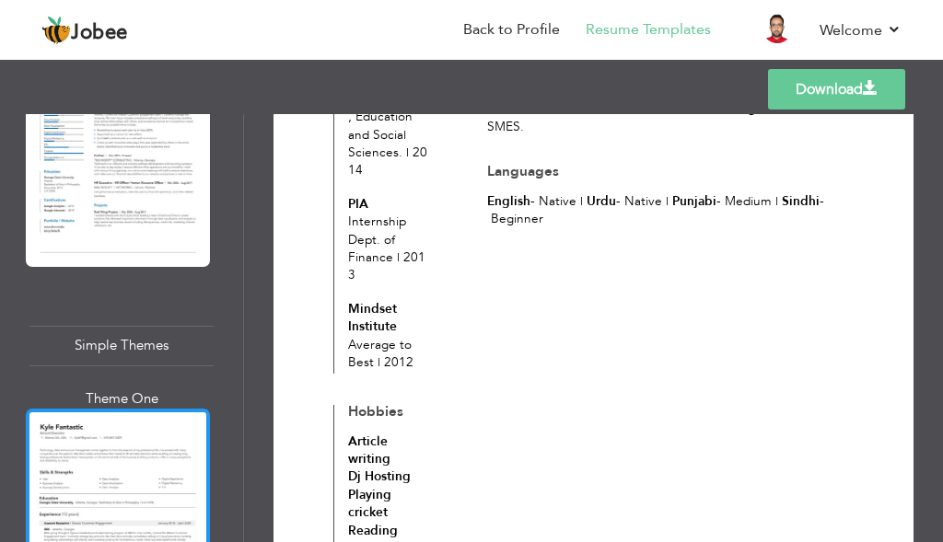
click at [150, 420] on div at bounding box center [118, 528] width 184 height 238
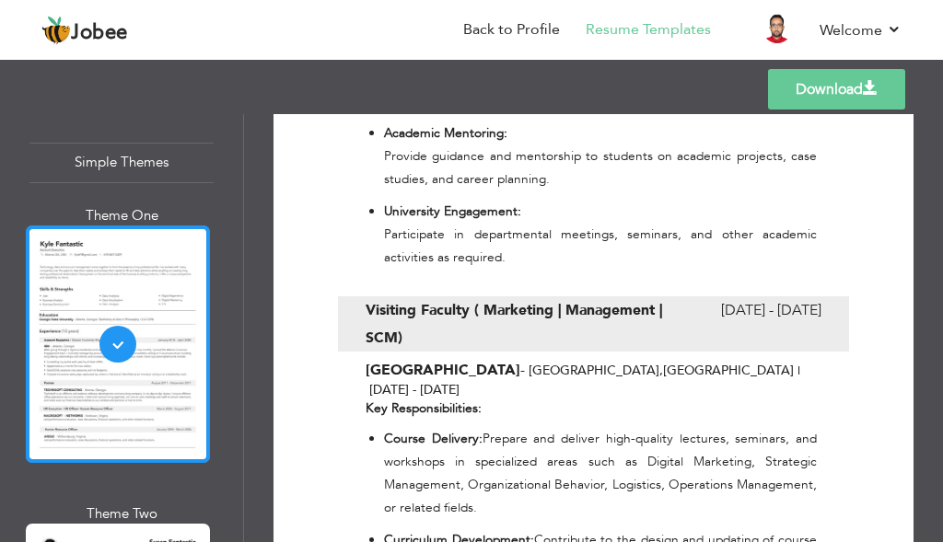
scroll to position [6908, 0]
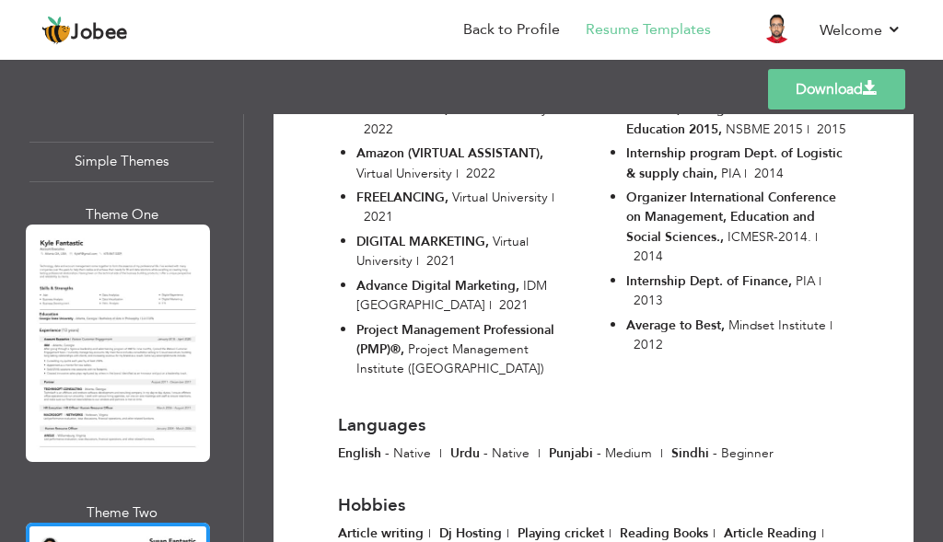
scroll to position [5385, 0]
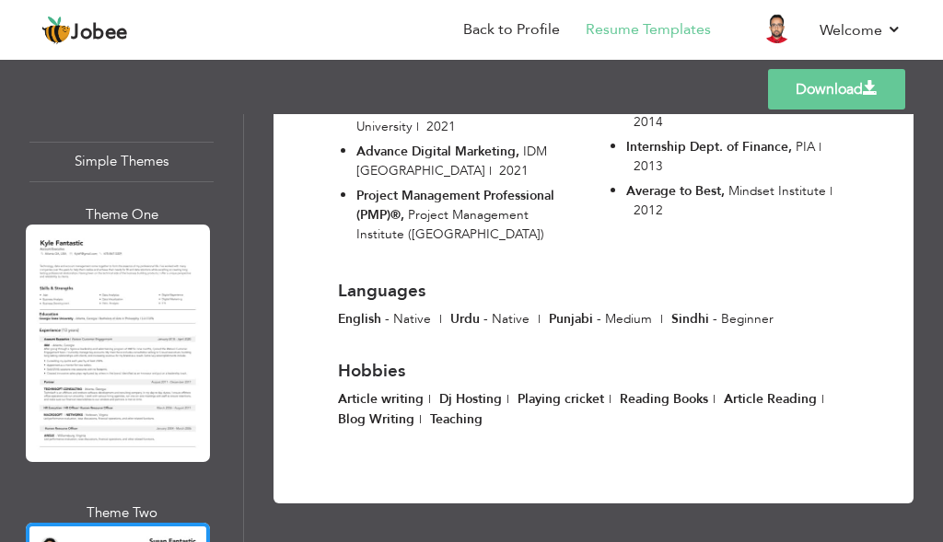
click at [831, 97] on link "Download" at bounding box center [836, 89] width 137 height 41
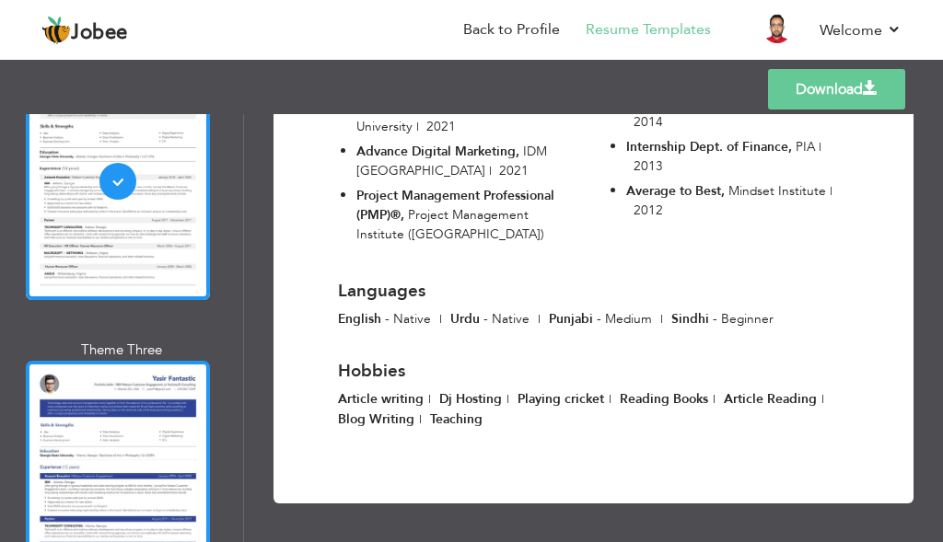
scroll to position [7548, 0]
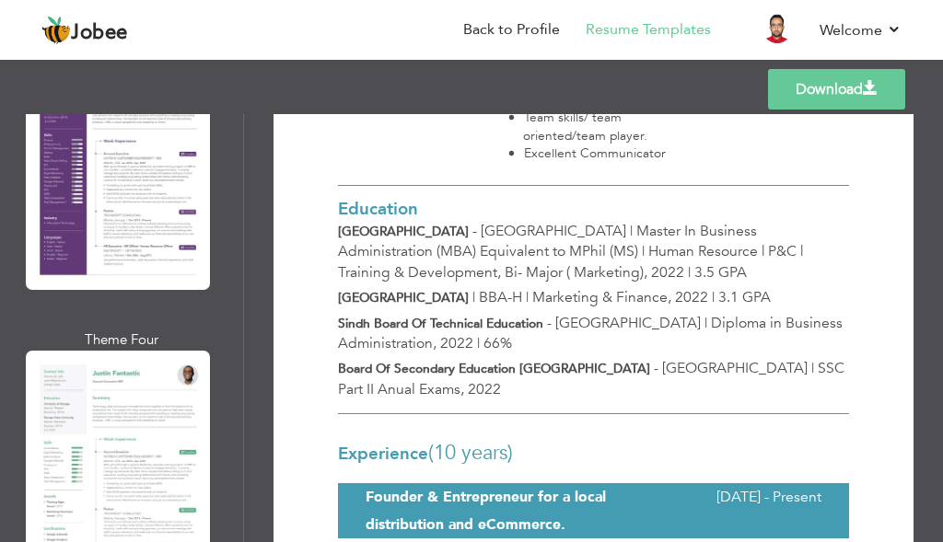
scroll to position [3772, 0]
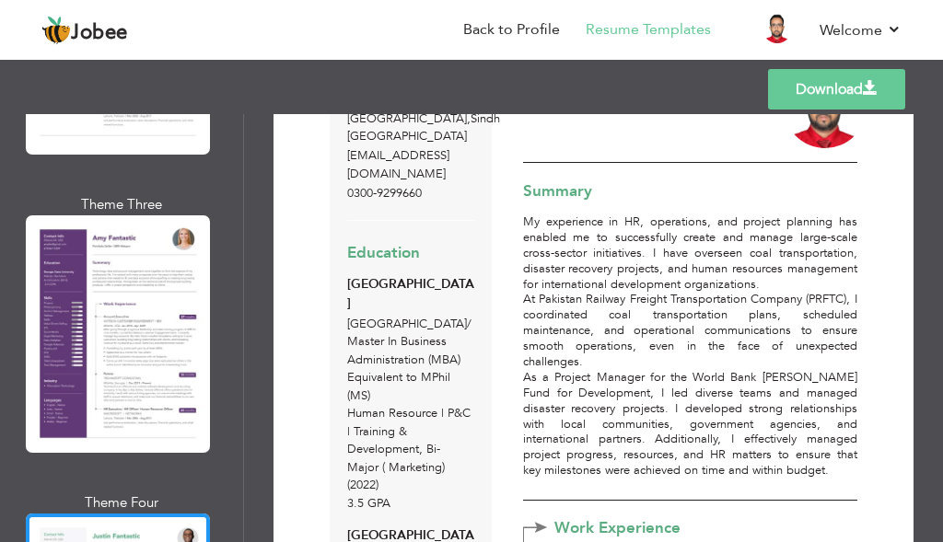
scroll to position [0, 0]
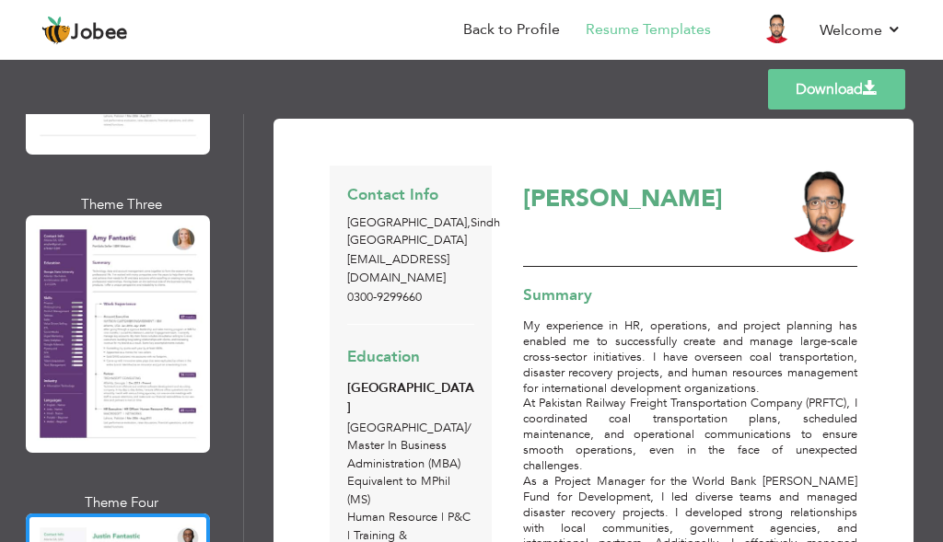
click at [817, 84] on link "Download" at bounding box center [836, 89] width 137 height 41
click at [513, 29] on link "Back to Profile" at bounding box center [511, 29] width 97 height 21
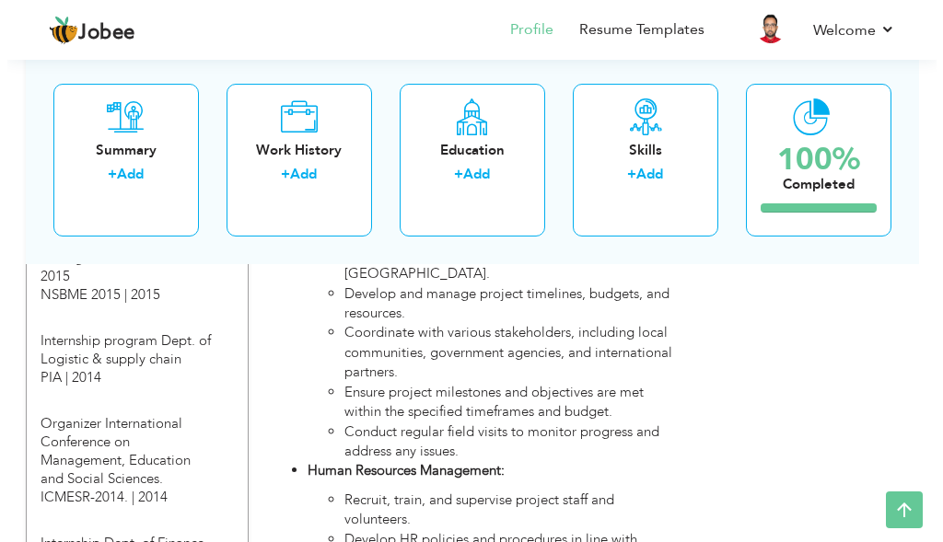
scroll to position [2395, 0]
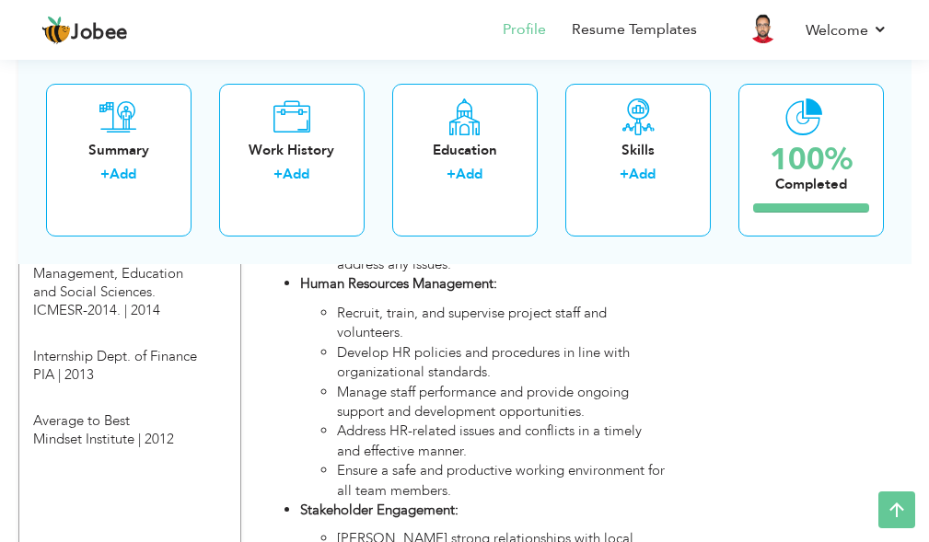
click at [470, 383] on li "Manage staff performance and provide ongoing support and development opportunit…" at bounding box center [501, 403] width 329 height 40
type input "Manager Project | HR"
type input "World Bank | [PERSON_NAME] Fund for Development | CyberState Technologies"
type input "07/2019"
type input "12/2022"
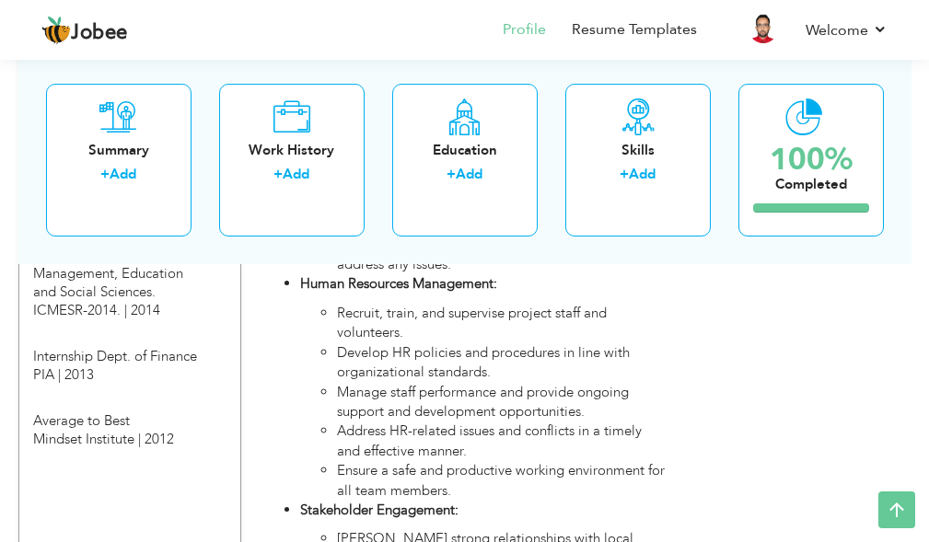
type input "[GEOGRAPHIC_DATA]"
type input "Balochistan Awaran Project"
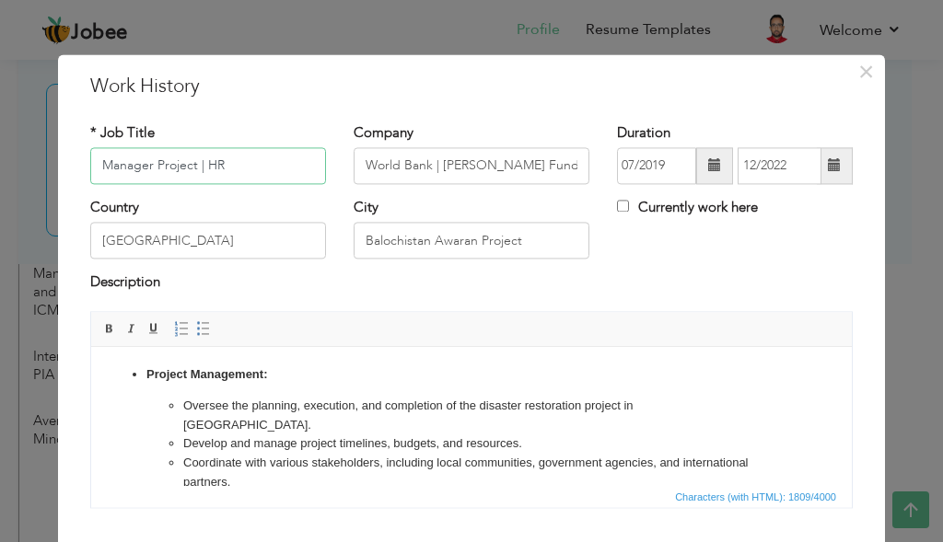
scroll to position [0, 0]
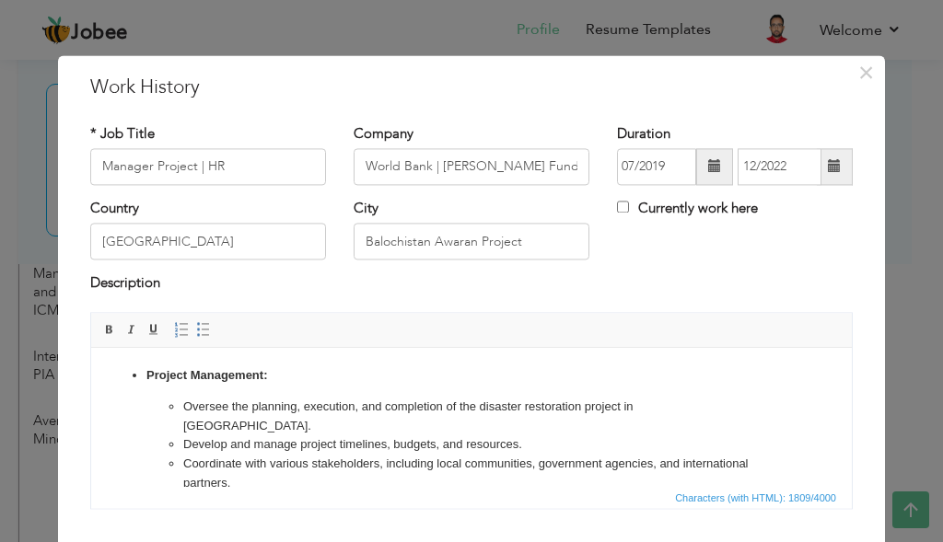
click at [311, 386] on li "Project Management: Oversee the planning, execution, and completion of the disa…" at bounding box center [471, 449] width 650 height 165
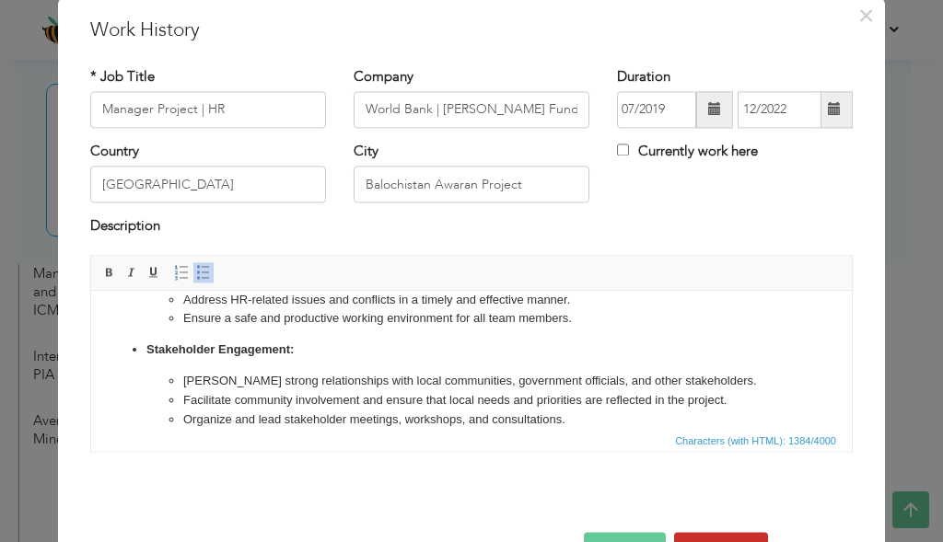
scroll to position [116, 0]
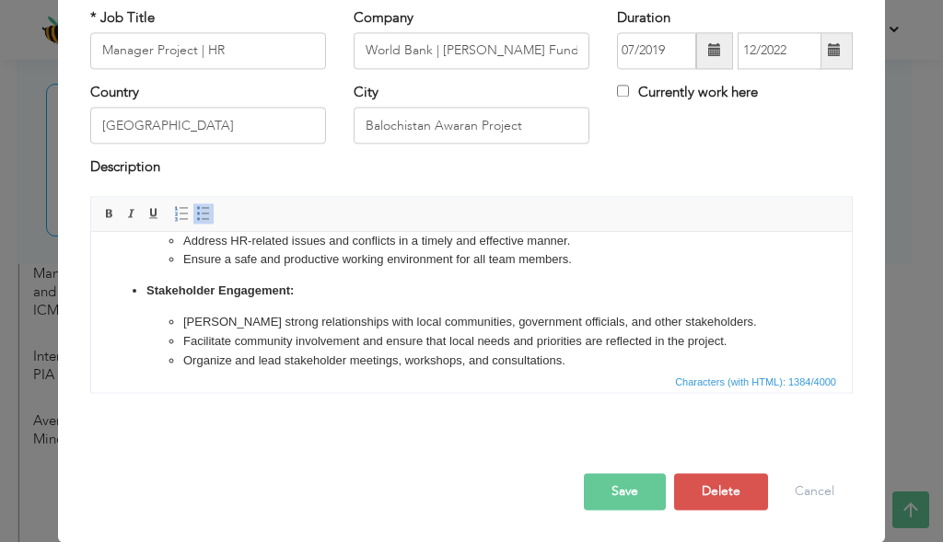
click at [613, 499] on button "Save" at bounding box center [625, 491] width 82 height 37
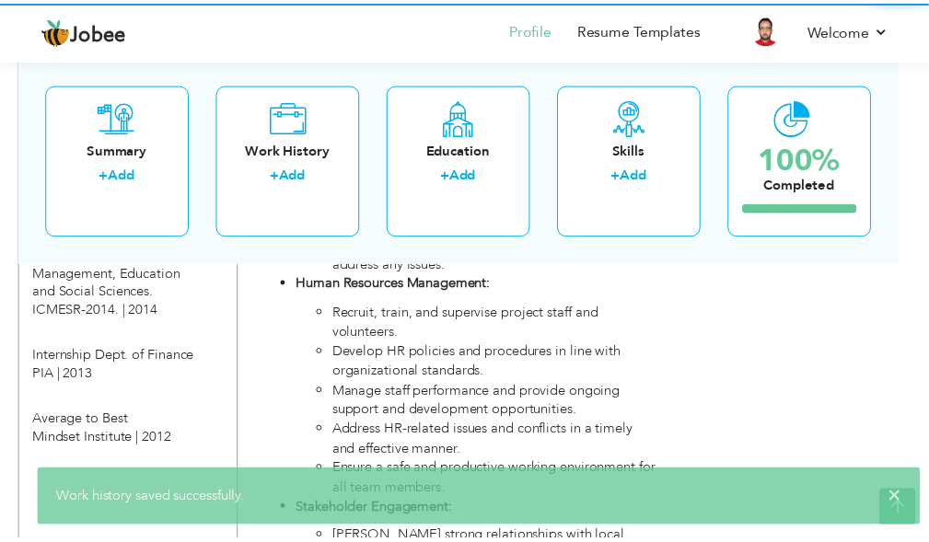
scroll to position [0, 0]
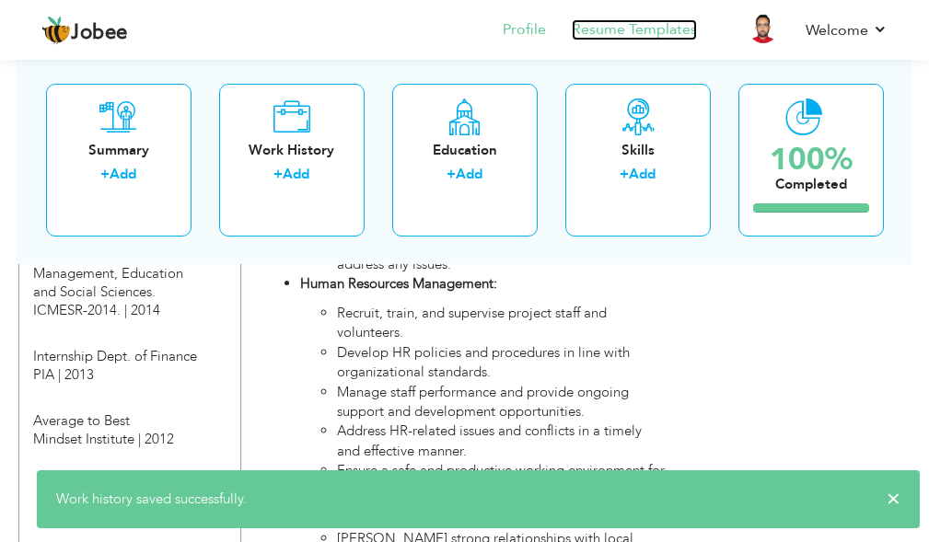
click at [693, 37] on link "Resume Templates" at bounding box center [634, 29] width 125 height 21
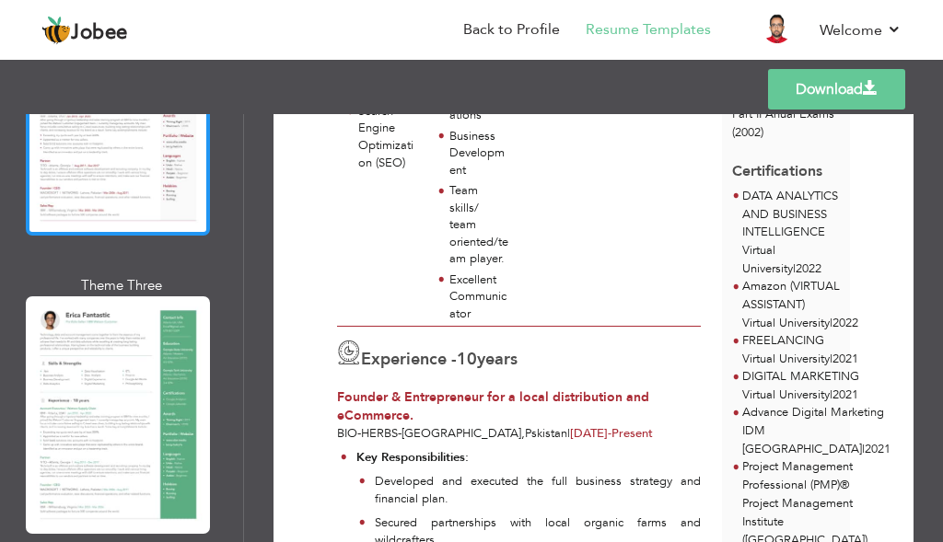
scroll to position [553, 0]
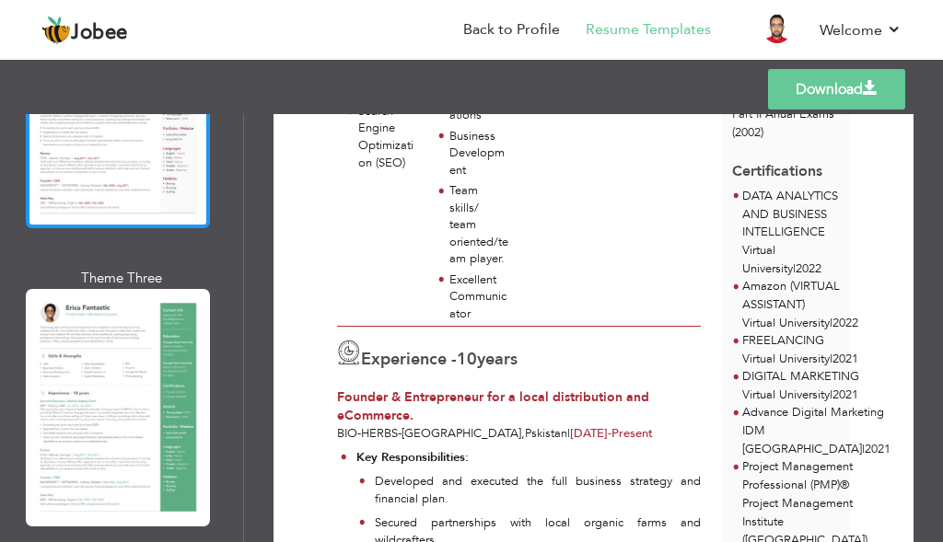
click at [157, 338] on div at bounding box center [118, 408] width 184 height 238
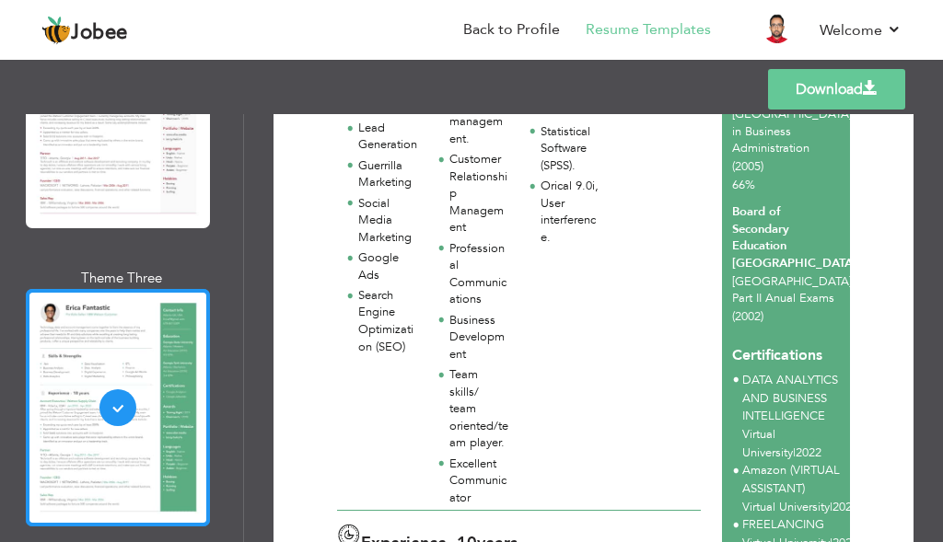
scroll to position [921, 0]
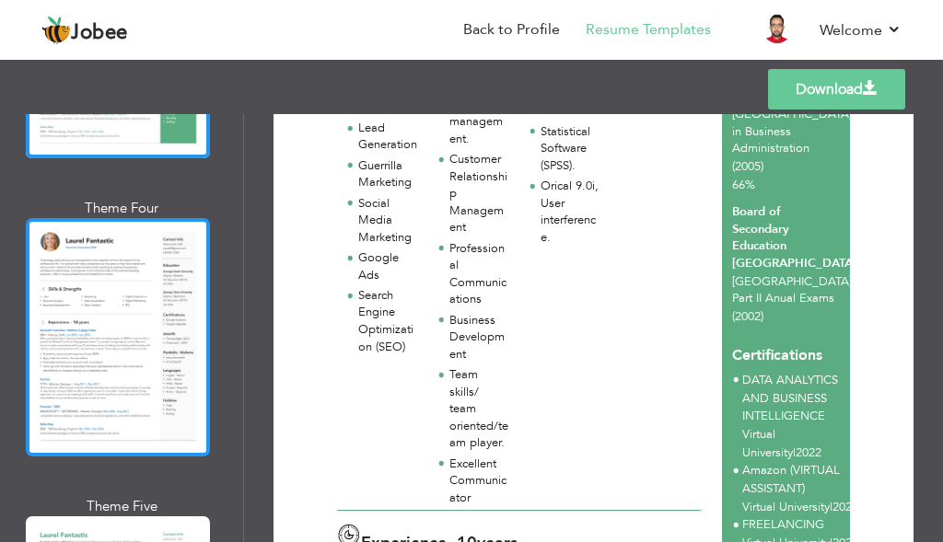
click at [133, 402] on div at bounding box center [118, 337] width 184 height 238
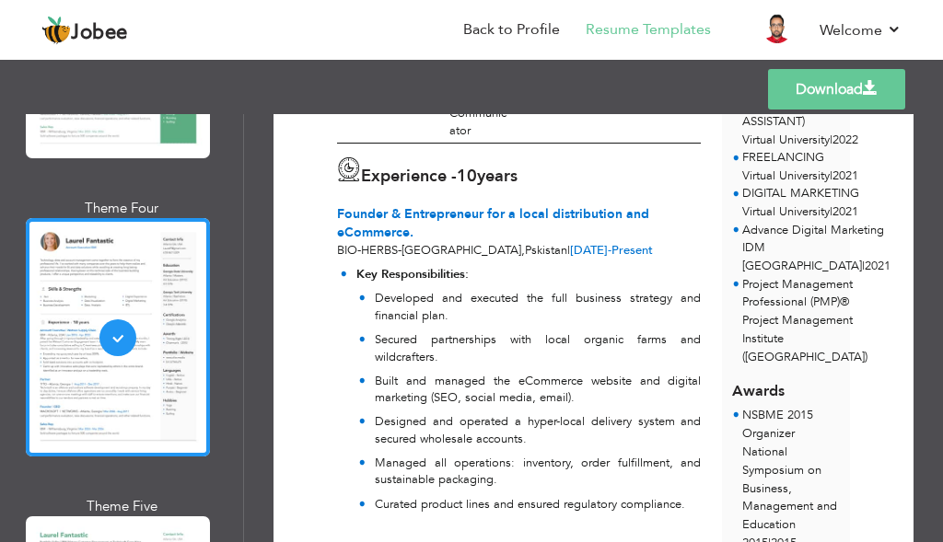
scroll to position [1013, 0]
click at [491, 17] on li "Back to Profile" at bounding box center [498, 31] width 122 height 50
click at [520, 33] on link "Back to Profile" at bounding box center [511, 29] width 97 height 21
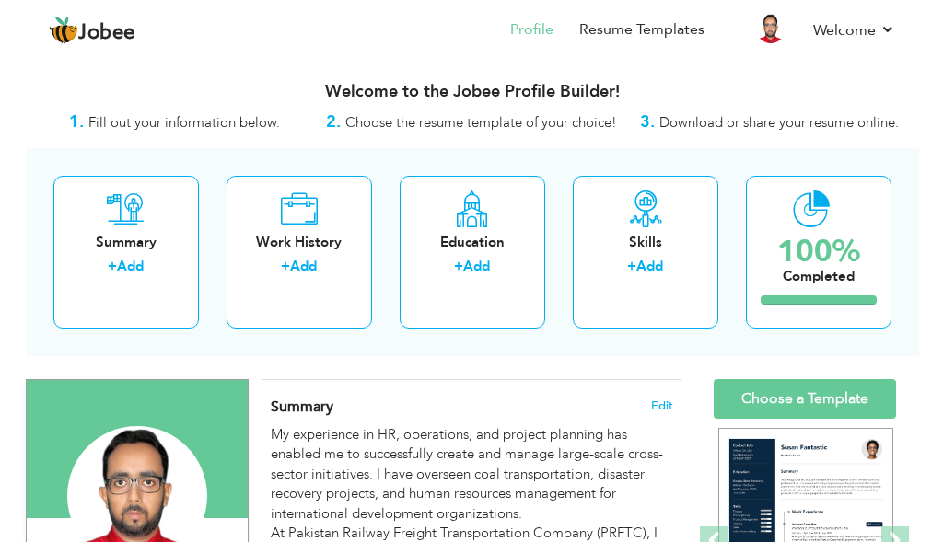
scroll to position [276, 0]
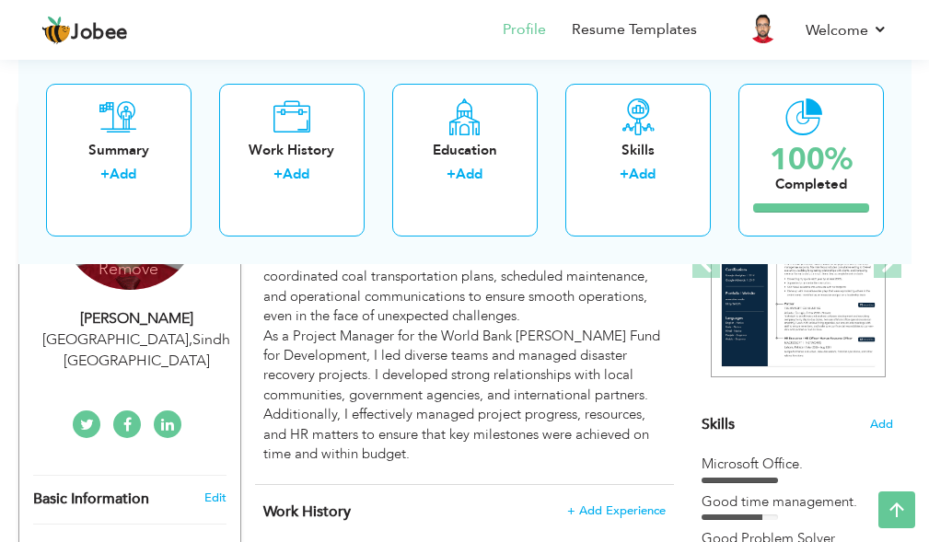
click at [162, 344] on div "[GEOGRAPHIC_DATA] , Sindh [GEOGRAPHIC_DATA]" at bounding box center [137, 351] width 208 height 42
type input "[DEMOGRAPHIC_DATA]"
type input "[PERSON_NAME]"
type input "0300-9299660"
select select "number:166"
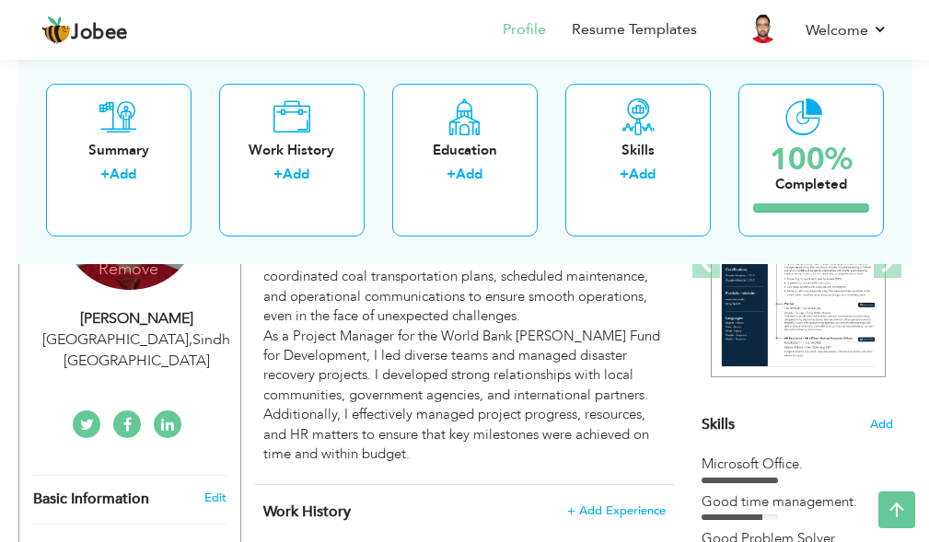
type input "Sindh"
type input "[GEOGRAPHIC_DATA]"
select select "number:12"
type input "https://www.linkedin.com/profile/edit?trk=nav_responsive_sub_nav_edit_profile"
type input "https://www.facebook.com/naqvi118"
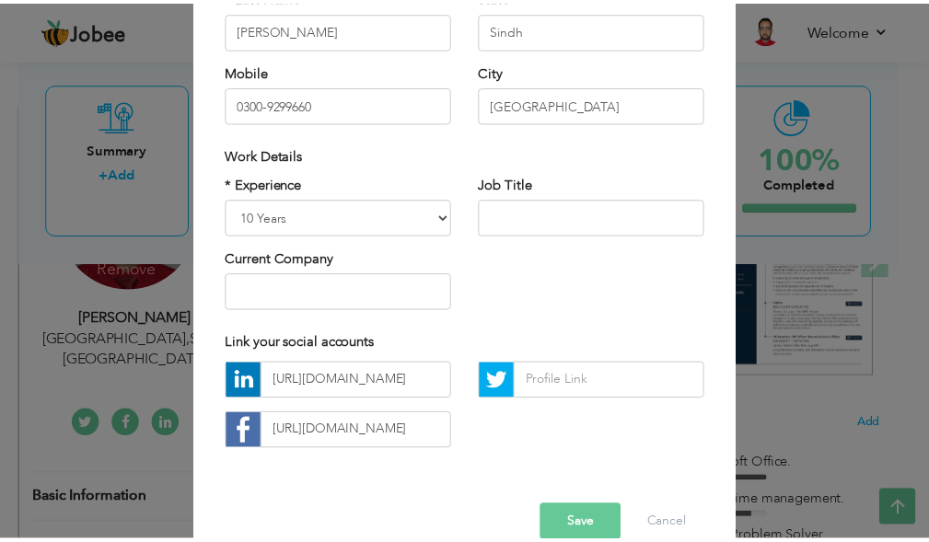
scroll to position [284, 0]
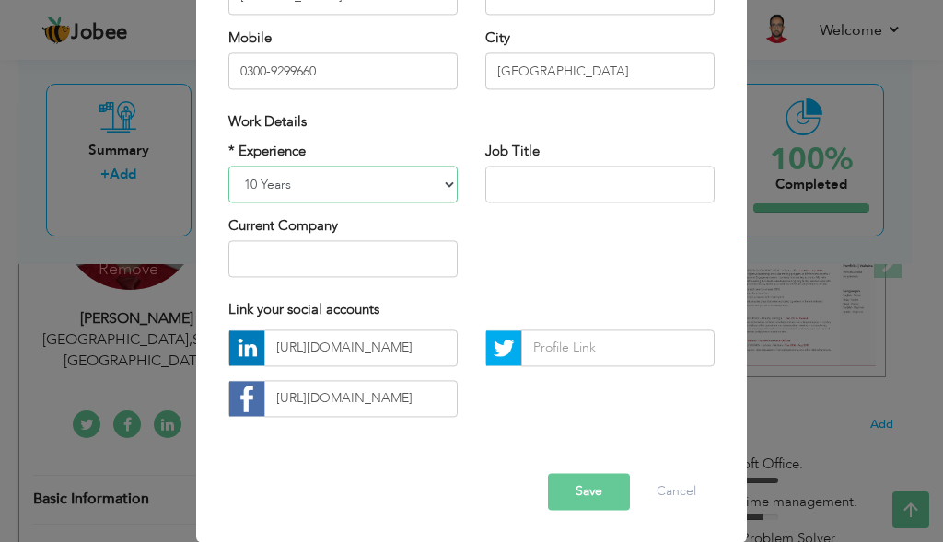
click at [422, 192] on select "Entry Level Less than 1 Year 1 Year 2 Years 3 Years 4 Years 5 Years 6 Years 7 Y…" at bounding box center [342, 184] width 229 height 37
select select "number:18"
click at [228, 166] on select "Entry Level Less than 1 Year 1 Year 2 Years 3 Years 4 Years 5 Years 6 Years 7 Y…" at bounding box center [342, 184] width 229 height 37
click at [581, 493] on button "Save" at bounding box center [589, 491] width 82 height 37
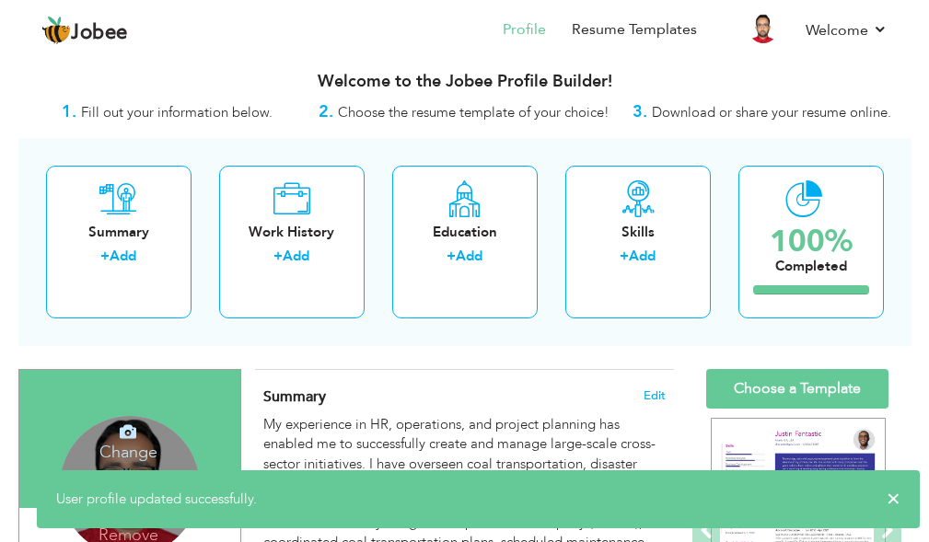
scroll to position [0, 0]
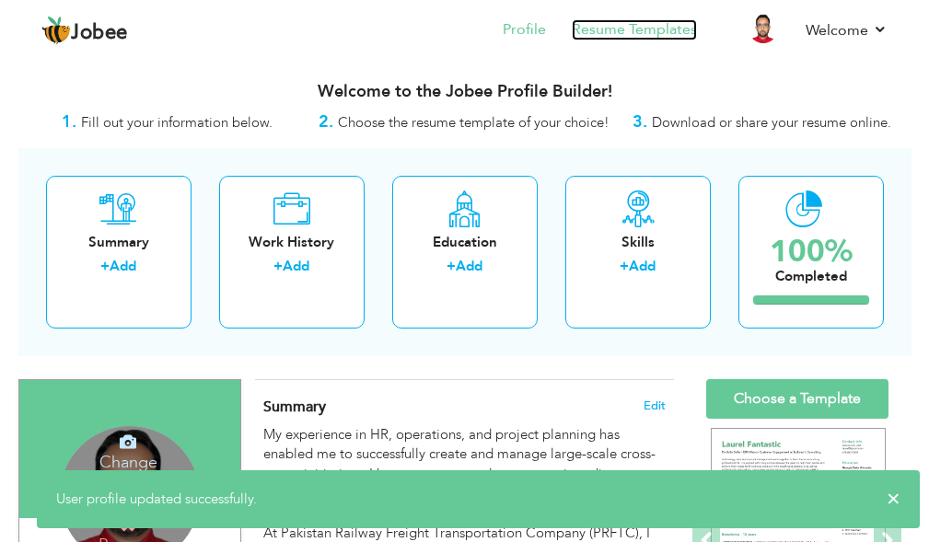
click at [595, 27] on link "Resume Templates" at bounding box center [634, 29] width 125 height 21
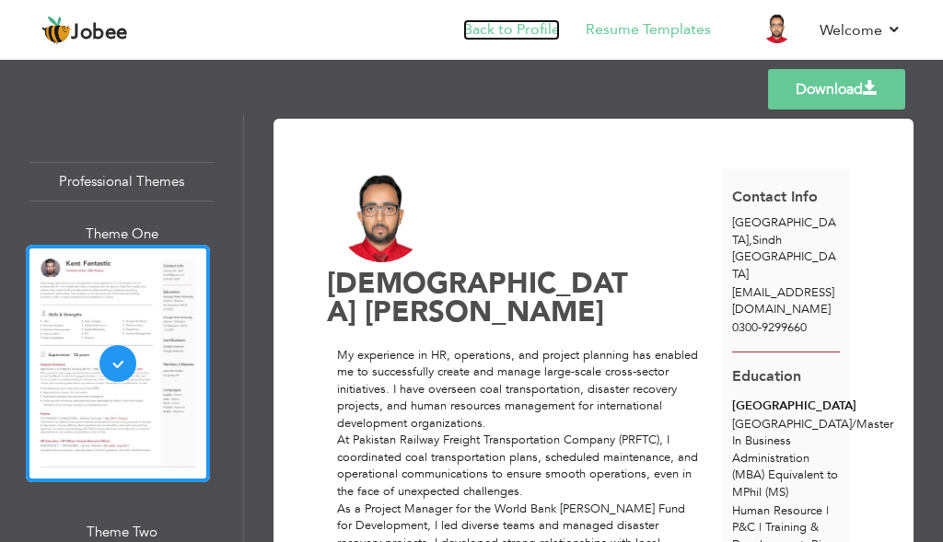
click at [516, 20] on link "Back to Profile" at bounding box center [511, 29] width 97 height 21
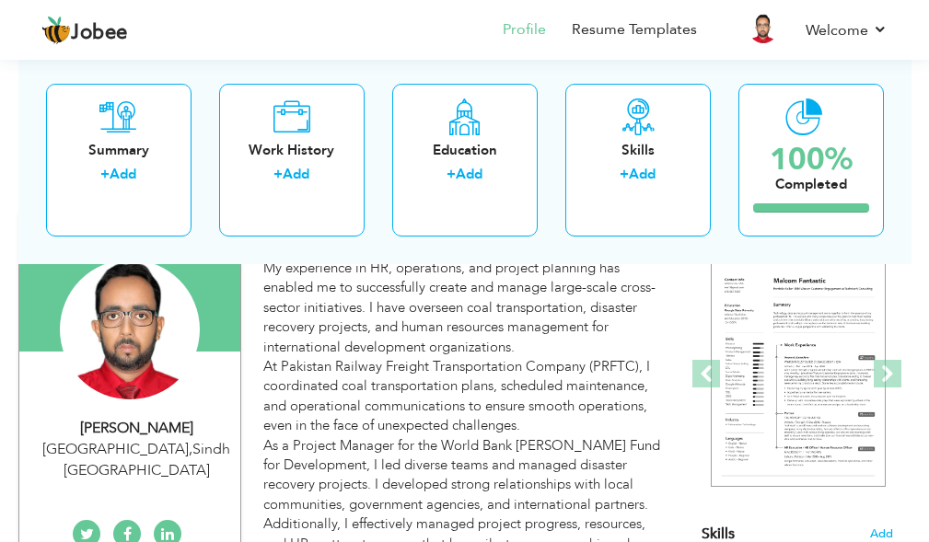
scroll to position [184, 0]
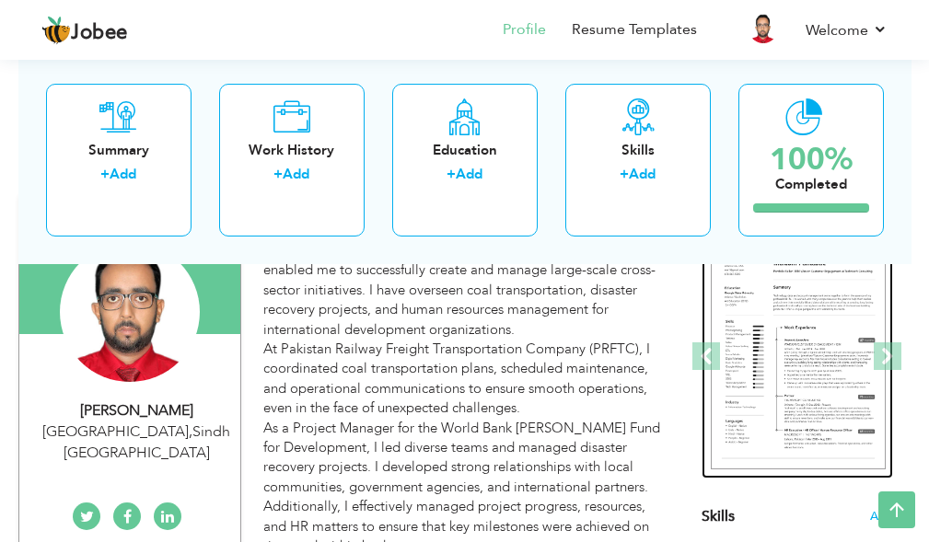
click at [841, 363] on img at bounding box center [798, 357] width 175 height 226
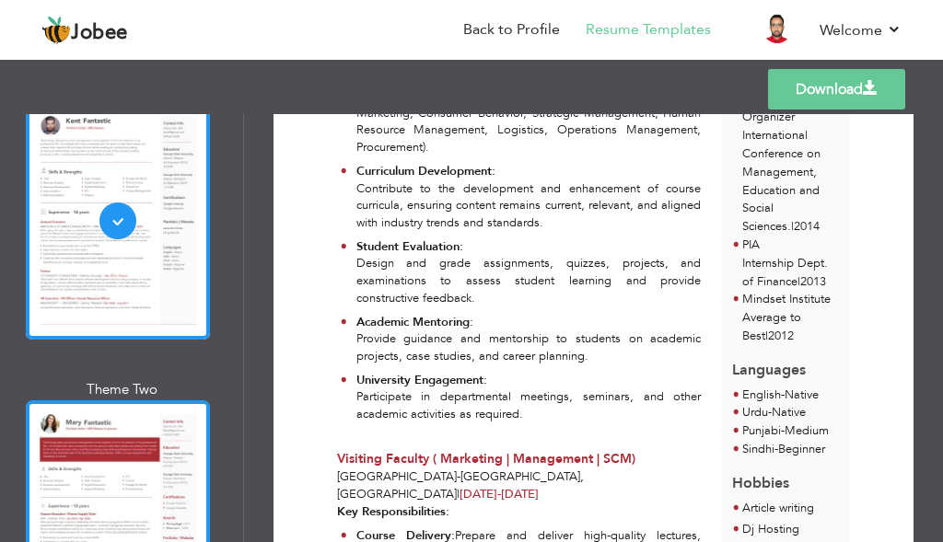
scroll to position [276, 0]
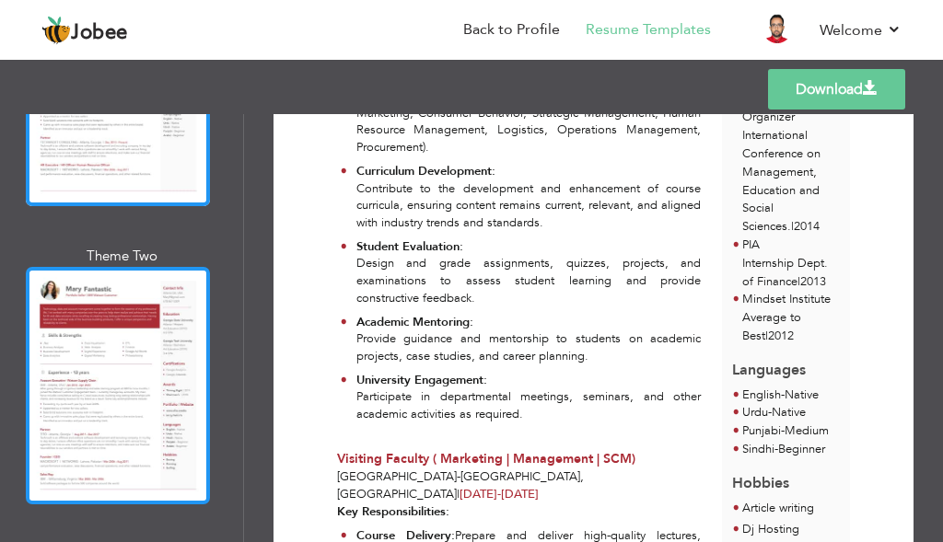
click at [118, 421] on div at bounding box center [118, 386] width 184 height 238
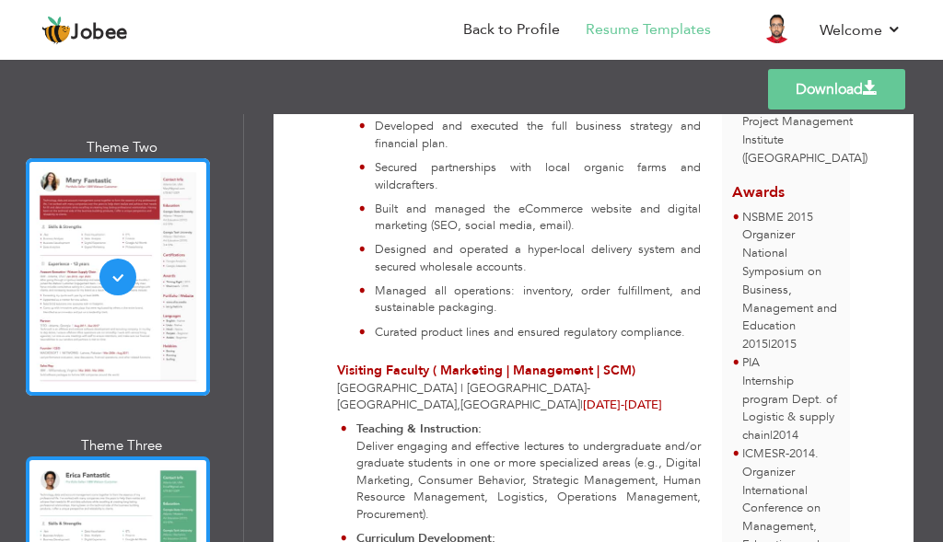
scroll to position [553, 0]
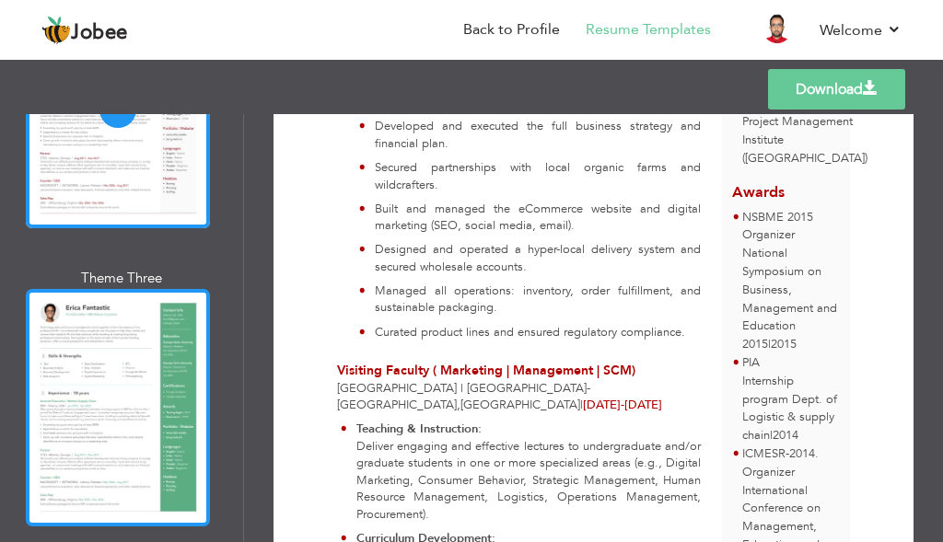
click at [74, 430] on div at bounding box center [118, 408] width 184 height 238
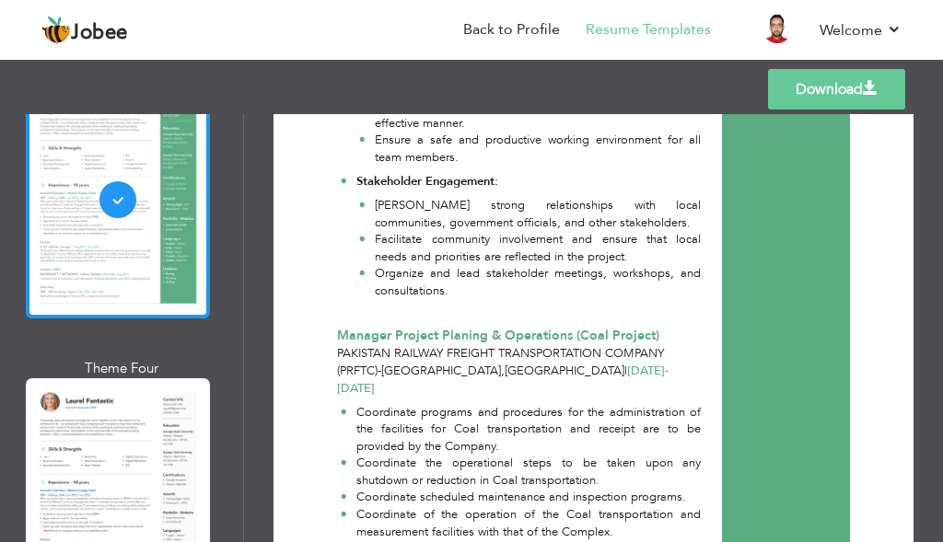
scroll to position [921, 0]
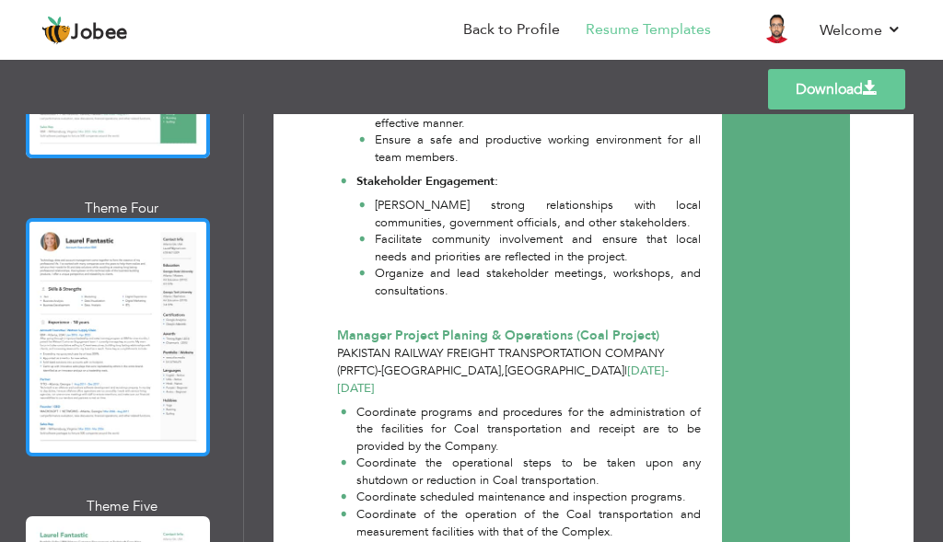
click at [128, 400] on div at bounding box center [118, 337] width 184 height 238
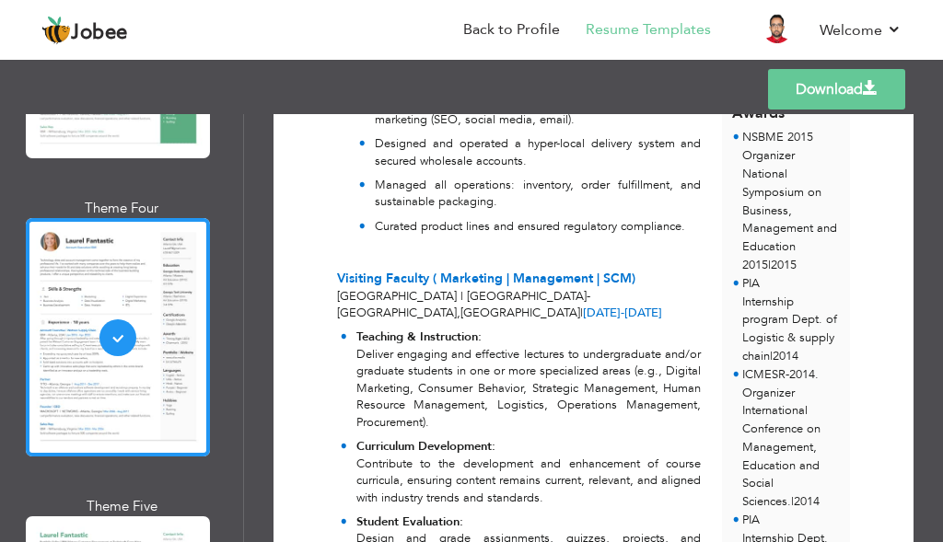
scroll to position [1474, 0]
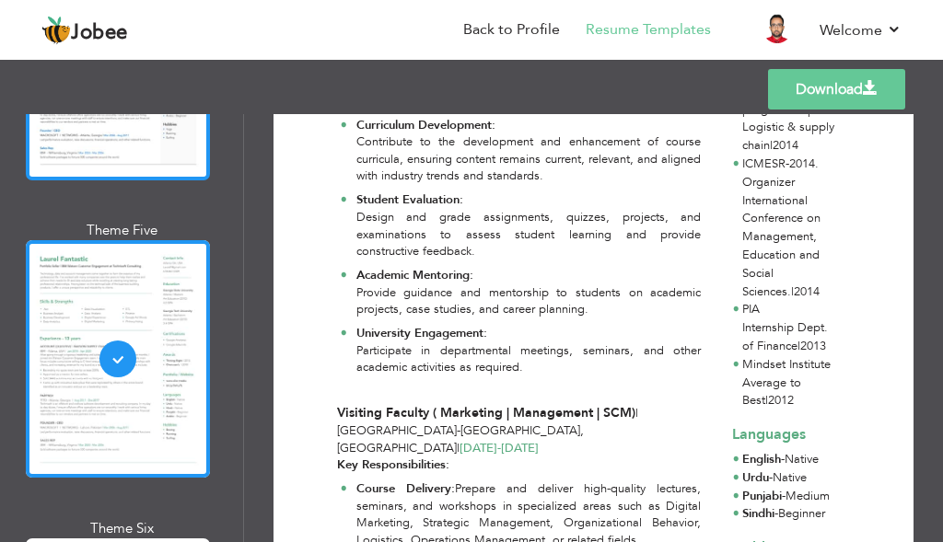
scroll to position [1382, 0]
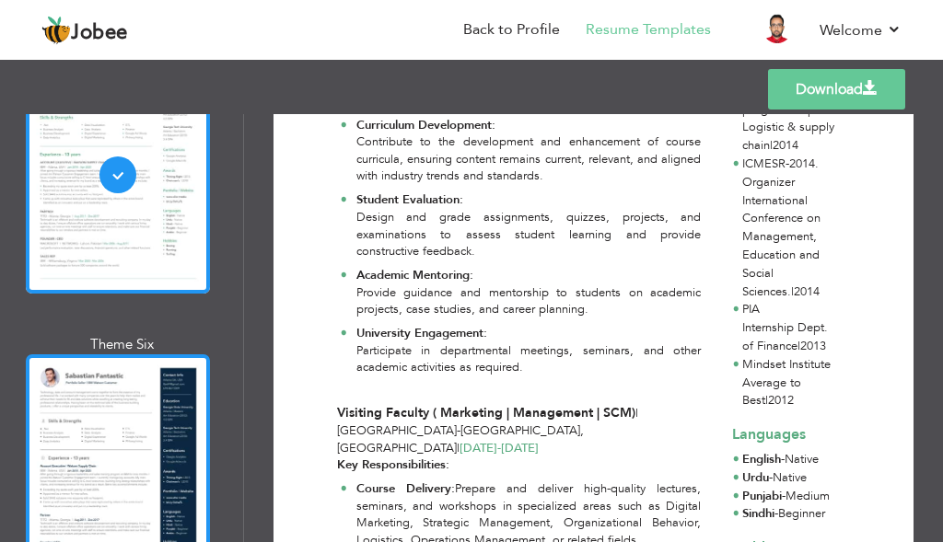
click at [118, 386] on div at bounding box center [118, 474] width 184 height 238
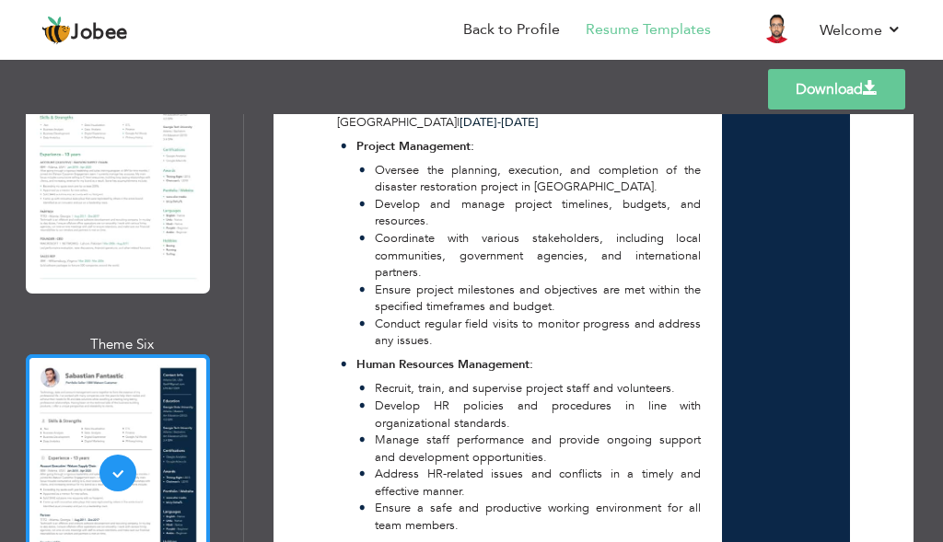
scroll to position [1842, 0]
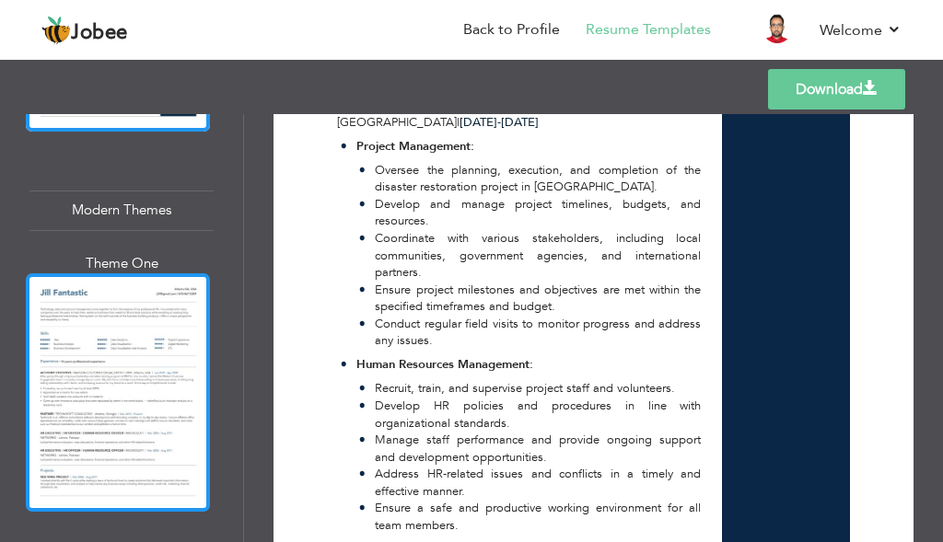
click at [147, 410] on div at bounding box center [118, 393] width 184 height 238
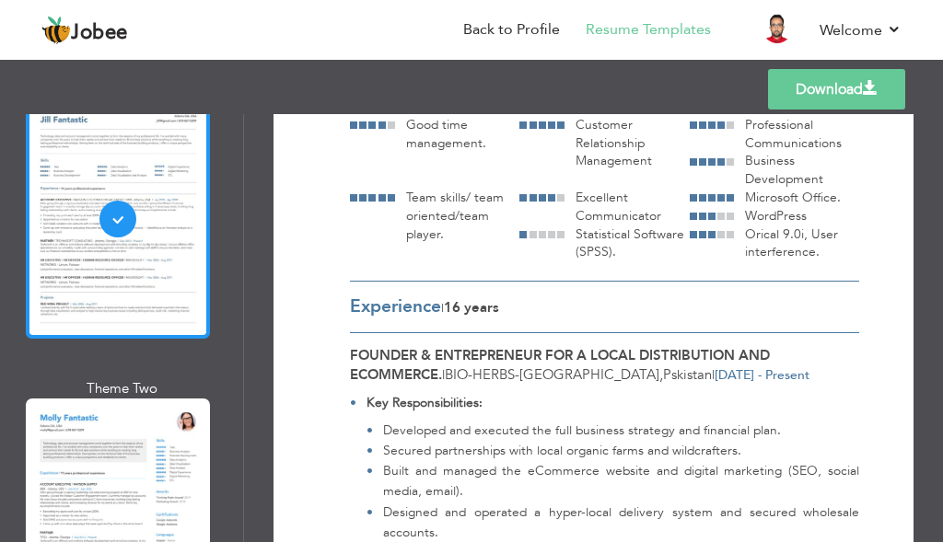
scroll to position [2026, 0]
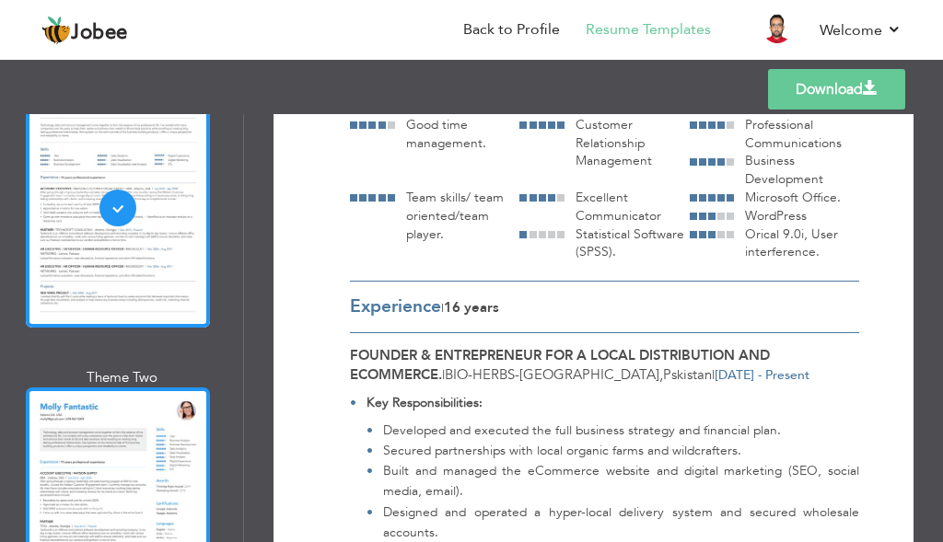
click at [124, 388] on div at bounding box center [118, 507] width 184 height 238
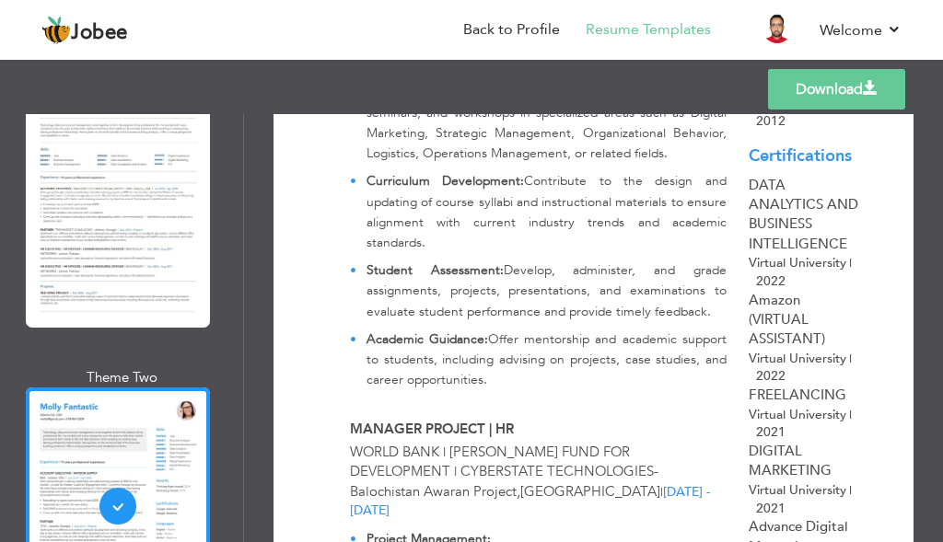
scroll to position [1750, 0]
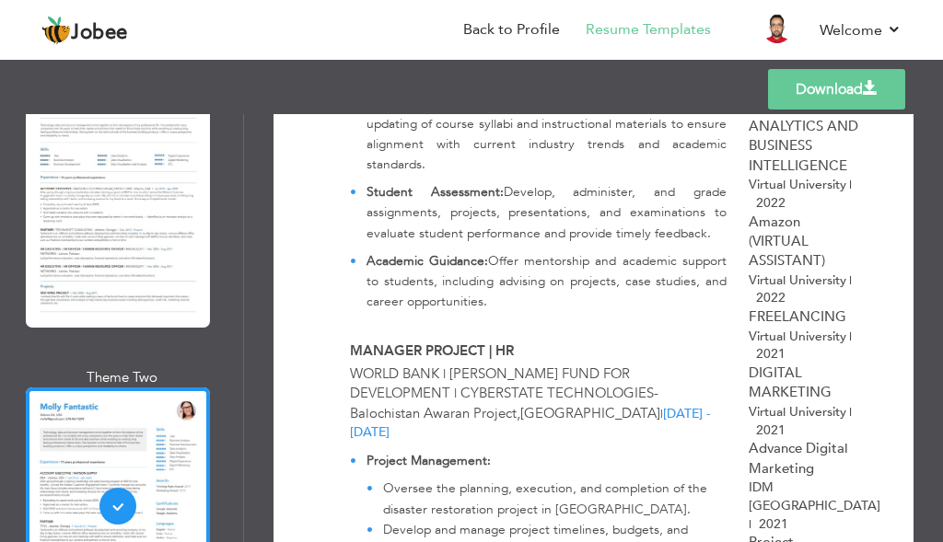
click at [858, 98] on link "Download" at bounding box center [836, 89] width 137 height 41
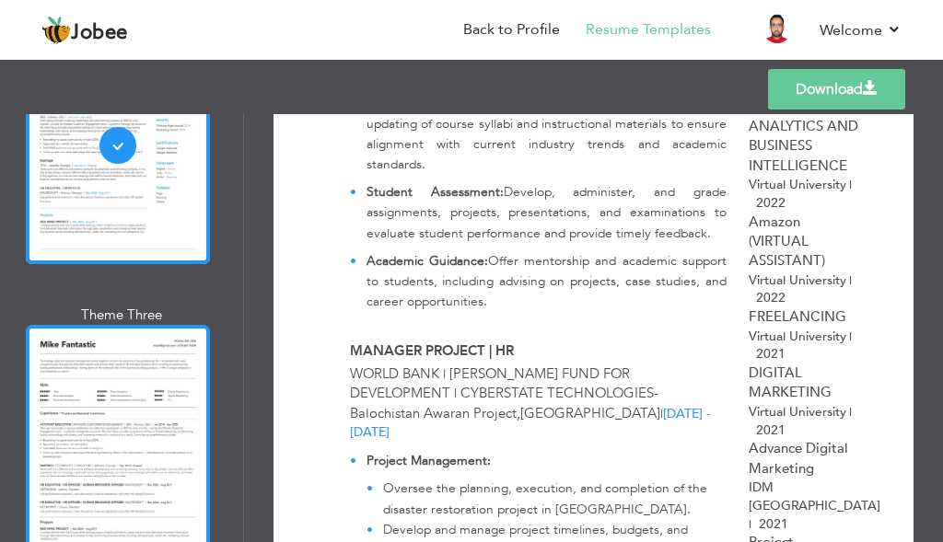
scroll to position [2395, 0]
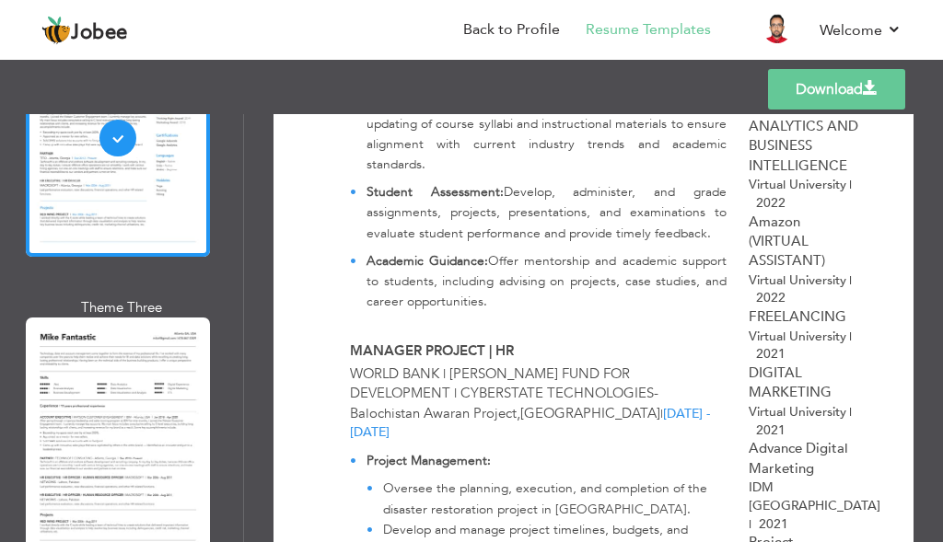
click at [180, 342] on div at bounding box center [118, 437] width 184 height 238
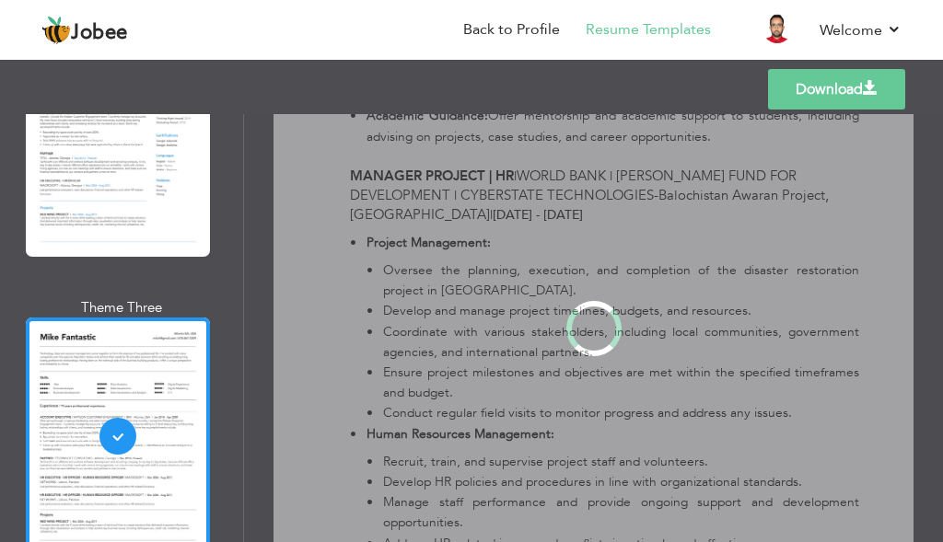
scroll to position [0, 0]
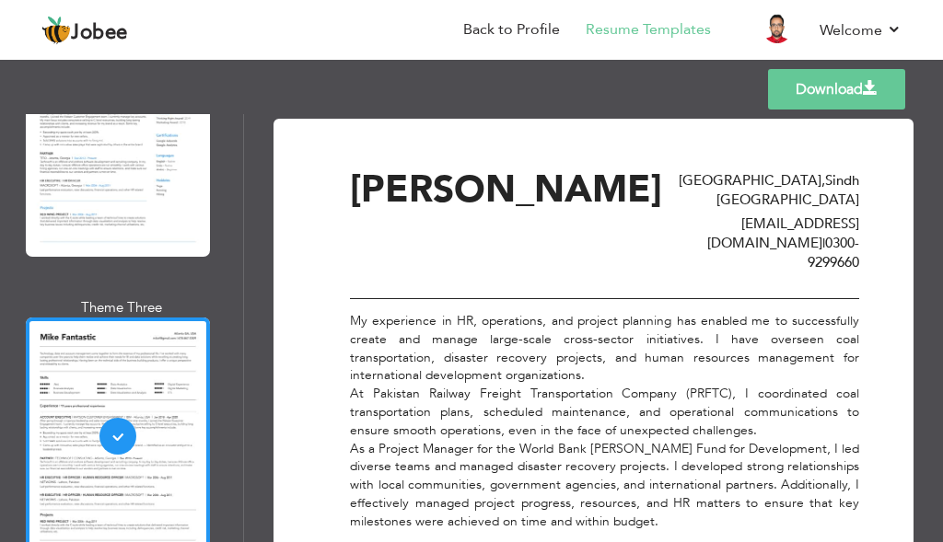
click at [833, 99] on link "Download" at bounding box center [836, 89] width 137 height 41
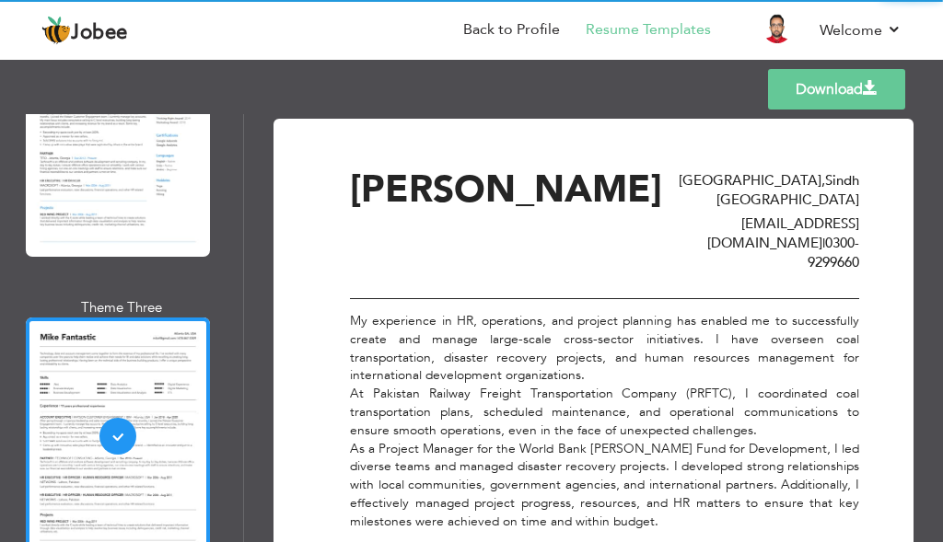
click at [823, 93] on link "Download" at bounding box center [836, 89] width 137 height 41
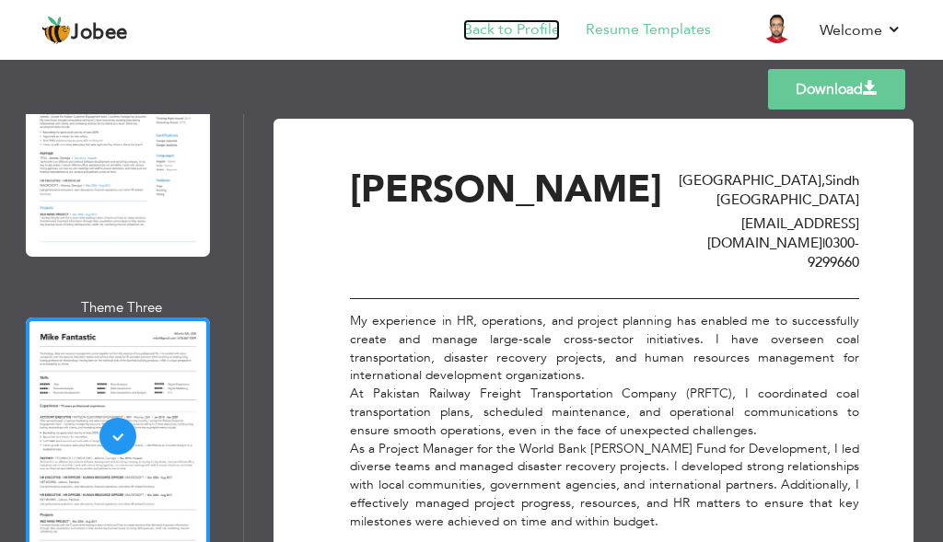
click at [545, 37] on link "Back to Profile" at bounding box center [511, 29] width 97 height 21
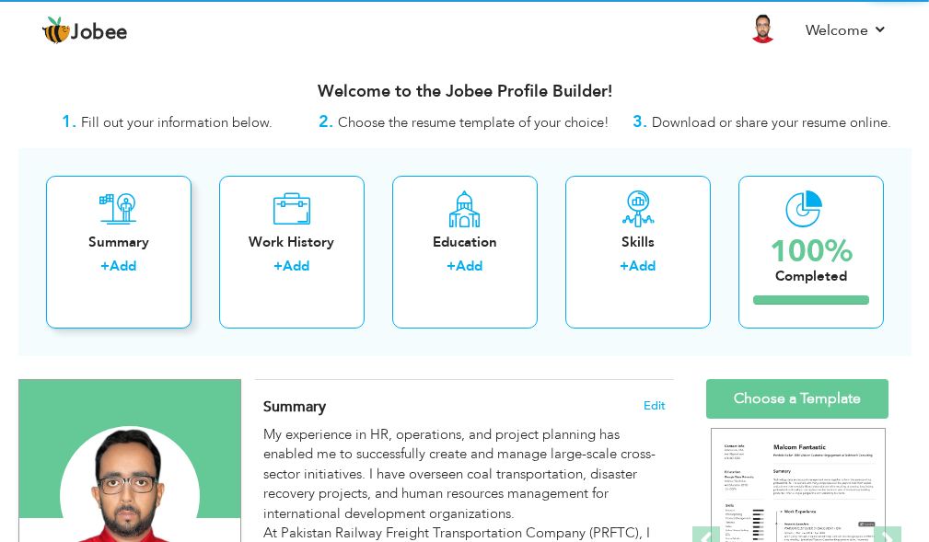
click at [145, 272] on div "+ Add" at bounding box center [119, 269] width 116 height 24
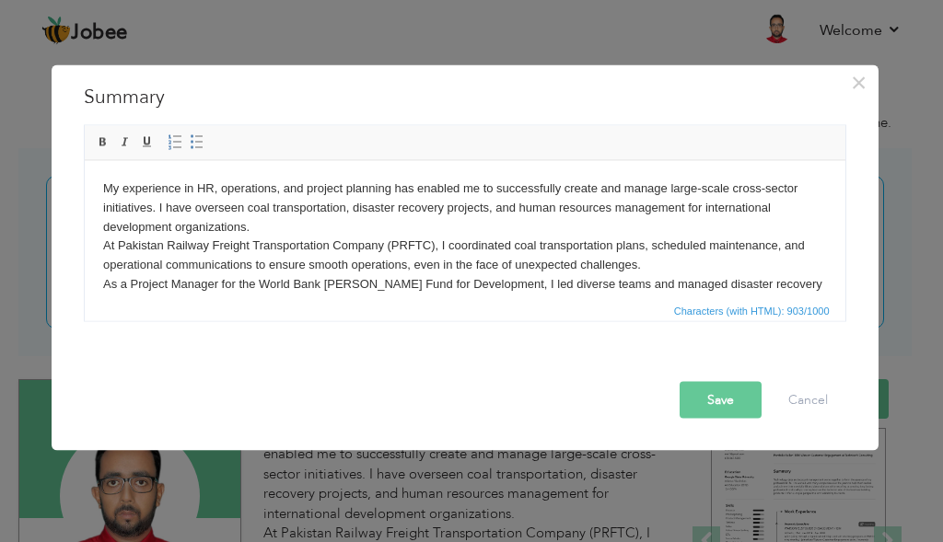
click at [590, 301] on span "Characters (with HTML): 903/1000" at bounding box center [465, 309] width 761 height 22
click at [589, 279] on body "My experience in HR, operations, and project planning has enabled me to success…" at bounding box center [464, 265] width 724 height 172
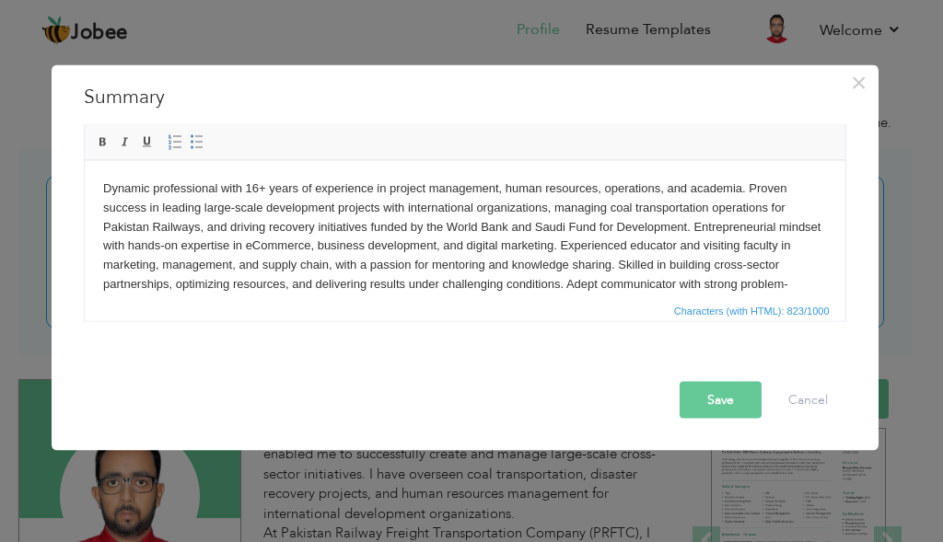
click at [688, 393] on button "Save" at bounding box center [721, 399] width 82 height 37
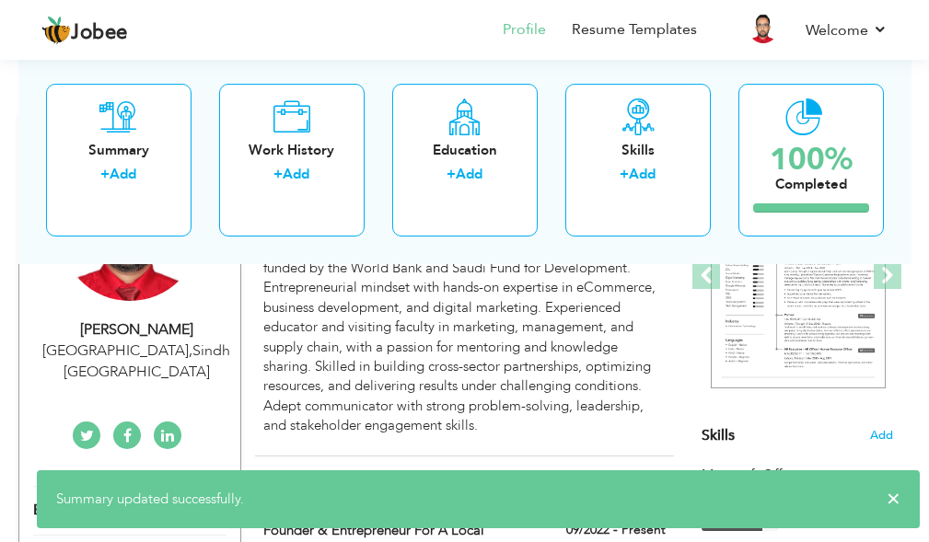
scroll to position [92, 0]
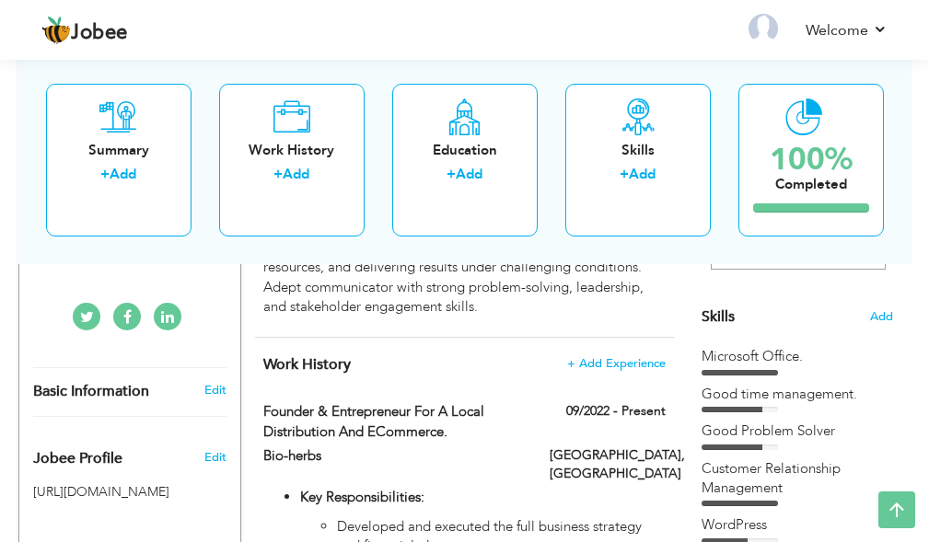
scroll to position [92, 0]
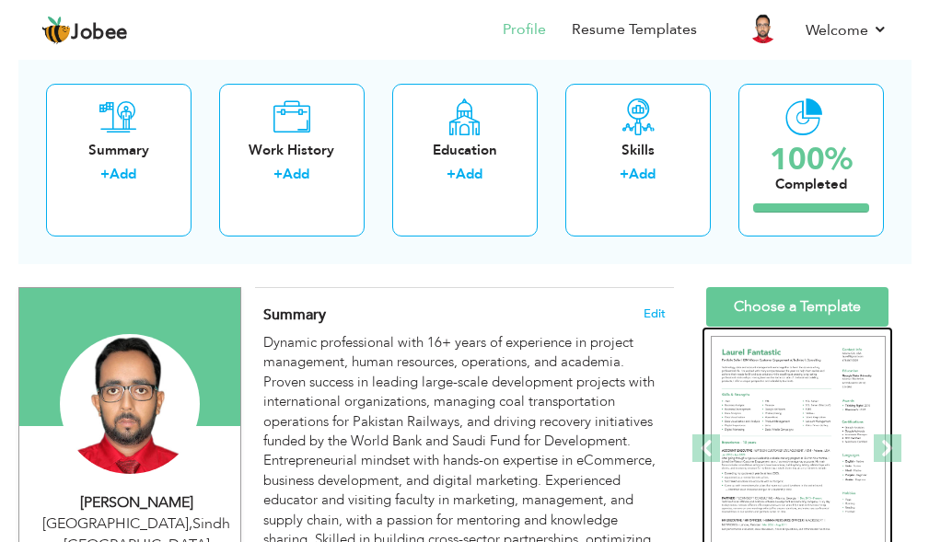
click at [776, 397] on img at bounding box center [798, 449] width 175 height 226
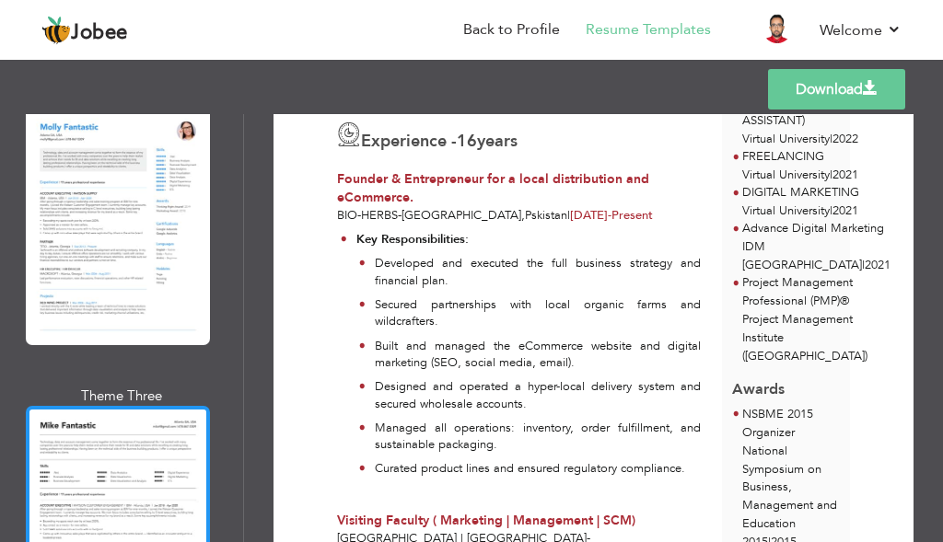
scroll to position [2395, 0]
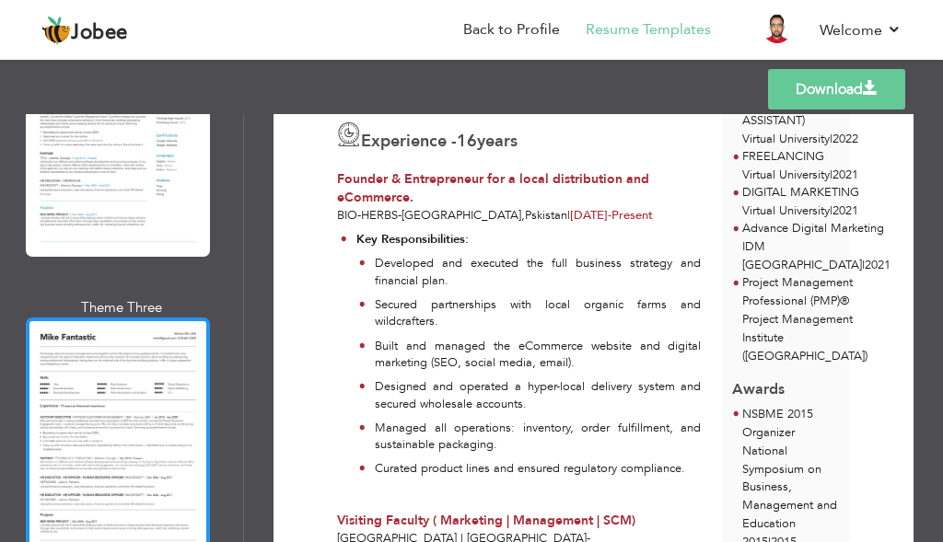
click at [112, 426] on div at bounding box center [118, 437] width 184 height 238
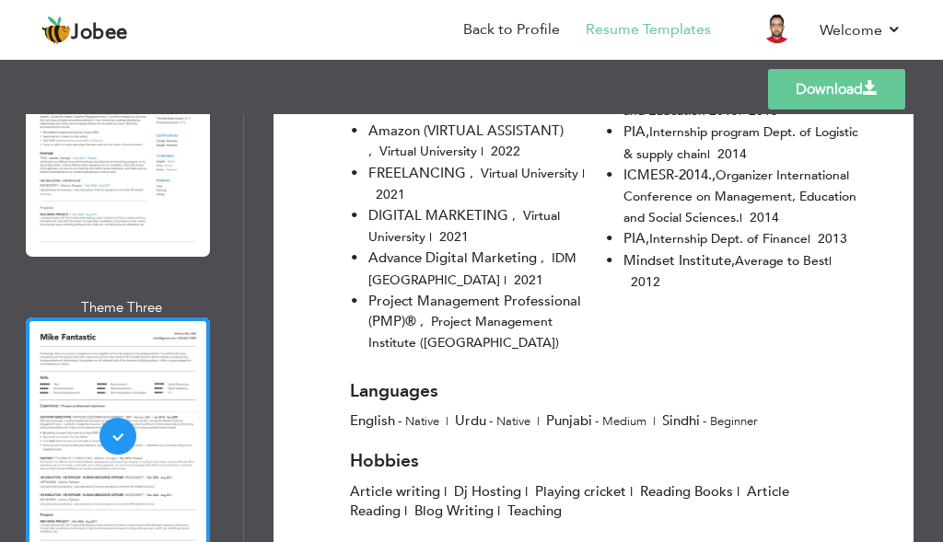
scroll to position [3780, 0]
click at [825, 93] on link "Download" at bounding box center [836, 89] width 137 height 41
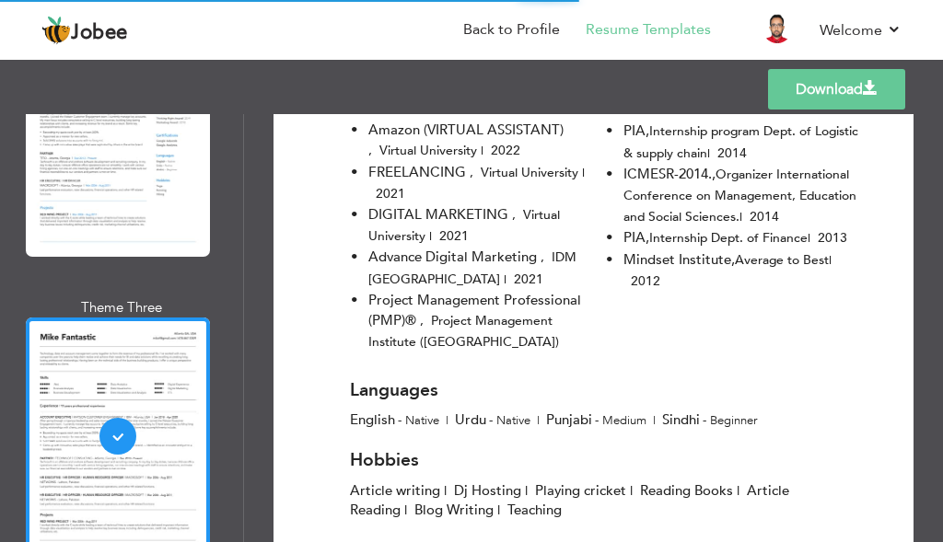
scroll to position [3688, 0]
